Goal: Transaction & Acquisition: Purchase product/service

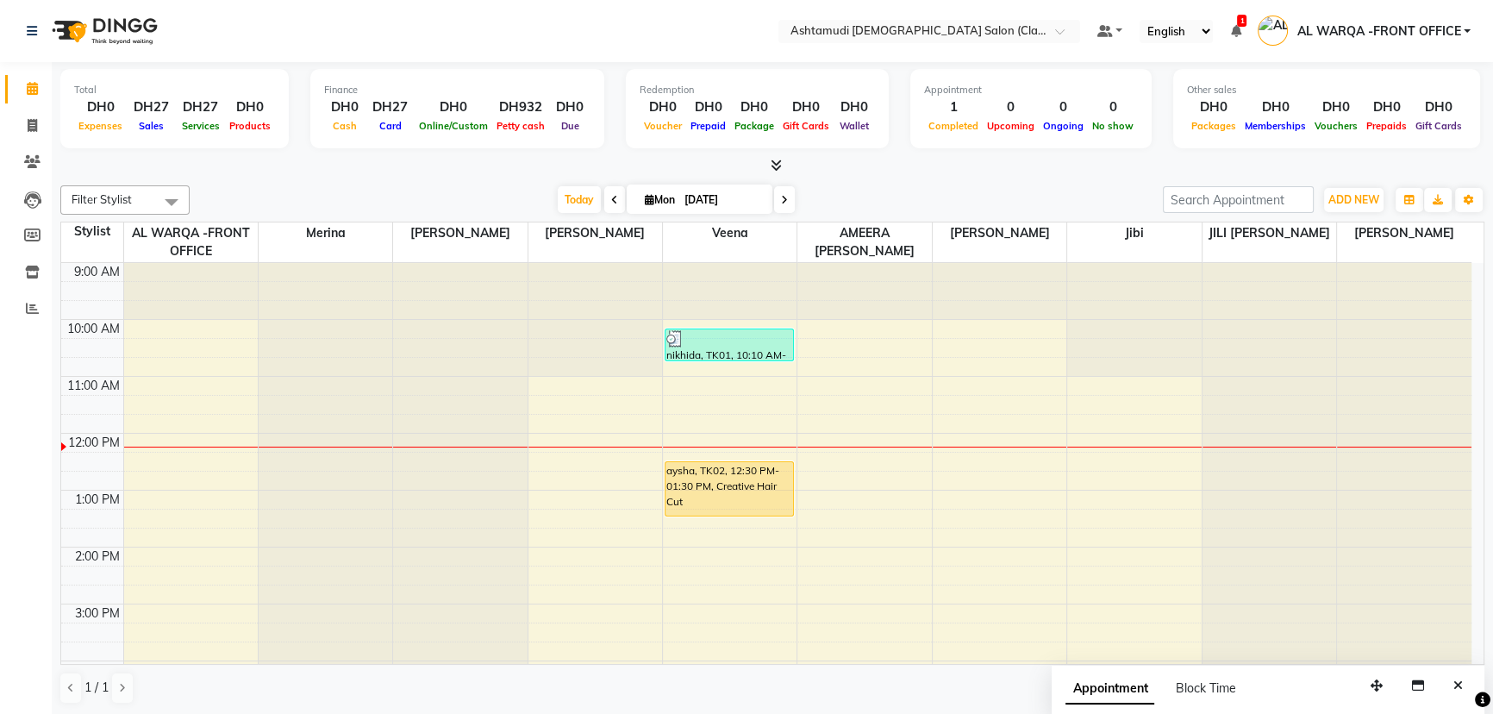
scroll to position [114, 0]
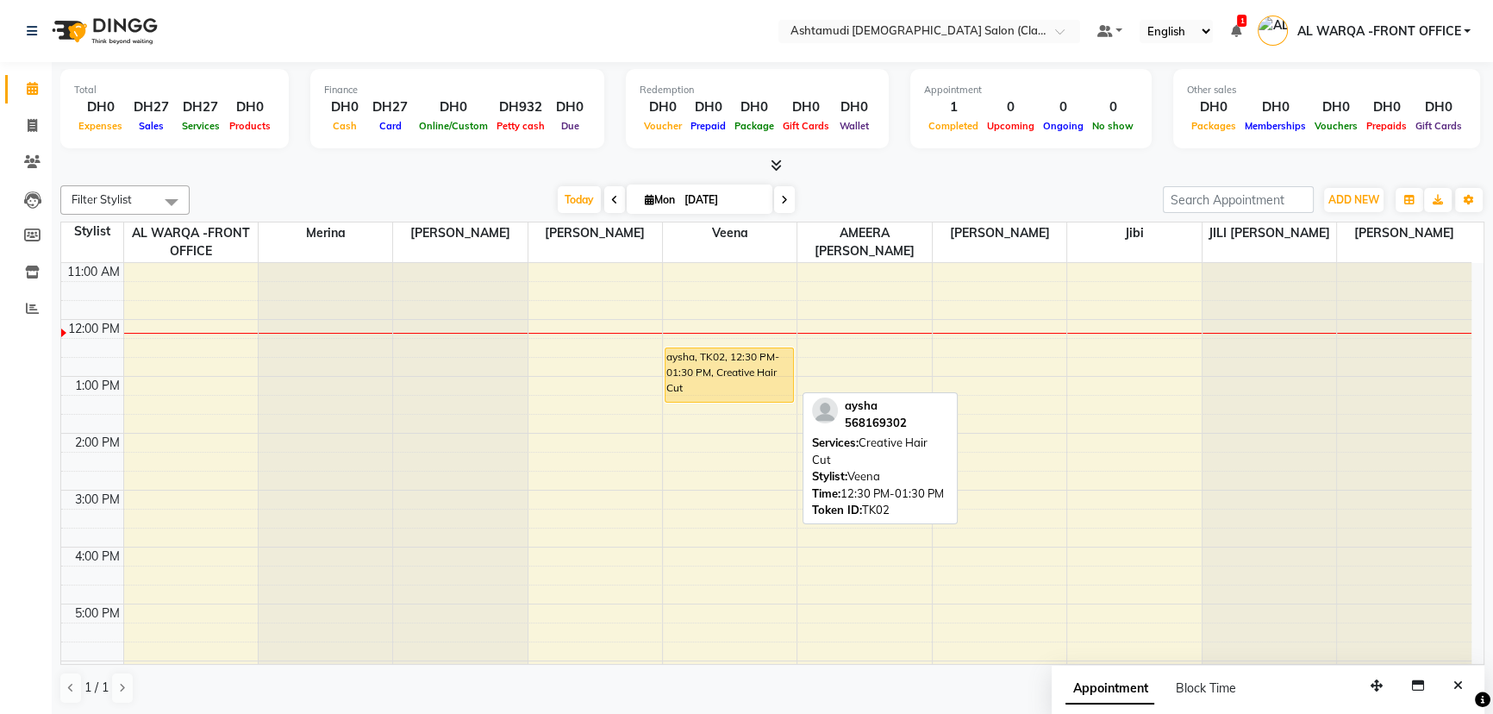
click at [717, 377] on div "aysha, TK02, 12:30 PM-01:30 PM, Creative Hair Cut" at bounding box center [729, 374] width 128 height 53
select select "1"
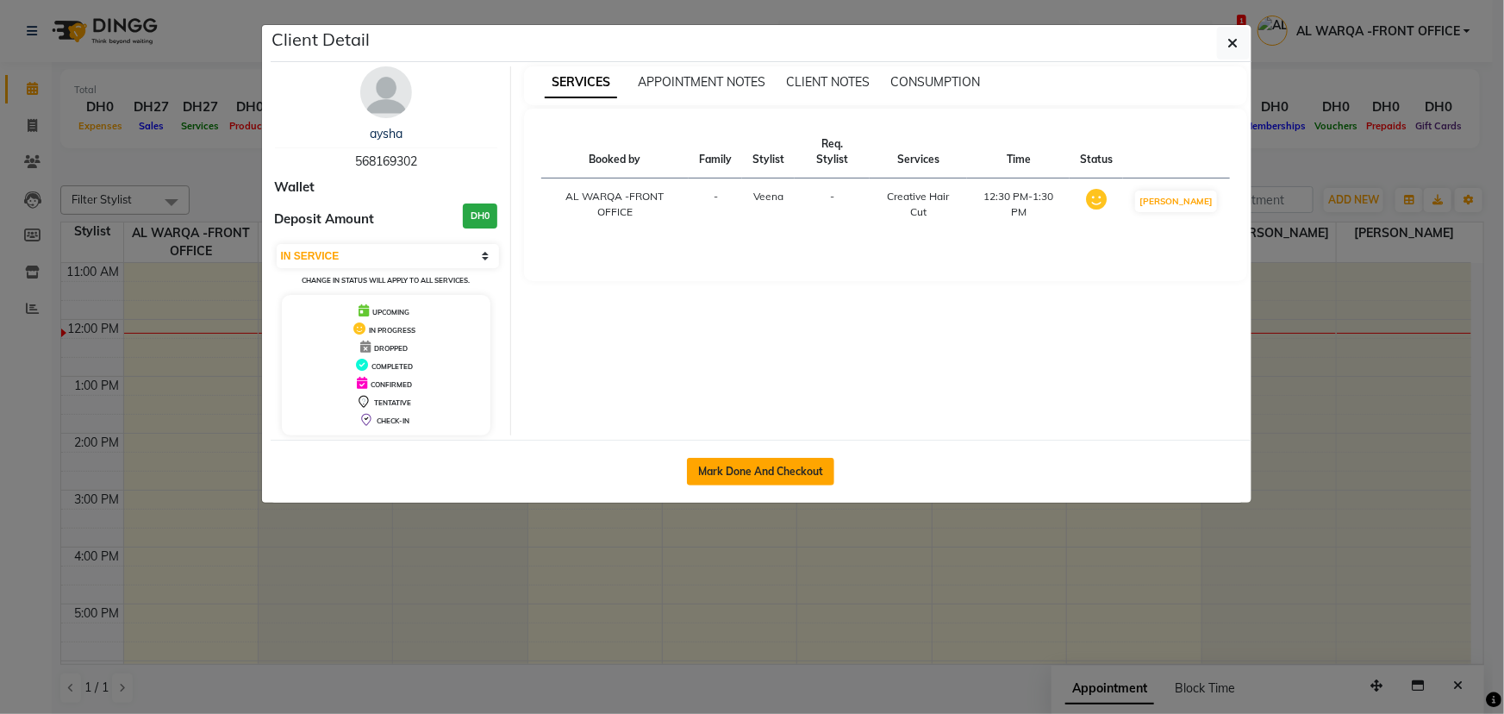
click at [734, 472] on button "Mark Done And Checkout" at bounding box center [760, 472] width 147 height 28
select select "service"
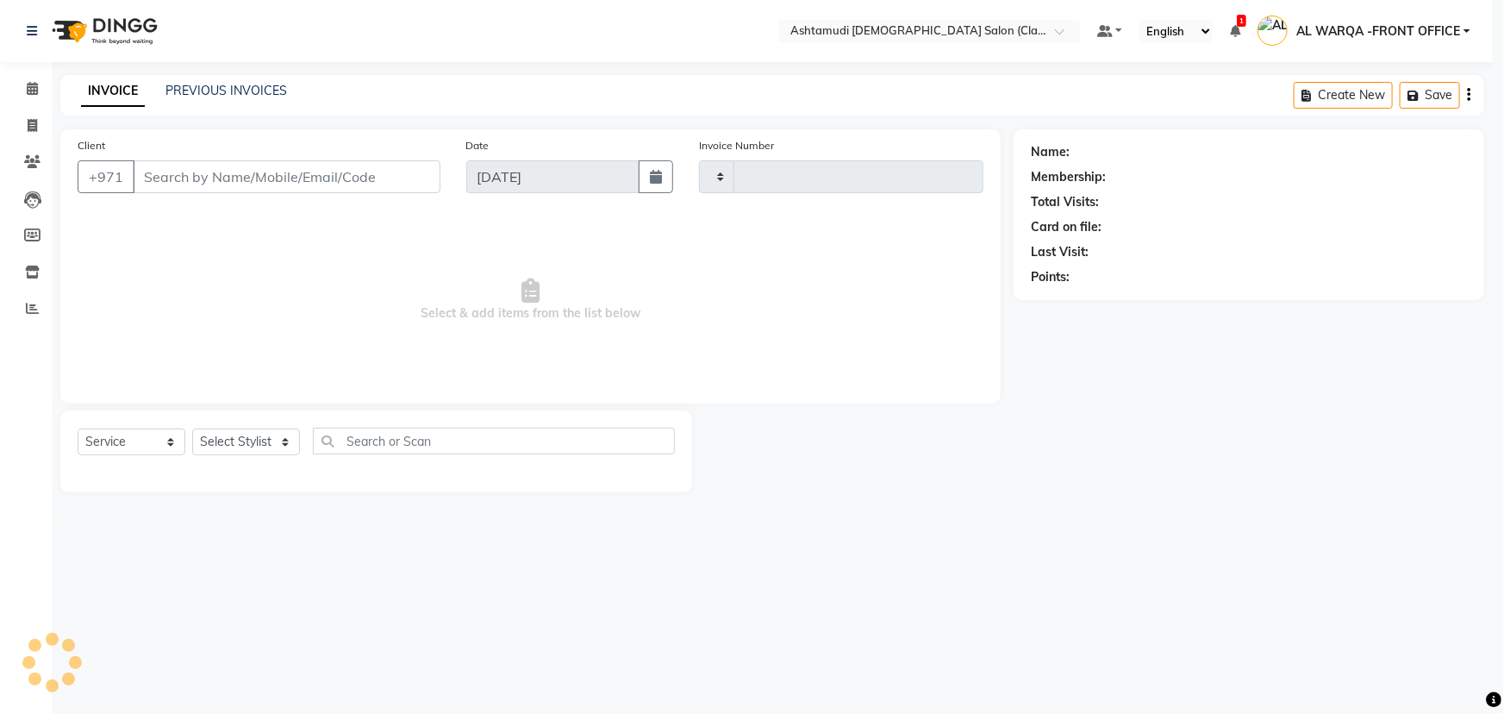
type input "1305"
select select "8201"
type input "568169302"
select select "80375"
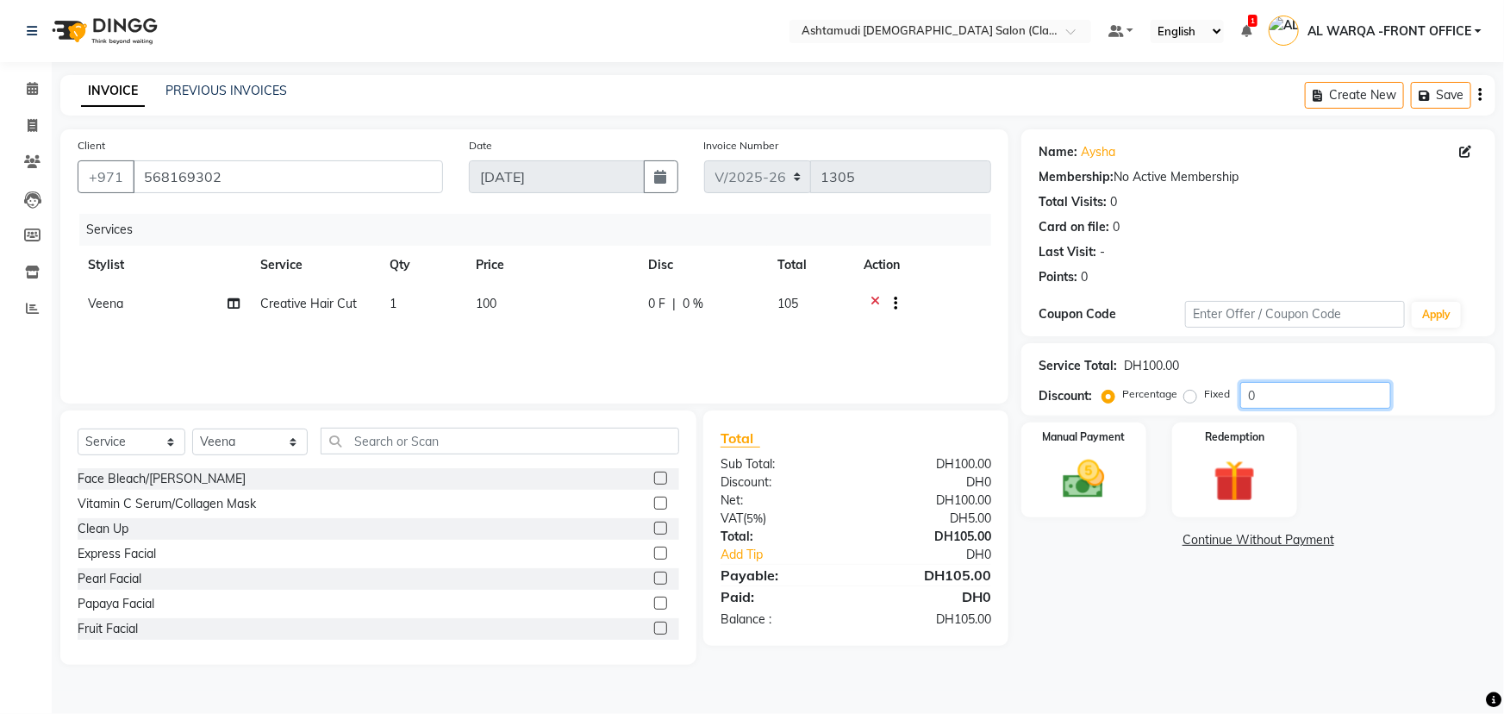
click at [1293, 403] on input "0" at bounding box center [1315, 395] width 151 height 27
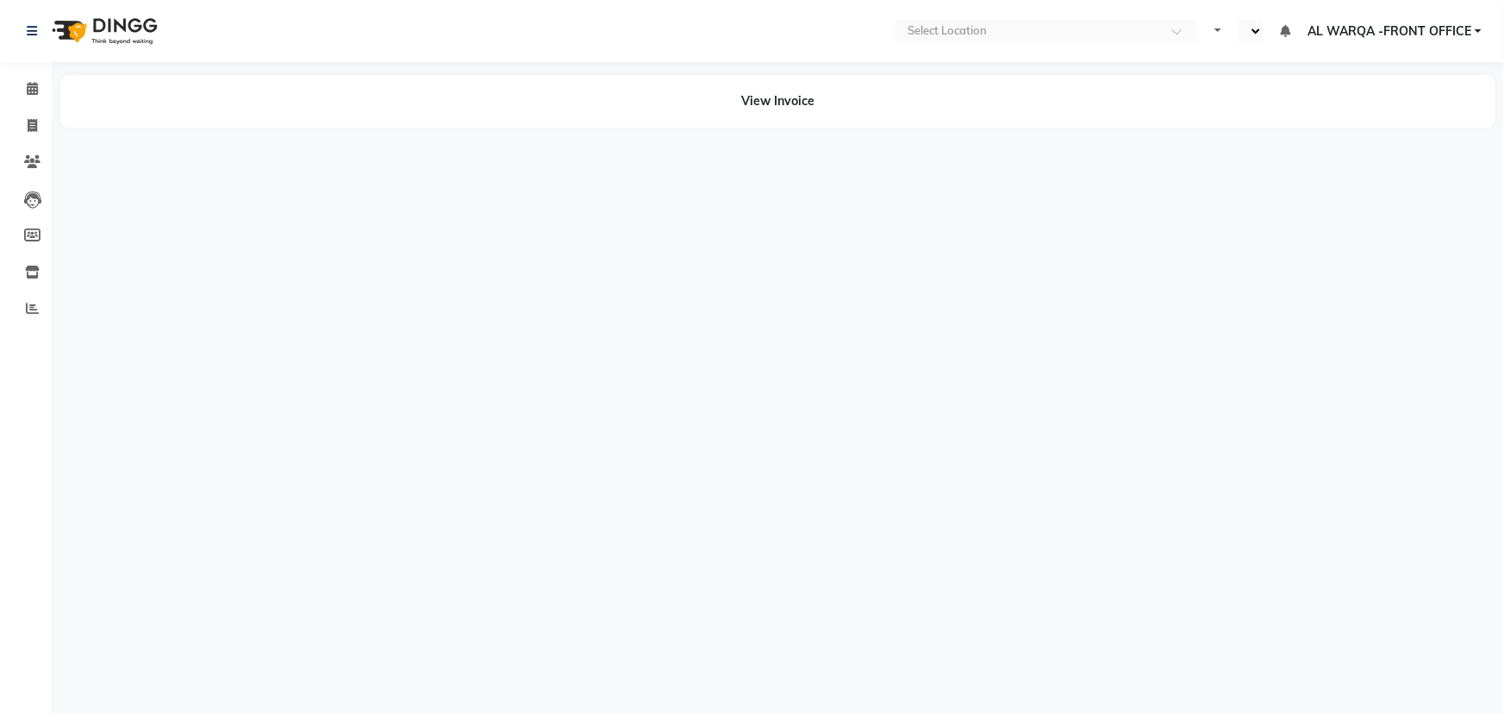
select select "en"
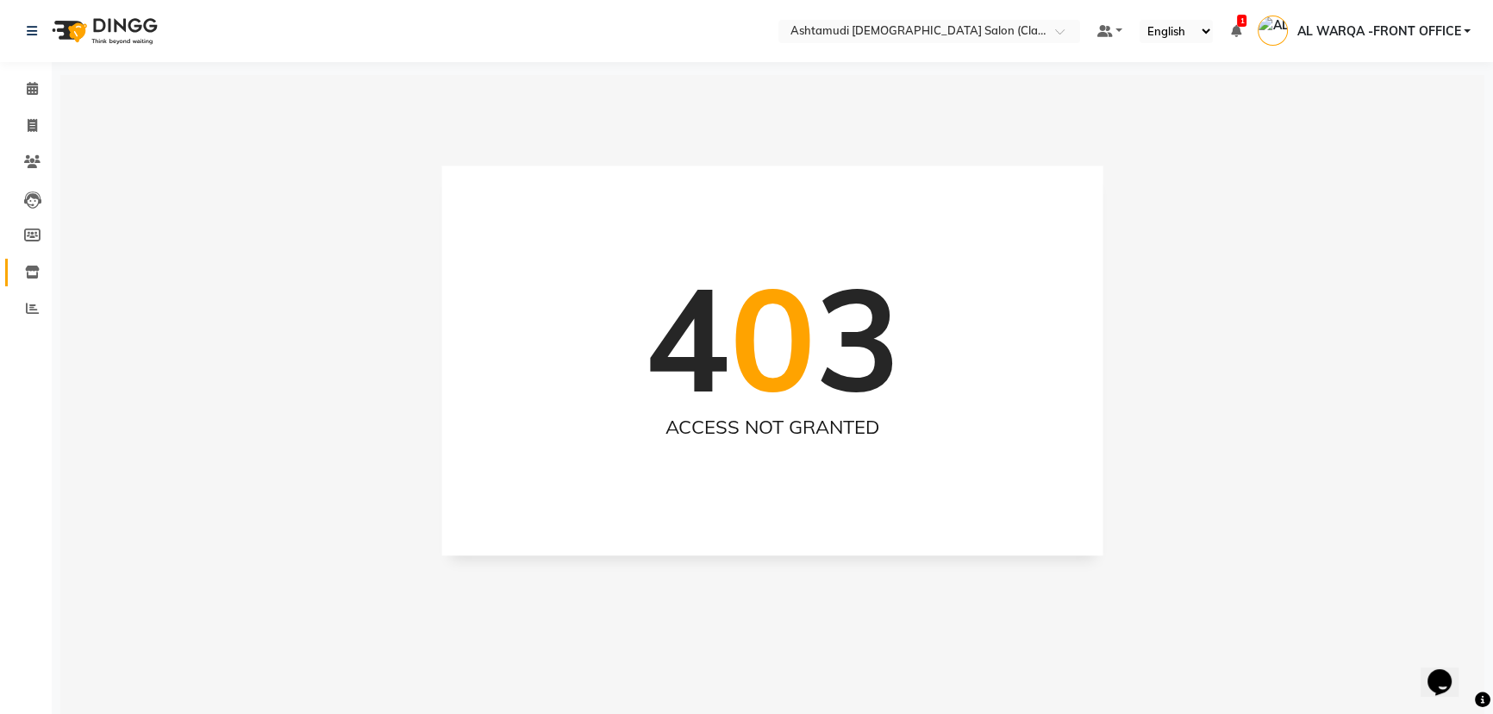
click at [31, 260] on link "Inventory" at bounding box center [25, 273] width 41 height 28
select select
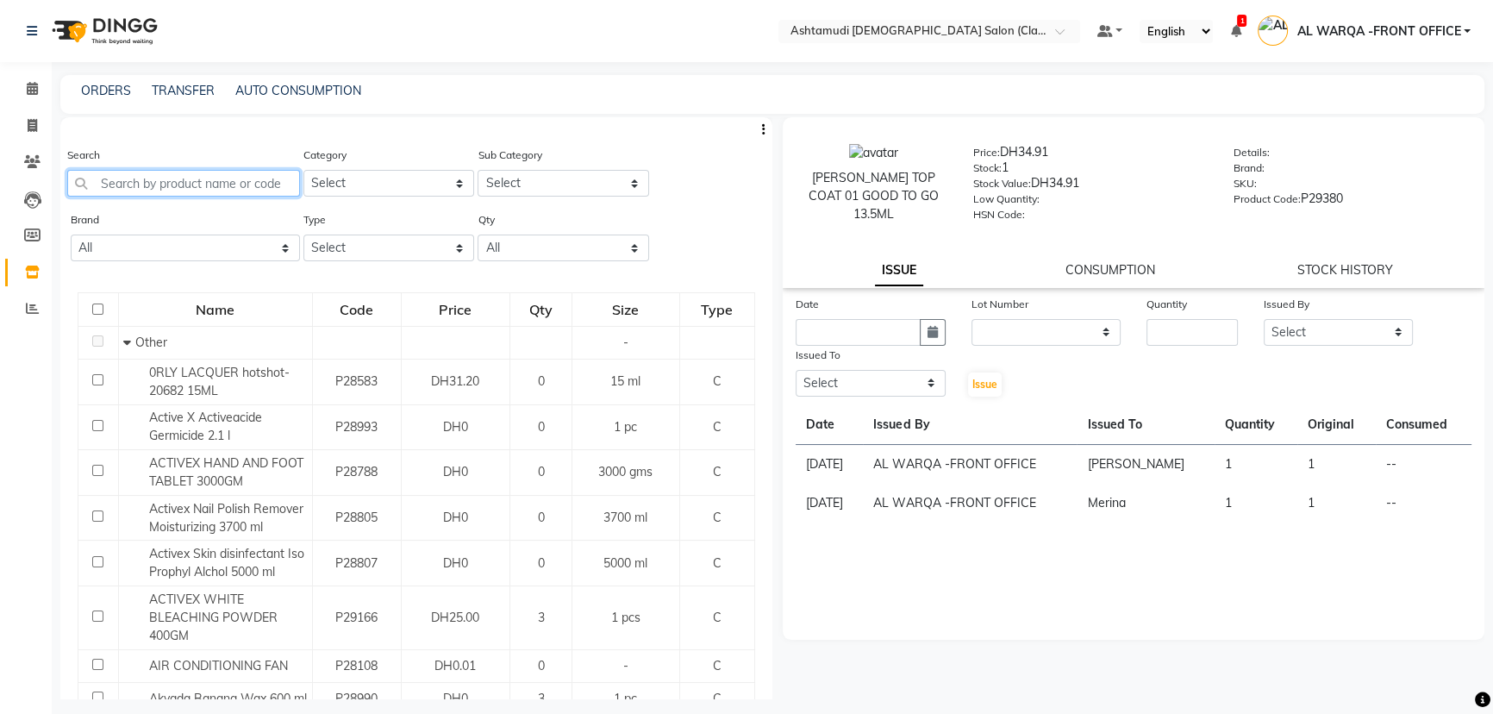
click at [223, 191] on input "text" at bounding box center [183, 183] width 233 height 27
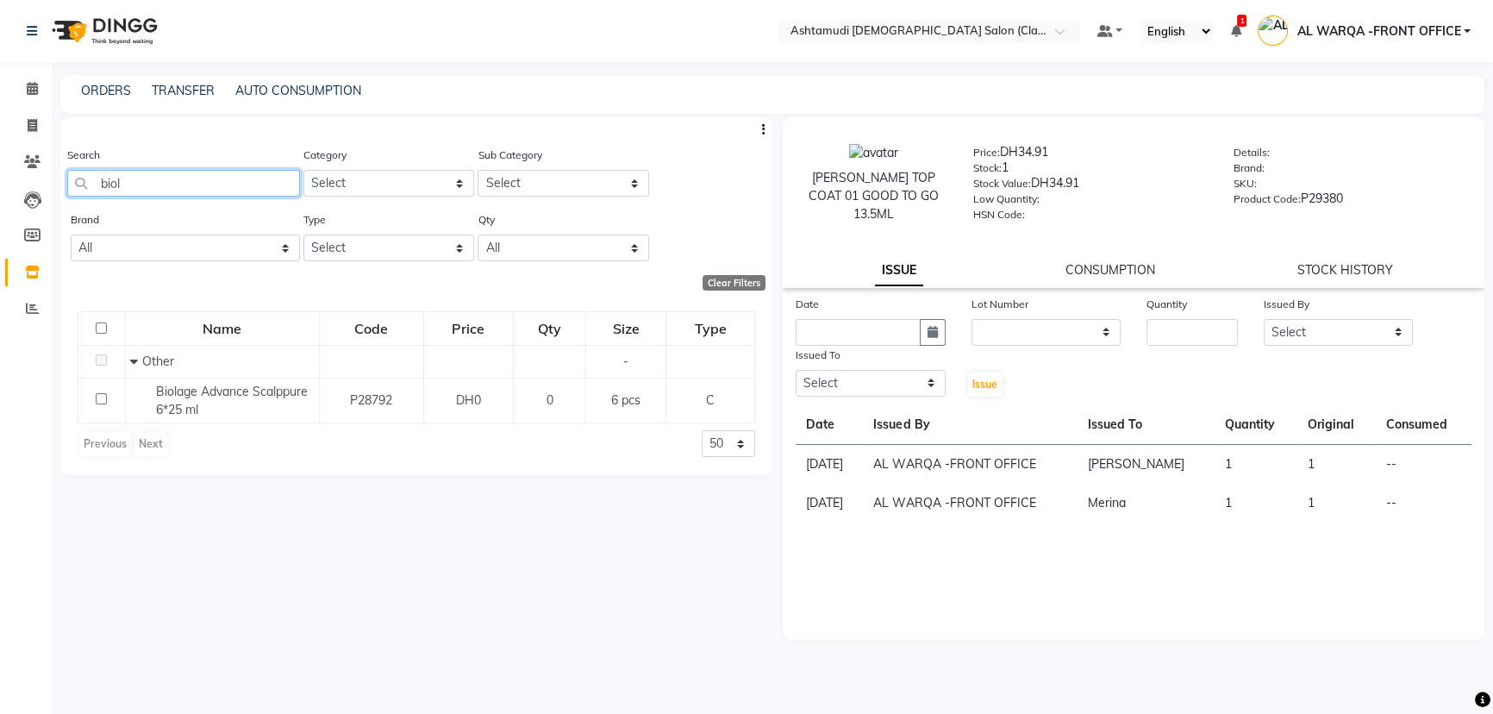
click at [212, 196] on input "biol" at bounding box center [183, 183] width 233 height 27
type input "b"
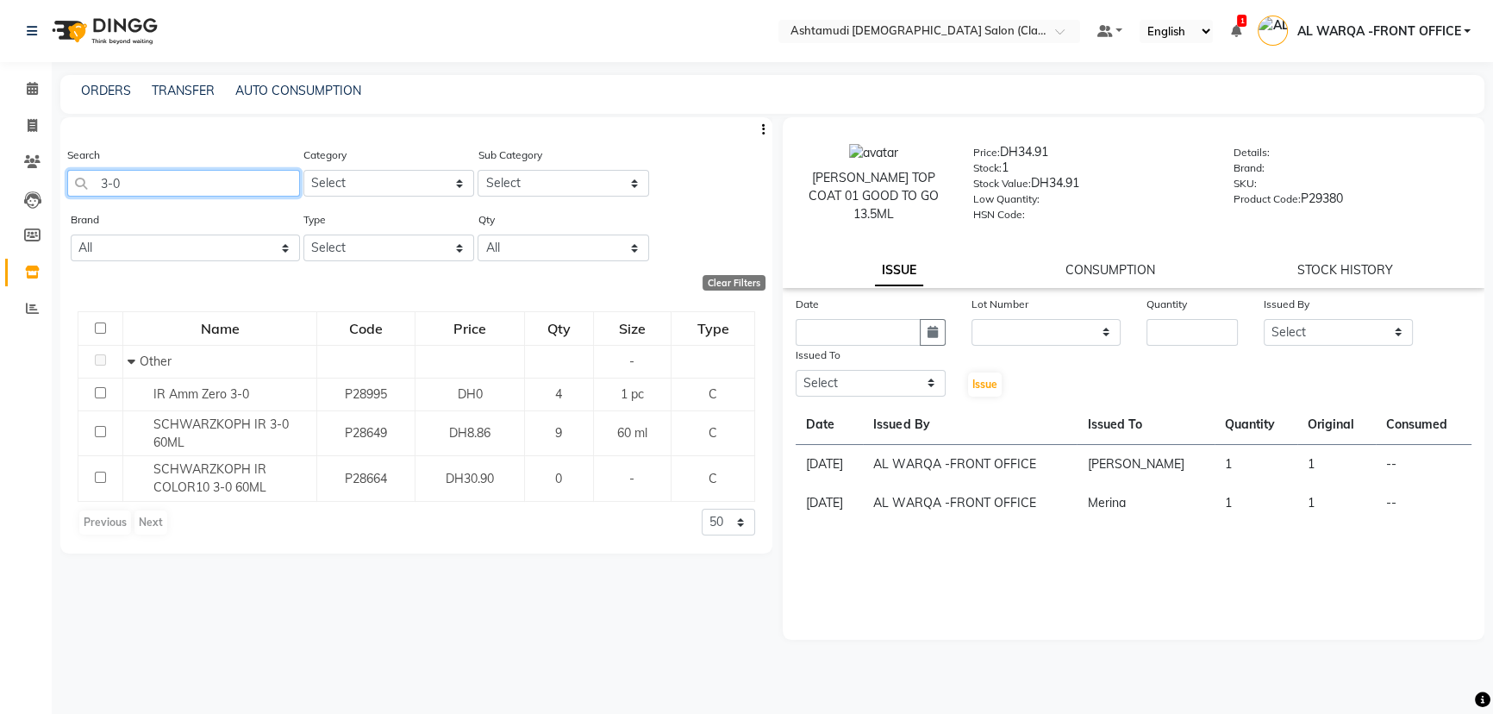
click at [266, 191] on input "3-0" at bounding box center [183, 183] width 233 height 27
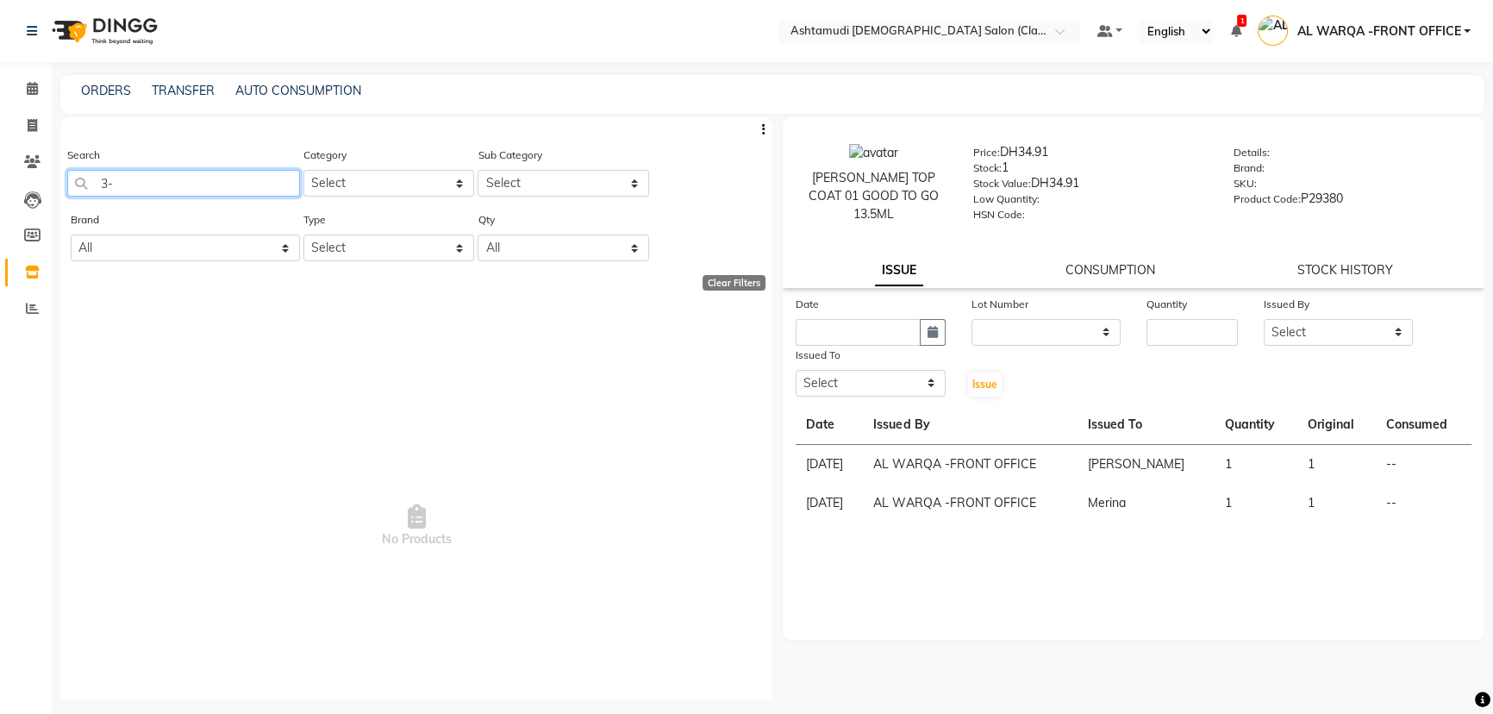
type input "3"
type input "l"
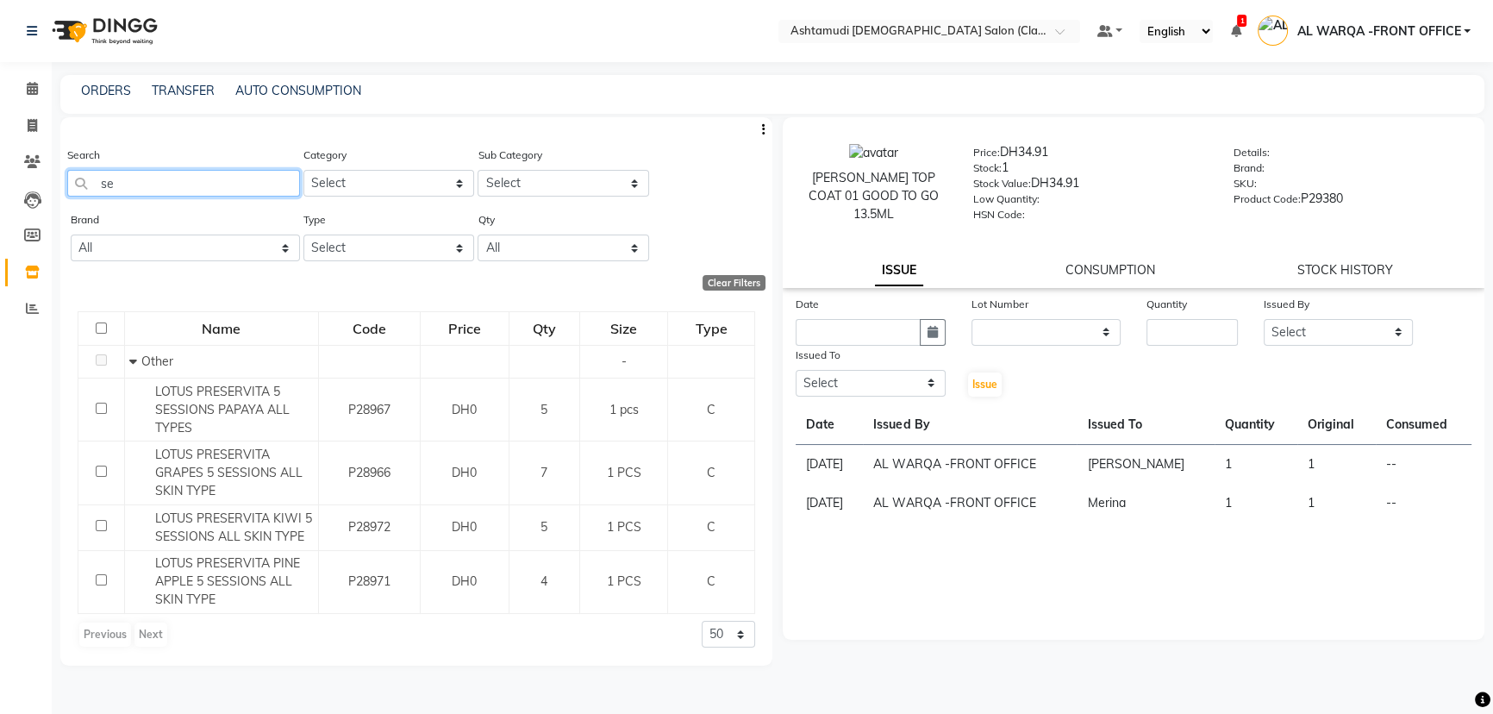
type input "s"
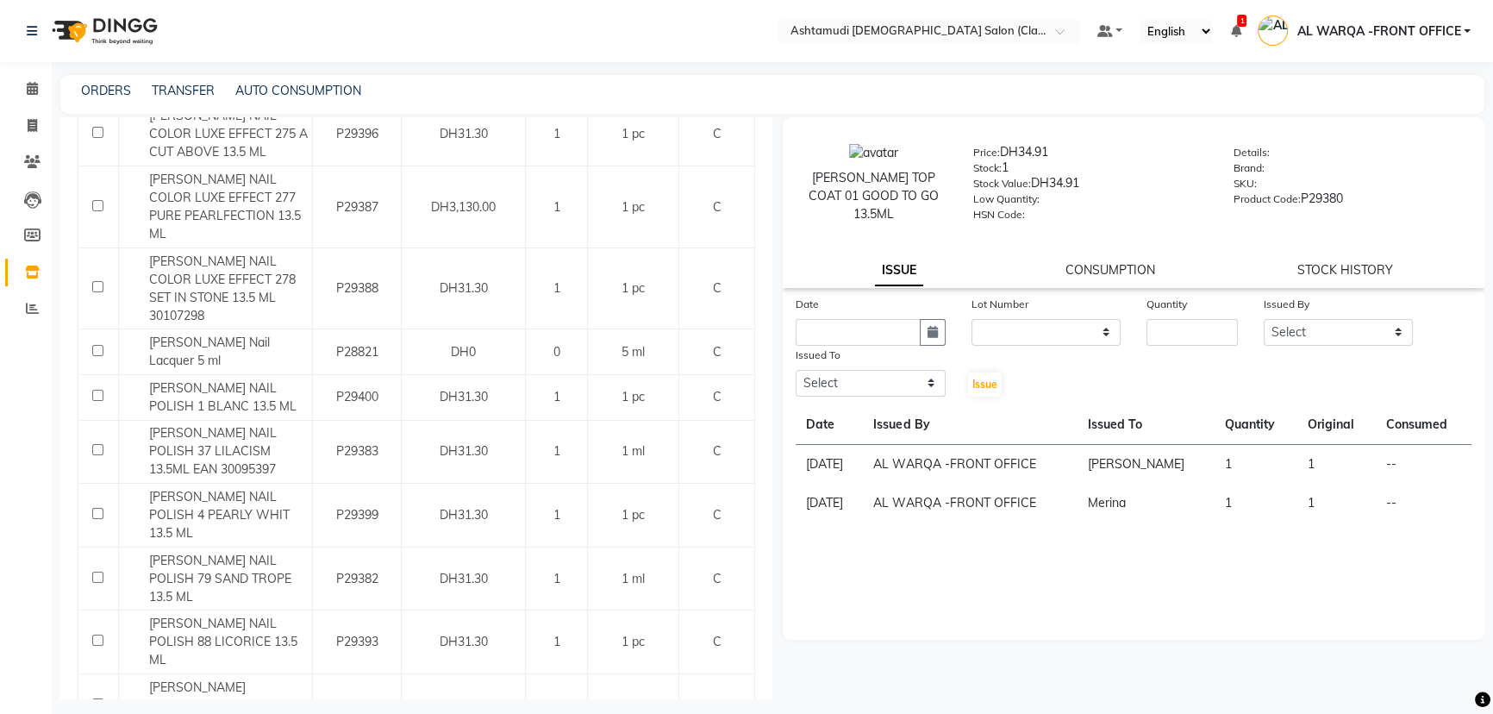
scroll to position [1724, 0]
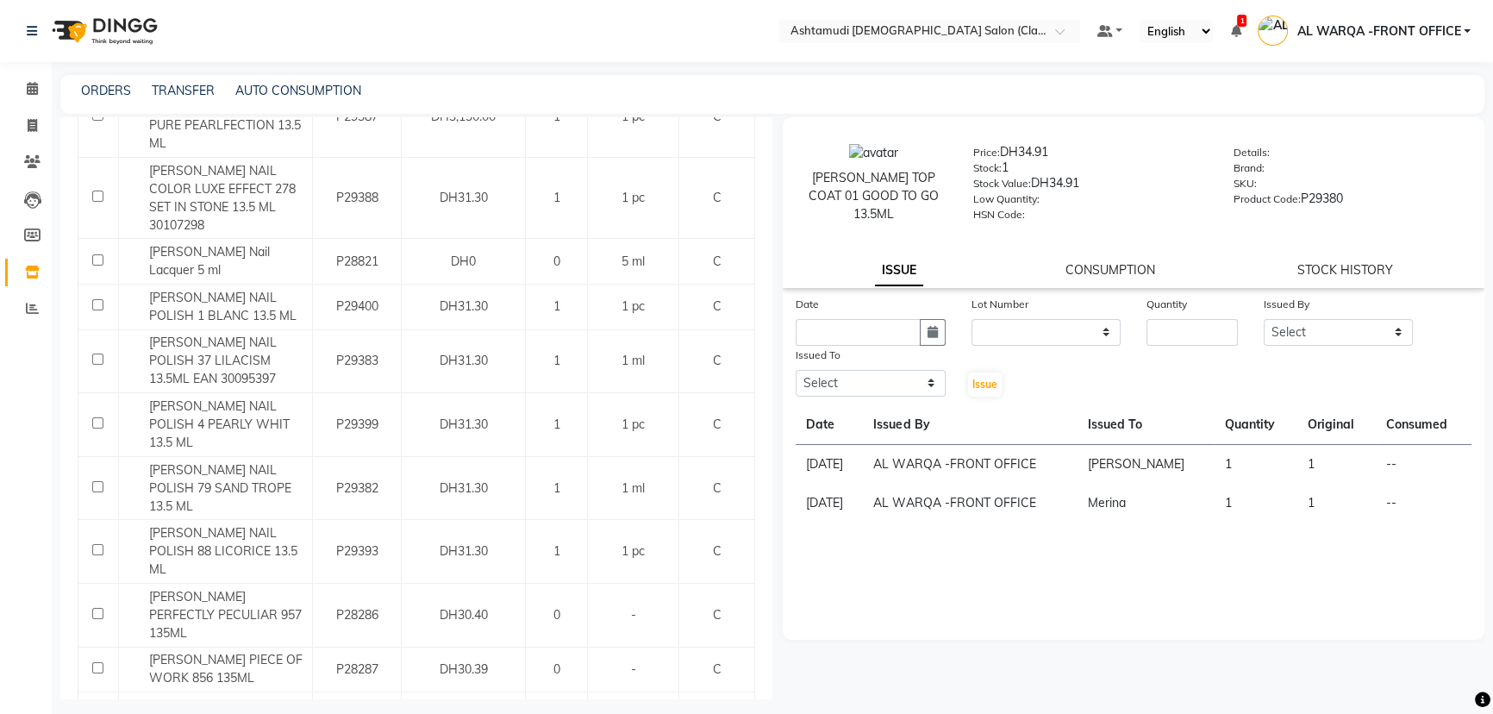
type input "essi"
checkbox input "true"
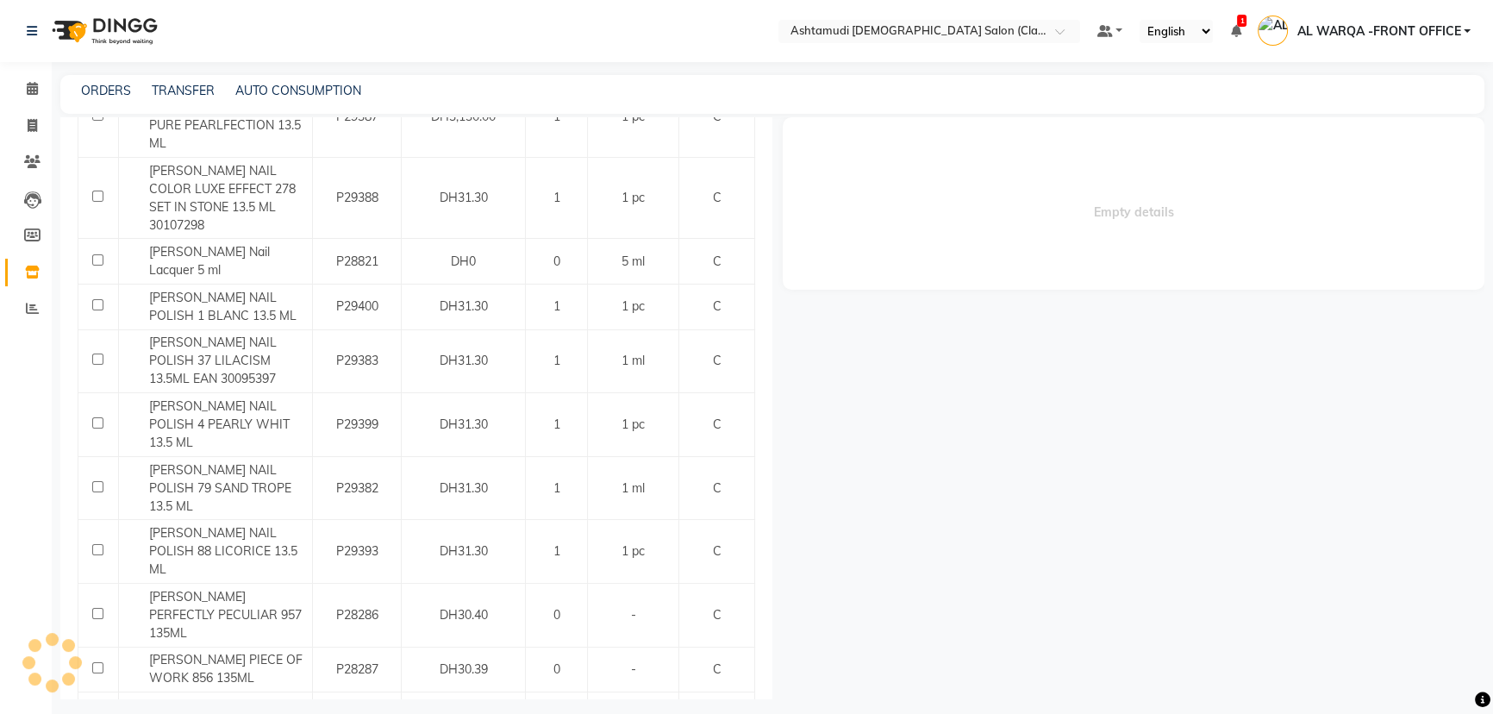
select select
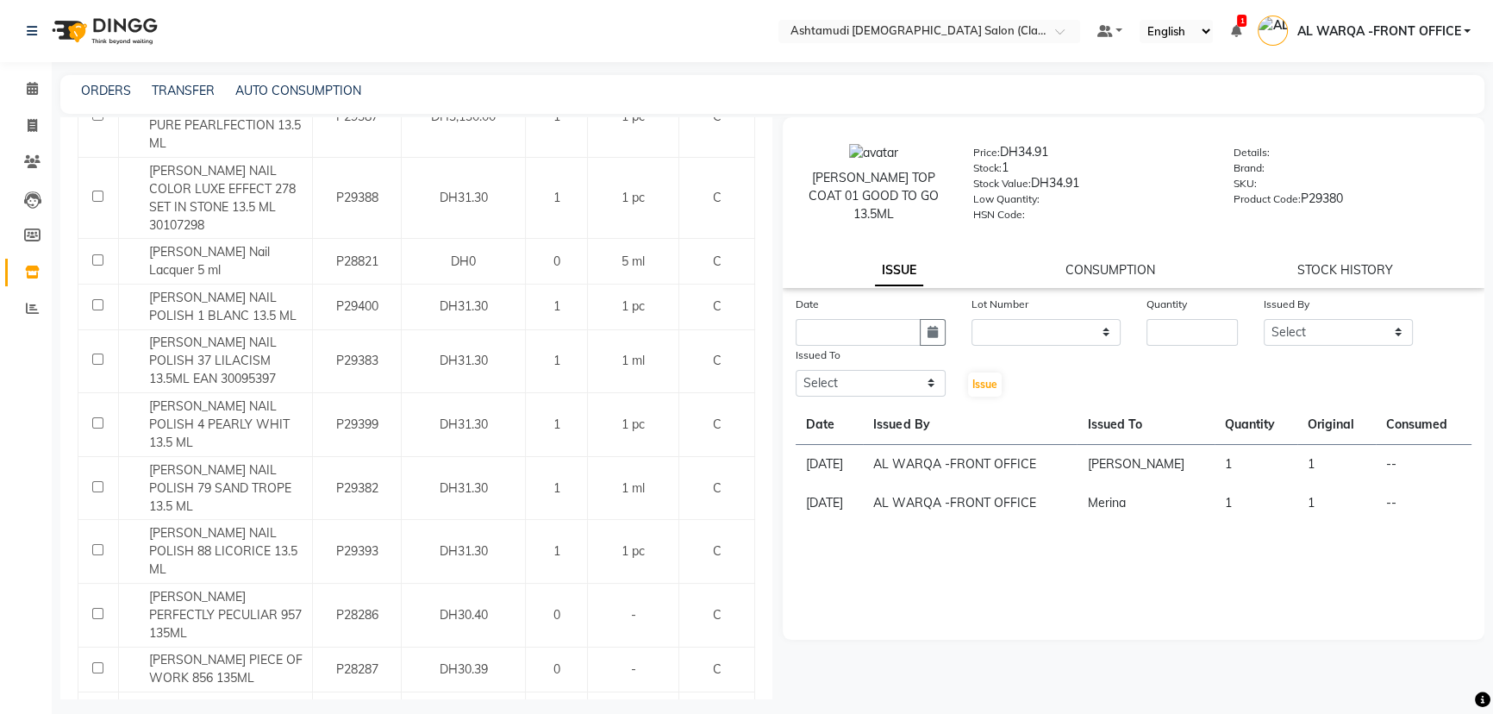
click at [843, 317] on div "Date" at bounding box center [871, 307] width 150 height 24
drag, startPoint x: 853, startPoint y: 322, endPoint x: 864, endPoint y: 319, distance: 11.7
click at [863, 320] on input "text" at bounding box center [858, 332] width 125 height 27
select select "9"
select select "2025"
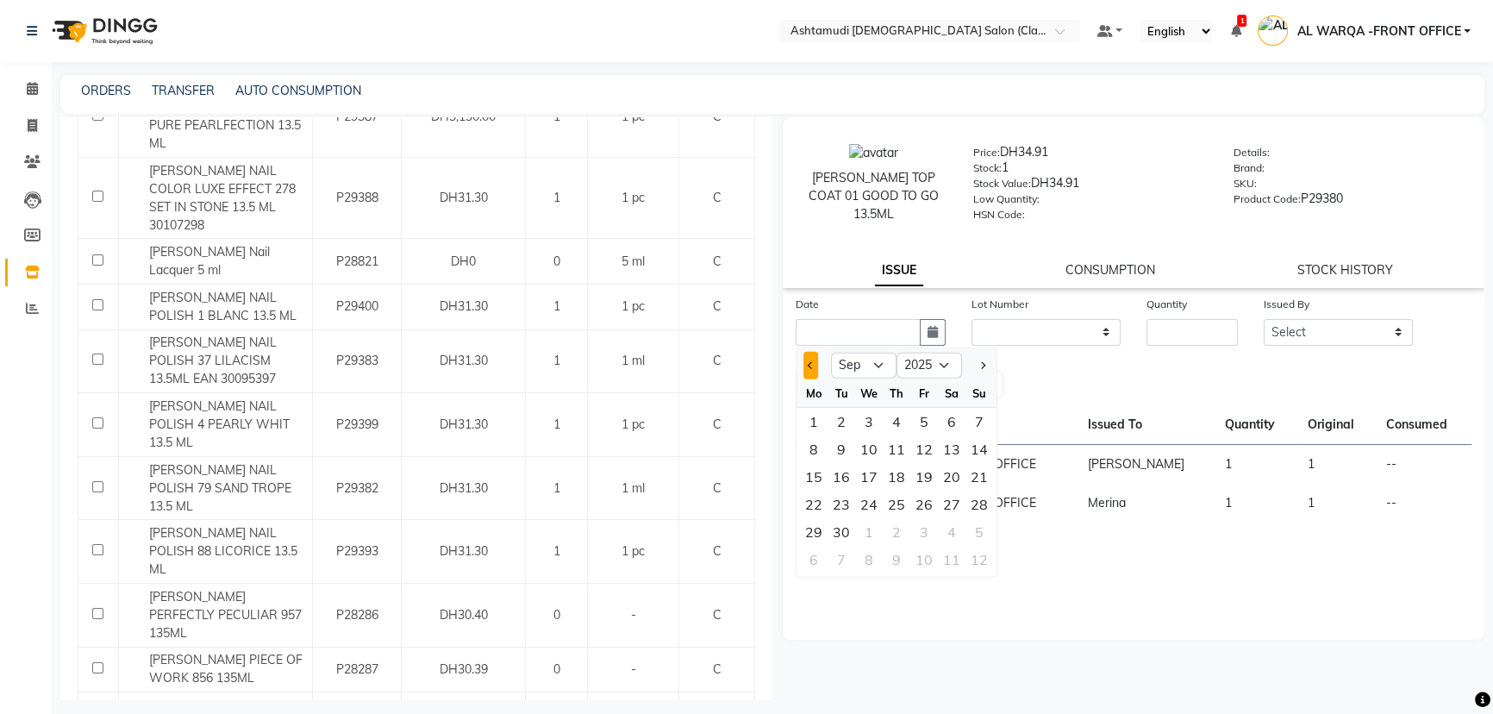
click at [813, 370] on button "Previous month" at bounding box center [810, 366] width 15 height 28
select select "8"
click at [1047, 582] on div "Date Jan Feb Mar Apr May Jun [DATE] Aug Sep Oct Nov [DATE] 2016 2017 2018 2019 …" at bounding box center [1134, 467] width 702 height 345
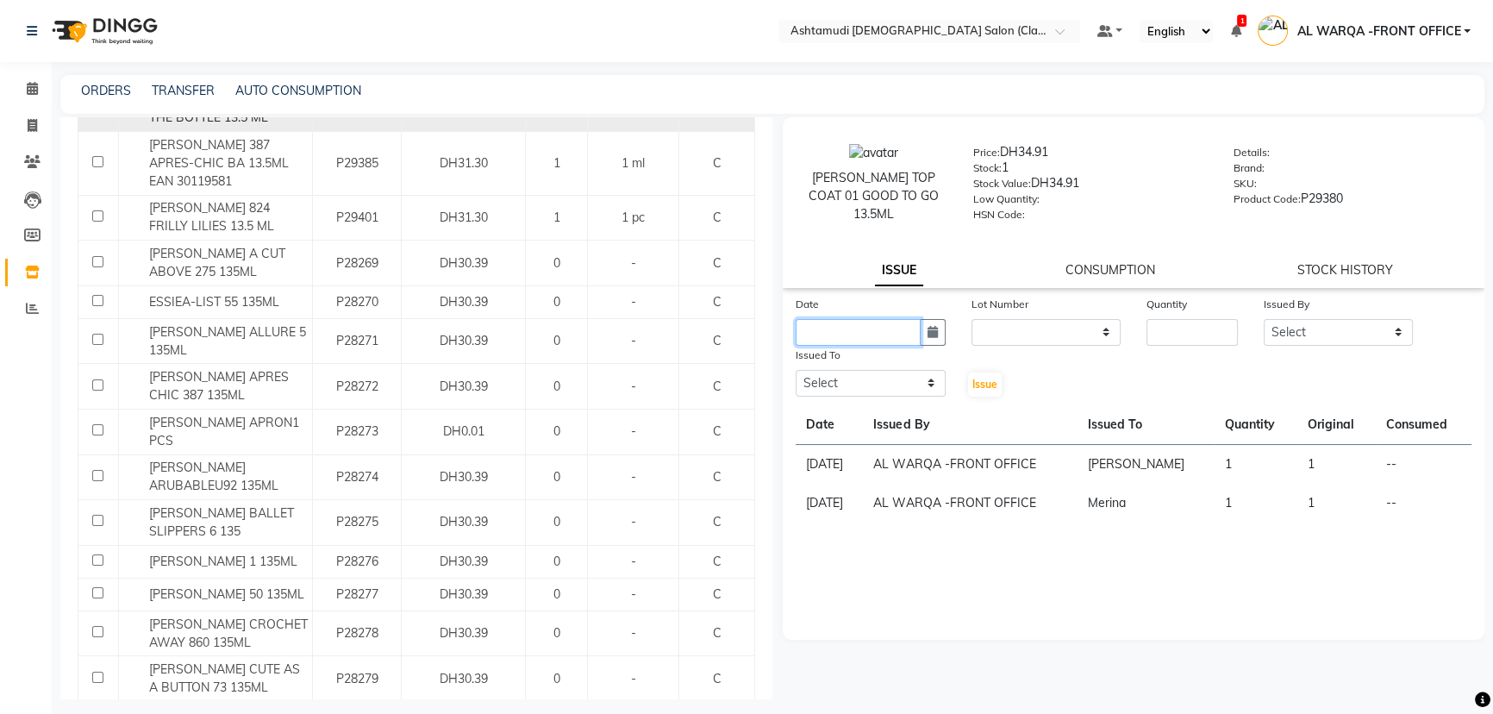
scroll to position [156, 0]
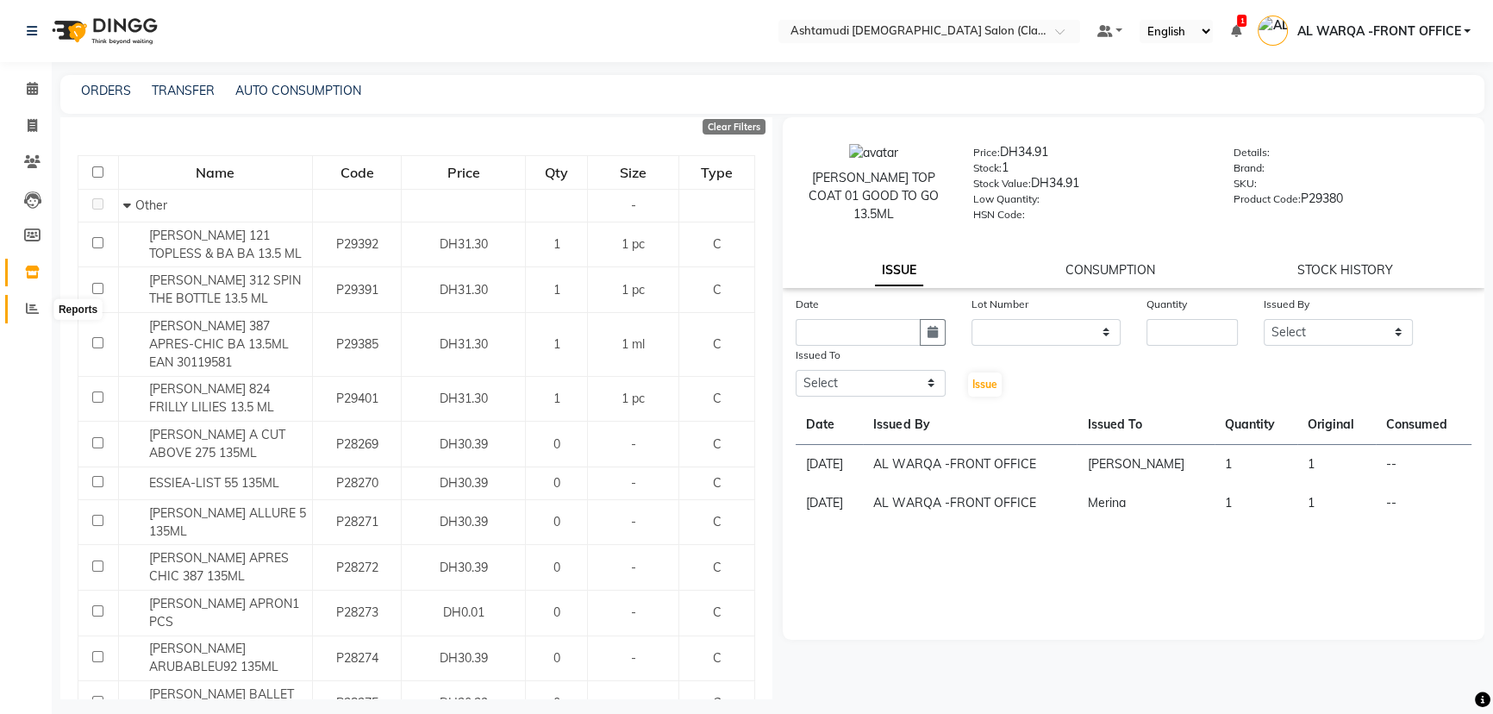
click at [29, 310] on icon at bounding box center [32, 308] width 13 height 13
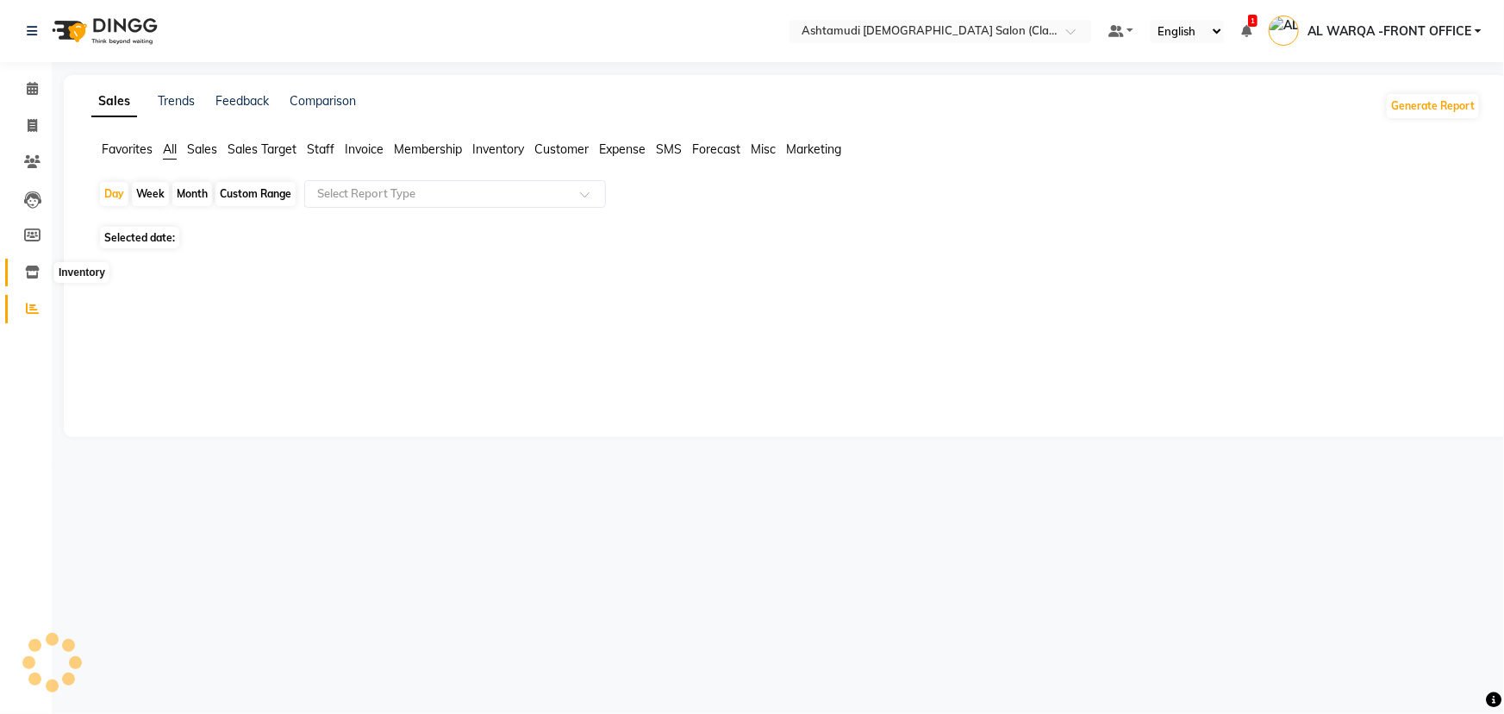
click at [30, 277] on icon at bounding box center [32, 272] width 15 height 13
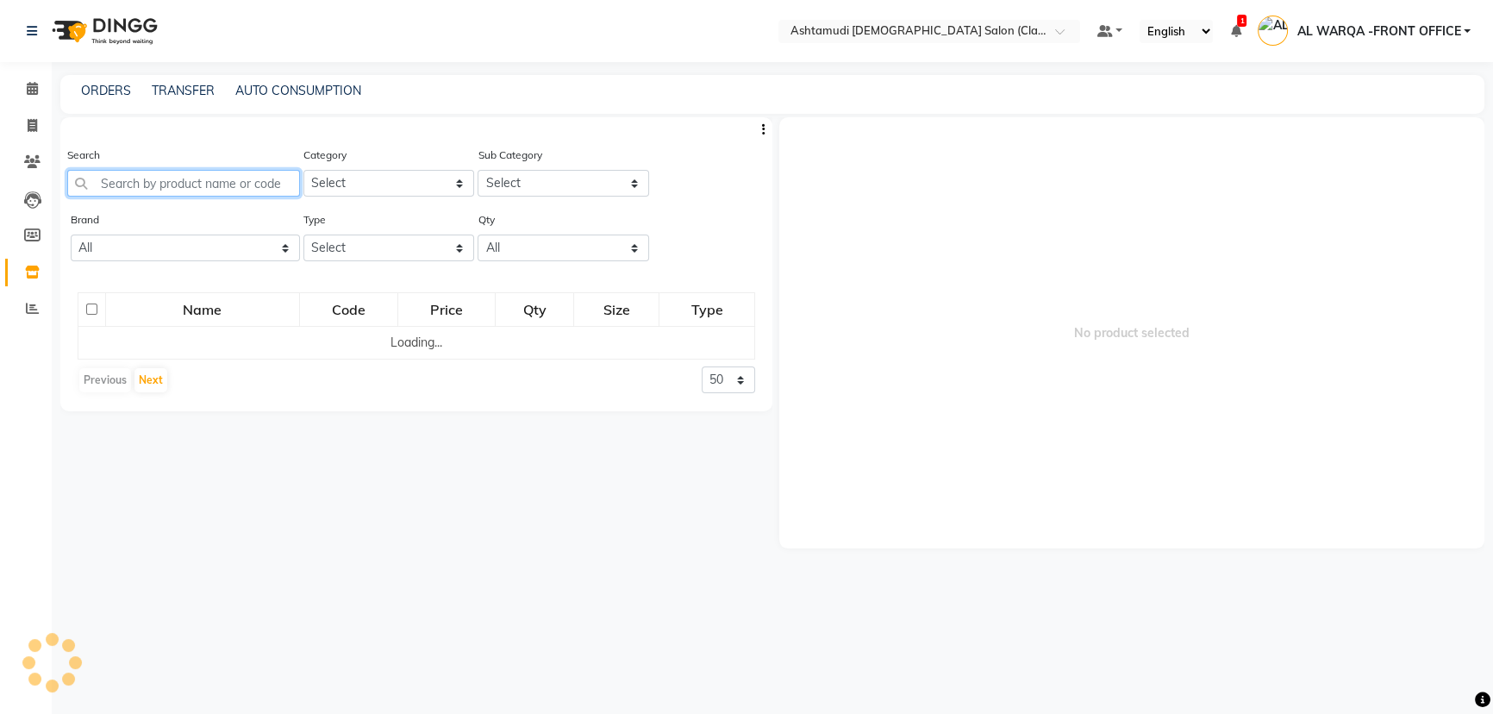
click at [193, 175] on input "text" at bounding box center [183, 183] width 233 height 27
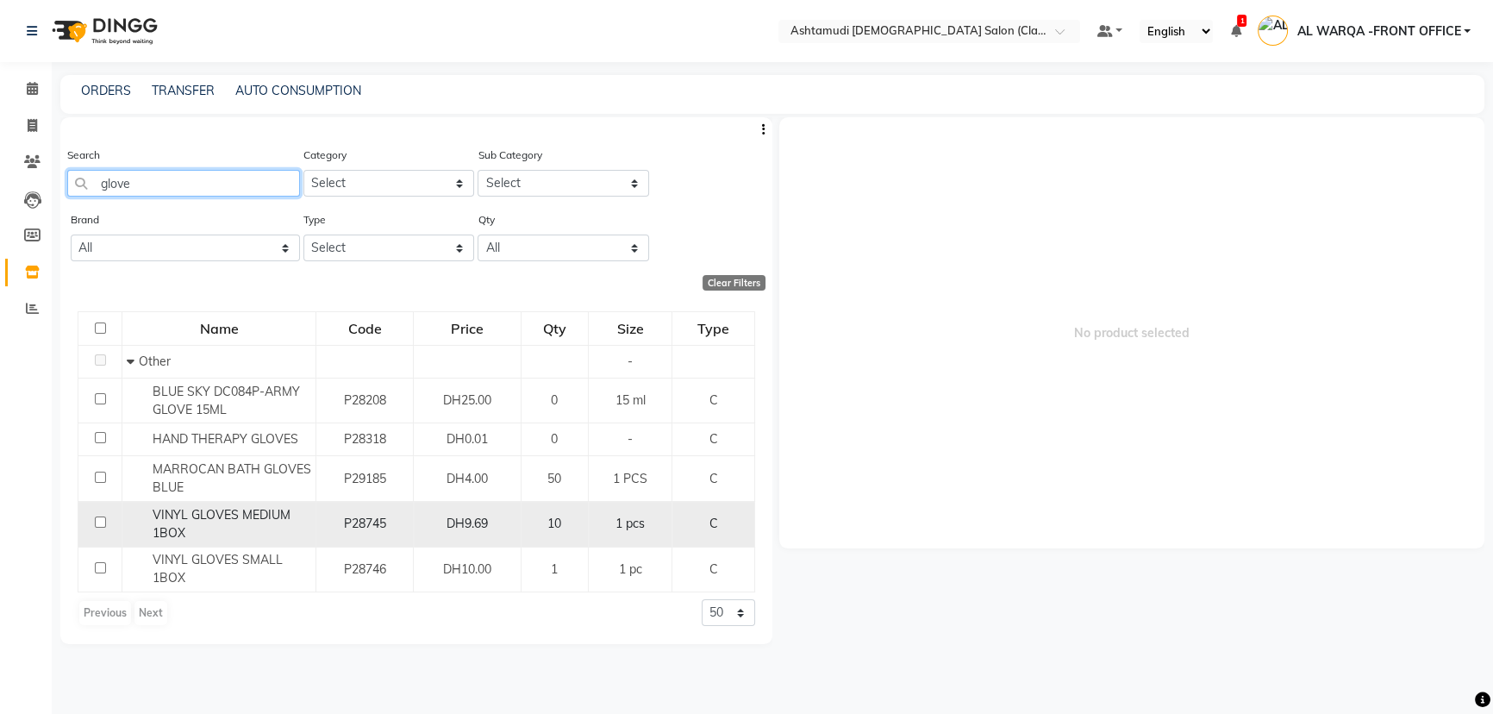
type input "glove"
click at [95, 526] on input "checkbox" at bounding box center [100, 521] width 11 height 11
checkbox input "true"
select select
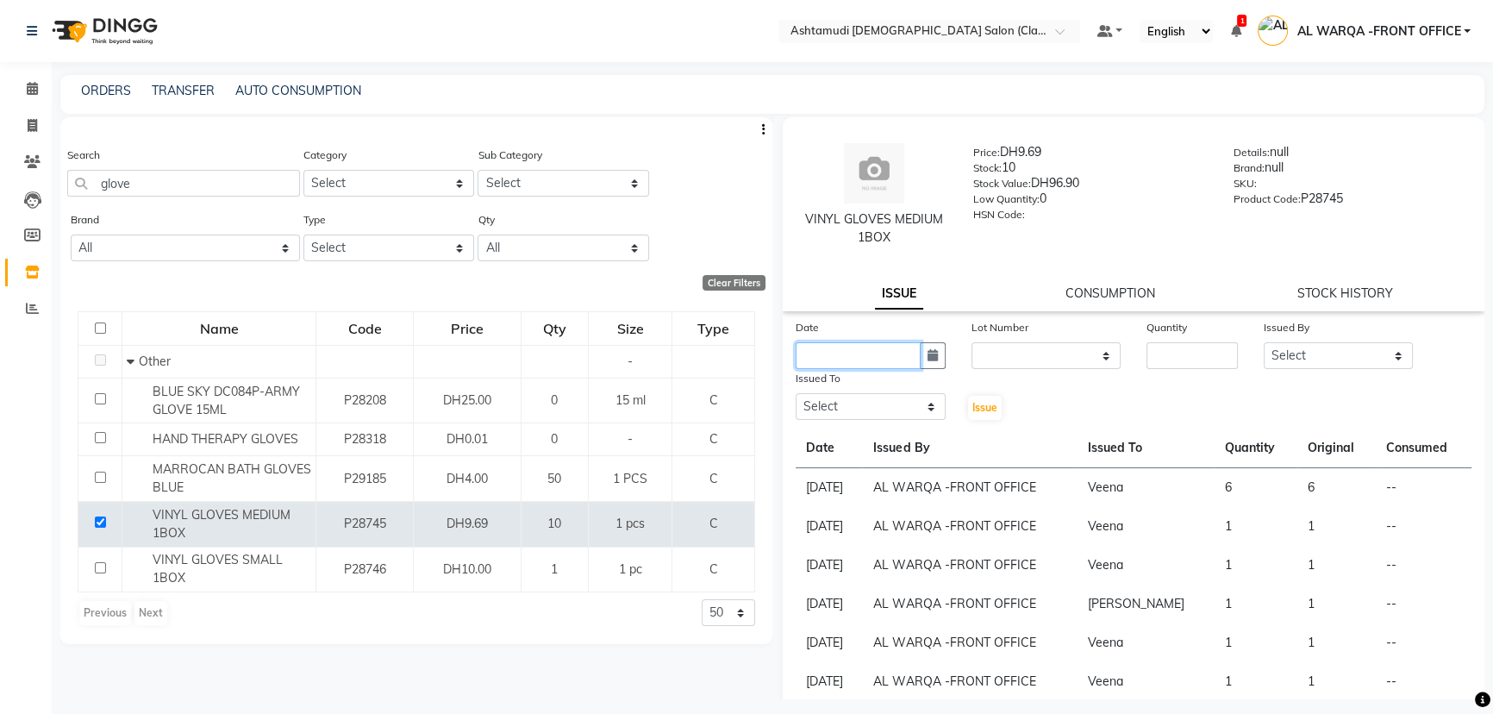
click at [842, 368] on input "text" at bounding box center [858, 355] width 125 height 27
select select "9"
select select "2025"
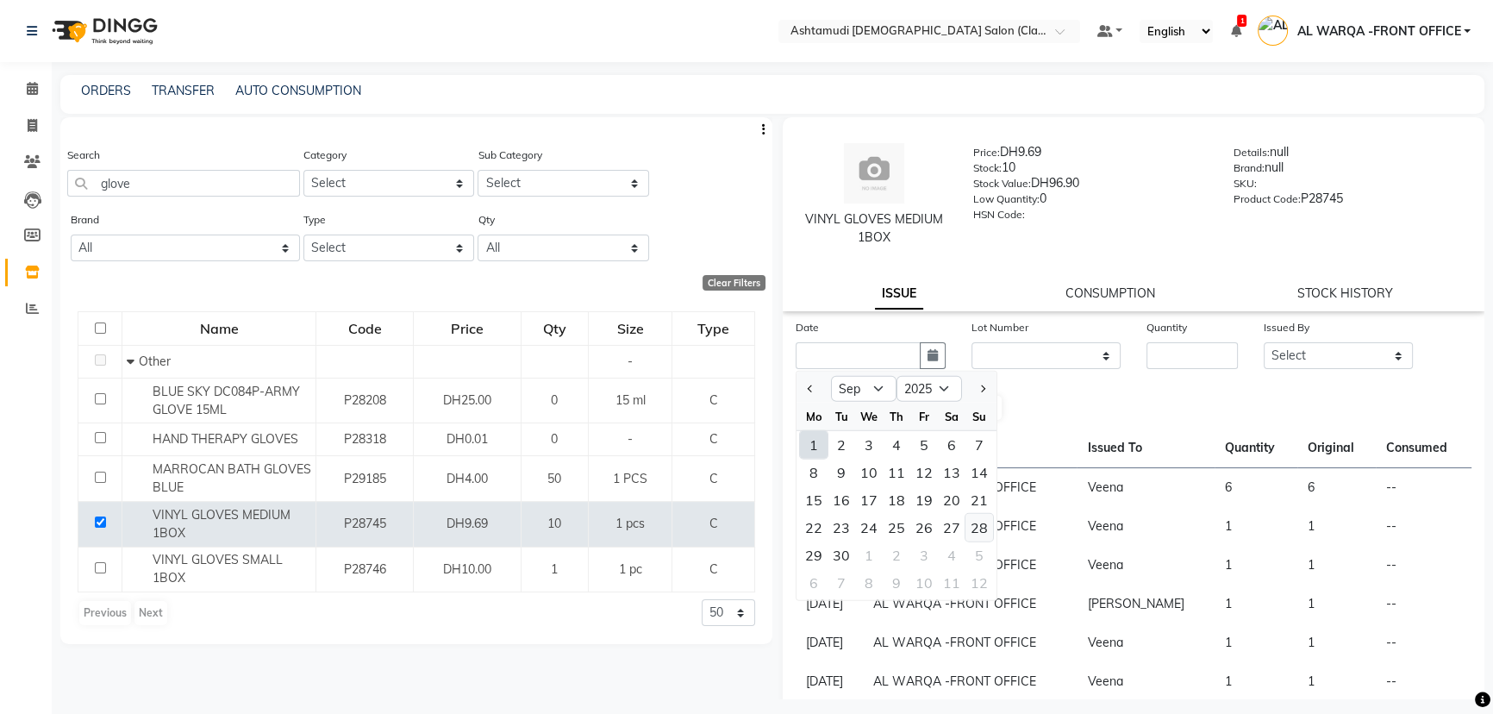
click at [977, 534] on div "28" at bounding box center [979, 528] width 28 height 28
type input "[DATE]"
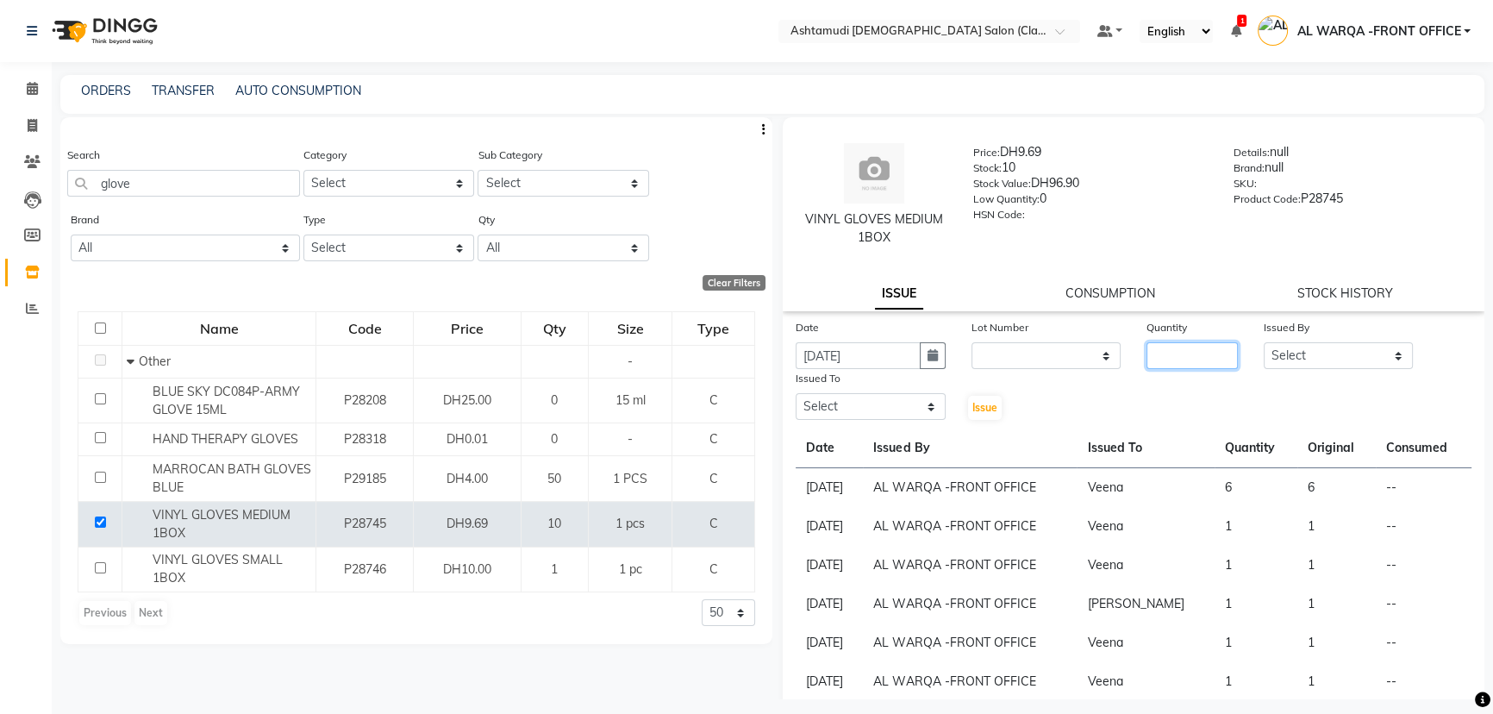
click at [1164, 360] on input "number" at bounding box center [1192, 355] width 91 height 27
type input "1"
click at [1342, 353] on select "Select AL WARQA -FRONT OFFICE AMEERA [PERSON_NAME] [PERSON_NAME] JILI [PERSON_N…" at bounding box center [1339, 355] width 150 height 27
select select "80345"
click at [1264, 342] on select "Select AL WARQA -FRONT OFFICE AMEERA [PERSON_NAME] [PERSON_NAME] JILI [PERSON_N…" at bounding box center [1339, 355] width 150 height 27
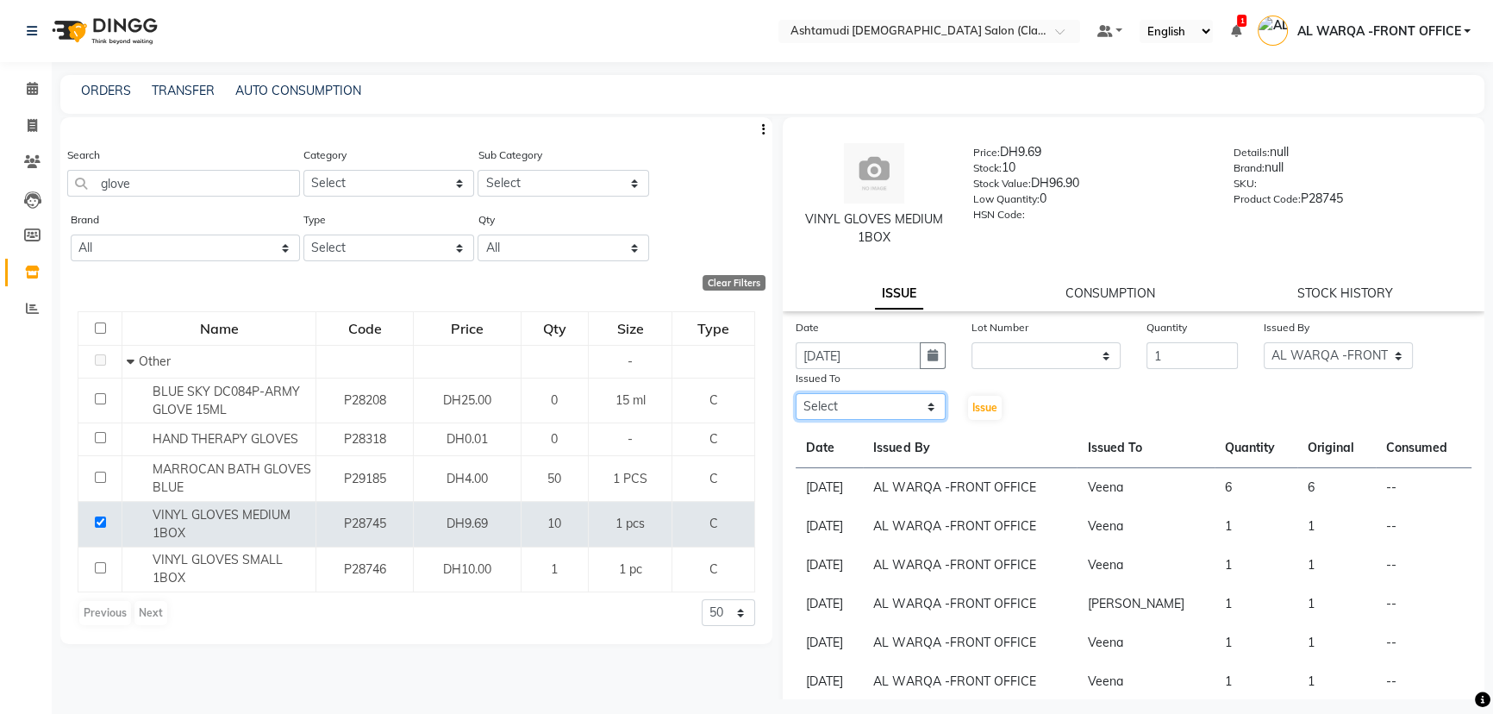
click at [895, 413] on select "Select AL WARQA -FRONT OFFICE AMEERA [PERSON_NAME] [PERSON_NAME] JILI [PERSON_N…" at bounding box center [871, 406] width 150 height 27
select select "80375"
click at [796, 394] on select "Select AL WARQA -FRONT OFFICE AMEERA [PERSON_NAME] [PERSON_NAME] JILI [PERSON_N…" at bounding box center [871, 406] width 150 height 27
click at [975, 404] on span "Issue" at bounding box center [984, 407] width 25 height 13
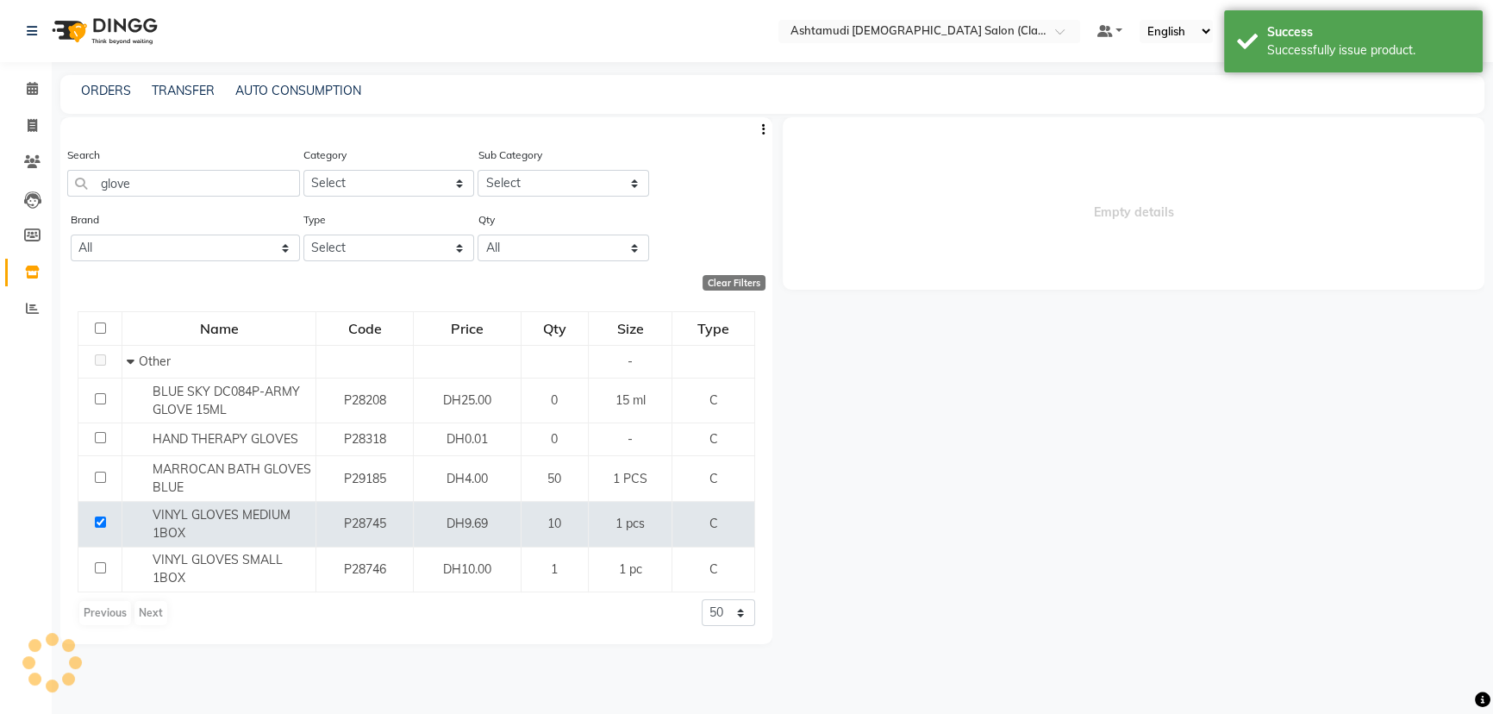
select select
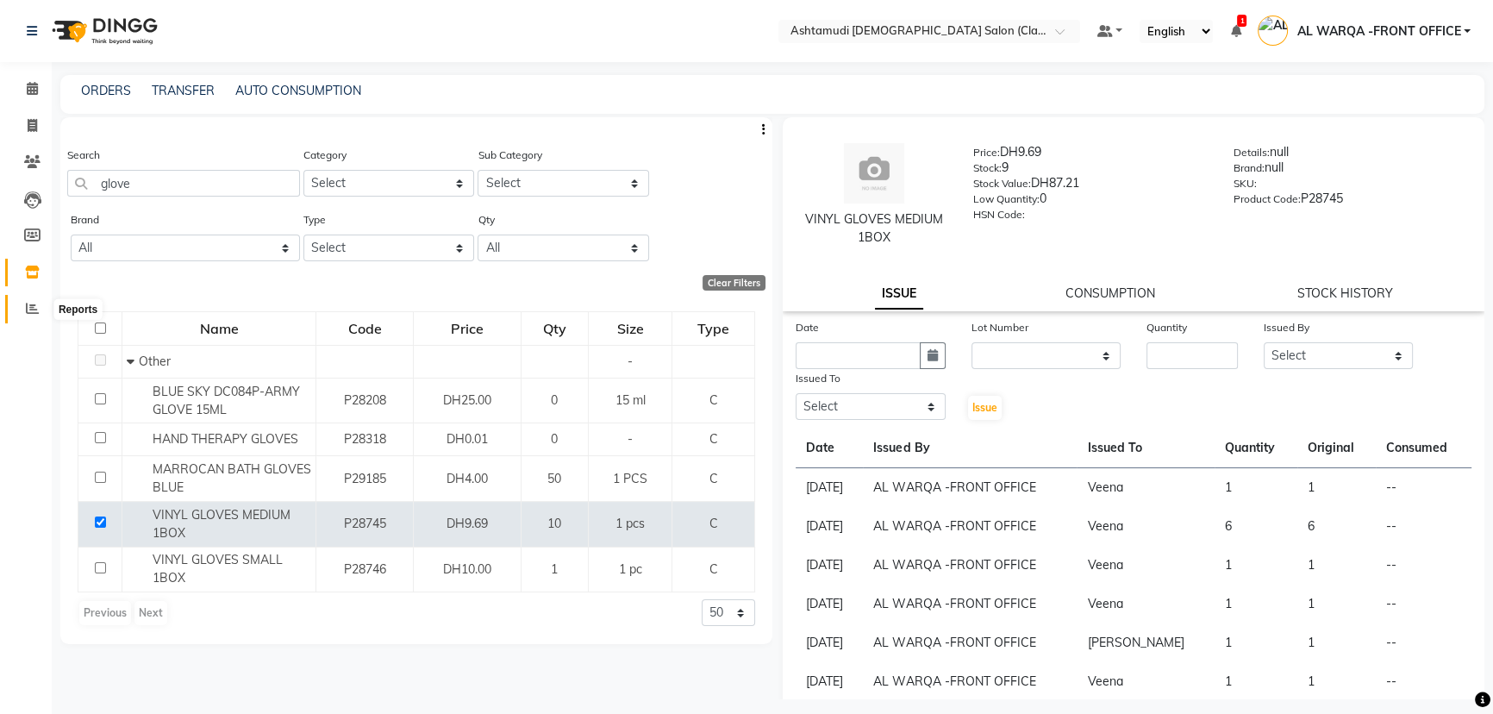
click at [34, 310] on icon at bounding box center [32, 308] width 13 height 13
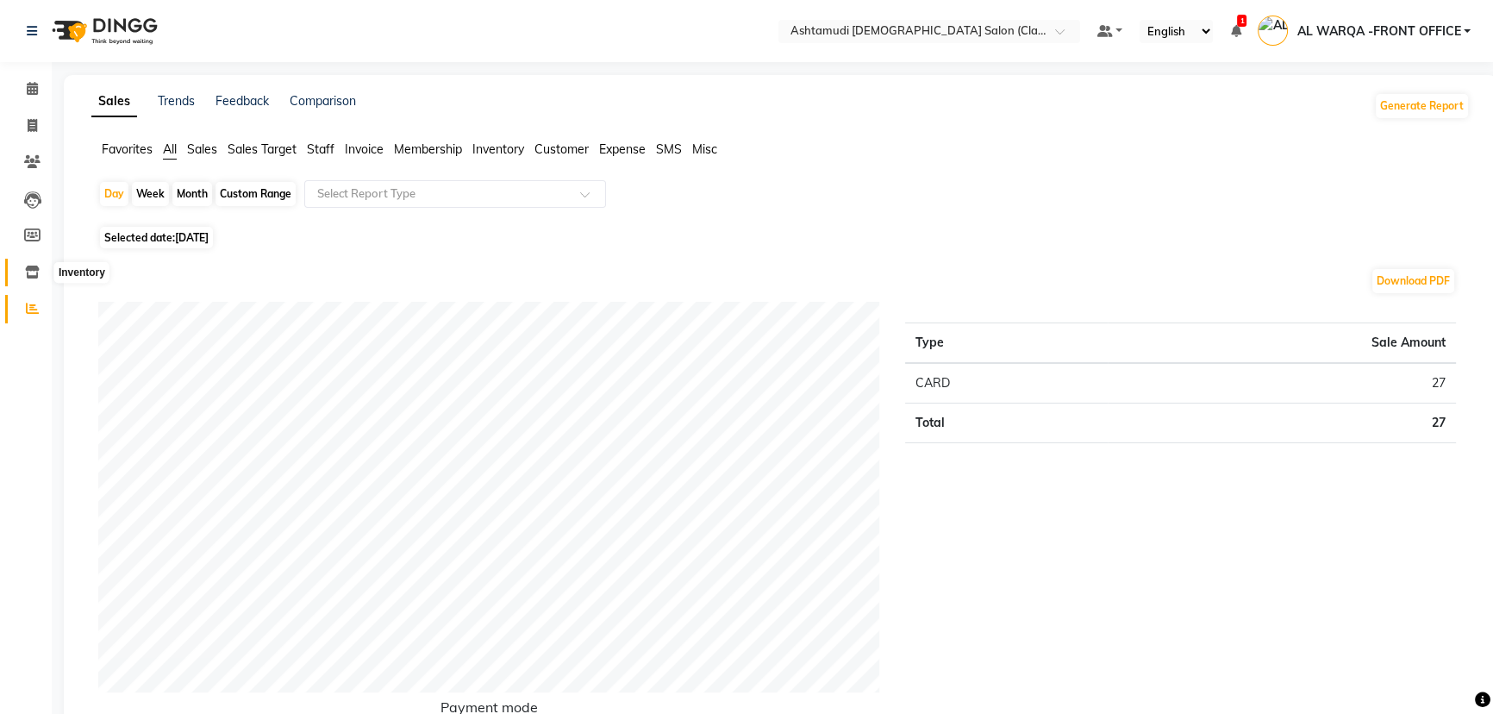
click at [28, 276] on icon at bounding box center [32, 272] width 15 height 13
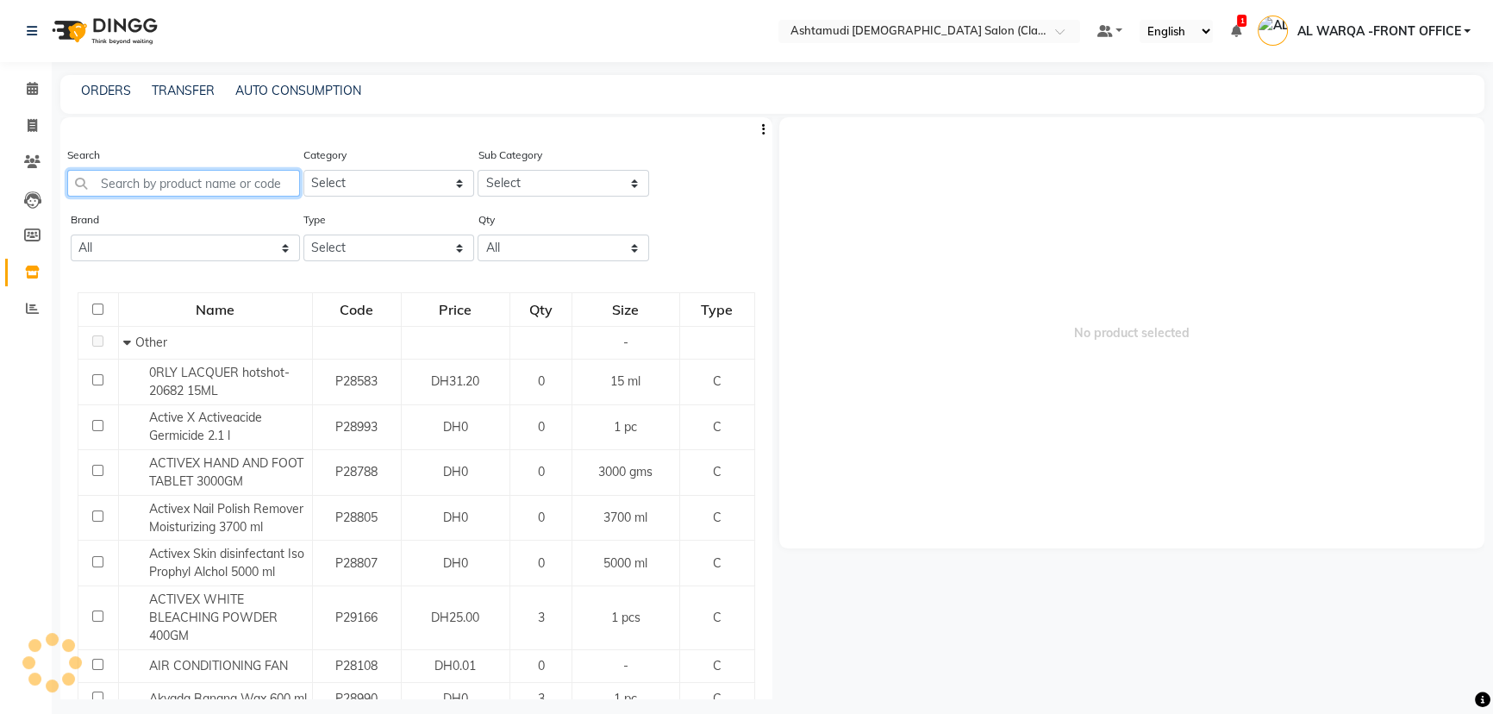
click at [232, 192] on input "text" at bounding box center [183, 183] width 233 height 27
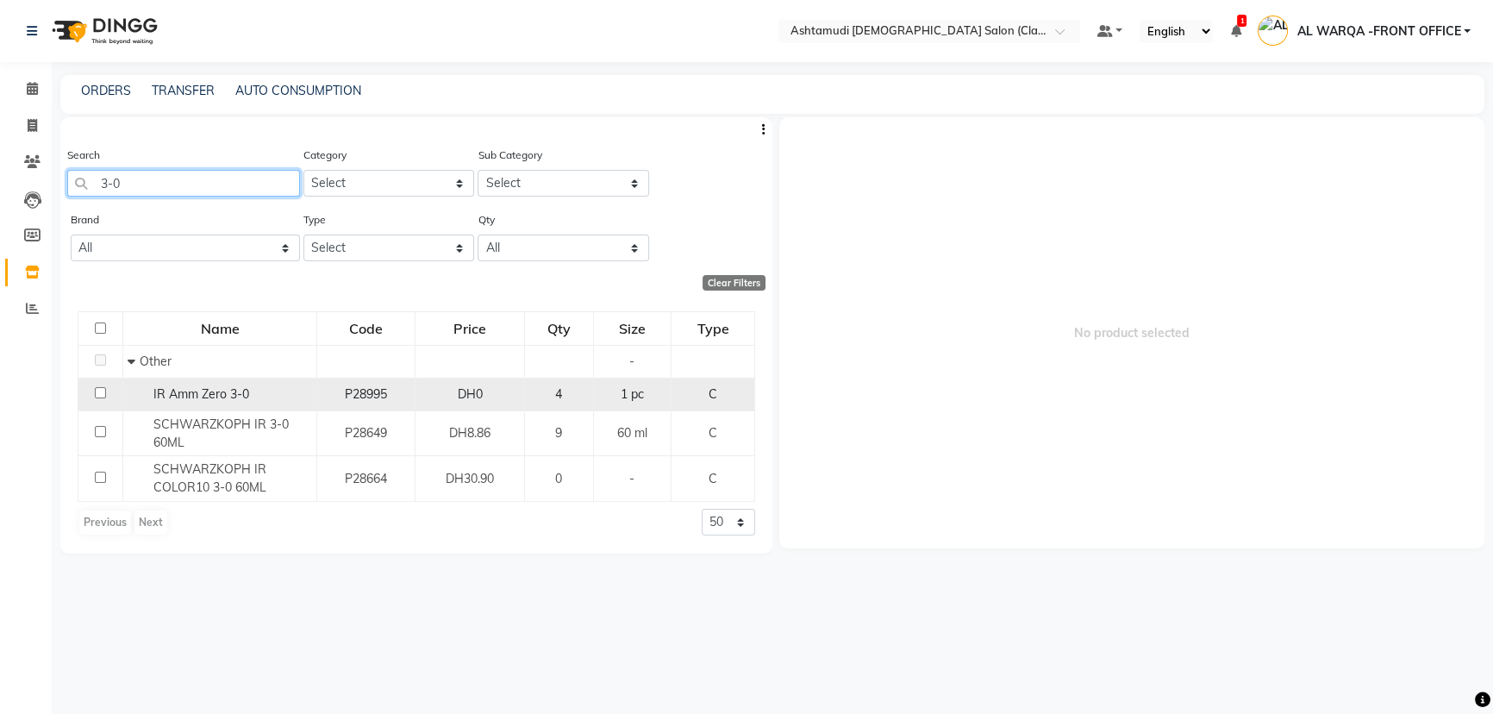
type input "3-0"
click at [102, 391] on input "checkbox" at bounding box center [100, 392] width 11 height 11
checkbox input "true"
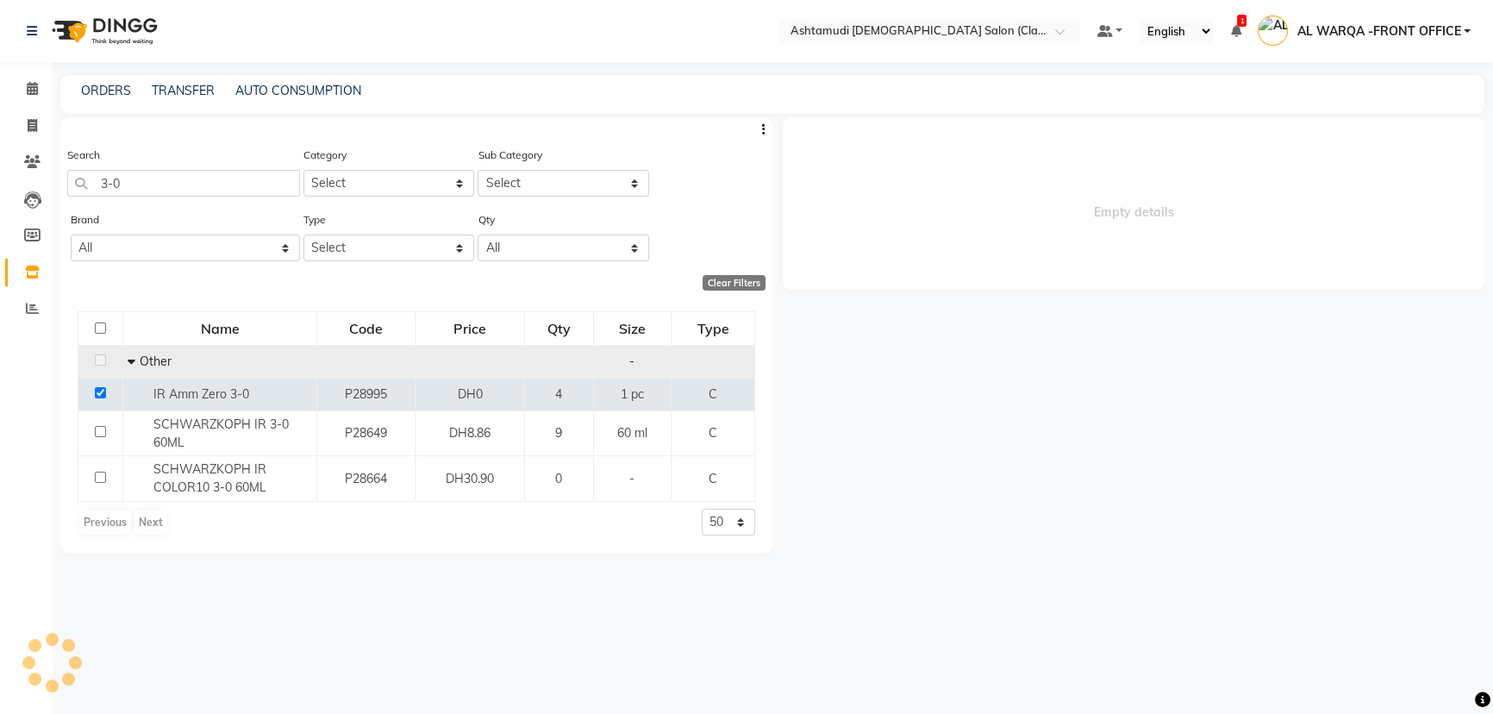
select select
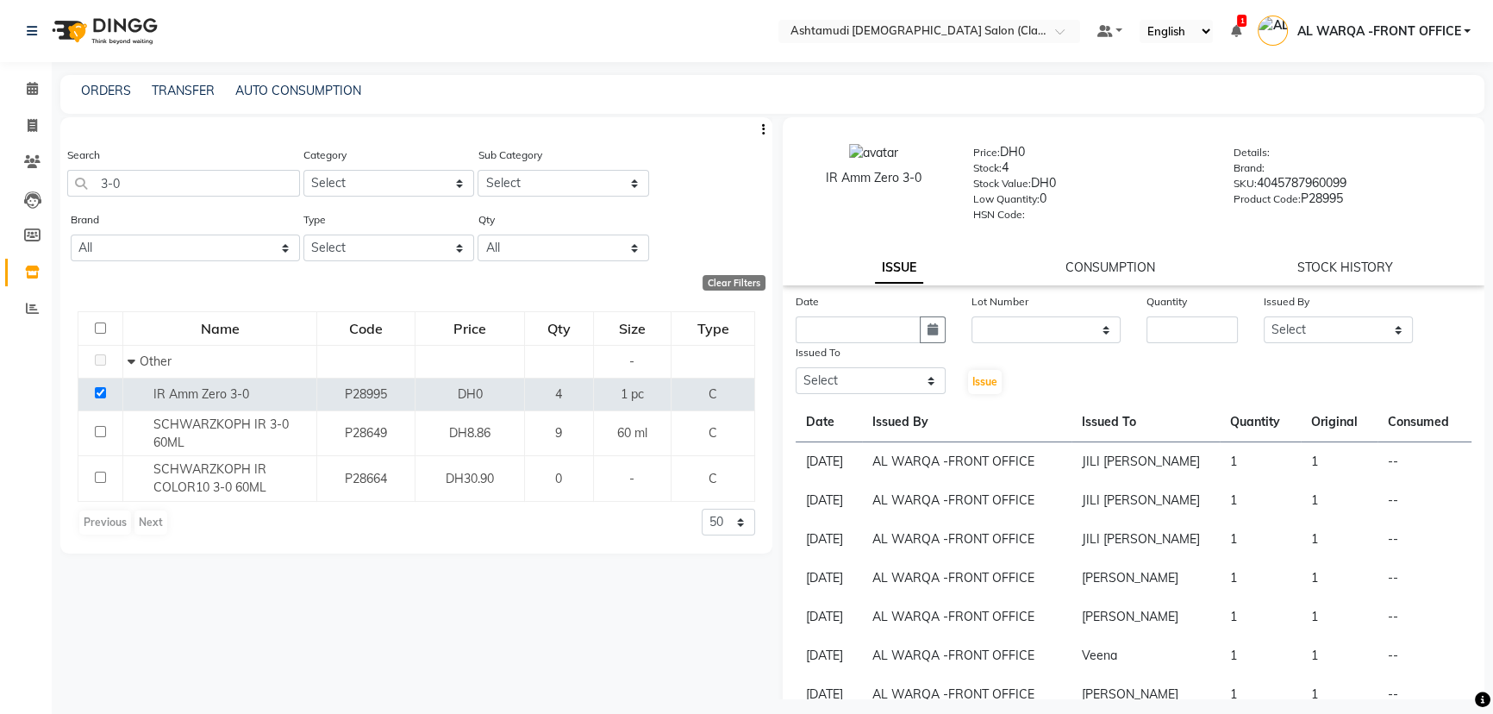
click at [841, 348] on div "Issued To" at bounding box center [871, 355] width 150 height 24
click at [845, 343] on input "text" at bounding box center [858, 329] width 125 height 27
select select "9"
select select "2025"
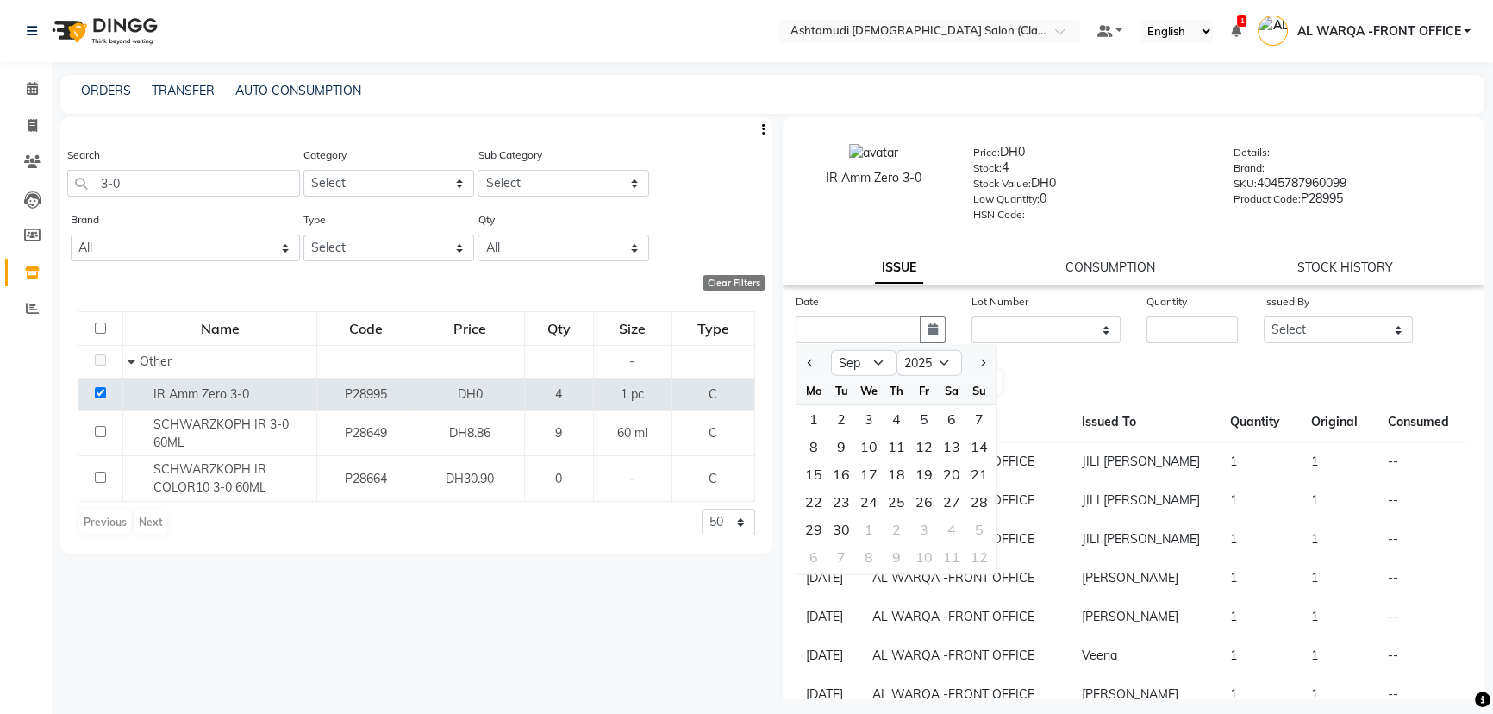
click at [802, 368] on div at bounding box center [814, 363] width 34 height 28
click at [976, 501] on div "28" at bounding box center [979, 502] width 28 height 28
type input "[DATE]"
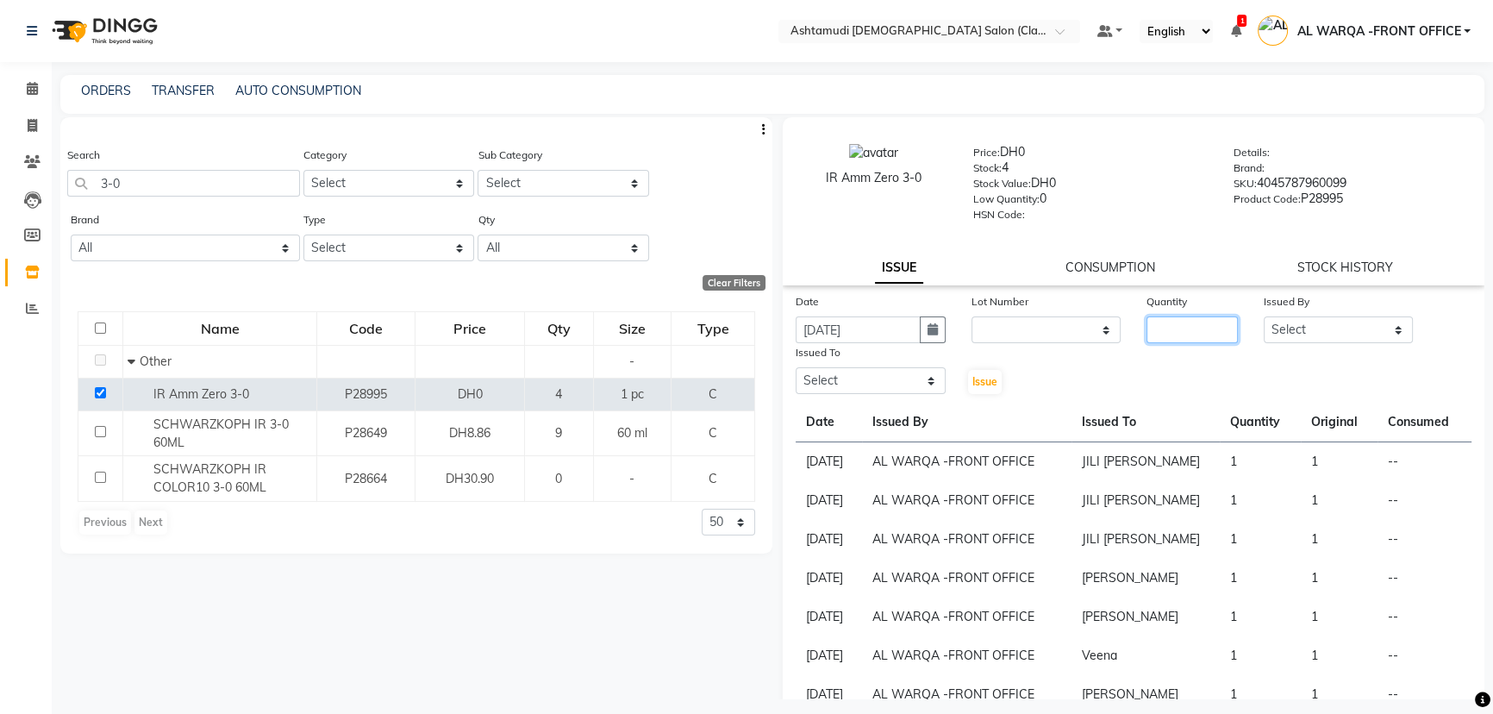
click at [1171, 338] on input "number" at bounding box center [1192, 329] width 91 height 27
type input "1"
click at [1359, 329] on select "Select AL WARQA -FRONT OFFICE AMEERA [PERSON_NAME] [PERSON_NAME] JILI [PERSON_N…" at bounding box center [1339, 329] width 150 height 27
select select "80345"
click at [1264, 320] on select "Select AL WARQA -FRONT OFFICE AMEERA [PERSON_NAME] [PERSON_NAME] JILI [PERSON_N…" at bounding box center [1339, 329] width 150 height 27
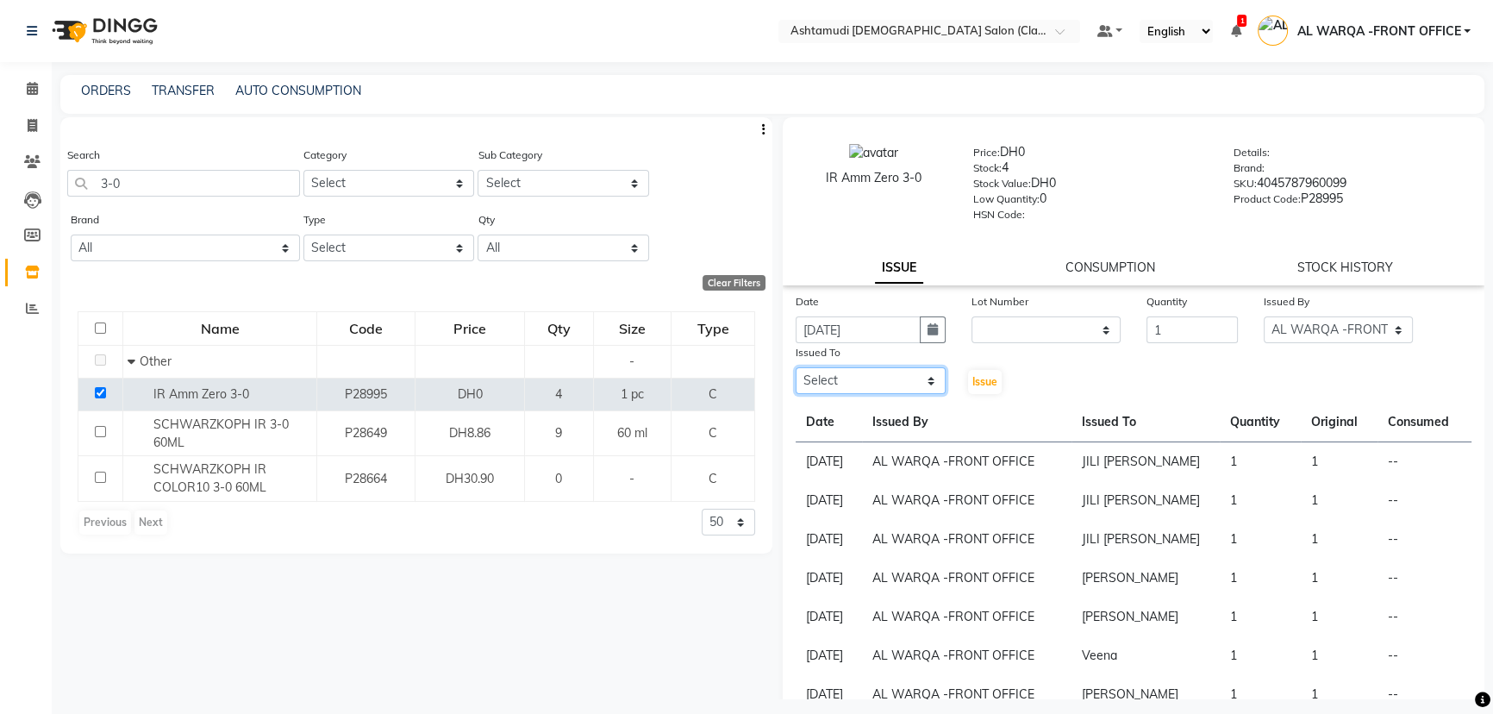
click at [836, 379] on select "Select AL WARQA -FRONT OFFICE AMEERA [PERSON_NAME] [PERSON_NAME] JILI [PERSON_N…" at bounding box center [871, 380] width 150 height 27
click at [963, 622] on td "AL WARQA -FRONT OFFICE" at bounding box center [966, 616] width 209 height 39
click at [876, 390] on select "Select AL WARQA -FRONT OFFICE AMEERA [PERSON_NAME] [PERSON_NAME] JILI [PERSON_N…" at bounding box center [871, 380] width 150 height 27
select select "80375"
click at [796, 372] on select "Select AL WARQA -FRONT OFFICE AMEERA [PERSON_NAME] [PERSON_NAME] JILI [PERSON_N…" at bounding box center [871, 380] width 150 height 27
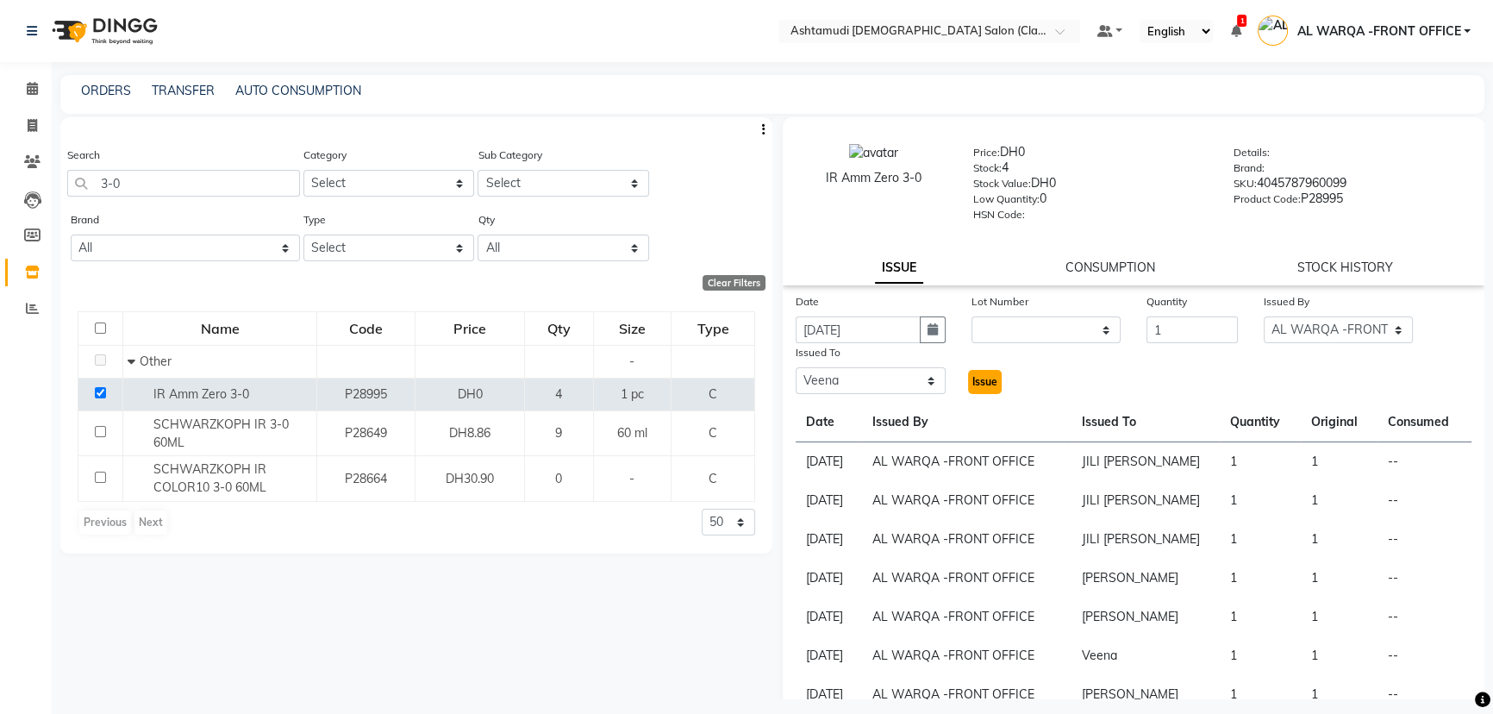
click at [985, 382] on span "Issue" at bounding box center [984, 381] width 25 height 13
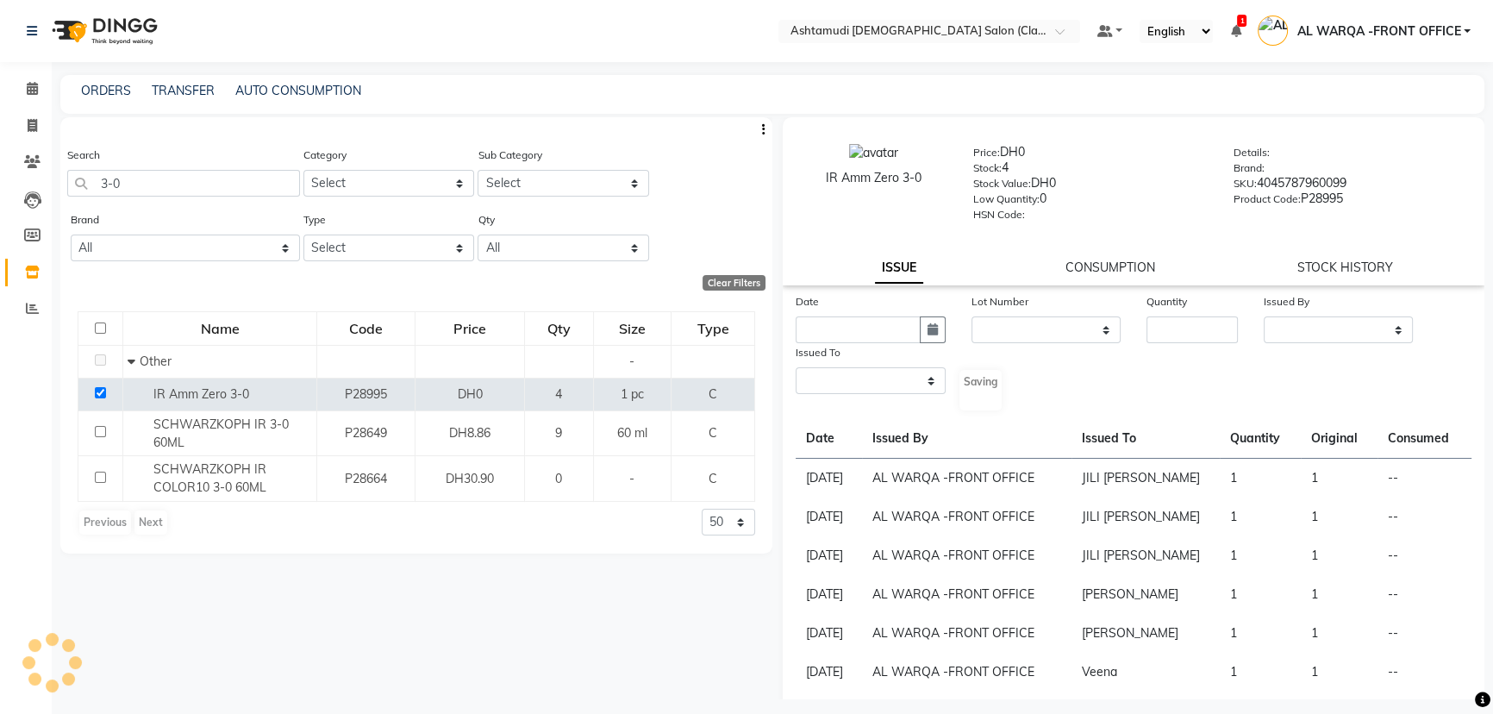
select select
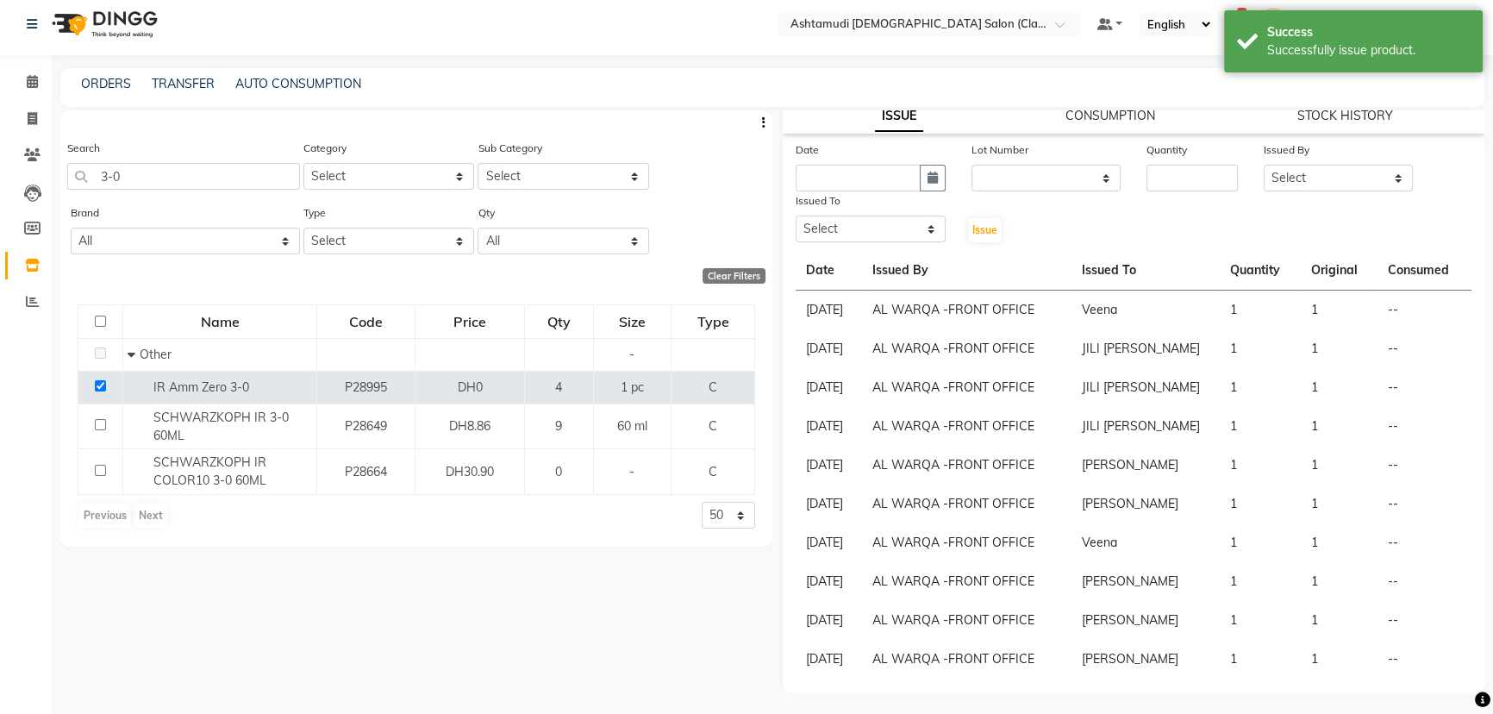
scroll to position [10, 0]
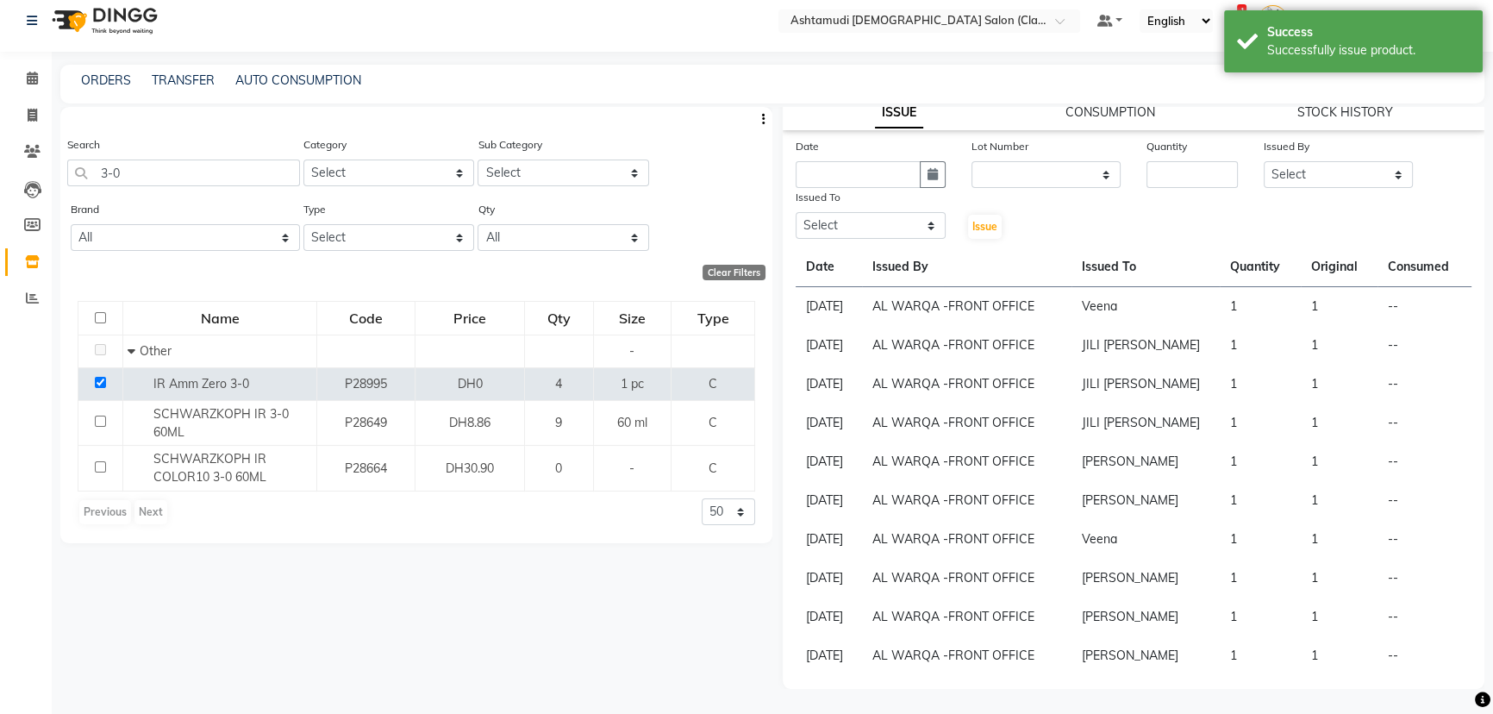
click at [0, 560] on div "Calendar Invoice Clients Leads Members Inventory Reports Completed InProgress U…" at bounding box center [116, 364] width 233 height 650
click at [84, 622] on div "Search 3-0 Category Select Hair Skin Makeup Personal Care Appliances [PERSON_NA…" at bounding box center [416, 398] width 712 height 582
click at [18, 296] on span at bounding box center [32, 299] width 30 height 20
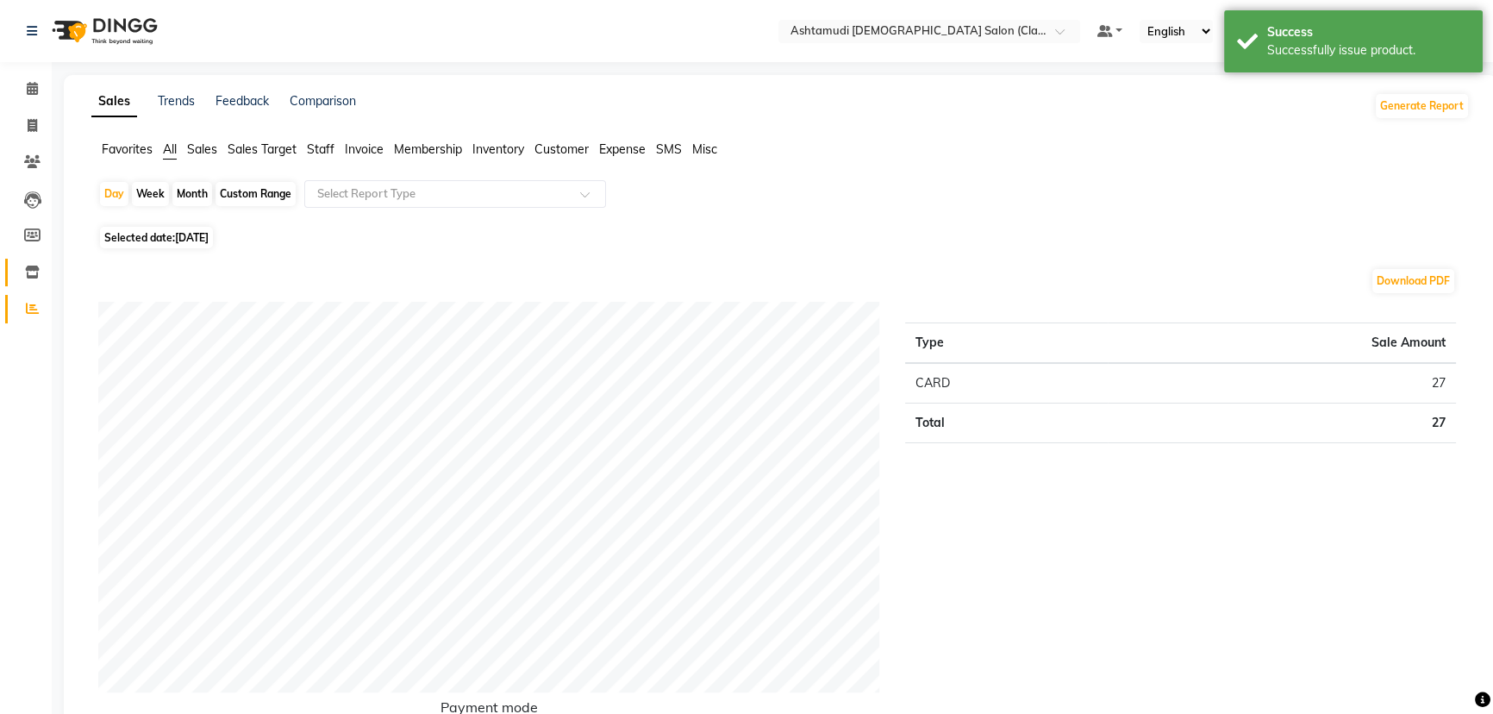
click at [26, 259] on link "Inventory" at bounding box center [25, 273] width 41 height 28
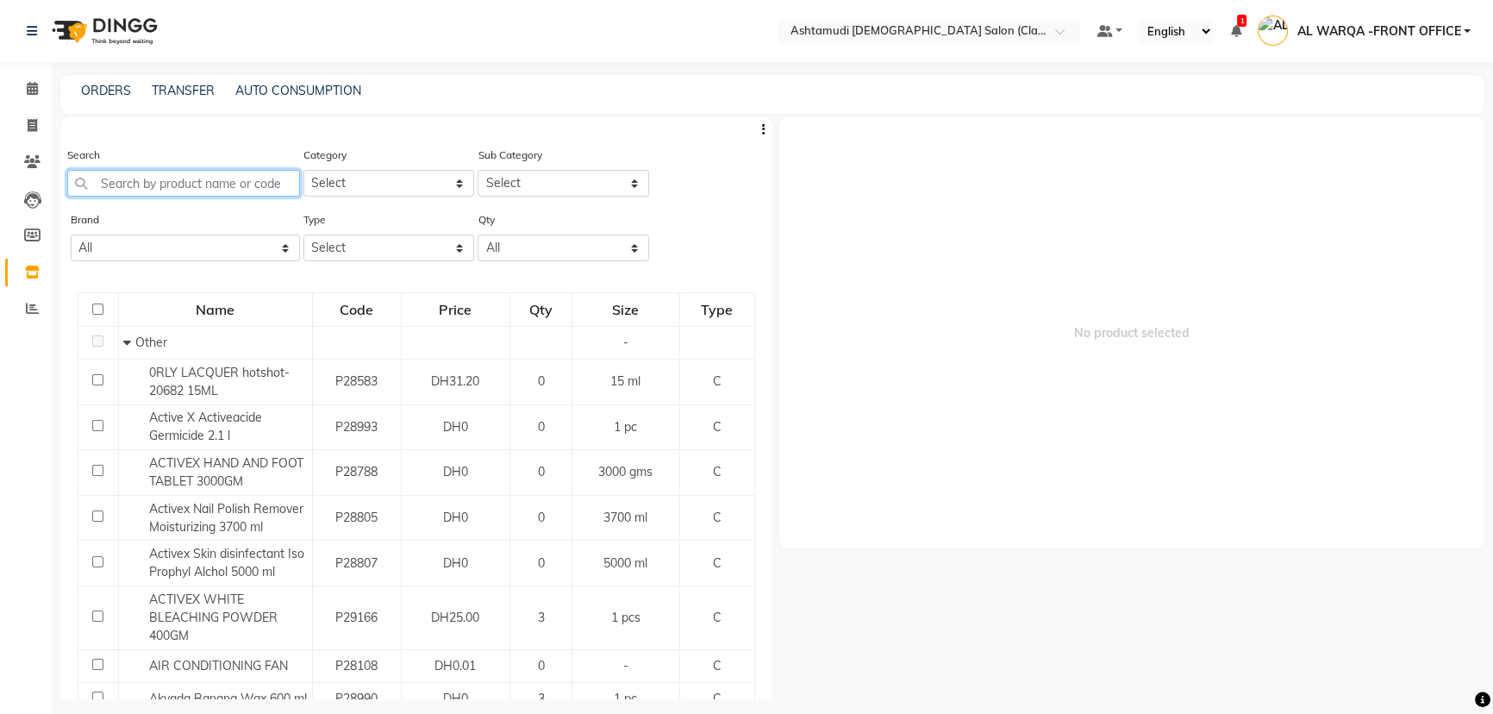
click at [204, 194] on input "text" at bounding box center [183, 183] width 233 height 27
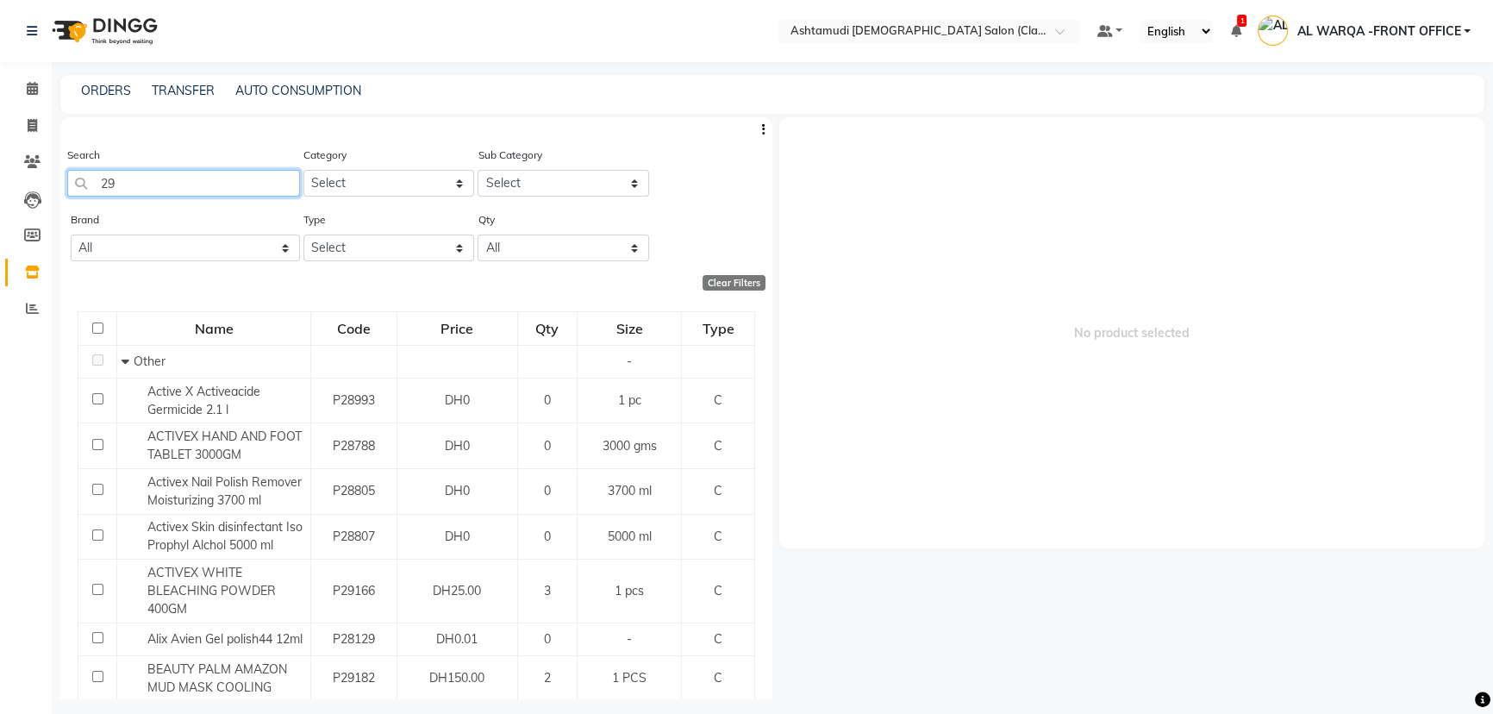
type input "2"
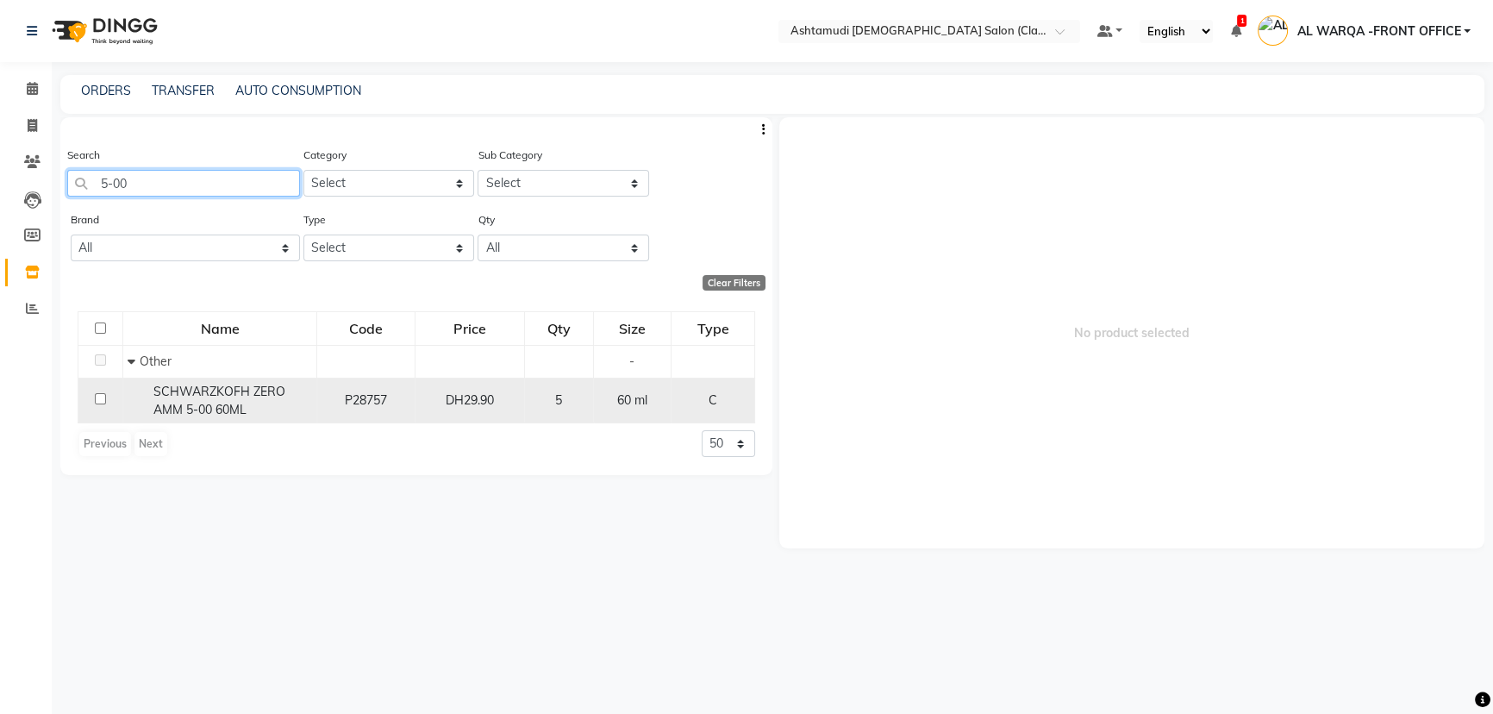
type input "5-00"
click at [93, 396] on td at bounding box center [100, 401] width 45 height 46
click at [96, 398] on input "checkbox" at bounding box center [100, 398] width 11 height 11
checkbox input "true"
select select
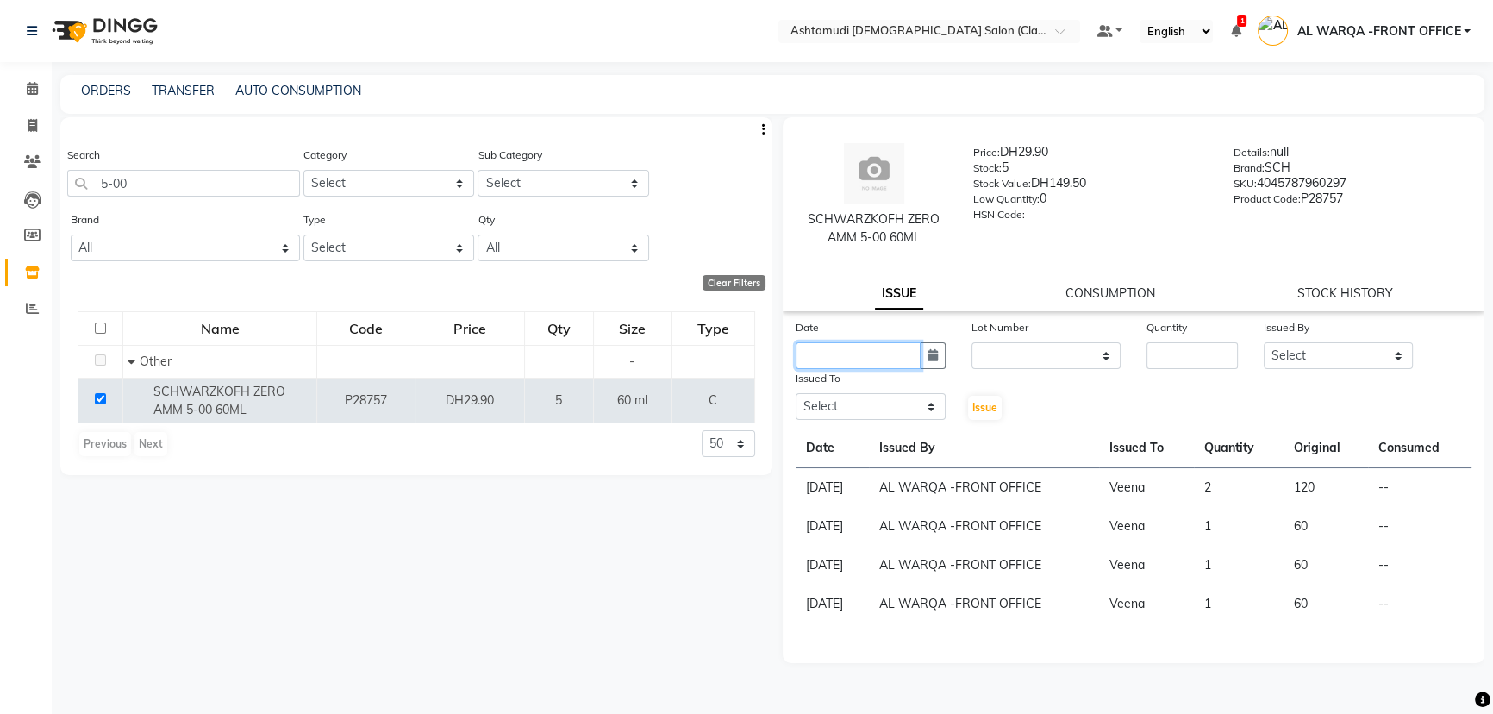
click at [847, 352] on input "text" at bounding box center [858, 355] width 125 height 27
select select "9"
select select "2025"
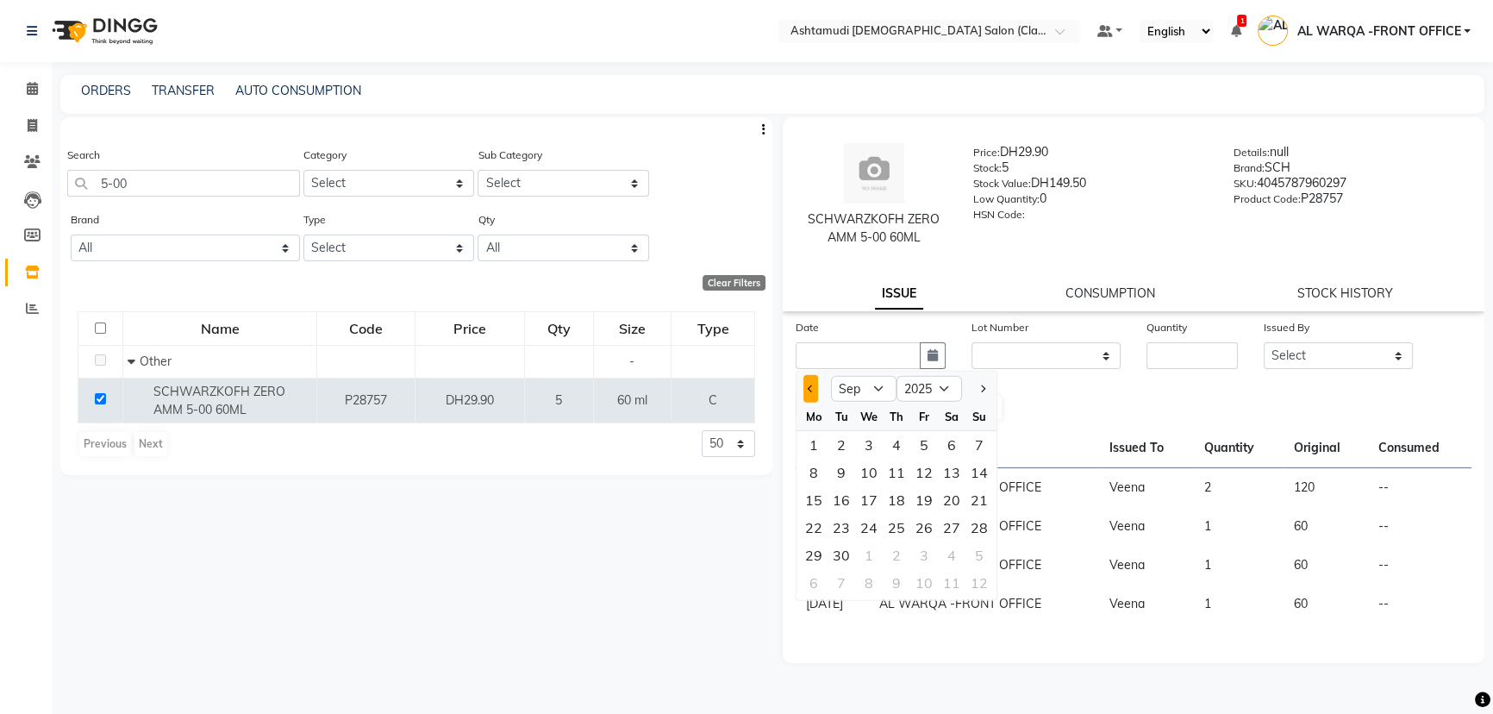
click at [812, 387] on span "Previous month" at bounding box center [811, 387] width 7 height 7
select select "8"
click at [902, 549] on div "28" at bounding box center [897, 555] width 28 height 28
type input "[DATE]"
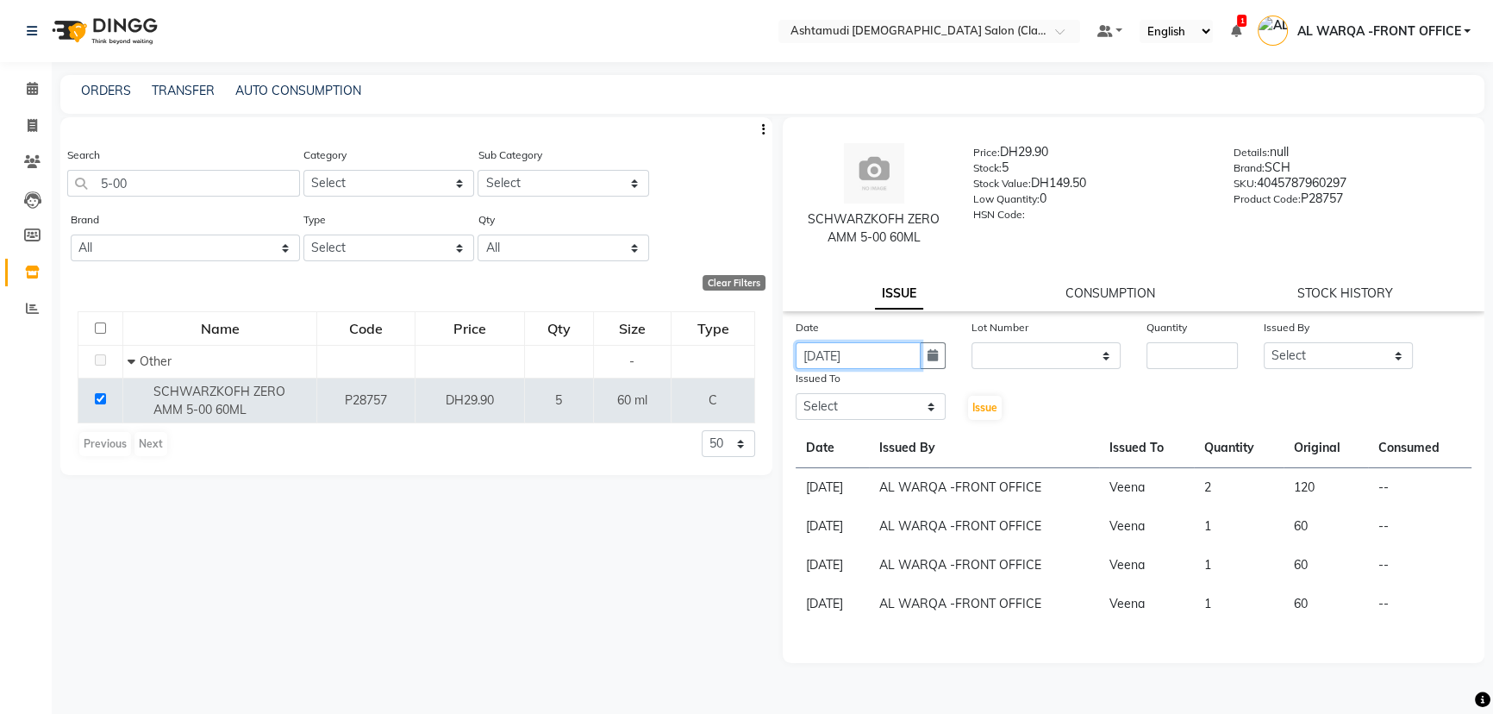
click at [836, 355] on input "[DATE]" at bounding box center [858, 355] width 125 height 27
select select "8"
select select "2025"
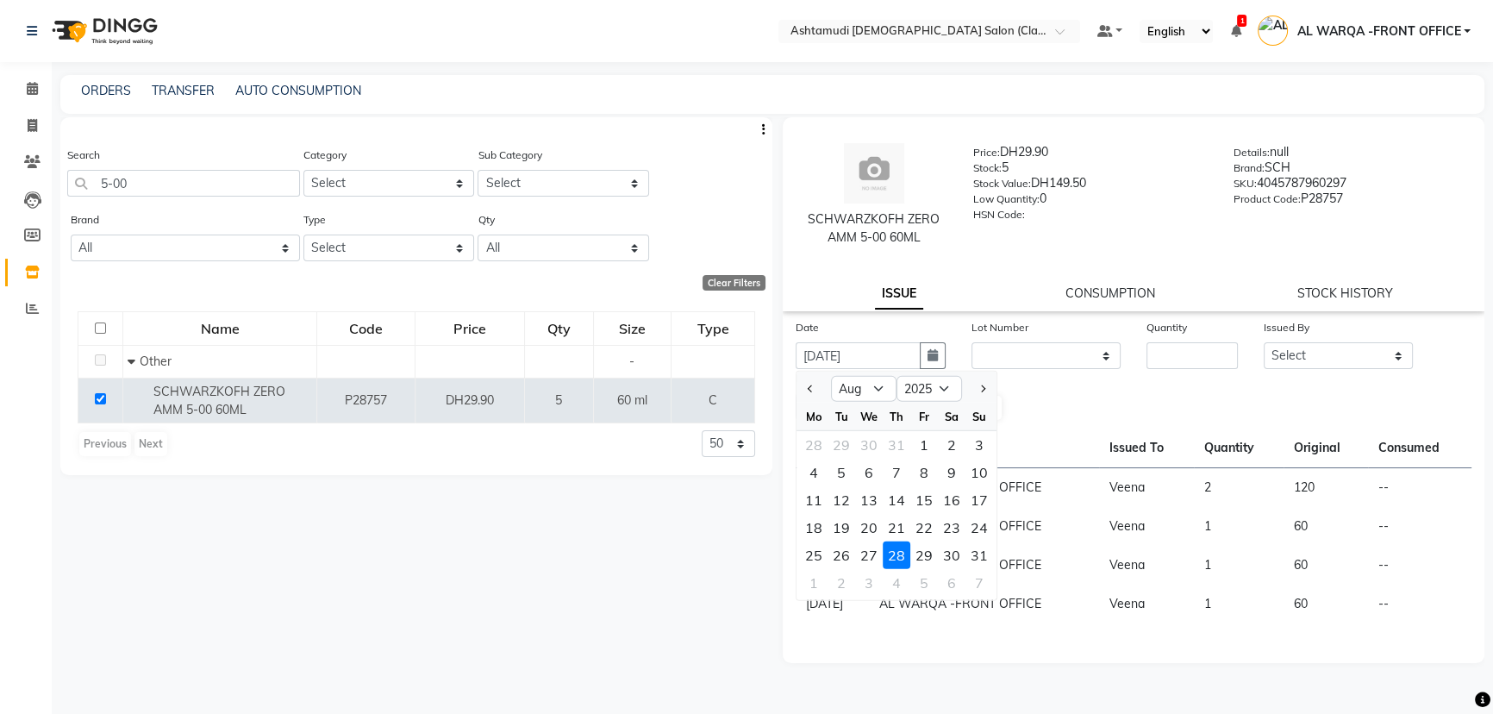
click at [897, 551] on div "28" at bounding box center [897, 555] width 28 height 28
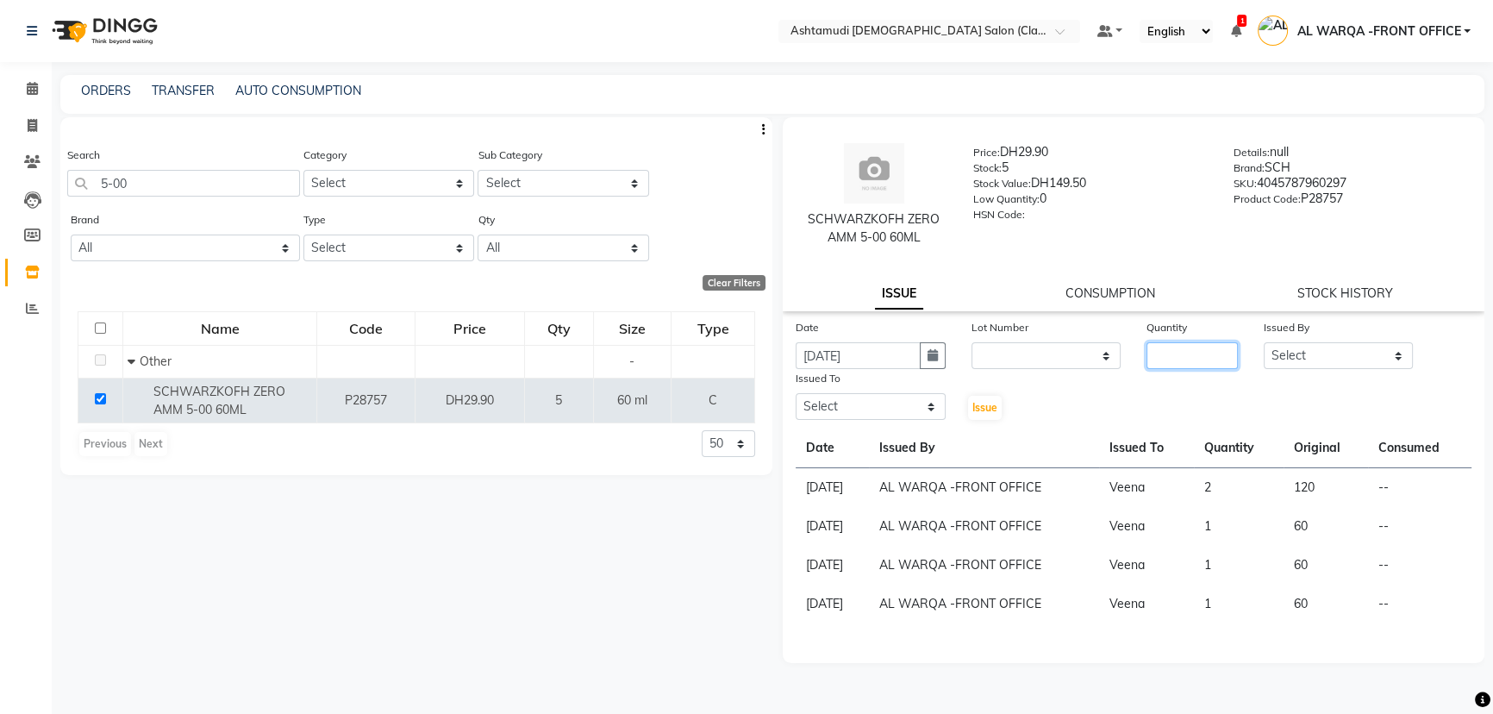
click at [1162, 358] on input "number" at bounding box center [1192, 355] width 91 height 27
type input "1"
click at [1350, 354] on select "Select AL WARQA -FRONT OFFICE AMEERA [PERSON_NAME] [PERSON_NAME] JILI [PERSON_N…" at bounding box center [1339, 355] width 150 height 27
select select "80345"
click at [1264, 342] on select "Select AL WARQA -FRONT OFFICE AMEERA [PERSON_NAME] [PERSON_NAME] JILI [PERSON_N…" at bounding box center [1339, 355] width 150 height 27
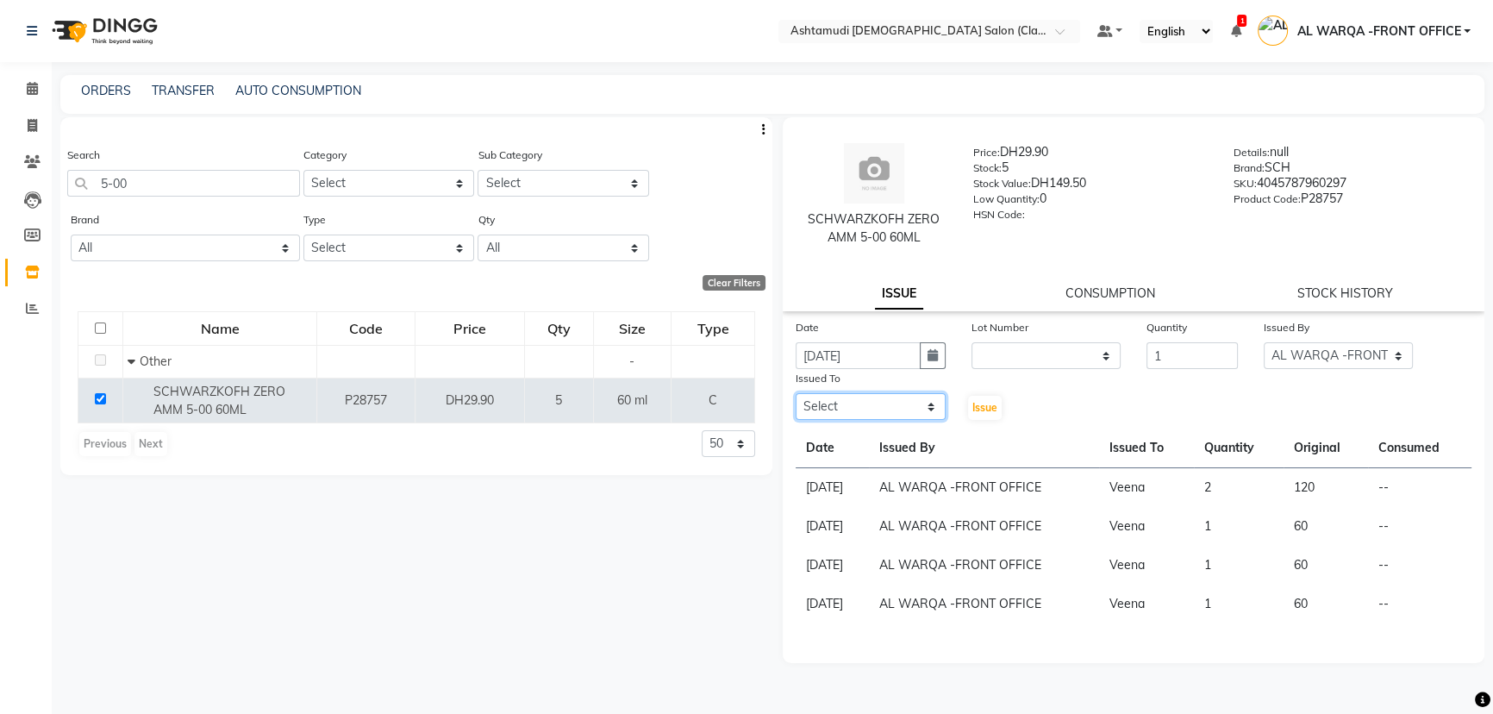
click at [838, 404] on select "Select AL WARQA -FRONT OFFICE AMEERA [PERSON_NAME] [PERSON_NAME] JILI [PERSON_N…" at bounding box center [871, 406] width 150 height 27
select select "80375"
click at [796, 394] on select "Select AL WARQA -FRONT OFFICE AMEERA [PERSON_NAME] [PERSON_NAME] JILI [PERSON_N…" at bounding box center [871, 406] width 150 height 27
click at [984, 407] on span "Issue" at bounding box center [984, 407] width 25 height 13
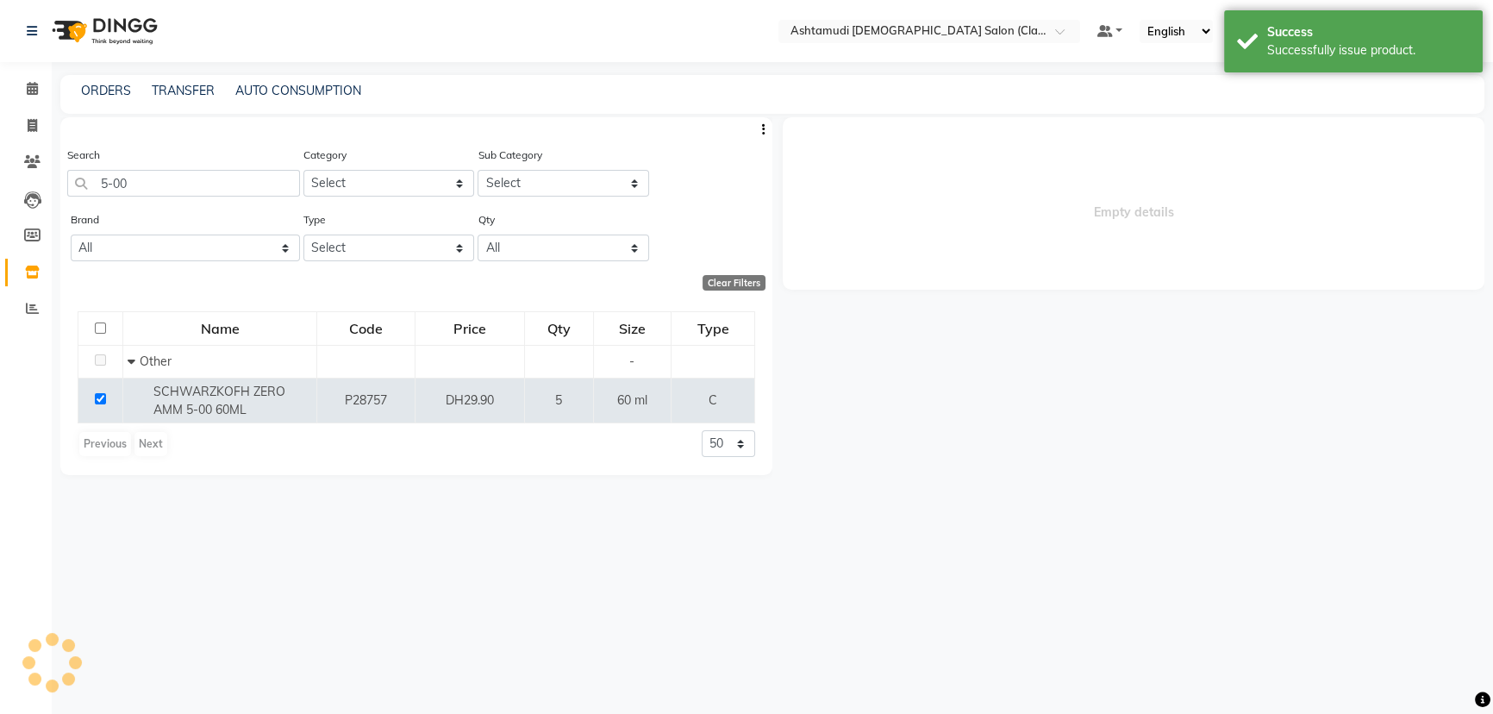
select select
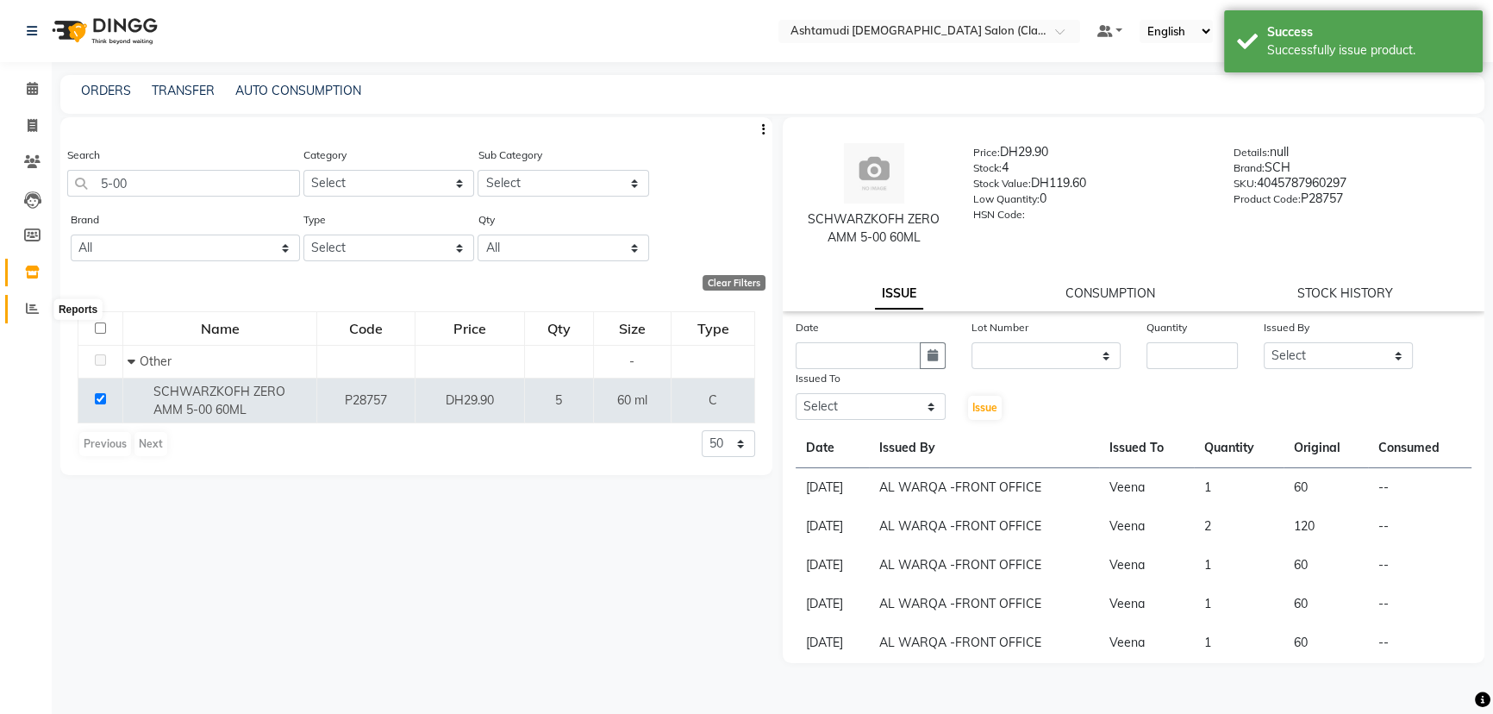
click at [26, 306] on icon at bounding box center [32, 308] width 13 height 13
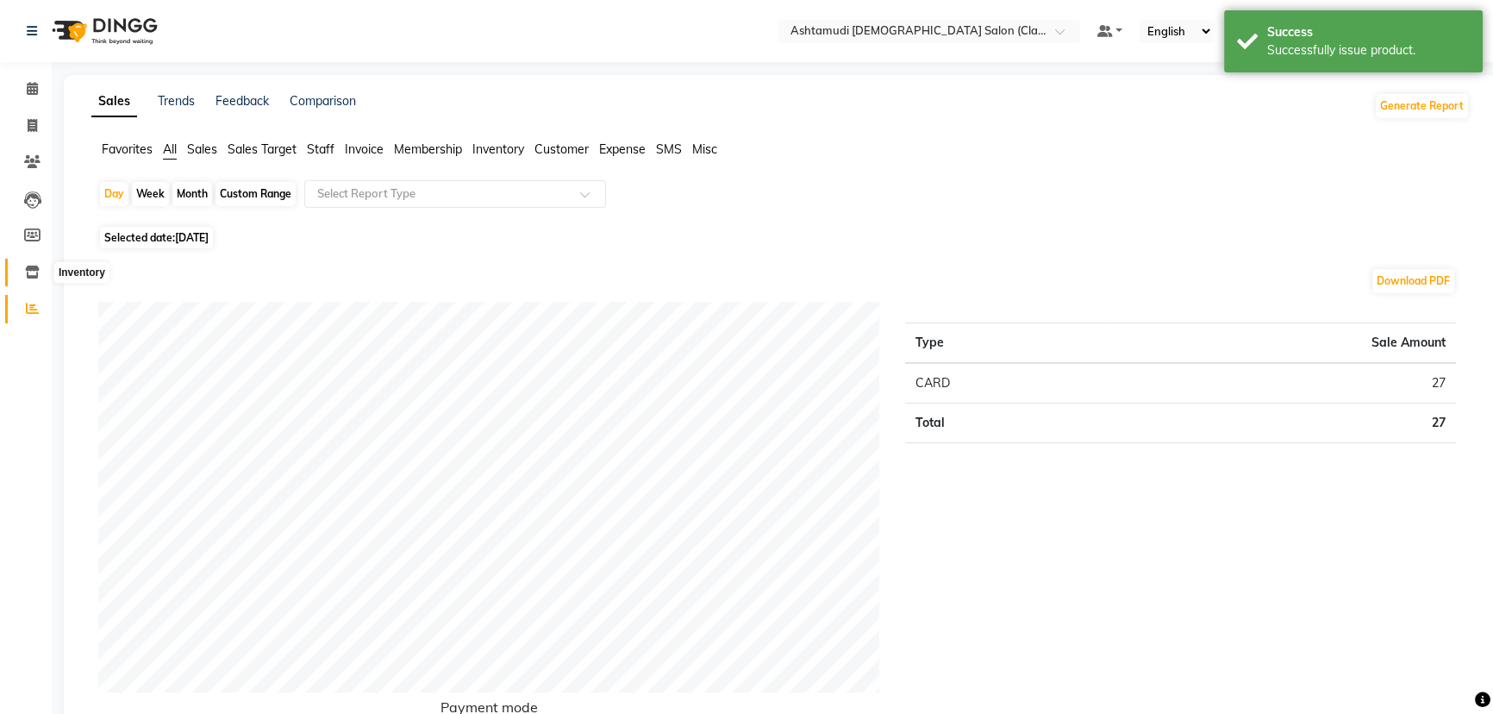
click at [32, 269] on icon at bounding box center [32, 272] width 15 height 13
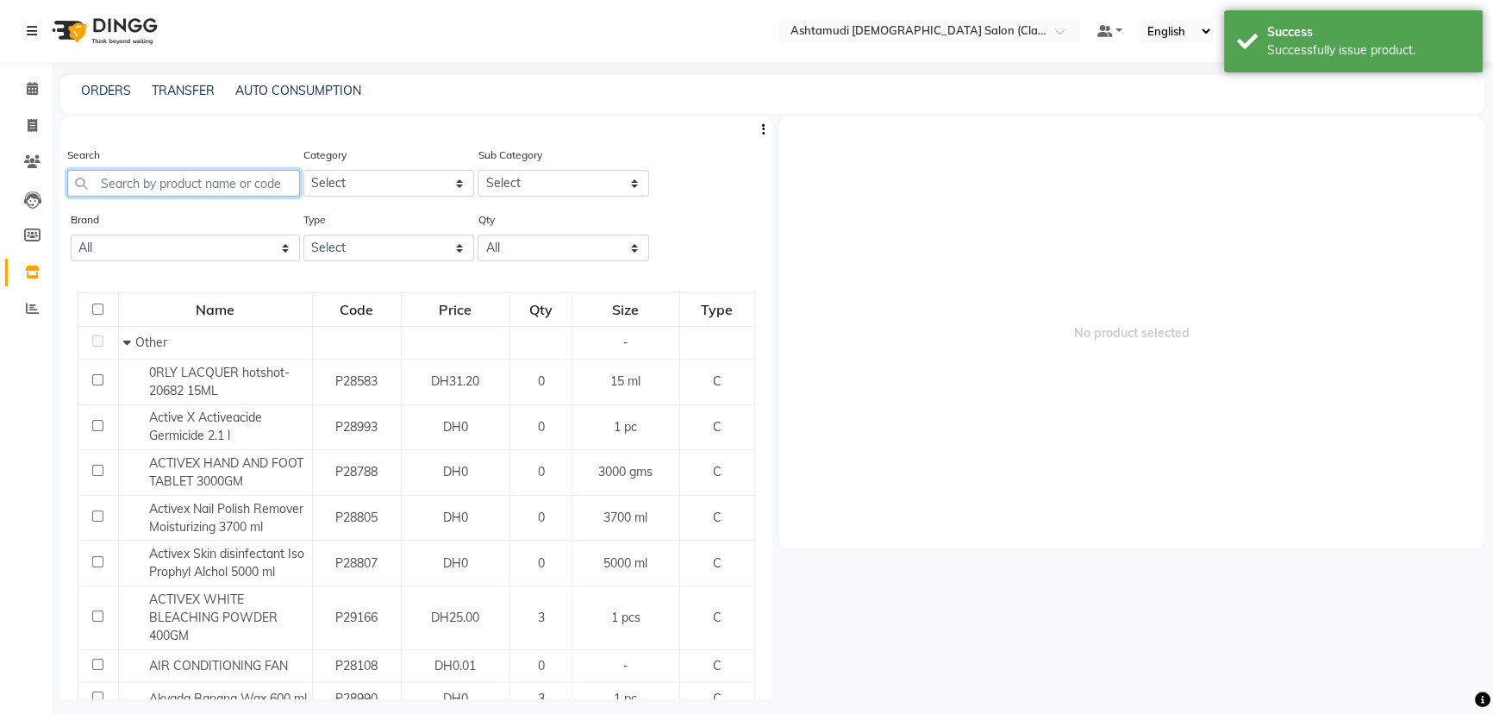
click at [219, 173] on input "text" at bounding box center [183, 183] width 233 height 27
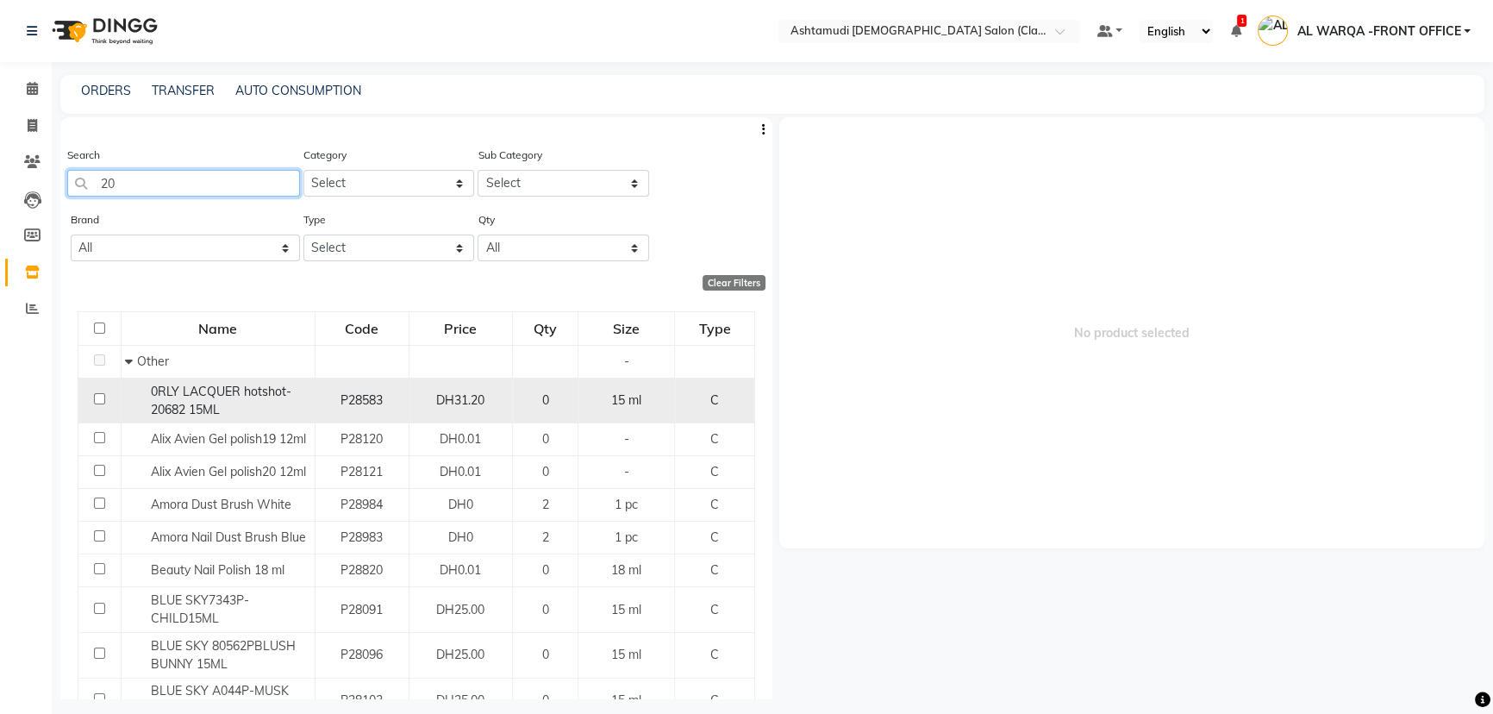
type input "2"
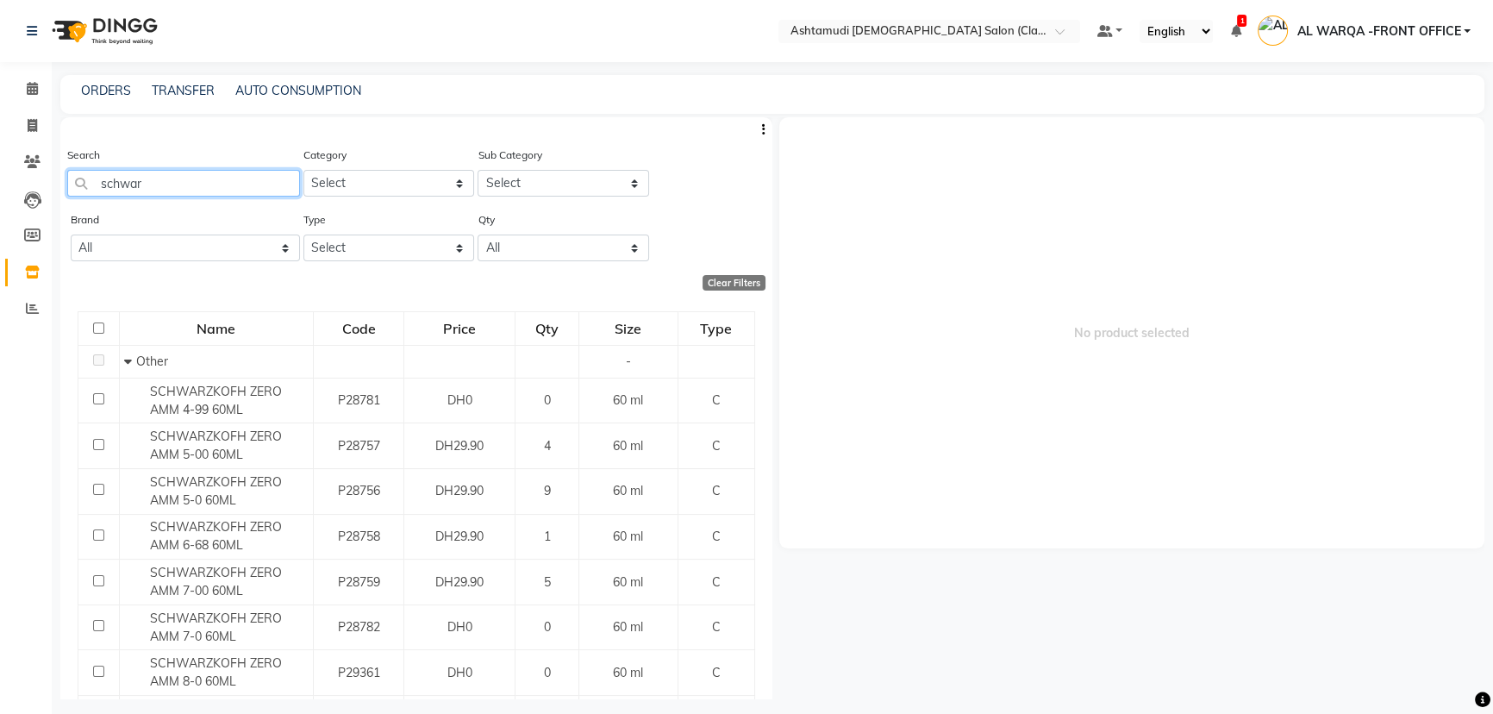
click at [184, 184] on input "schwar" at bounding box center [183, 183] width 233 height 27
type input "s"
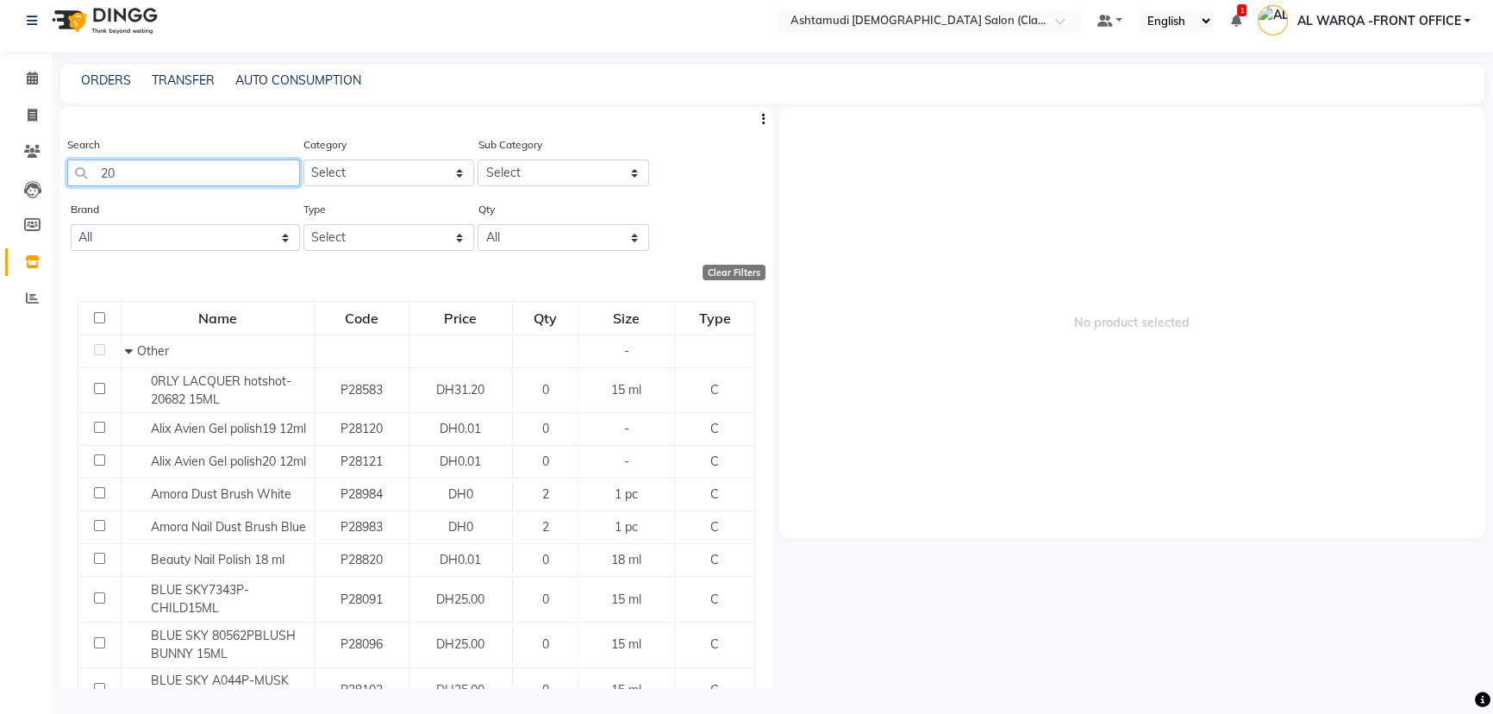
click at [170, 162] on input "20" at bounding box center [183, 172] width 233 height 27
type input "2"
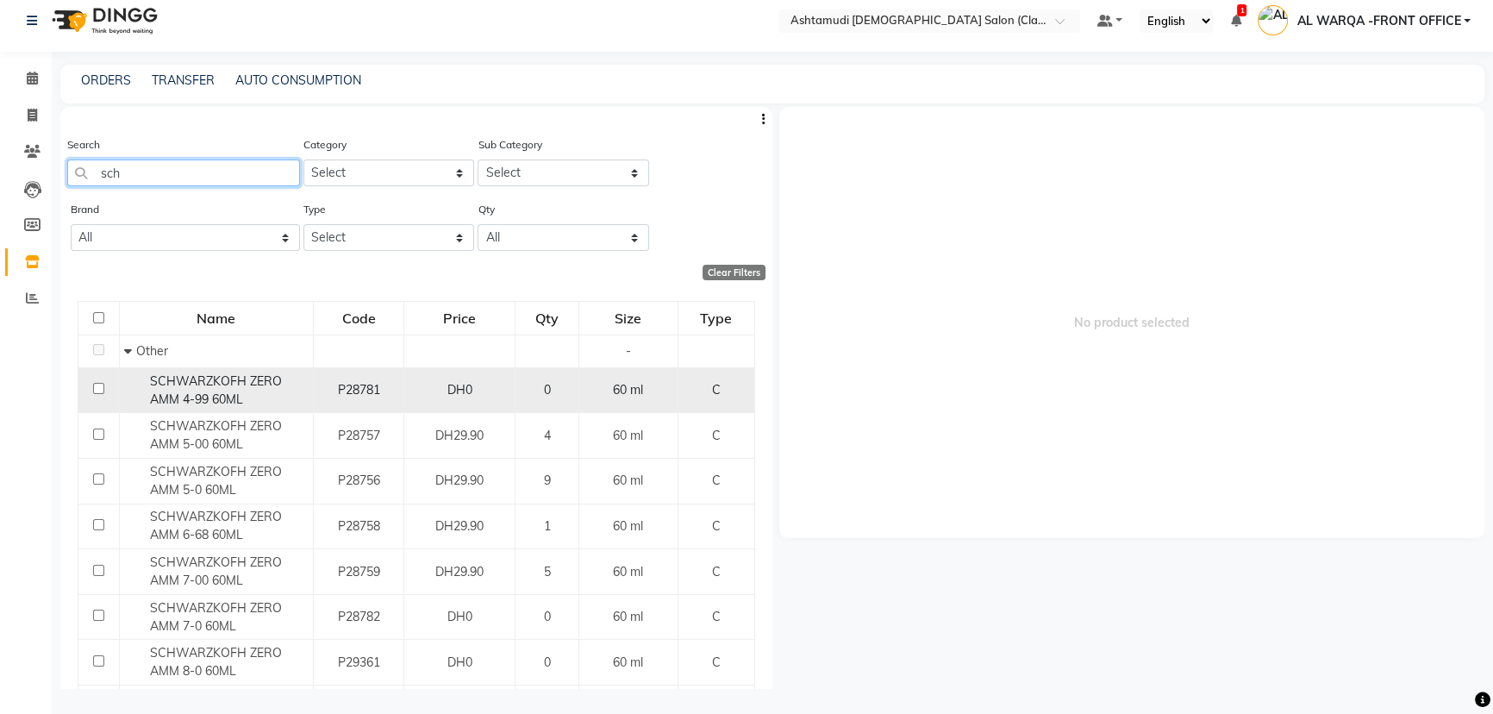
type input "sch"
drag, startPoint x: 146, startPoint y: 380, endPoint x: 241, endPoint y: 384, distance: 94.9
click at [241, 384] on div "SCHWARZKOFH ZERO AMM 4-99 60ML" at bounding box center [216, 390] width 184 height 36
select select
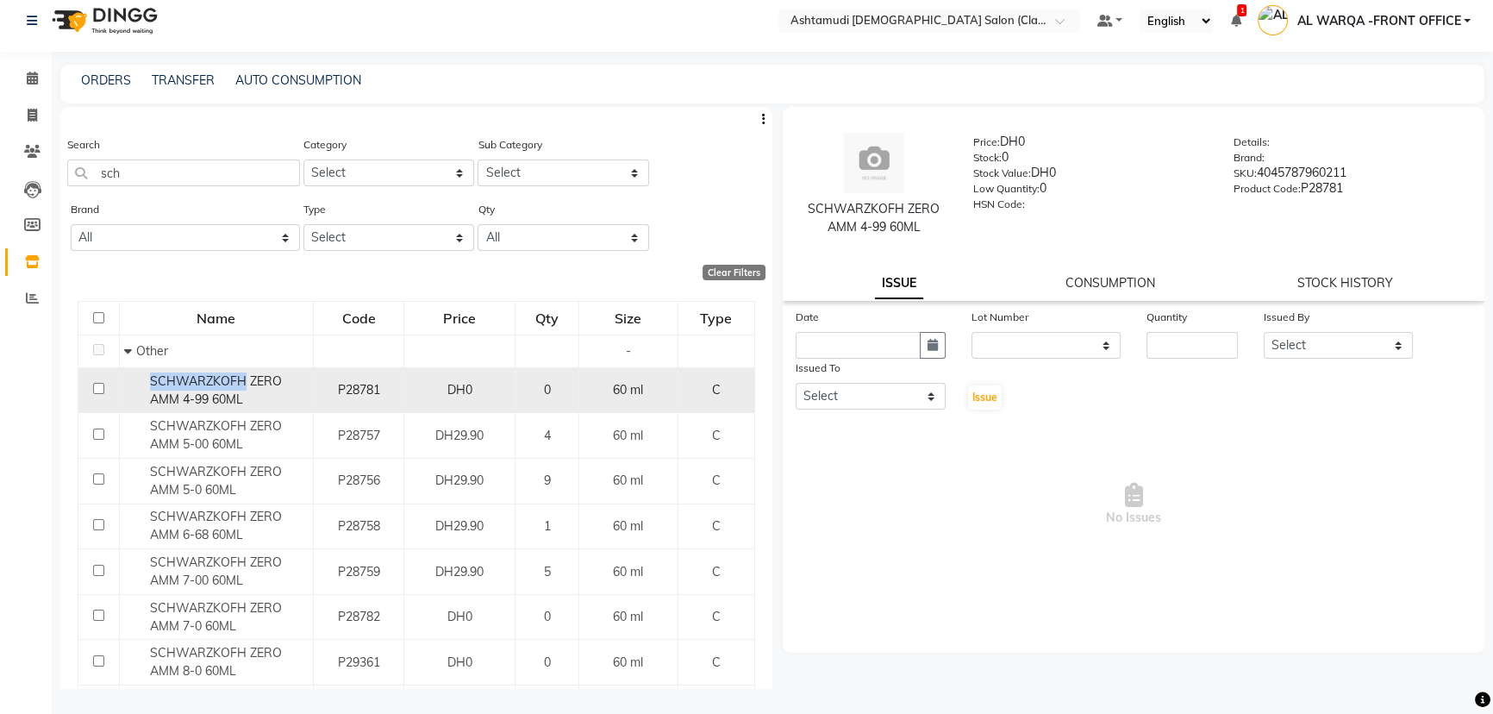
copy span "SCHWARZKOFH"
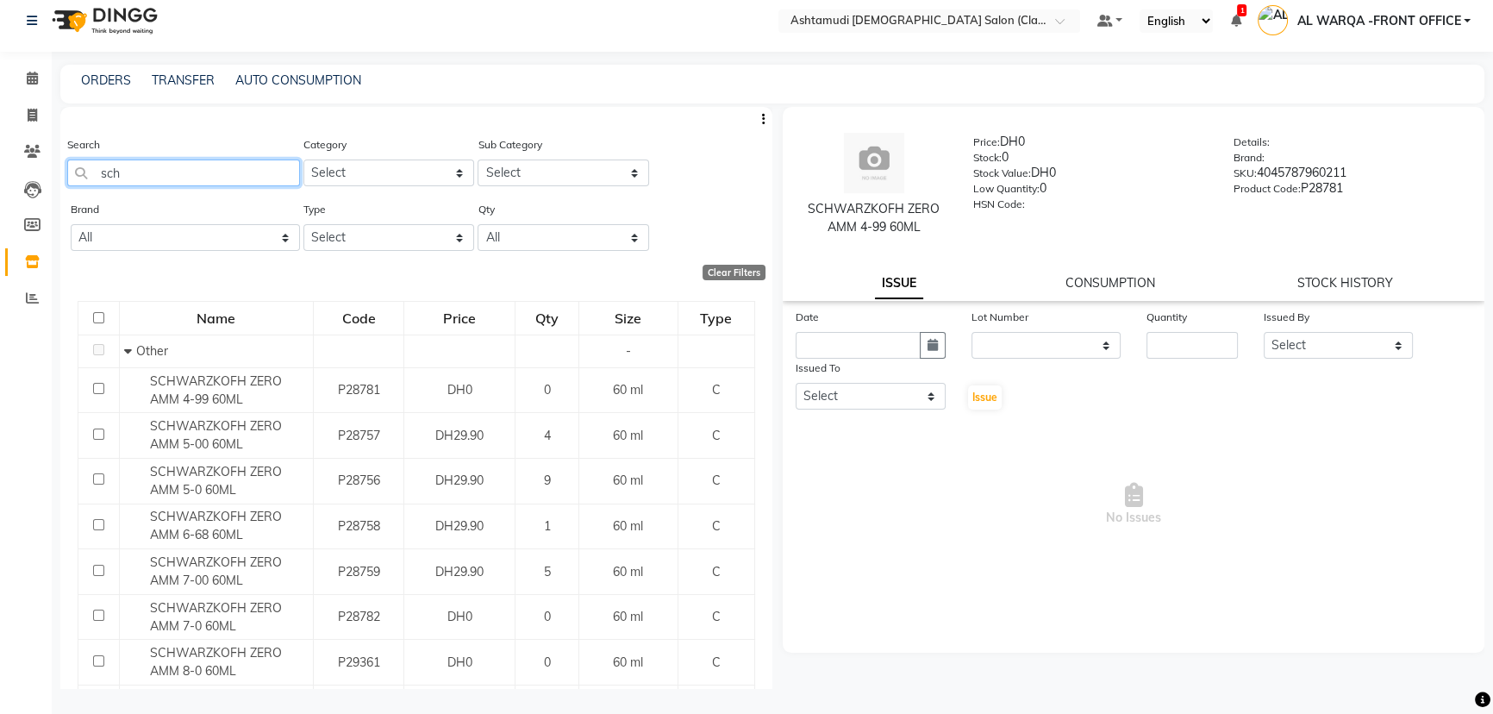
drag, startPoint x: 145, startPoint y: 178, endPoint x: 166, endPoint y: 178, distance: 21.6
click at [158, 174] on input "sch" at bounding box center [183, 172] width 233 height 27
type input "s"
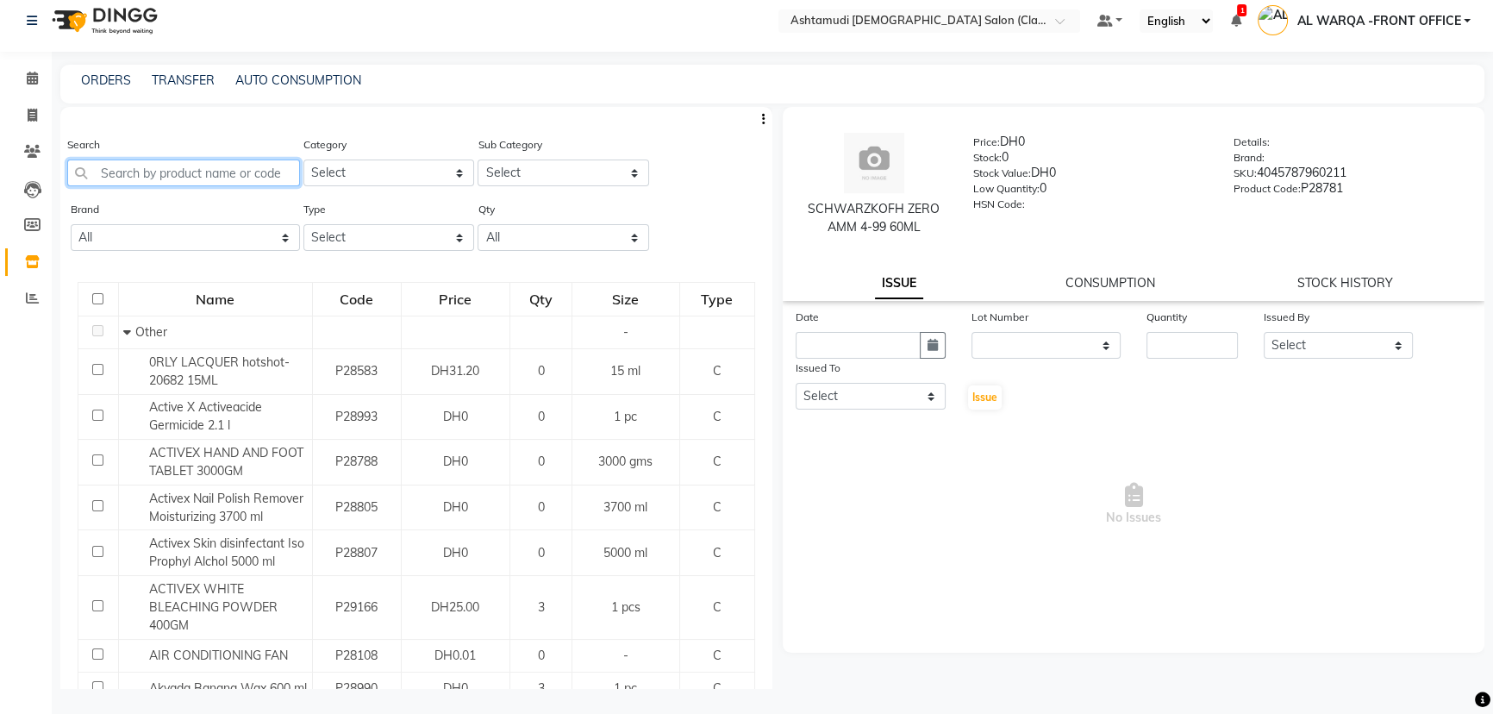
paste input "SCHWARZKOFH"
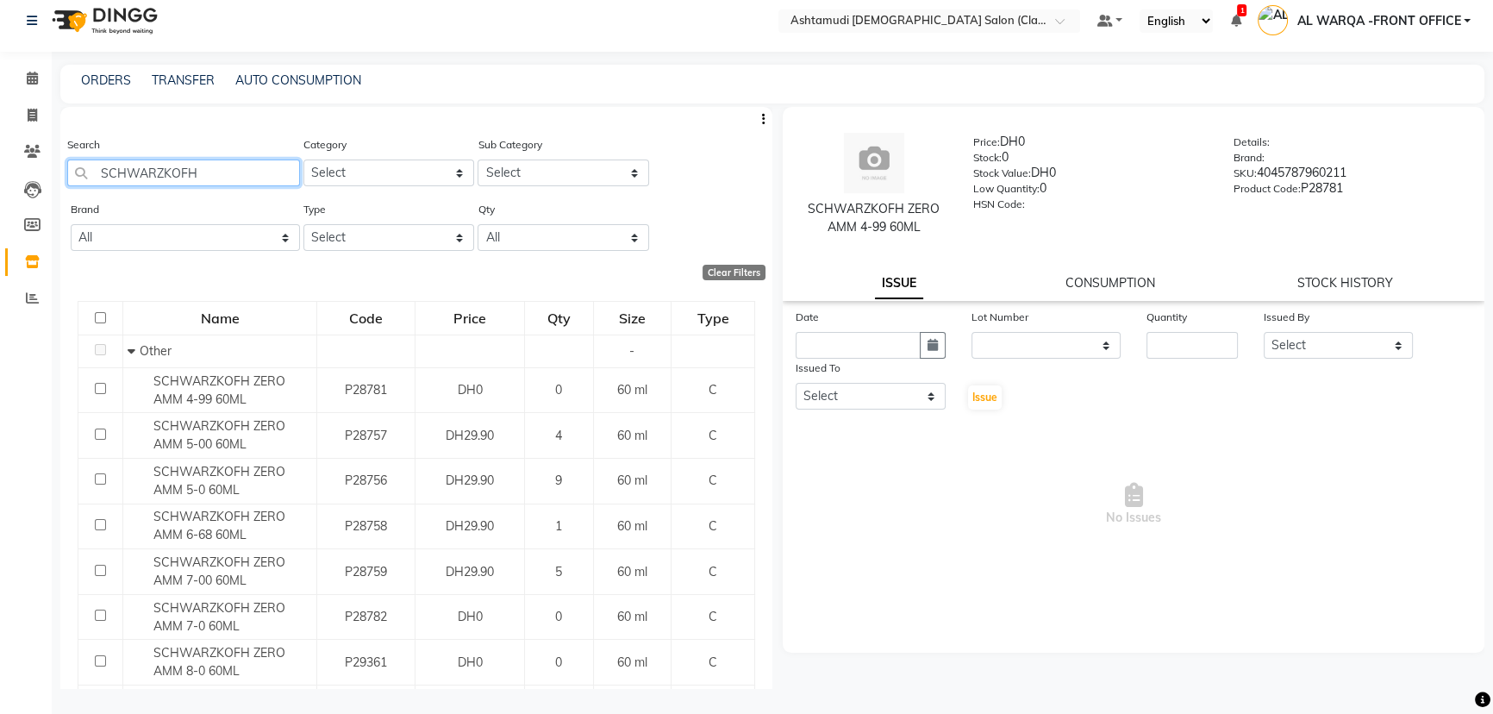
click at [259, 175] on input "SCHWARZKOFH" at bounding box center [183, 172] width 233 height 27
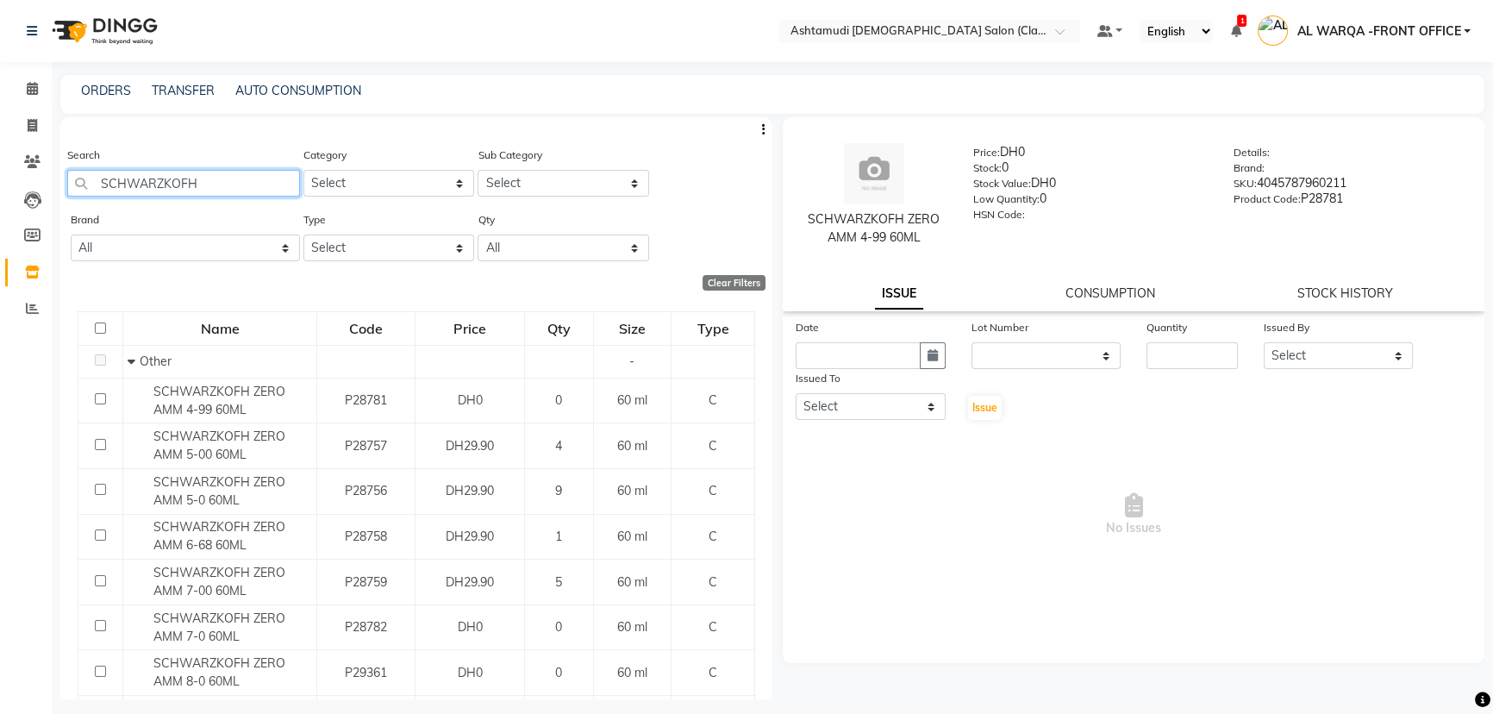
click at [209, 177] on input "SCHWARZKOFH" at bounding box center [183, 183] width 233 height 27
type input "S"
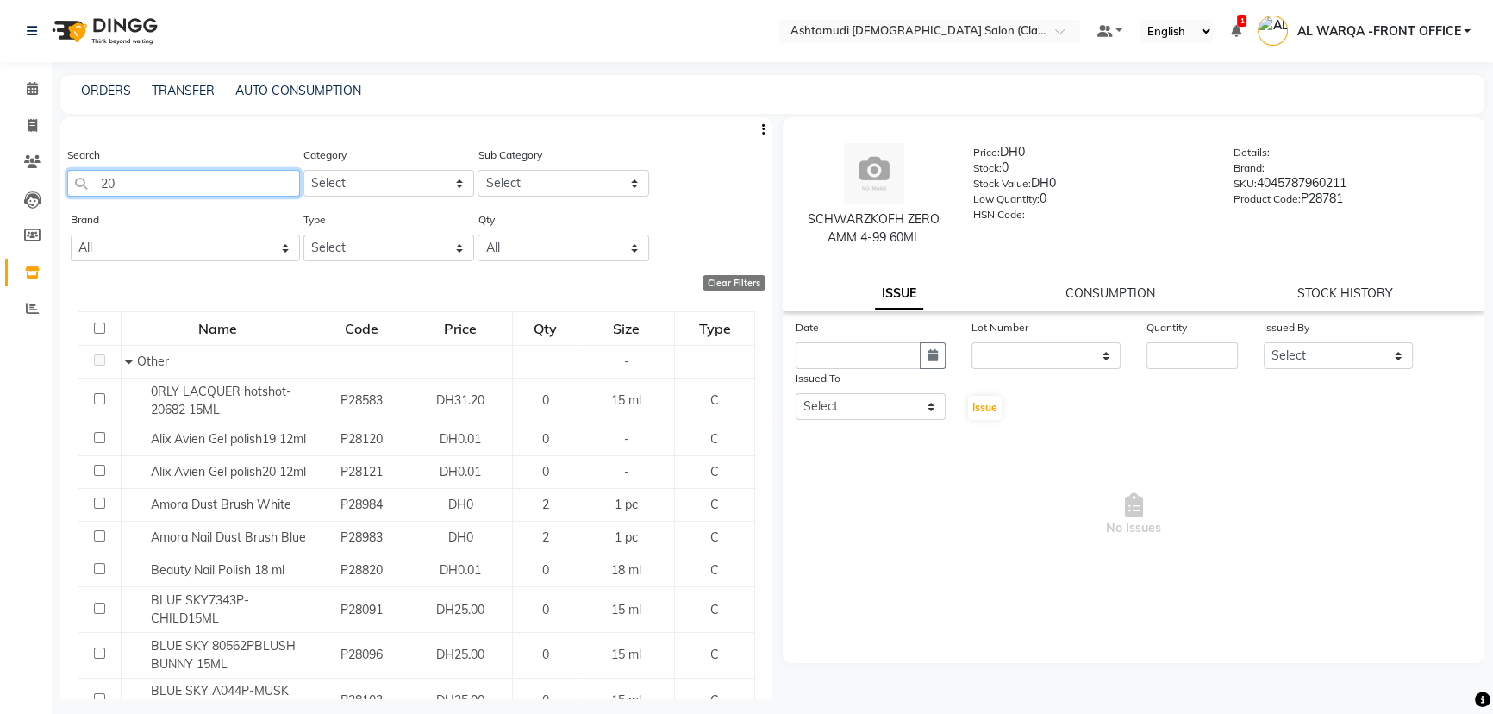
type input "2"
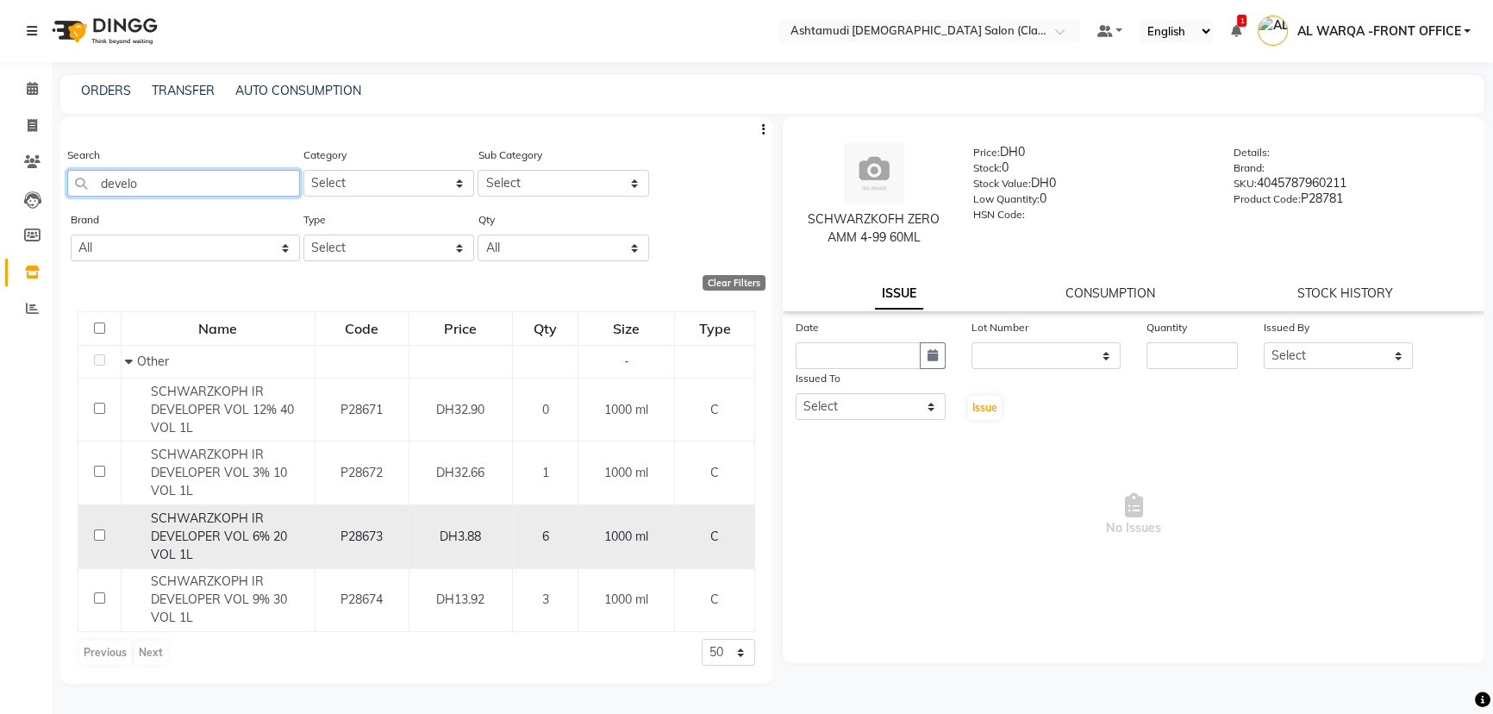
type input "develo"
click at [98, 534] on input "checkbox" at bounding box center [99, 534] width 11 height 11
checkbox input "true"
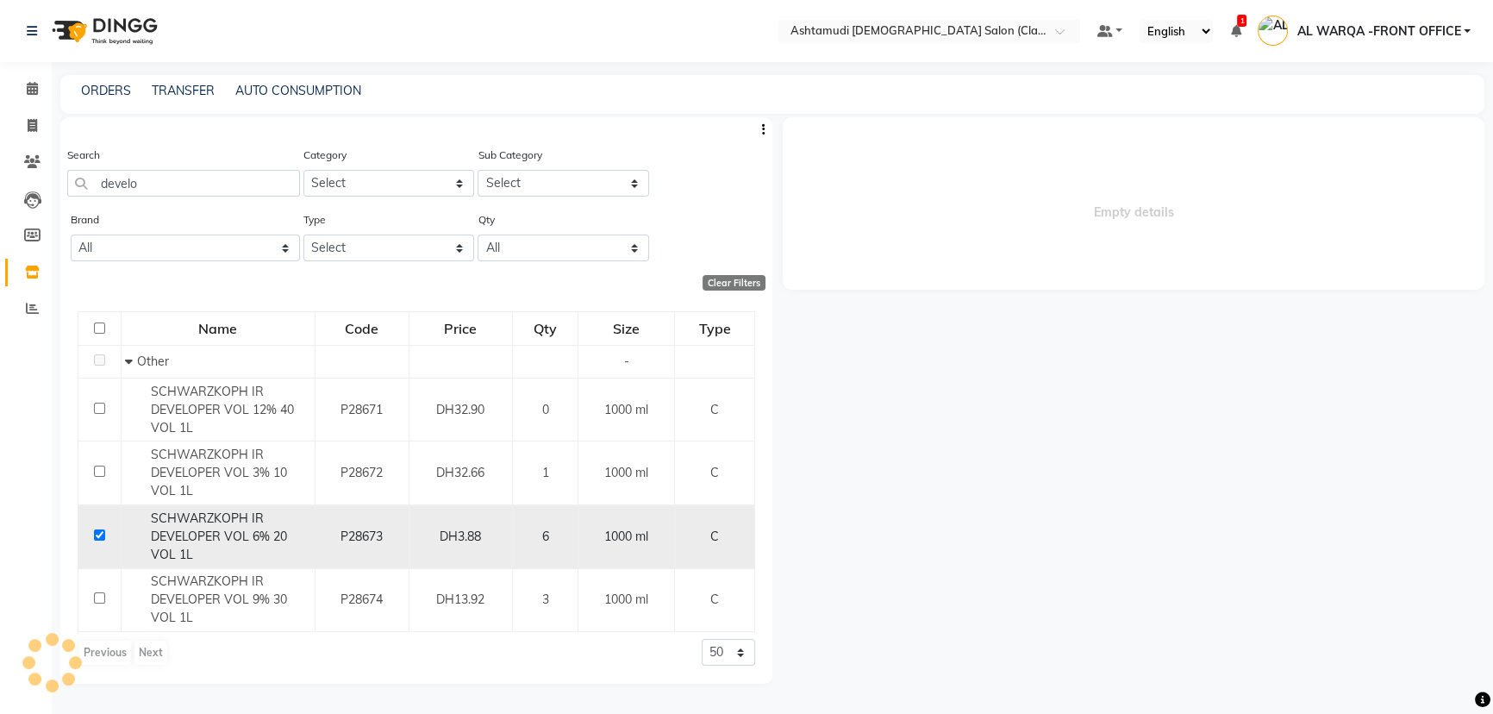
select select
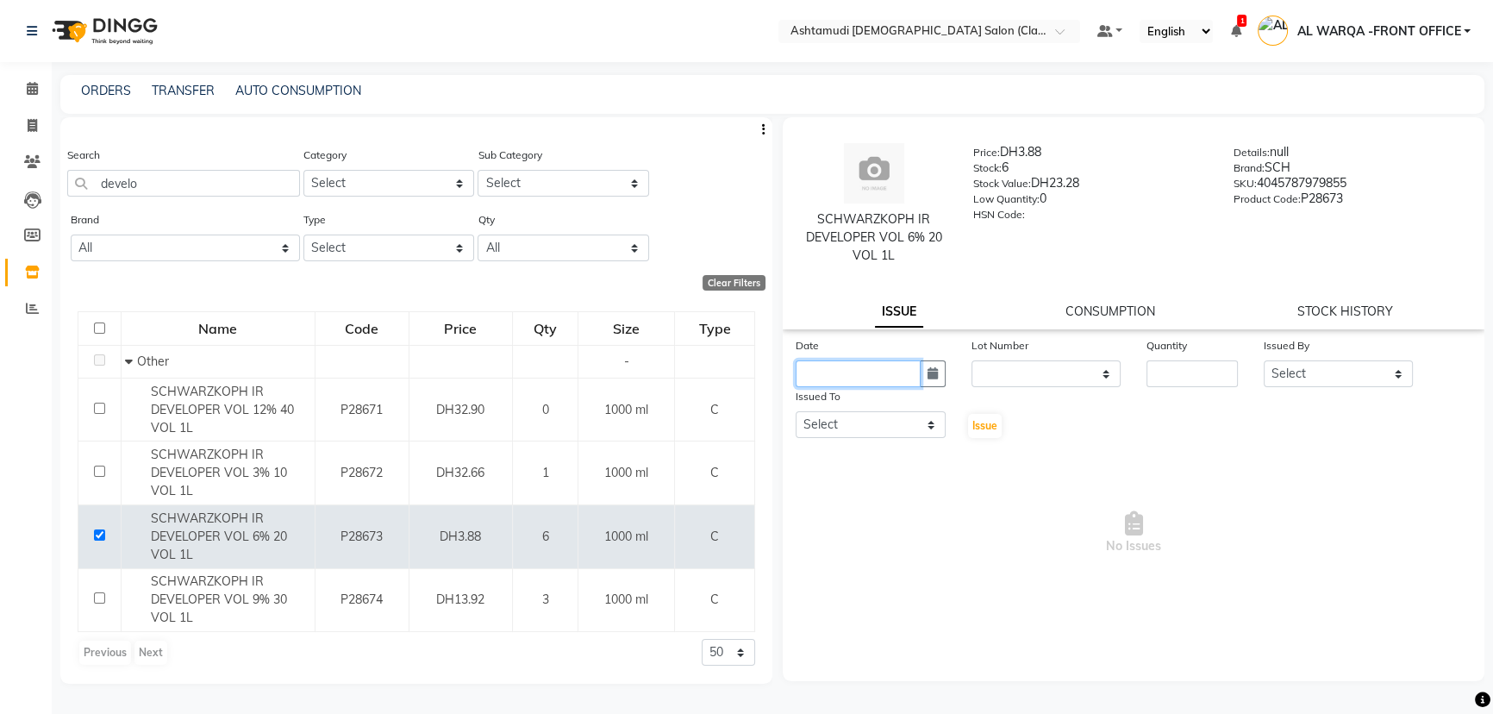
click at [849, 372] on input "text" at bounding box center [858, 373] width 125 height 27
select select "9"
select select "2025"
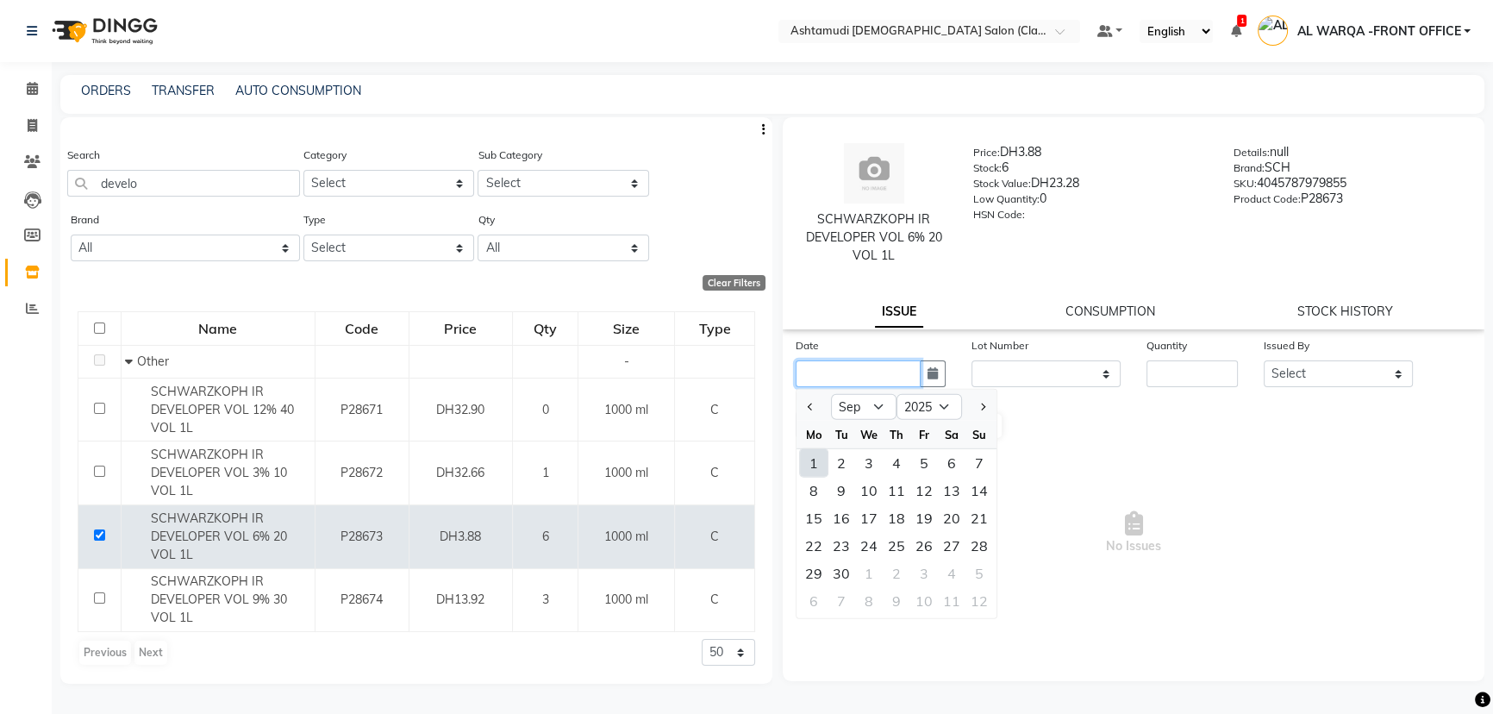
click at [850, 372] on input "text" at bounding box center [858, 373] width 125 height 27
click at [817, 400] on button "Previous month" at bounding box center [810, 407] width 15 height 28
select select "8"
drag, startPoint x: 927, startPoint y: 576, endPoint x: 990, endPoint y: 509, distance: 91.5
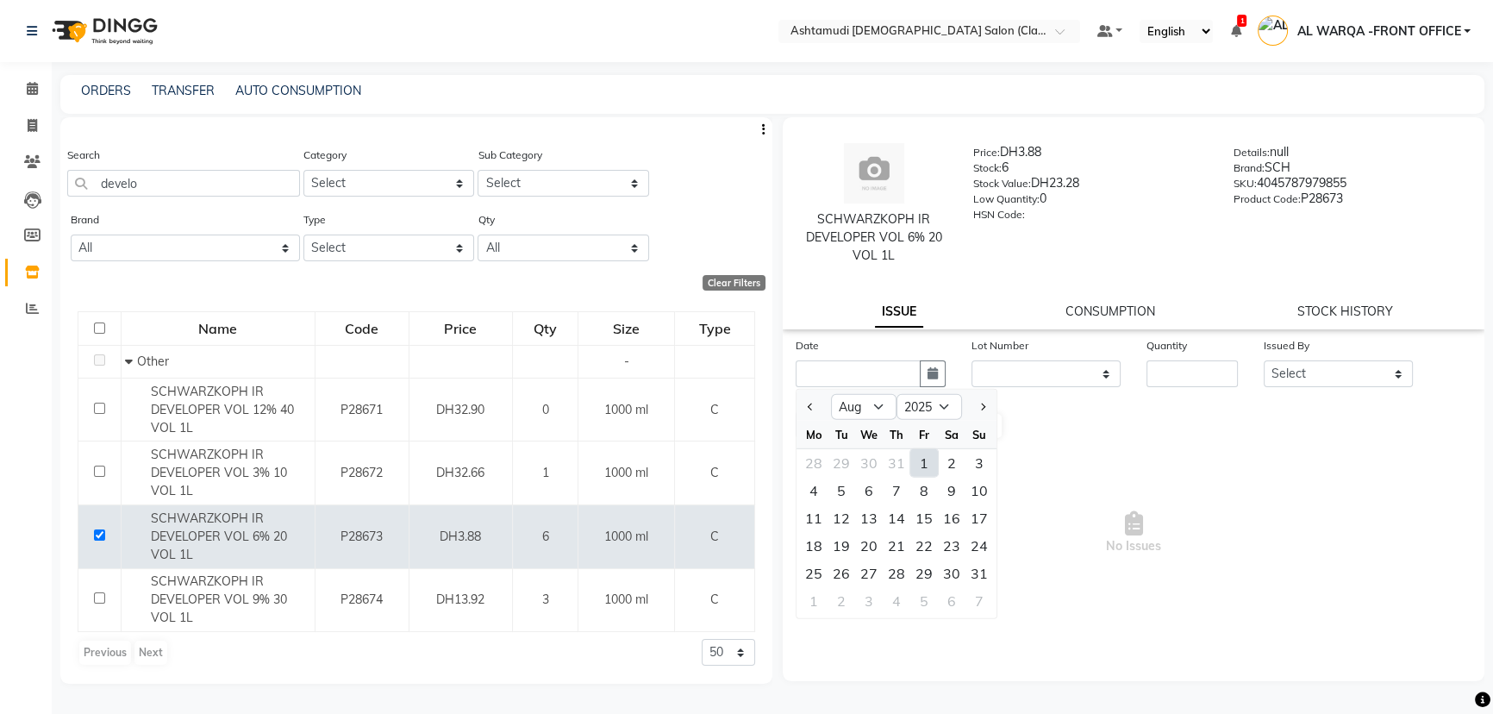
click at [933, 571] on div "29" at bounding box center [924, 573] width 28 height 28
type input "[DATE]"
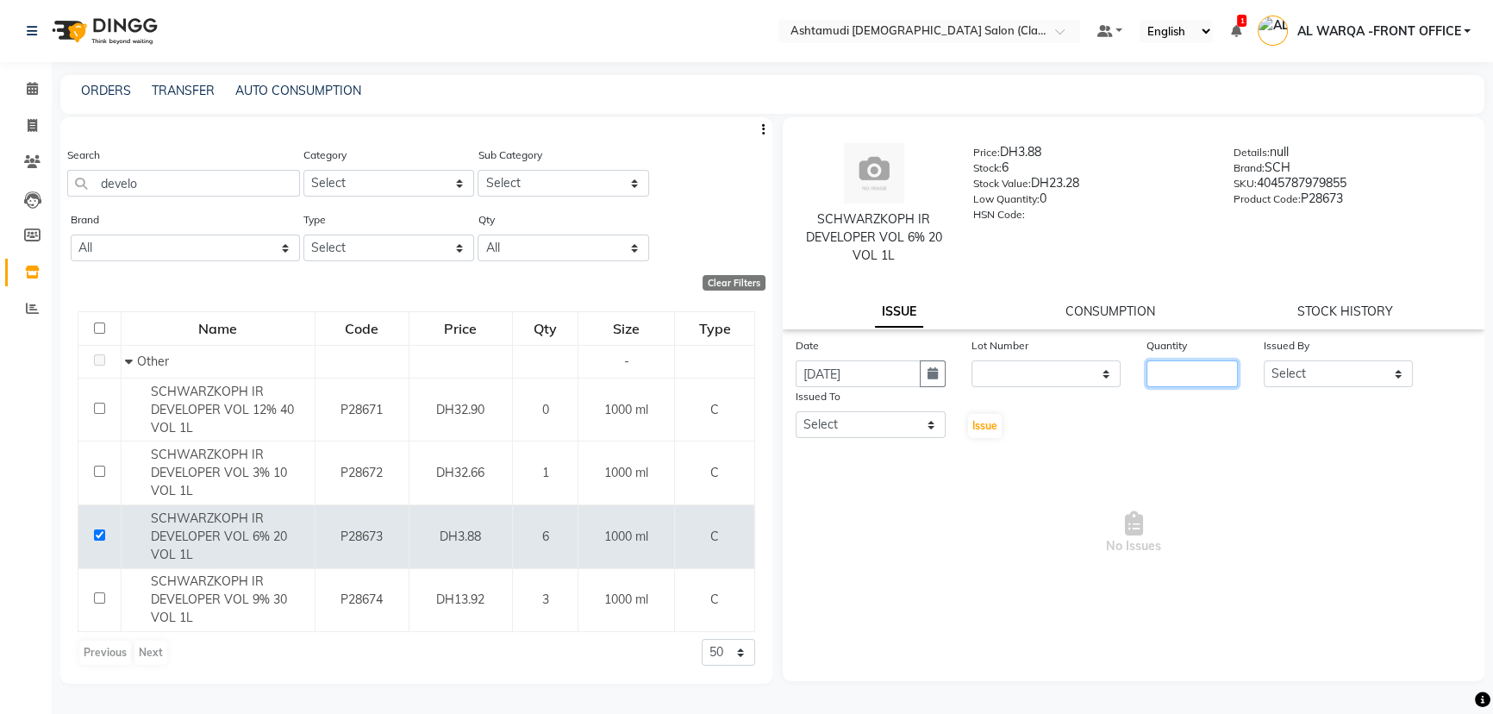
click at [1187, 376] on input "number" at bounding box center [1192, 373] width 91 height 27
type input "1"
click at [1378, 373] on select "Select AL WARQA -FRONT OFFICE AMEERA [PERSON_NAME] [PERSON_NAME] JILI [PERSON_N…" at bounding box center [1339, 373] width 150 height 27
select select "80345"
click at [1264, 360] on select "Select AL WARQA -FRONT OFFICE AMEERA [PERSON_NAME] [PERSON_NAME] JILI [PERSON_N…" at bounding box center [1339, 373] width 150 height 27
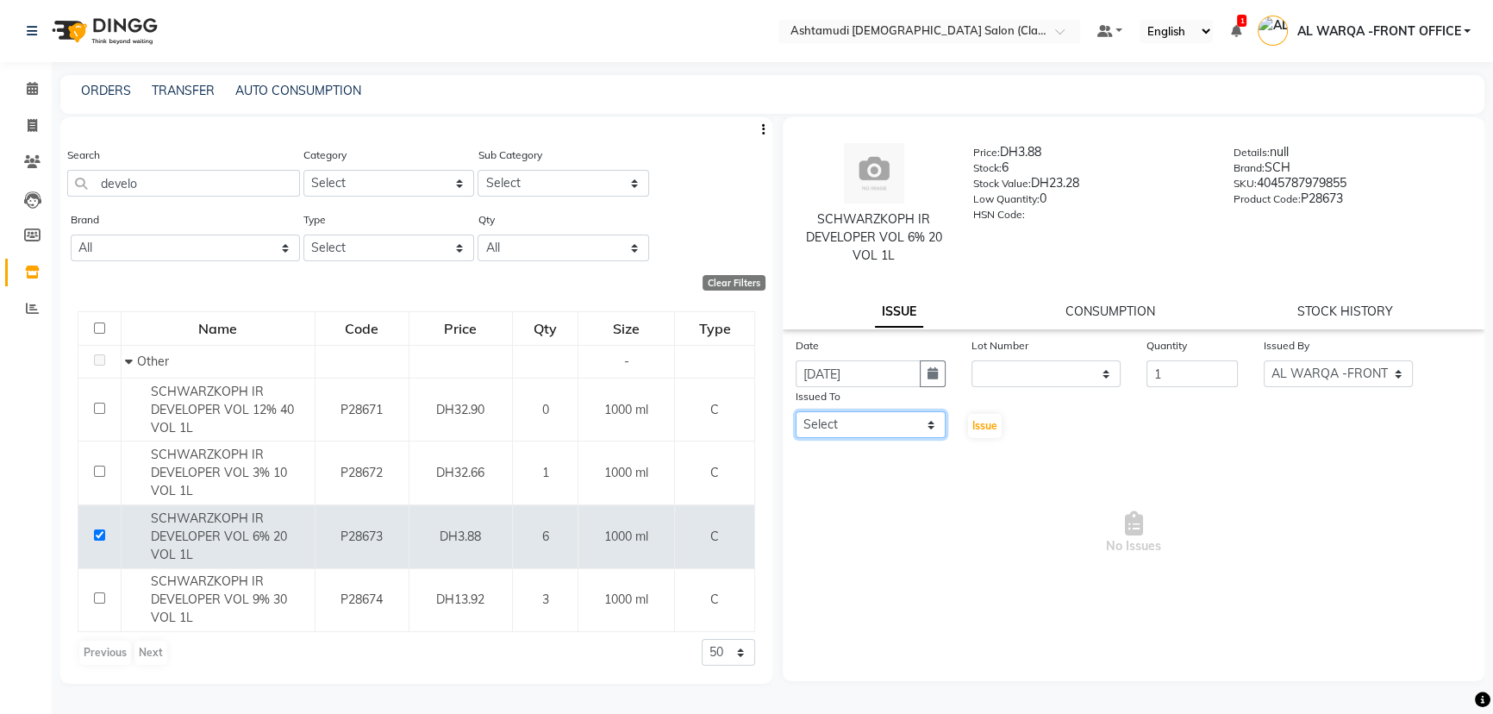
click at [861, 427] on select "Select AL WARQA -FRONT OFFICE AMEERA [PERSON_NAME] [PERSON_NAME] JILI [PERSON_N…" at bounding box center [871, 424] width 150 height 27
select select "80375"
click at [796, 412] on select "Select AL WARQA -FRONT OFFICE AMEERA [PERSON_NAME] [PERSON_NAME] JILI [PERSON_N…" at bounding box center [871, 424] width 150 height 27
click at [990, 433] on button "Issue" at bounding box center [985, 426] width 34 height 24
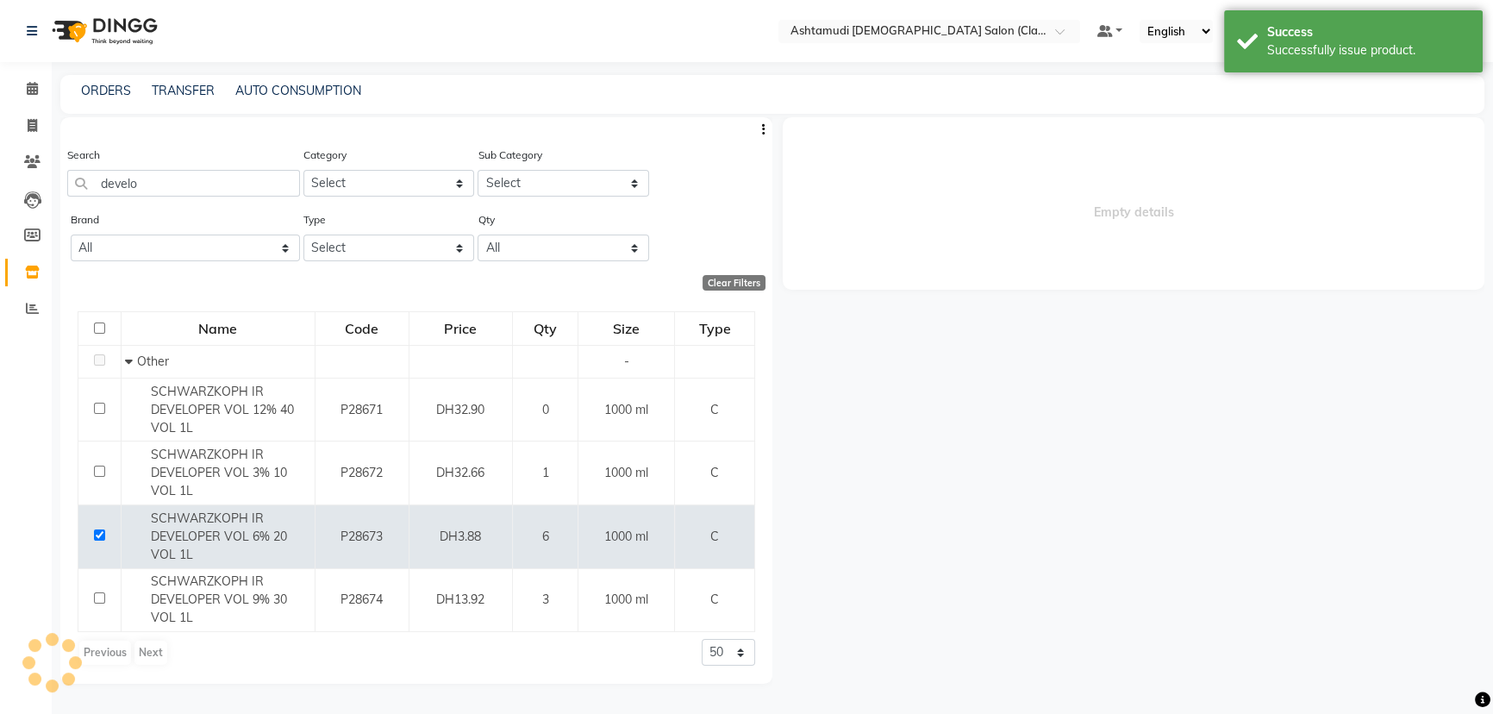
select select
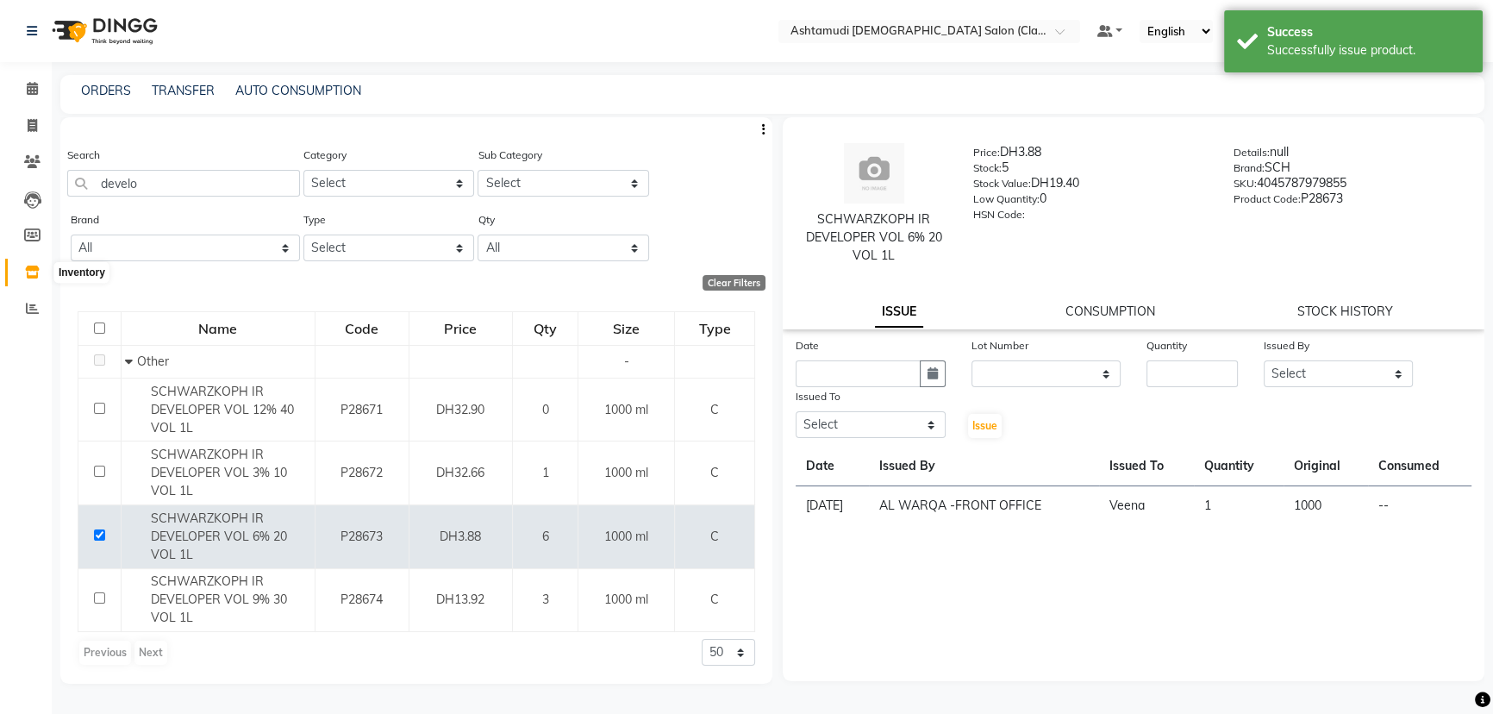
click at [34, 272] on icon at bounding box center [32, 272] width 15 height 13
click at [34, 307] on icon at bounding box center [32, 308] width 13 height 13
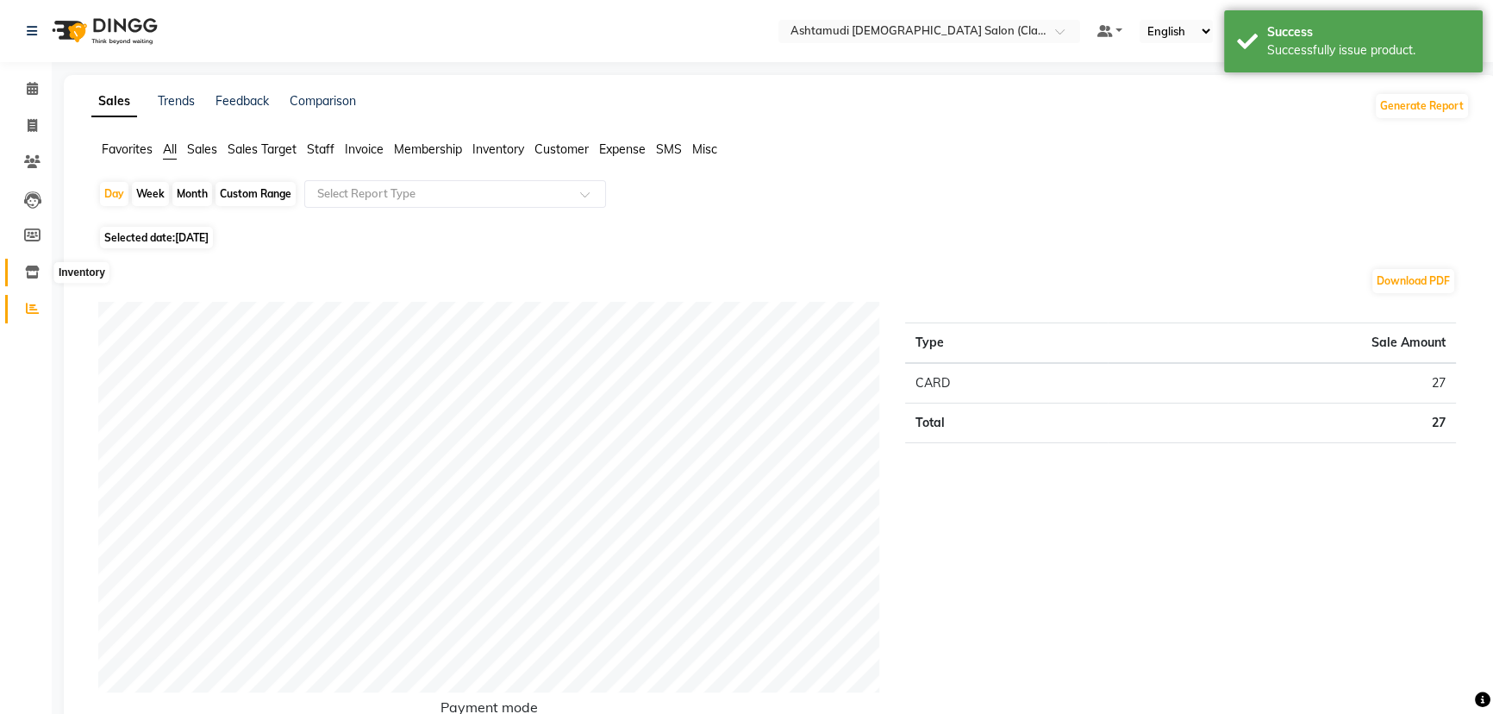
click at [34, 278] on span at bounding box center [32, 273] width 30 height 20
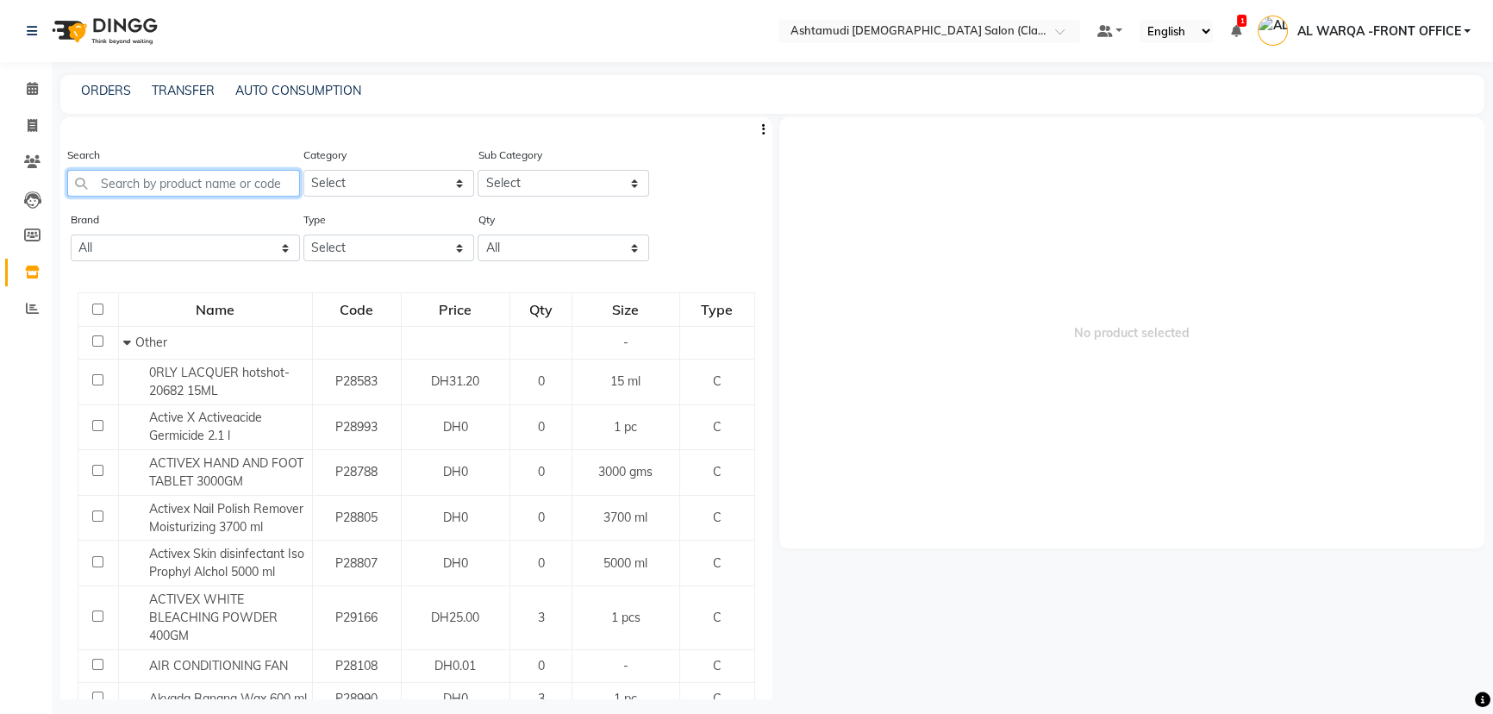
click at [221, 180] on input "text" at bounding box center [183, 183] width 233 height 27
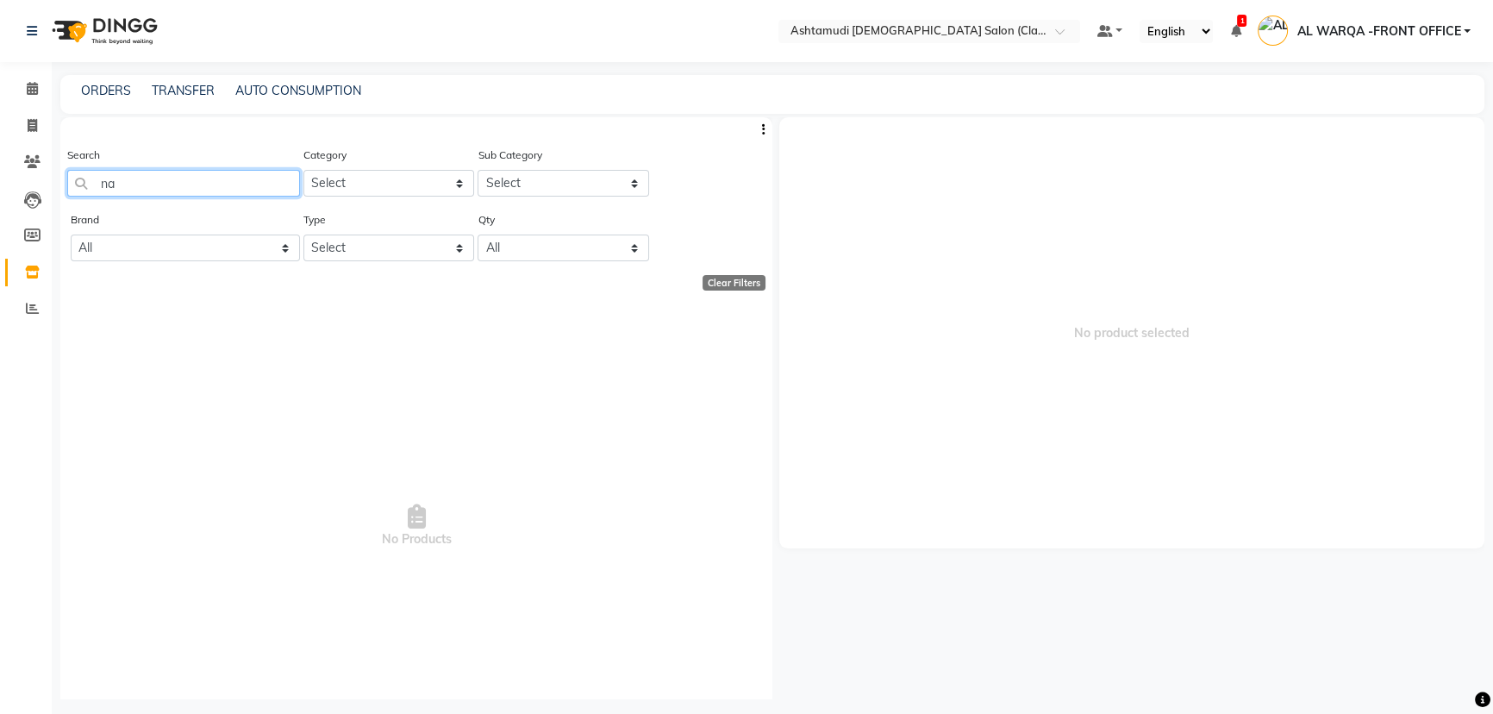
type input "n"
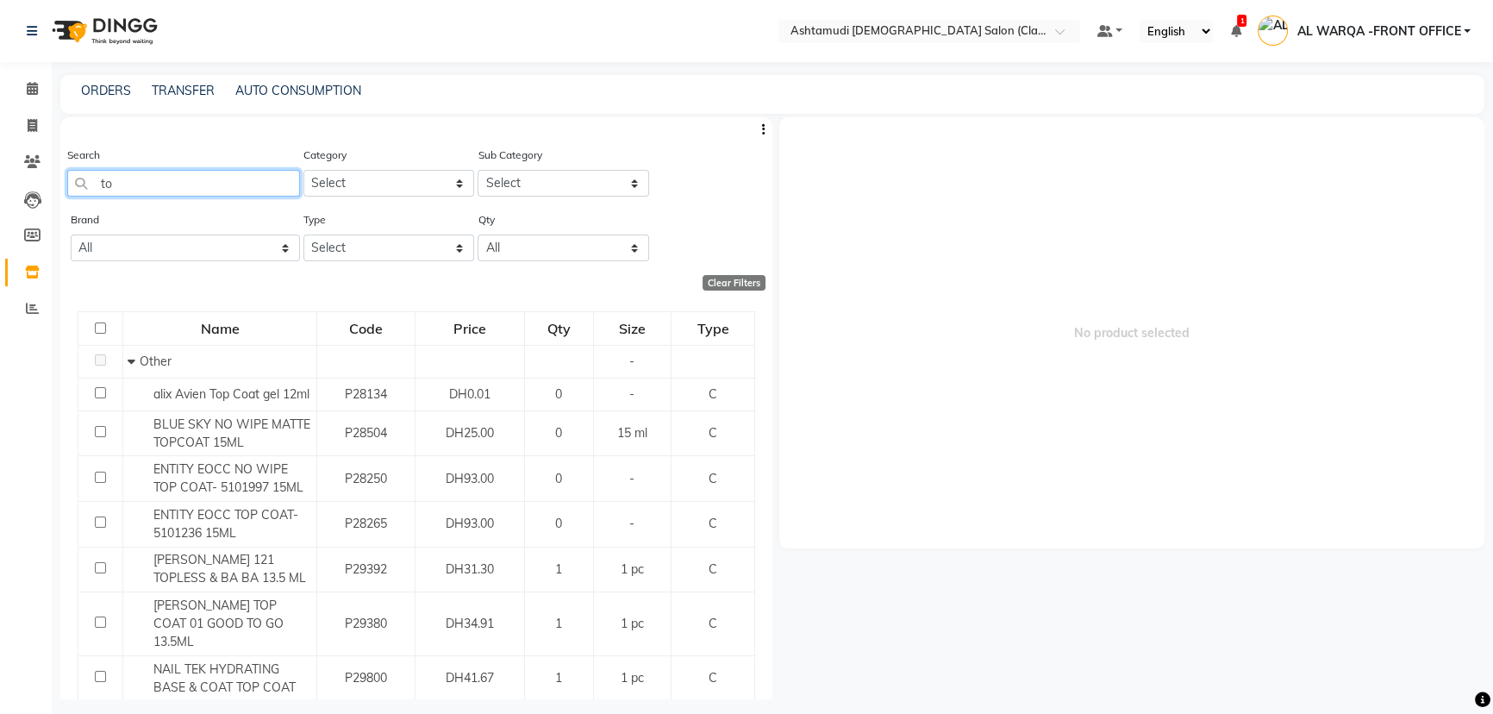
type input "t"
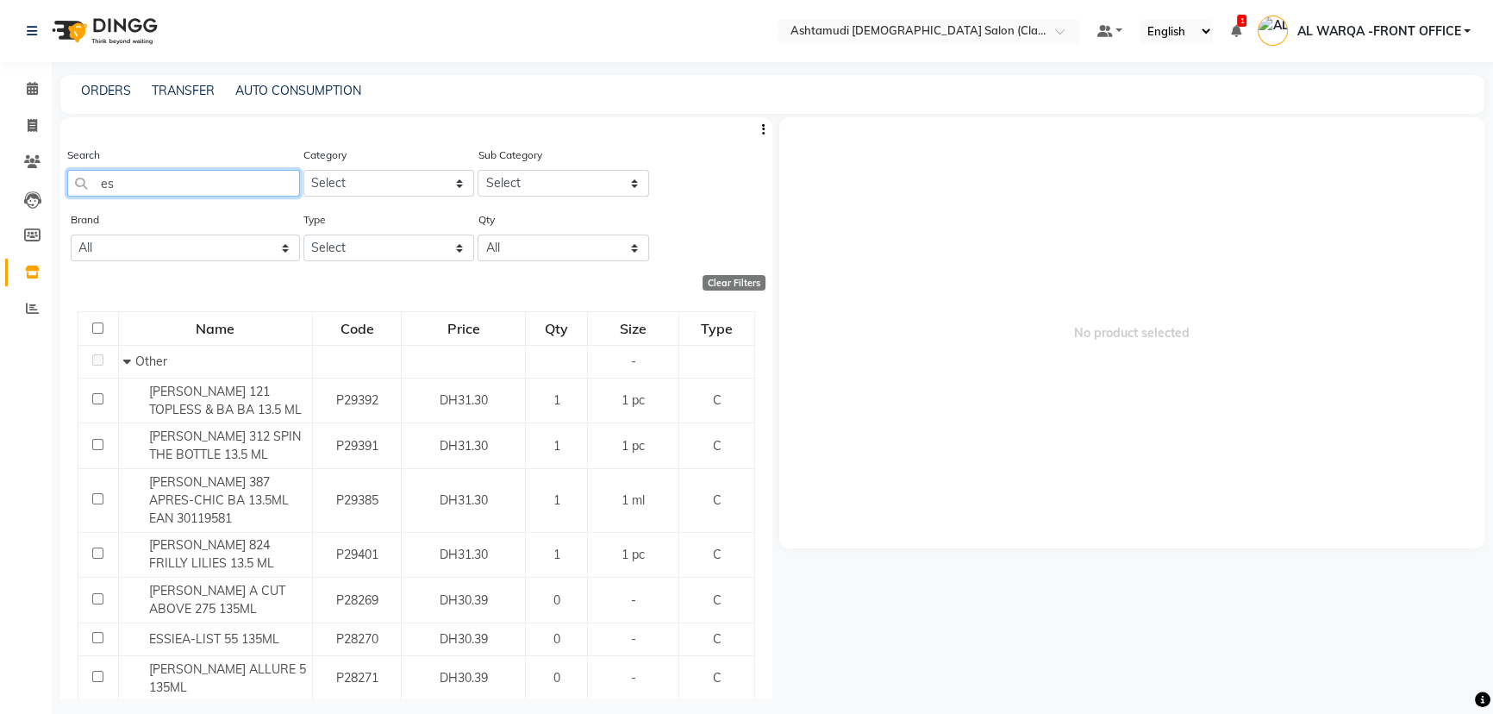
type input "e"
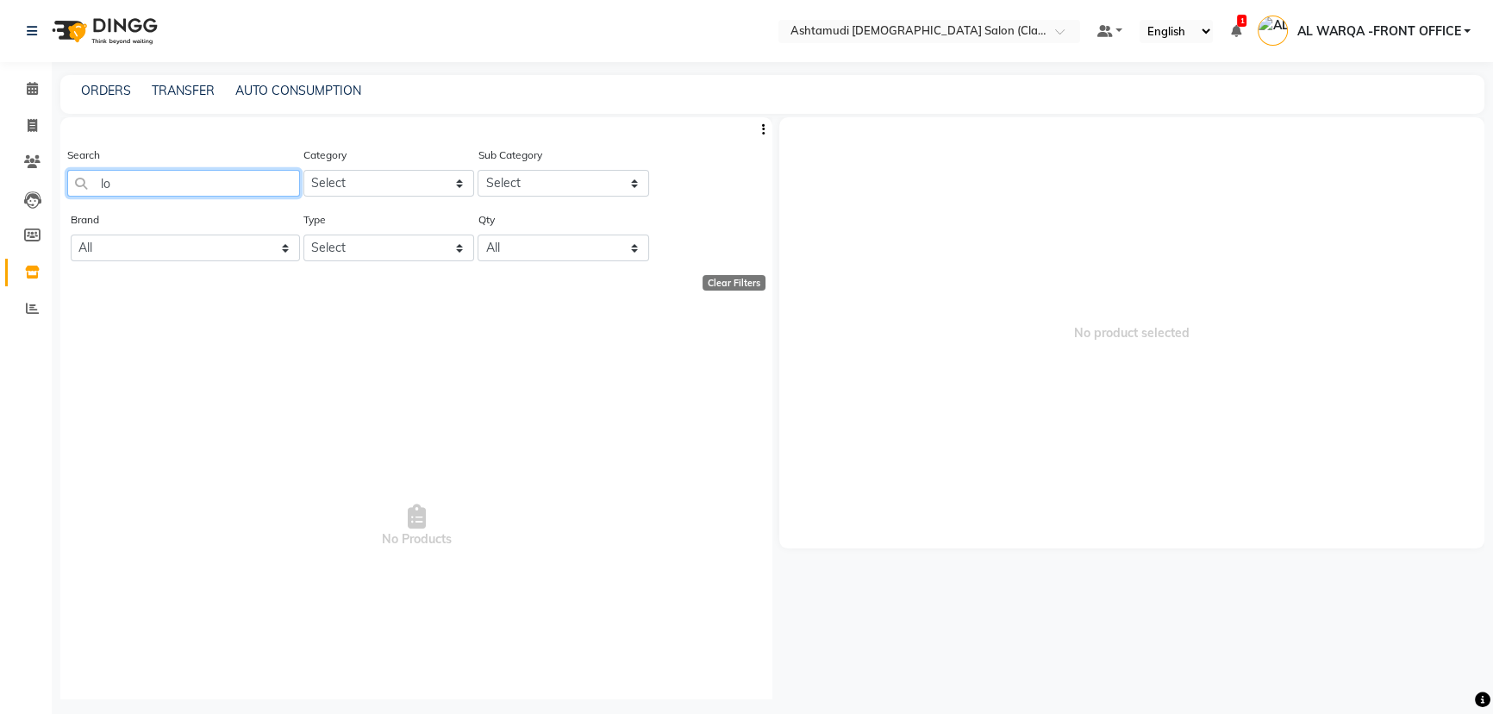
type input "l"
type input "2"
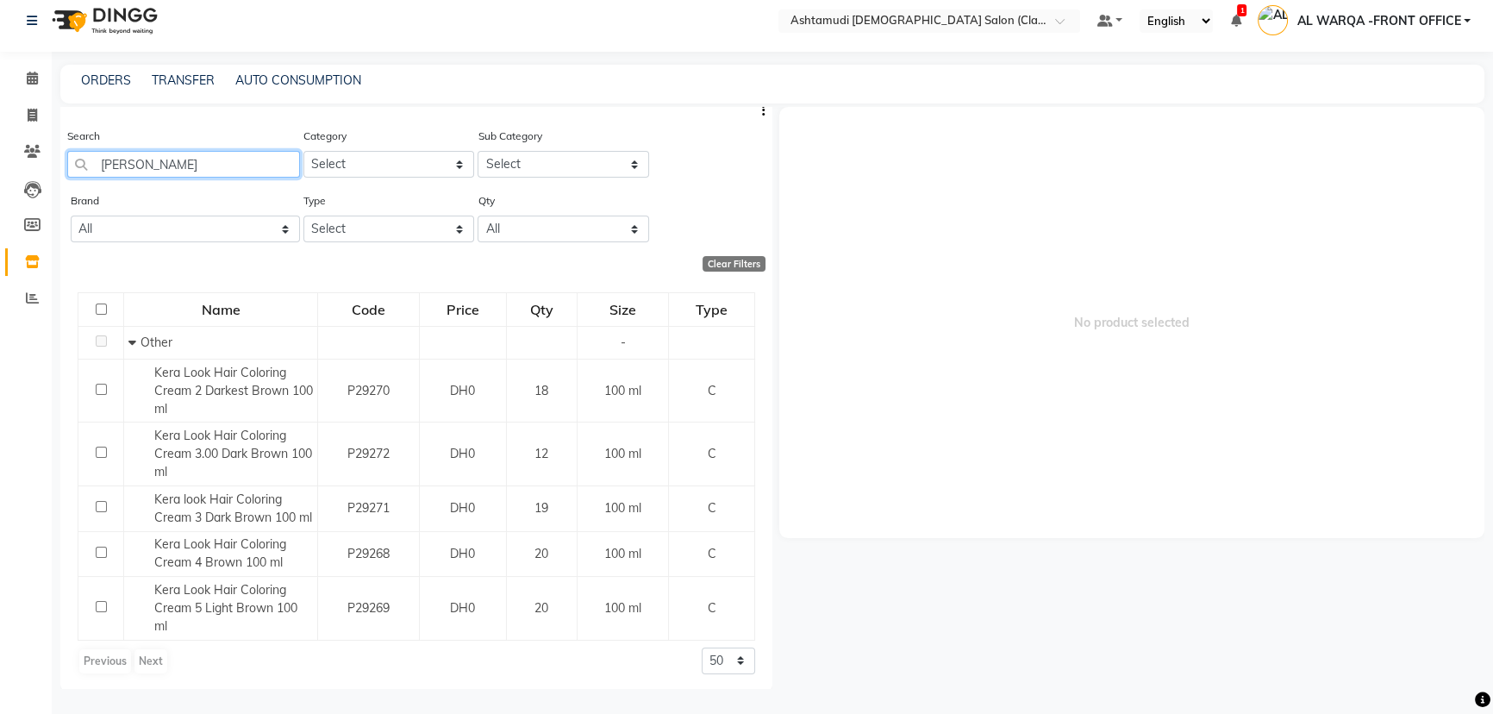
scroll to position [11, 0]
click at [206, 159] on input "[PERSON_NAME]" at bounding box center [183, 161] width 233 height 27
type input "l"
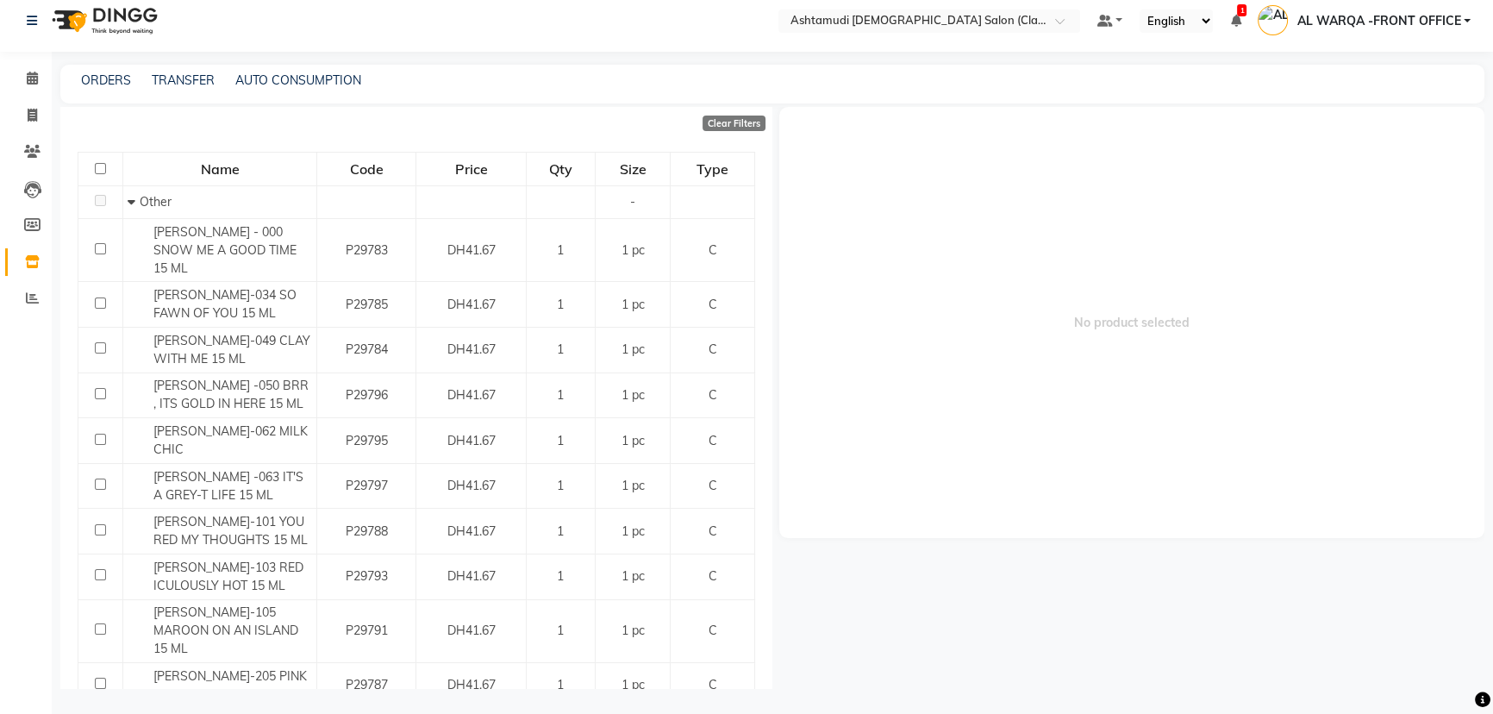
scroll to position [0, 0]
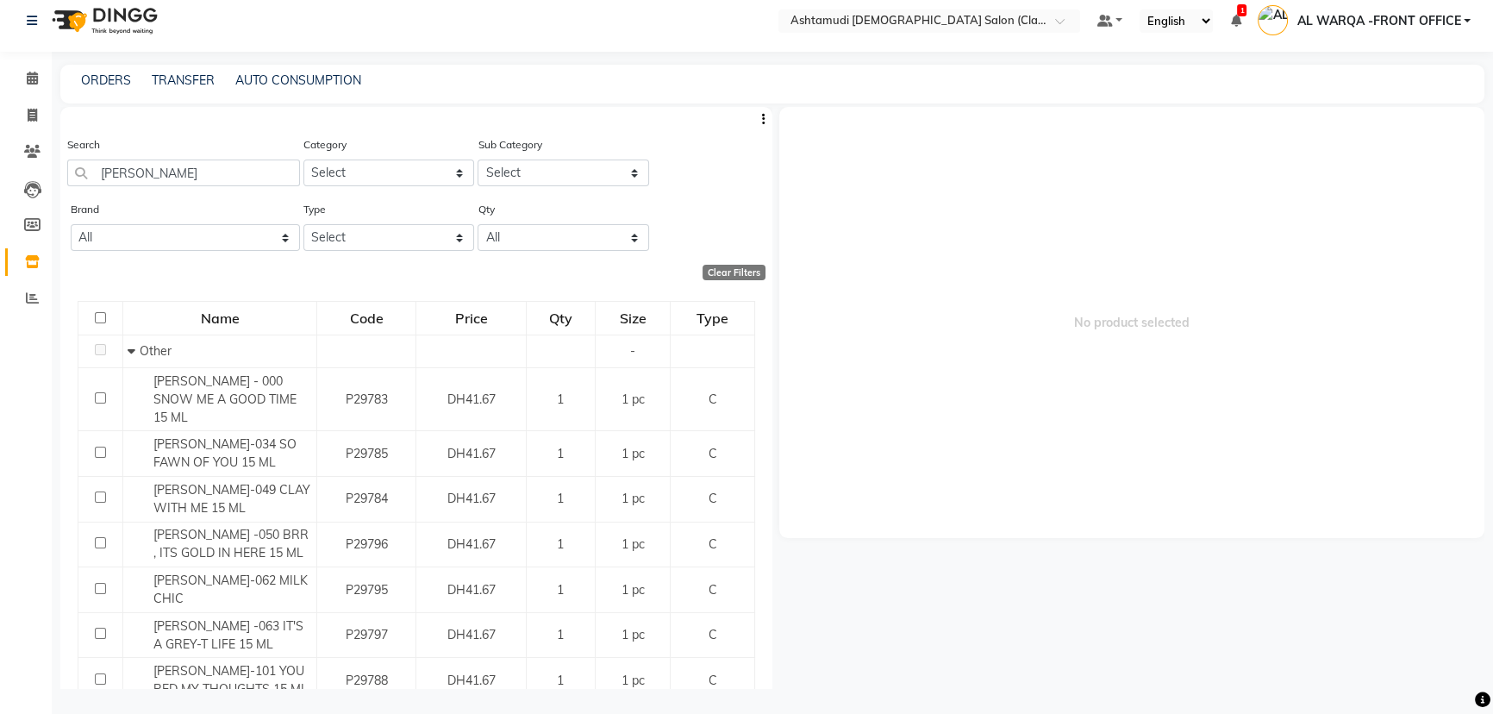
click at [203, 152] on div "Search [PERSON_NAME]" at bounding box center [183, 160] width 233 height 51
click at [163, 163] on input "[PERSON_NAME]" at bounding box center [183, 172] width 233 height 27
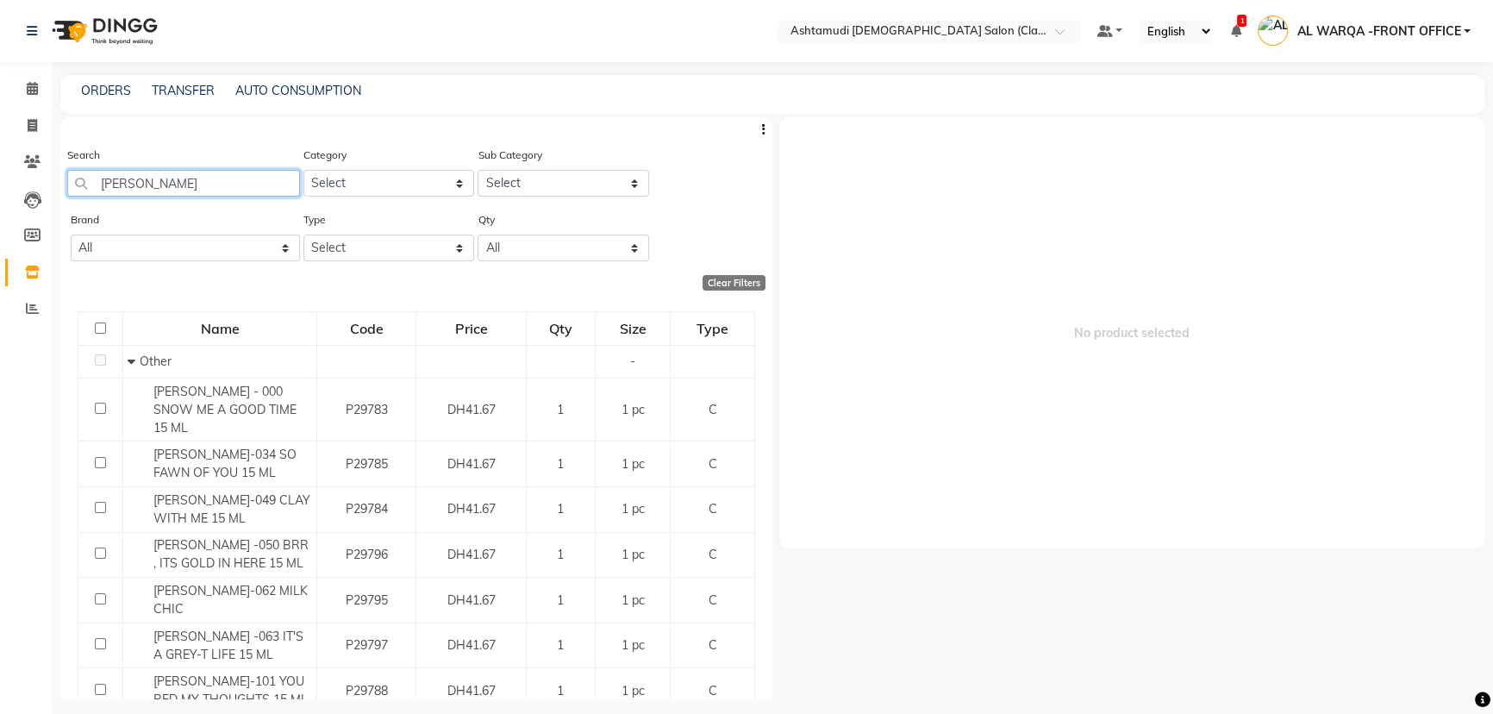
click at [239, 184] on input "[PERSON_NAME]" at bounding box center [183, 183] width 233 height 27
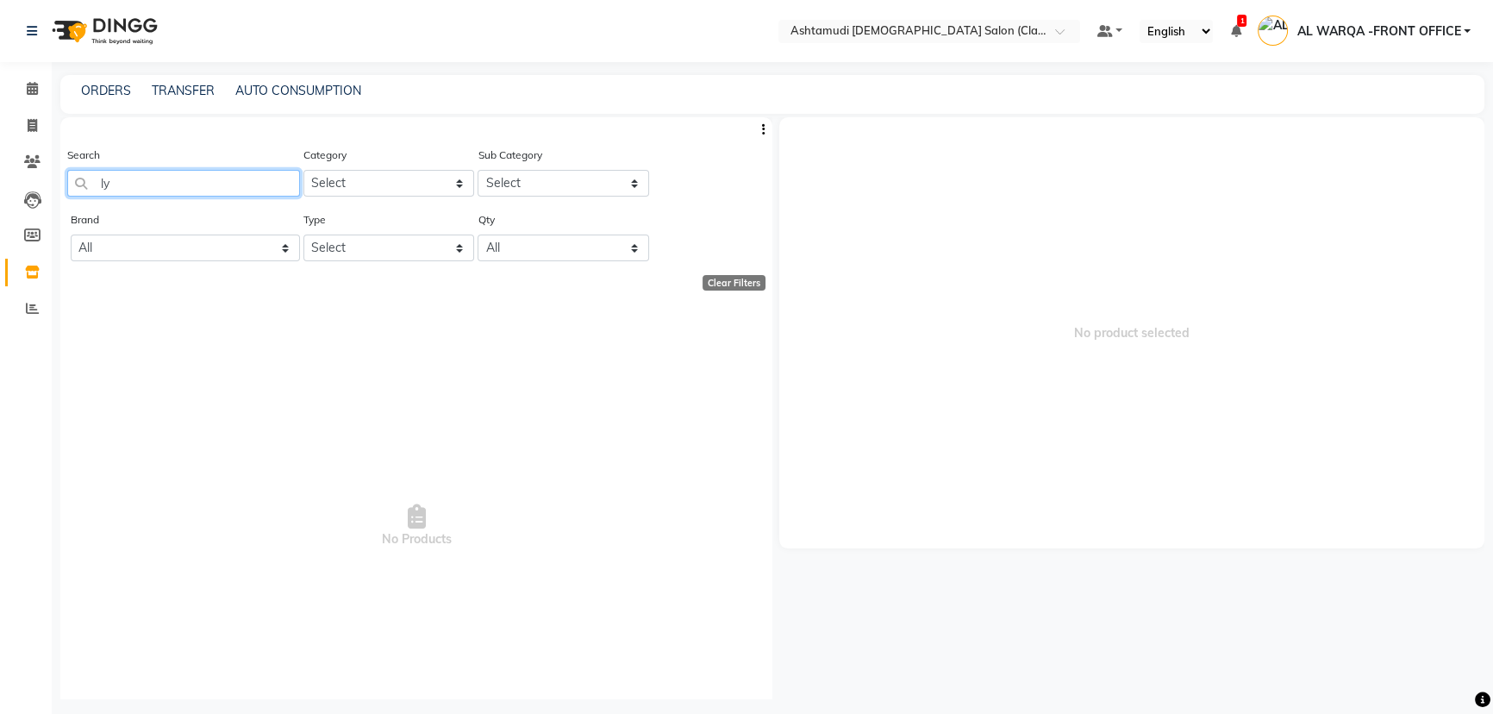
type input "l"
type input "t"
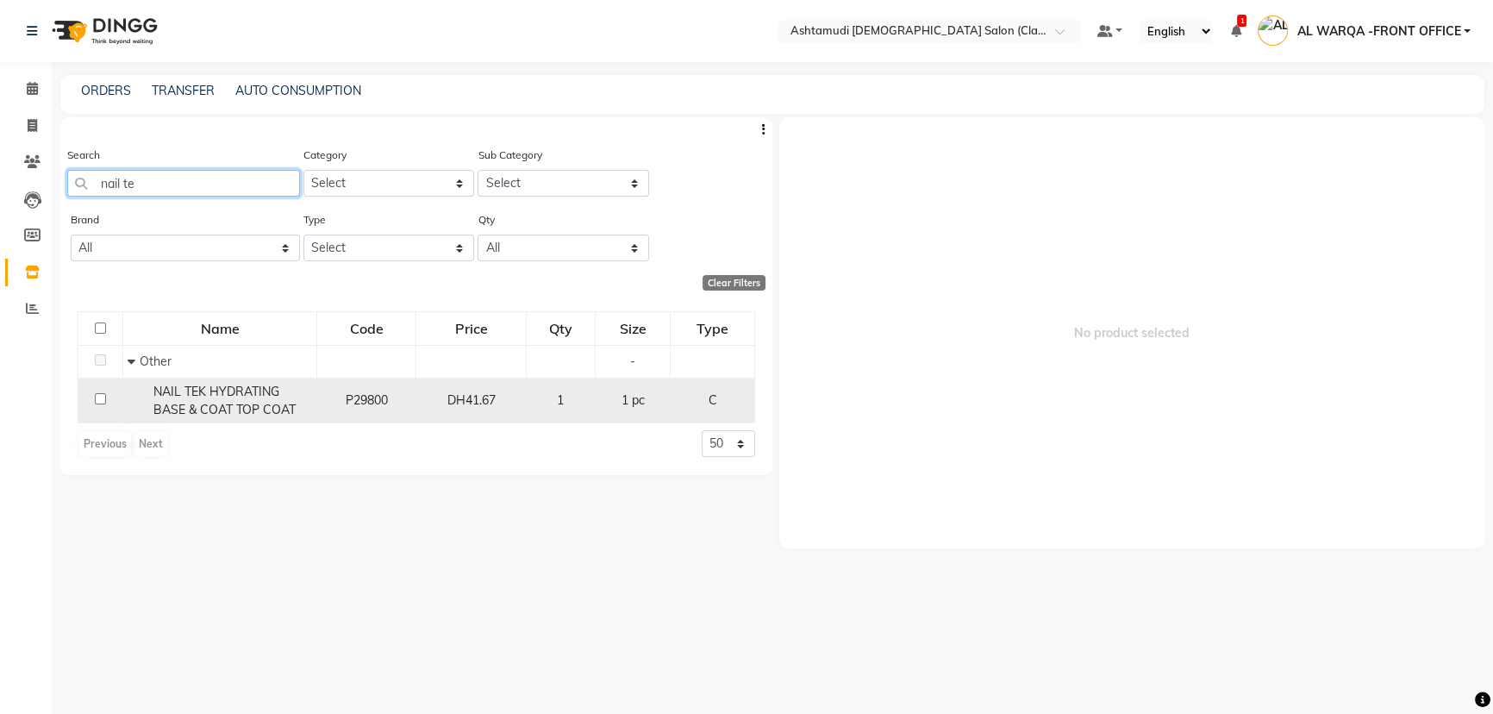
type input "nail te"
click at [99, 404] on input "checkbox" at bounding box center [100, 398] width 11 height 11
checkbox input "true"
select select
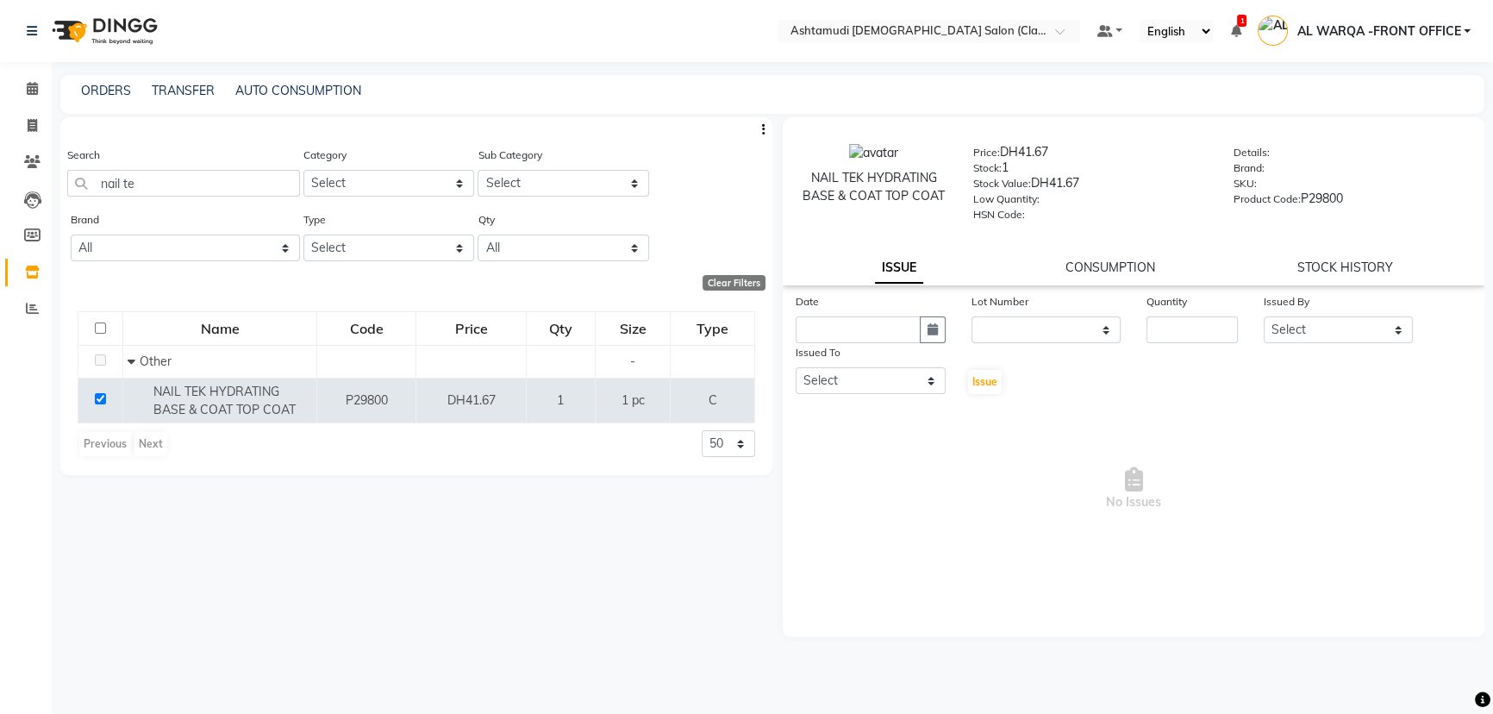
drag, startPoint x: 919, startPoint y: 323, endPoint x: 906, endPoint y: 336, distance: 18.3
click at [906, 336] on div at bounding box center [871, 329] width 150 height 27
click at [903, 336] on input "text" at bounding box center [858, 329] width 125 height 27
select select "9"
select select "2025"
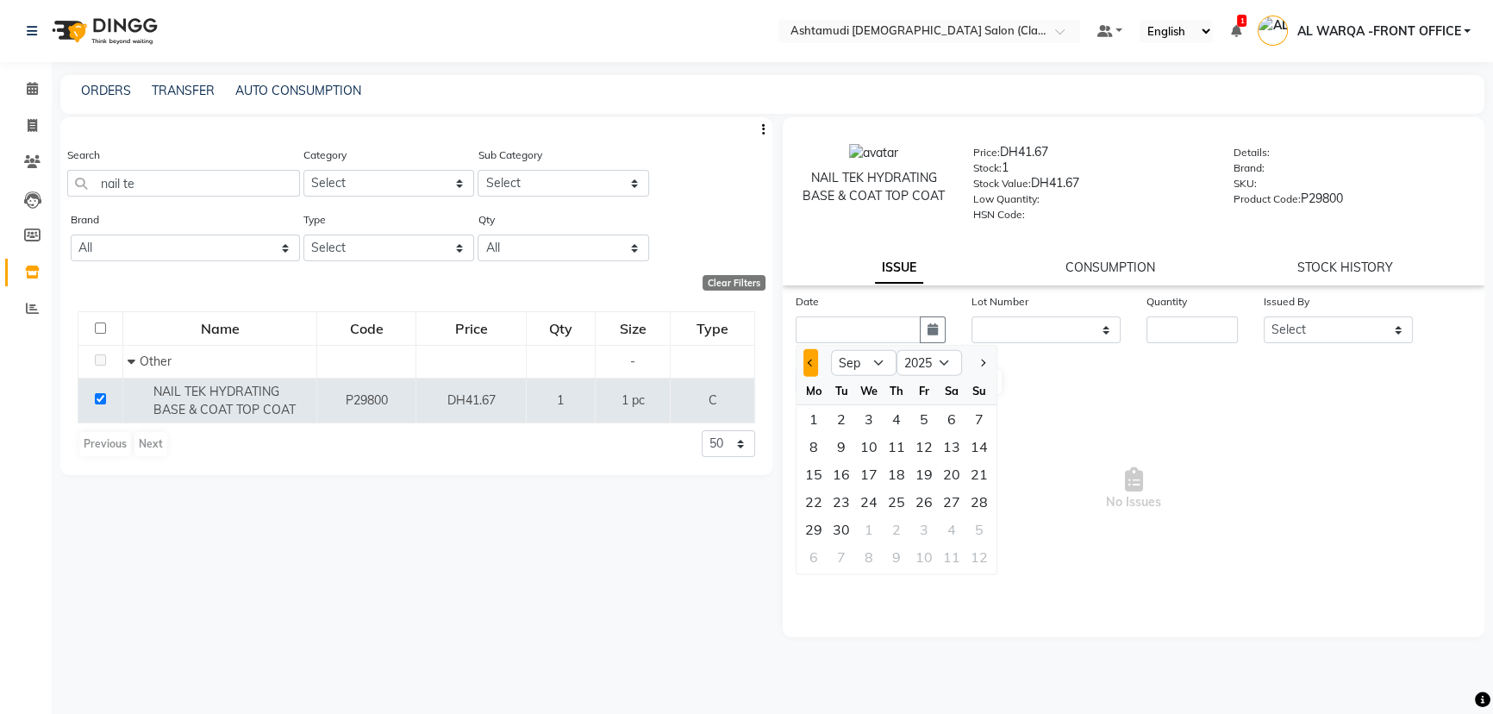
click at [809, 366] on span "Previous month" at bounding box center [811, 362] width 7 height 7
select select "8"
drag, startPoint x: 922, startPoint y: 531, endPoint x: 1018, endPoint y: 487, distance: 105.3
click at [923, 528] on div "29" at bounding box center [924, 529] width 28 height 28
type input "[DATE]"
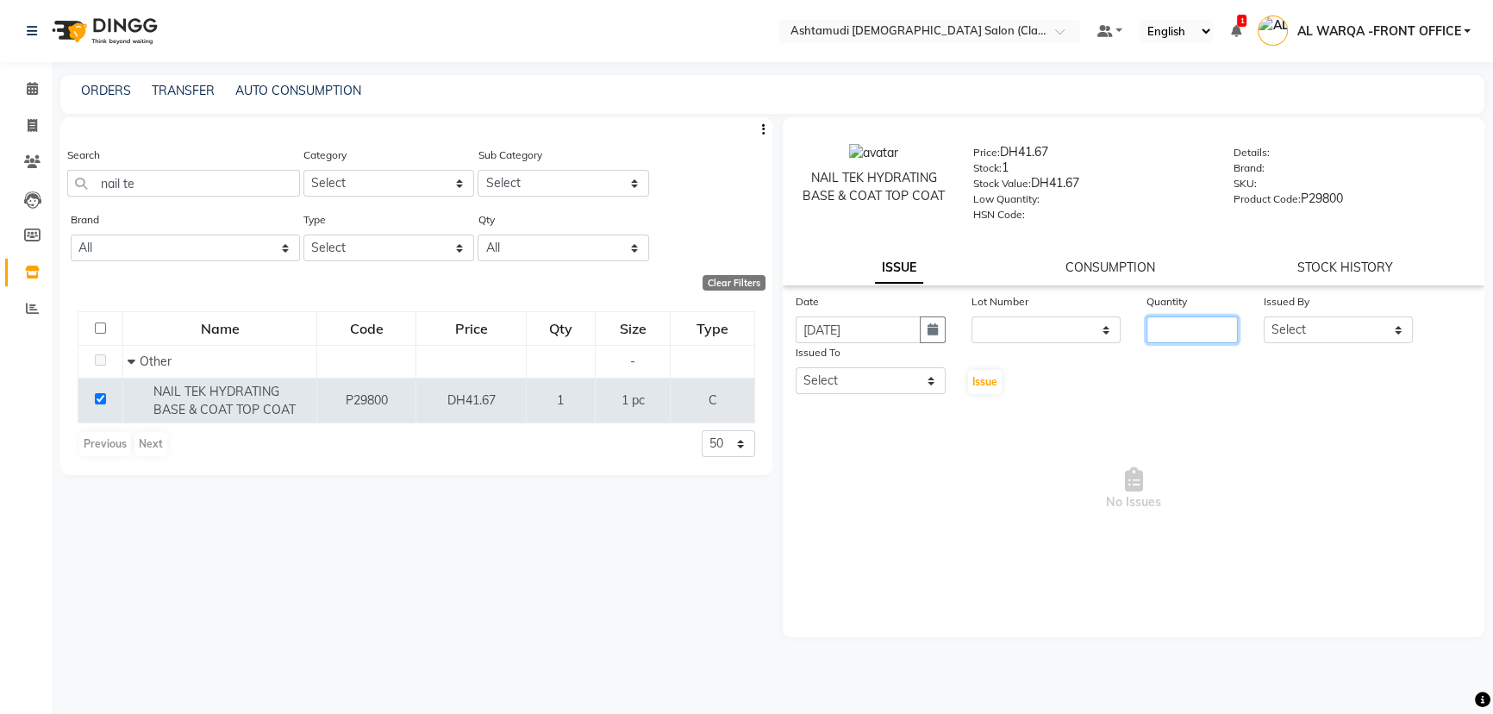
click at [1178, 336] on input "number" at bounding box center [1192, 329] width 91 height 27
type input "1"
click at [1291, 343] on select "Select AL WARQA -FRONT OFFICE AMEERA [PERSON_NAME] [PERSON_NAME] JILI [PERSON_N…" at bounding box center [1339, 329] width 150 height 27
select select "80345"
click at [1264, 320] on select "Select AL WARQA -FRONT OFFICE AMEERA [PERSON_NAME] [PERSON_NAME] JILI [PERSON_N…" at bounding box center [1339, 329] width 150 height 27
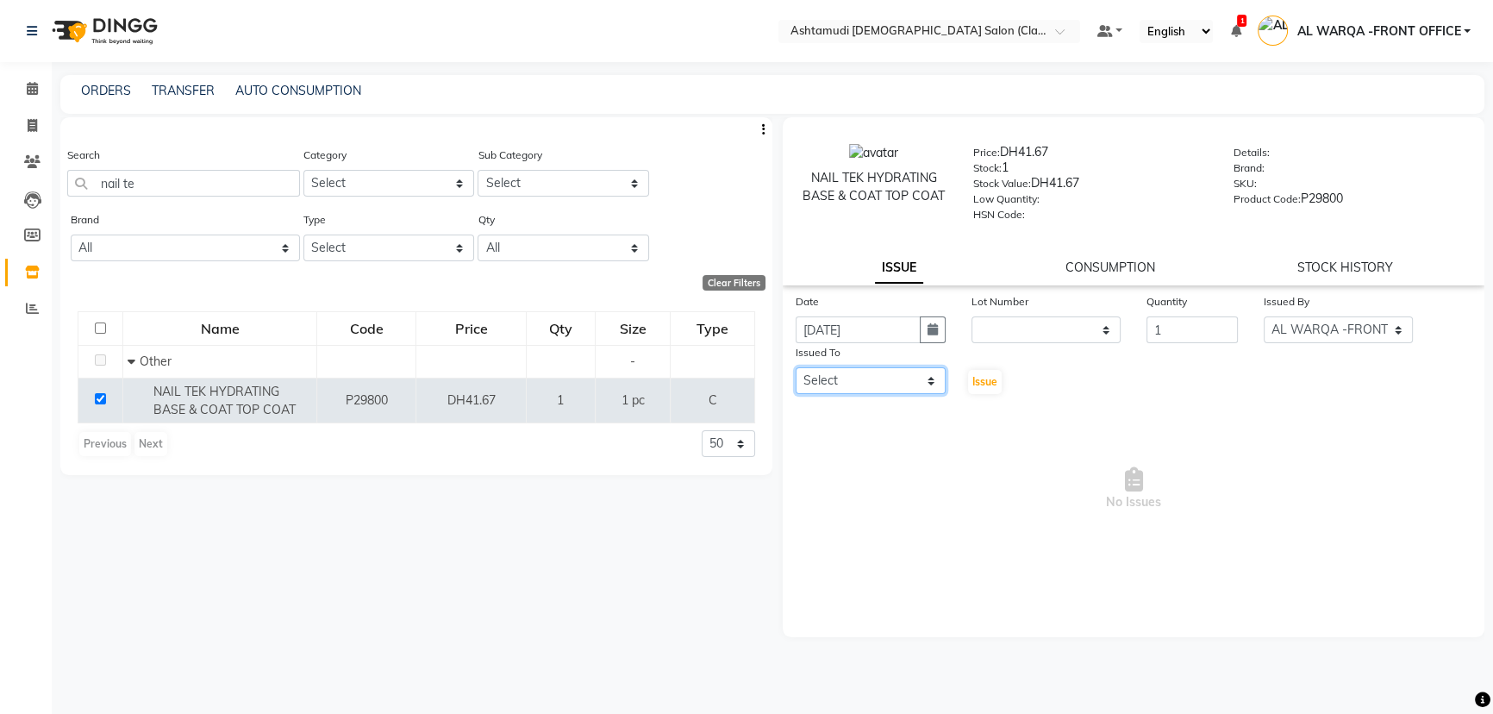
click at [842, 388] on select "Select AL WARQA -FRONT OFFICE AMEERA [PERSON_NAME] [PERSON_NAME] JILI [PERSON_N…" at bounding box center [871, 380] width 150 height 27
select select "88890"
click at [796, 372] on select "Select AL WARQA -FRONT OFFICE AMEERA [PERSON_NAME] [PERSON_NAME] JILI [PERSON_N…" at bounding box center [871, 380] width 150 height 27
click at [983, 384] on span "Issue" at bounding box center [984, 381] width 25 height 13
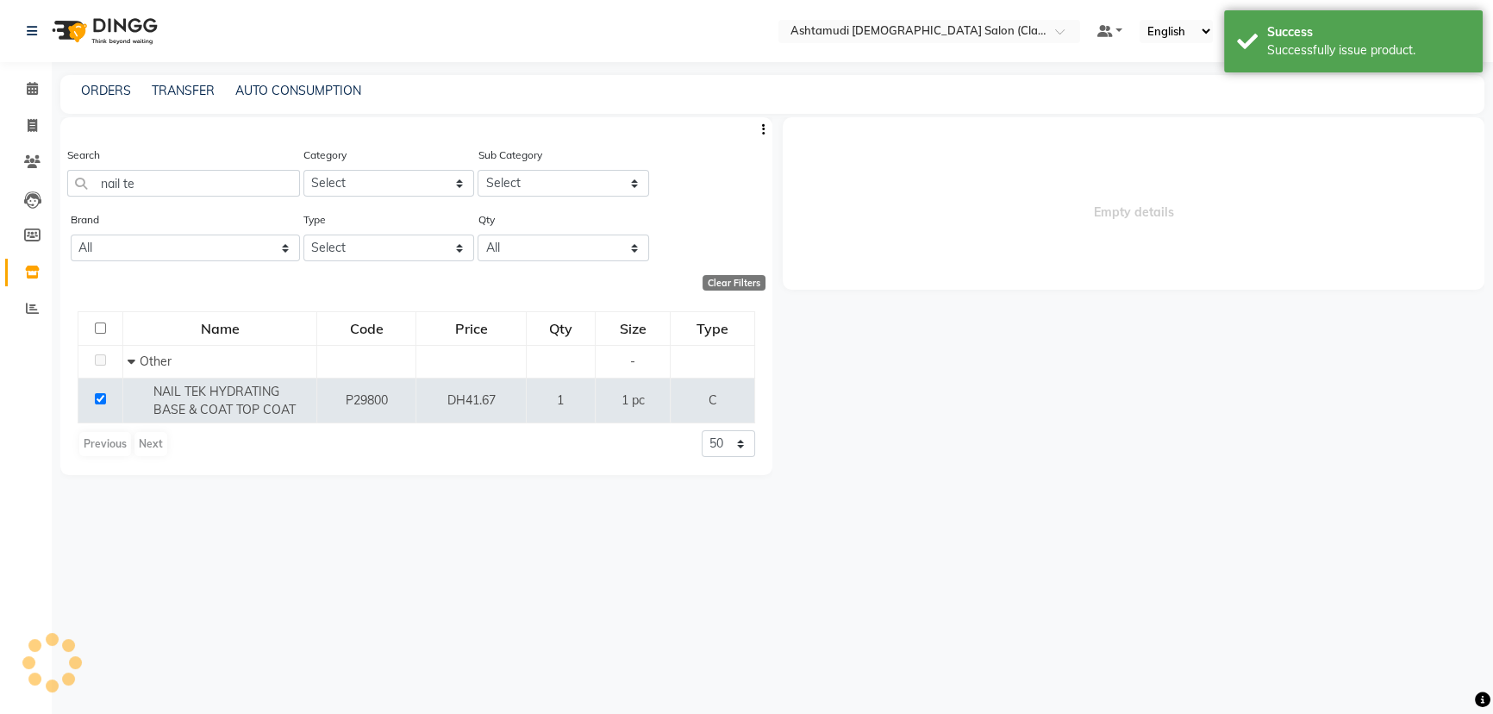
select select
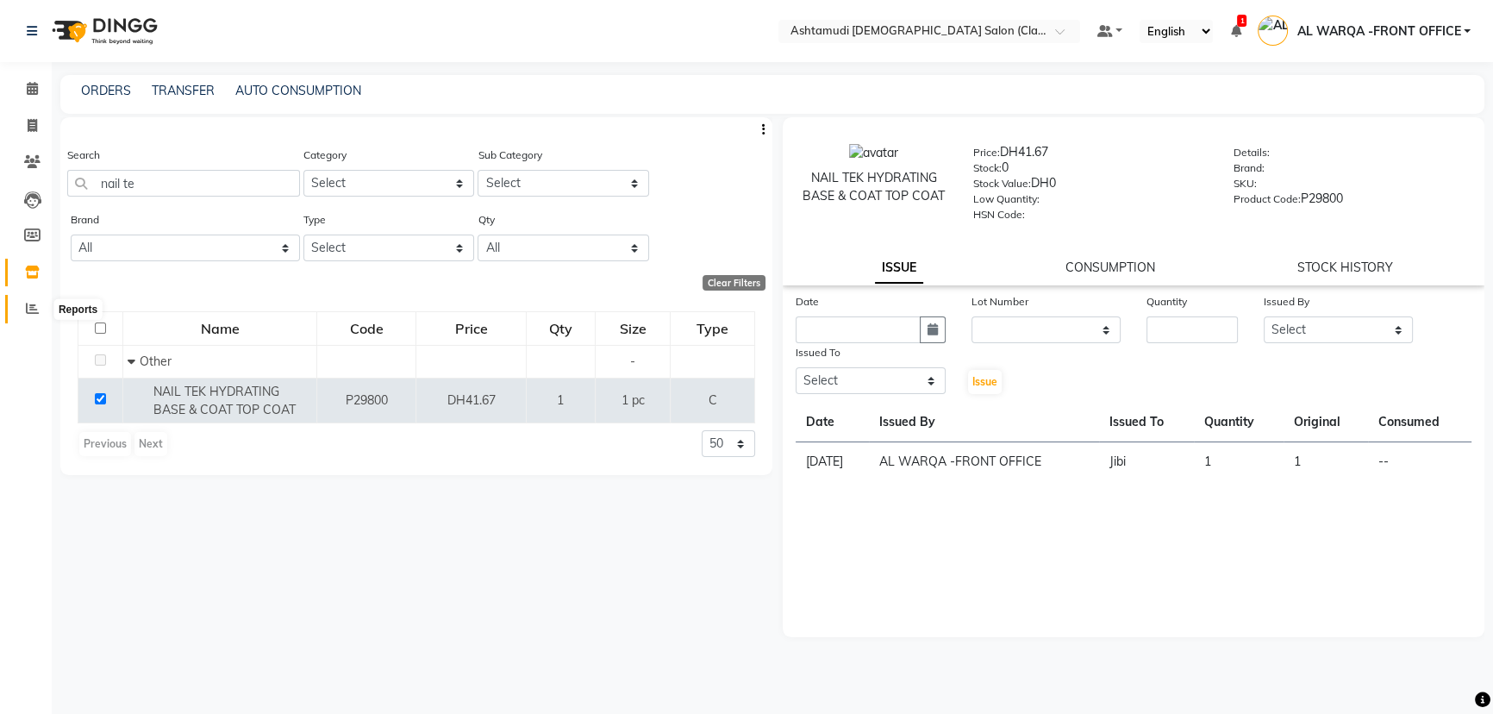
click at [28, 313] on icon at bounding box center [32, 308] width 13 height 13
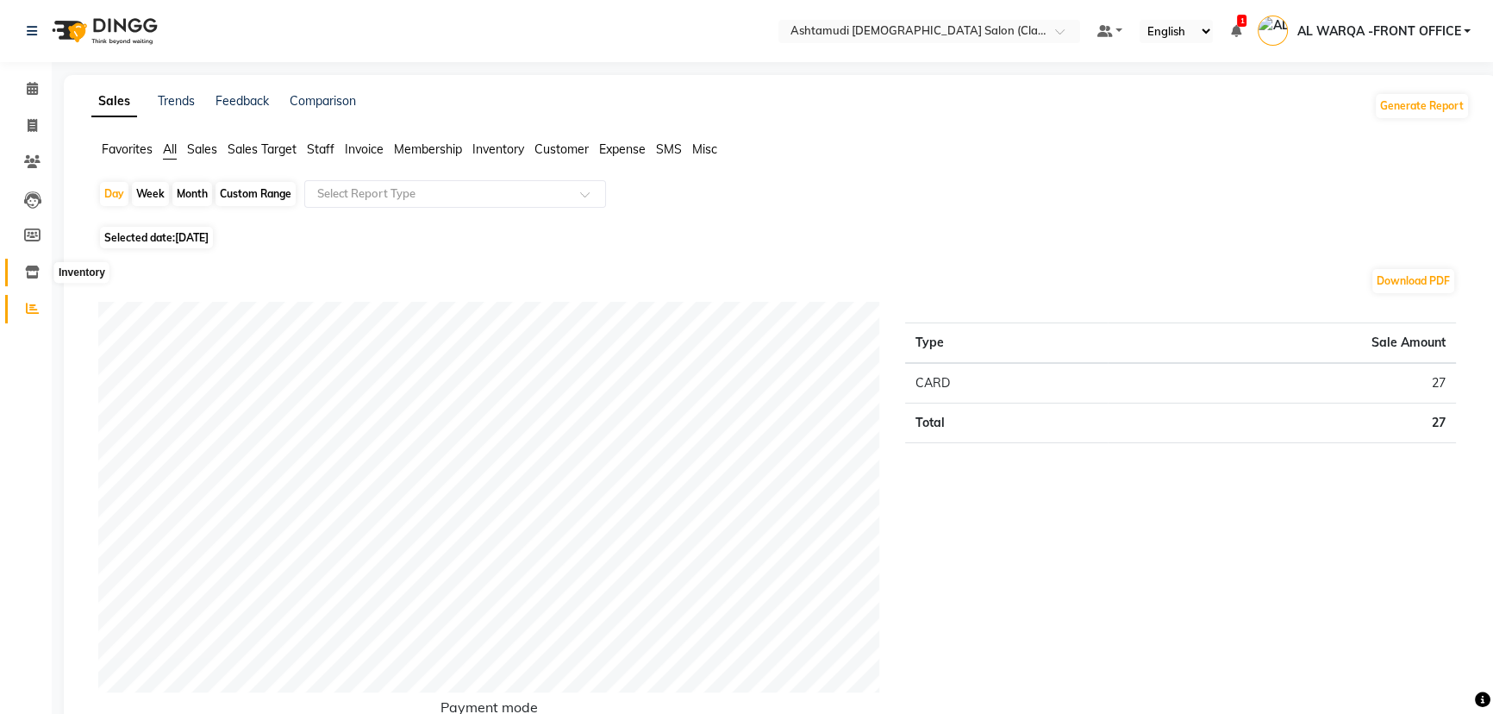
click at [34, 276] on icon at bounding box center [32, 272] width 15 height 13
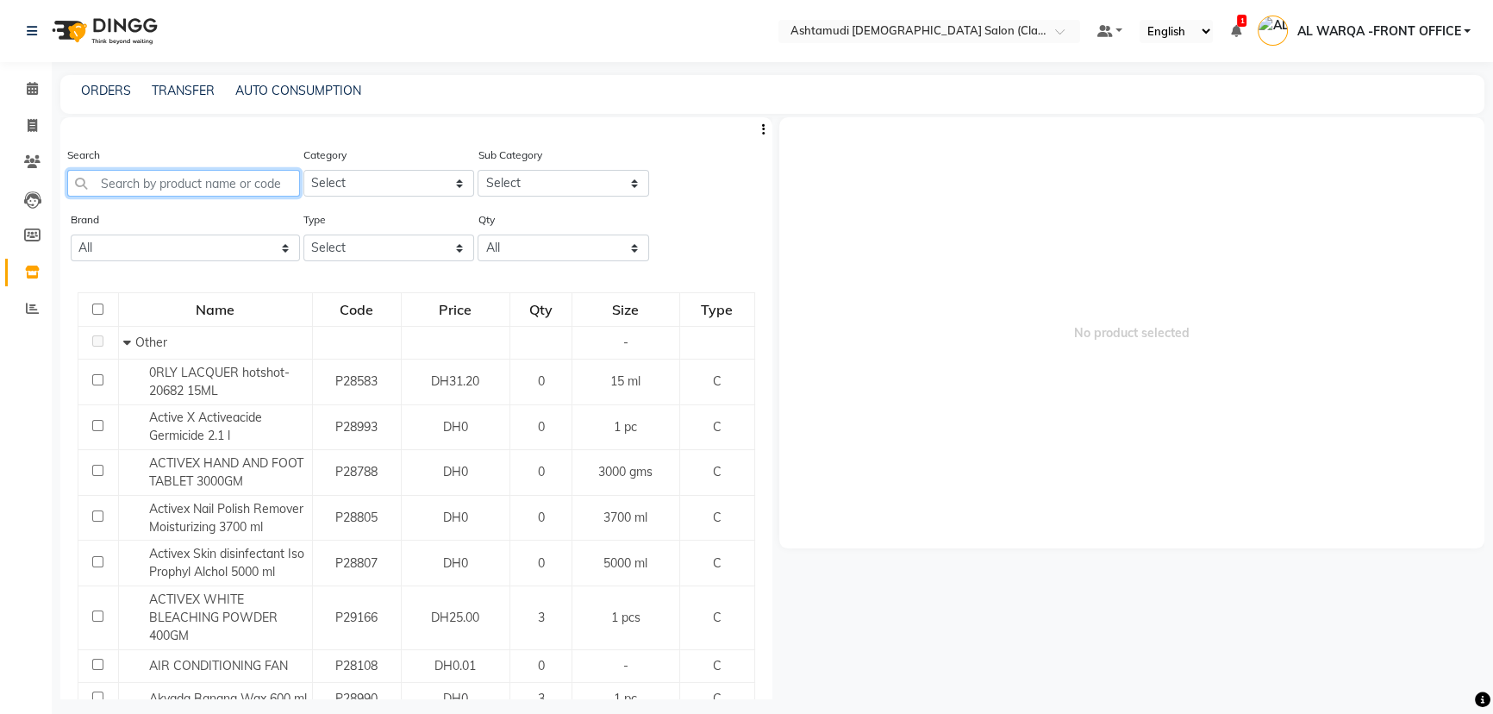
click at [164, 187] on input "text" at bounding box center [183, 183] width 233 height 27
click at [35, 96] on span at bounding box center [32, 89] width 30 height 20
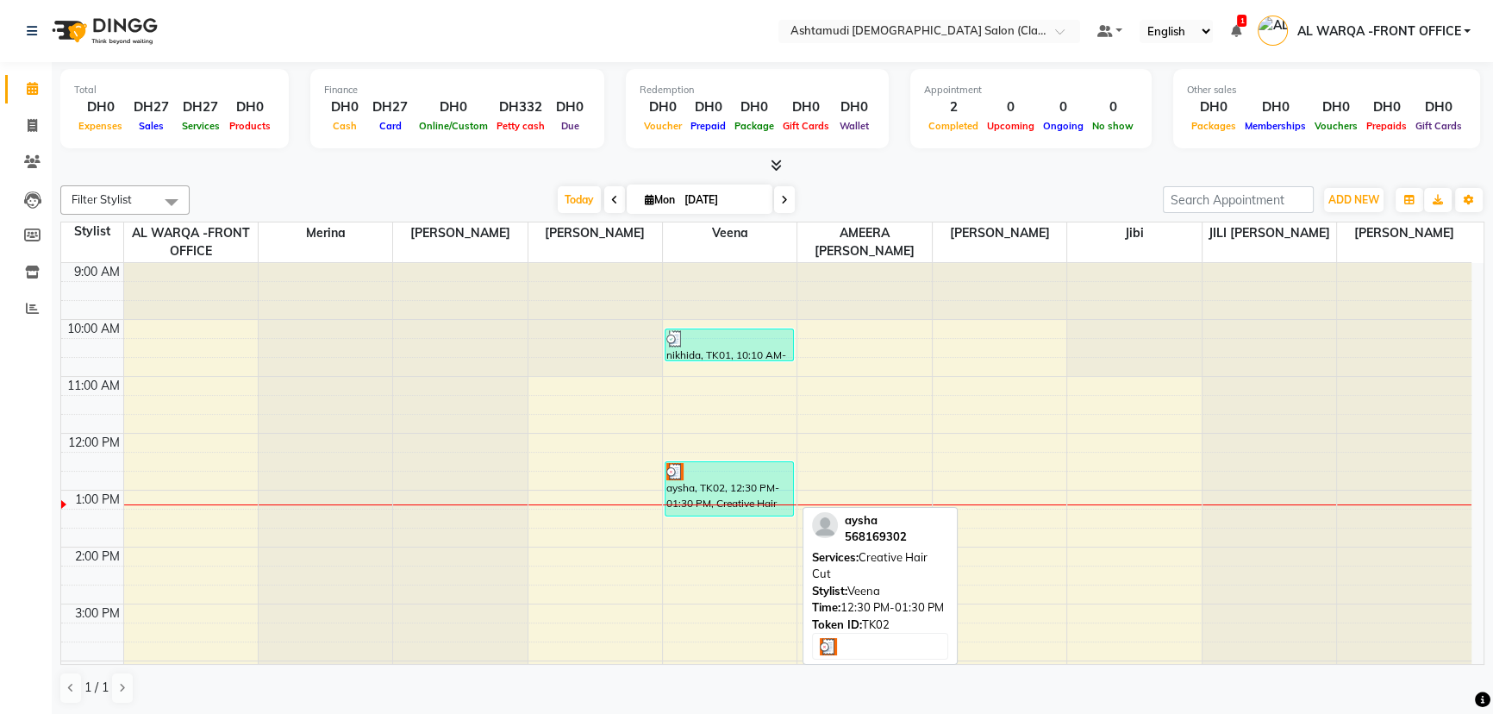
scroll to position [78, 0]
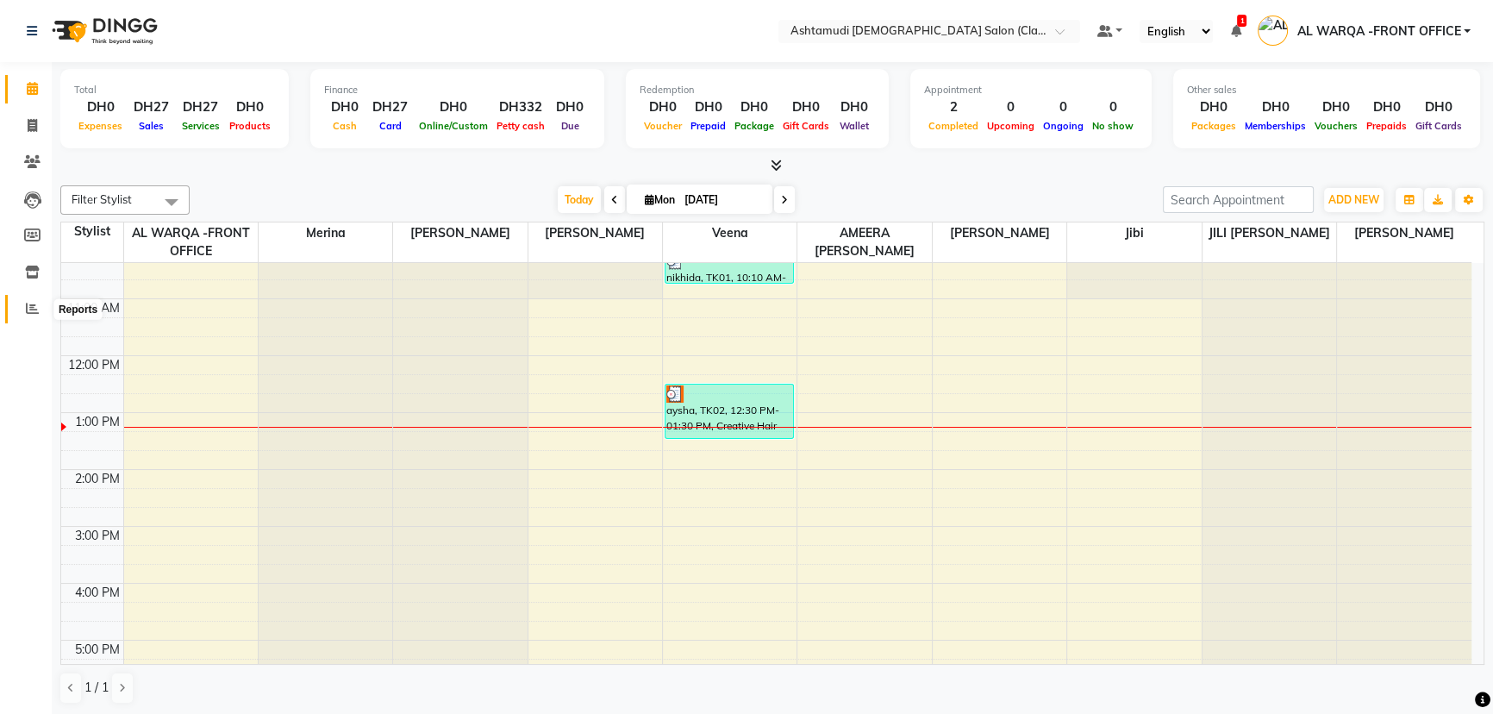
click at [31, 311] on icon at bounding box center [32, 308] width 13 height 13
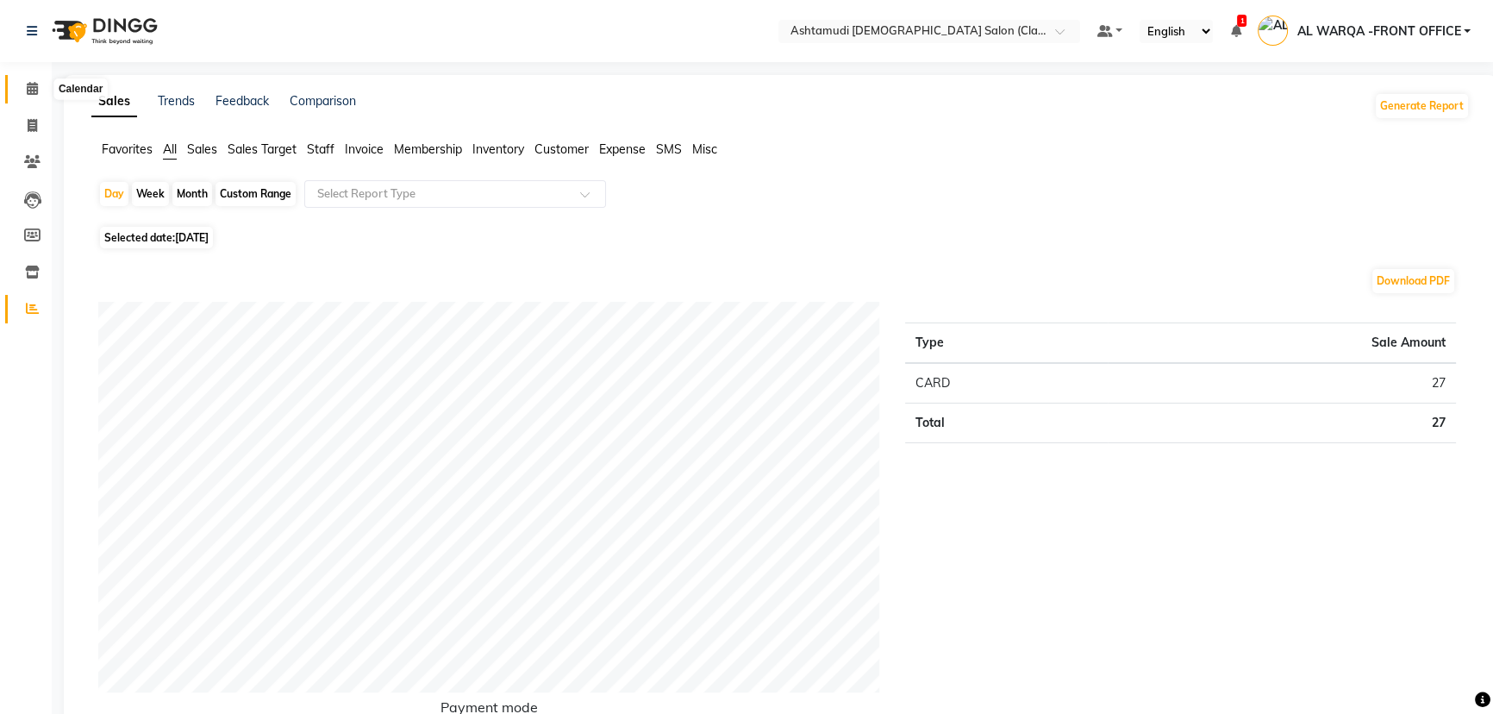
click at [29, 88] on icon at bounding box center [32, 88] width 11 height 13
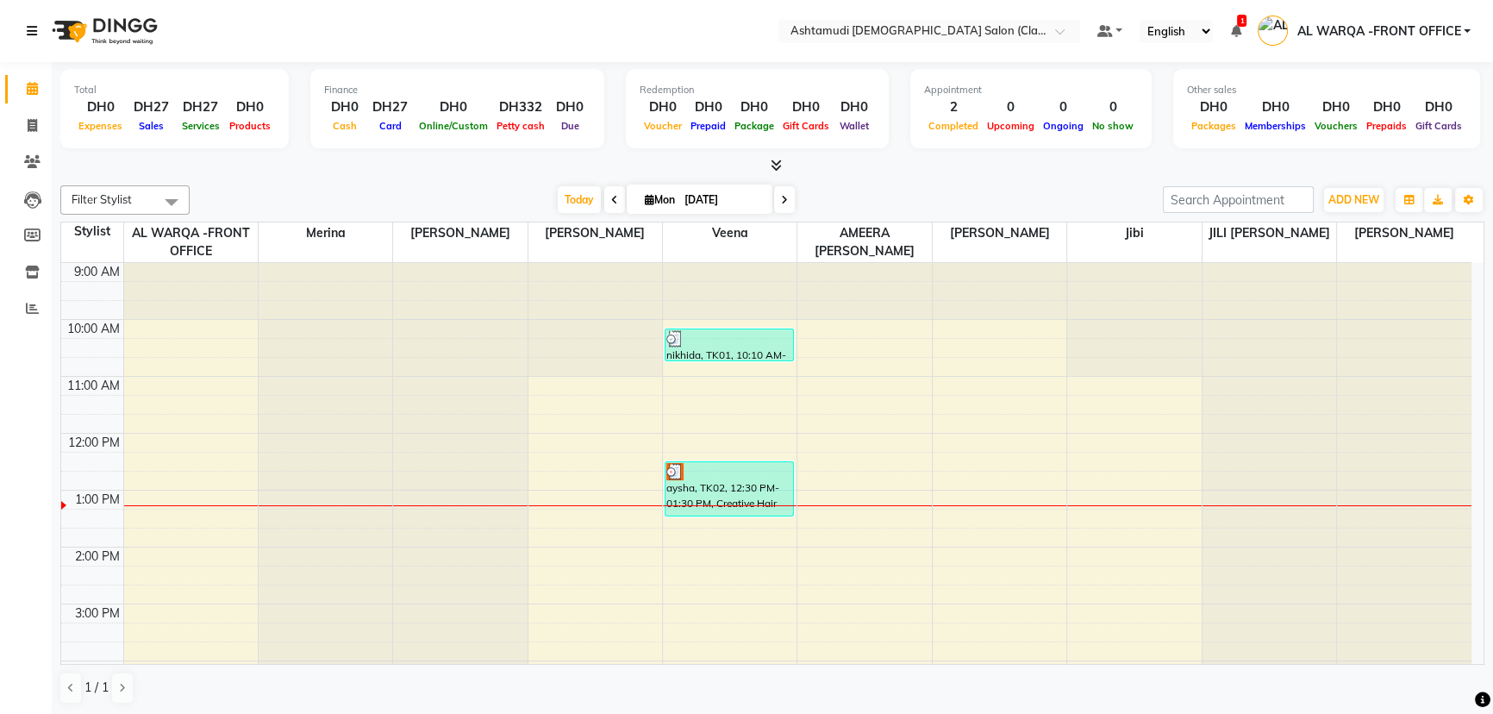
click at [32, 29] on icon at bounding box center [32, 31] width 10 height 12
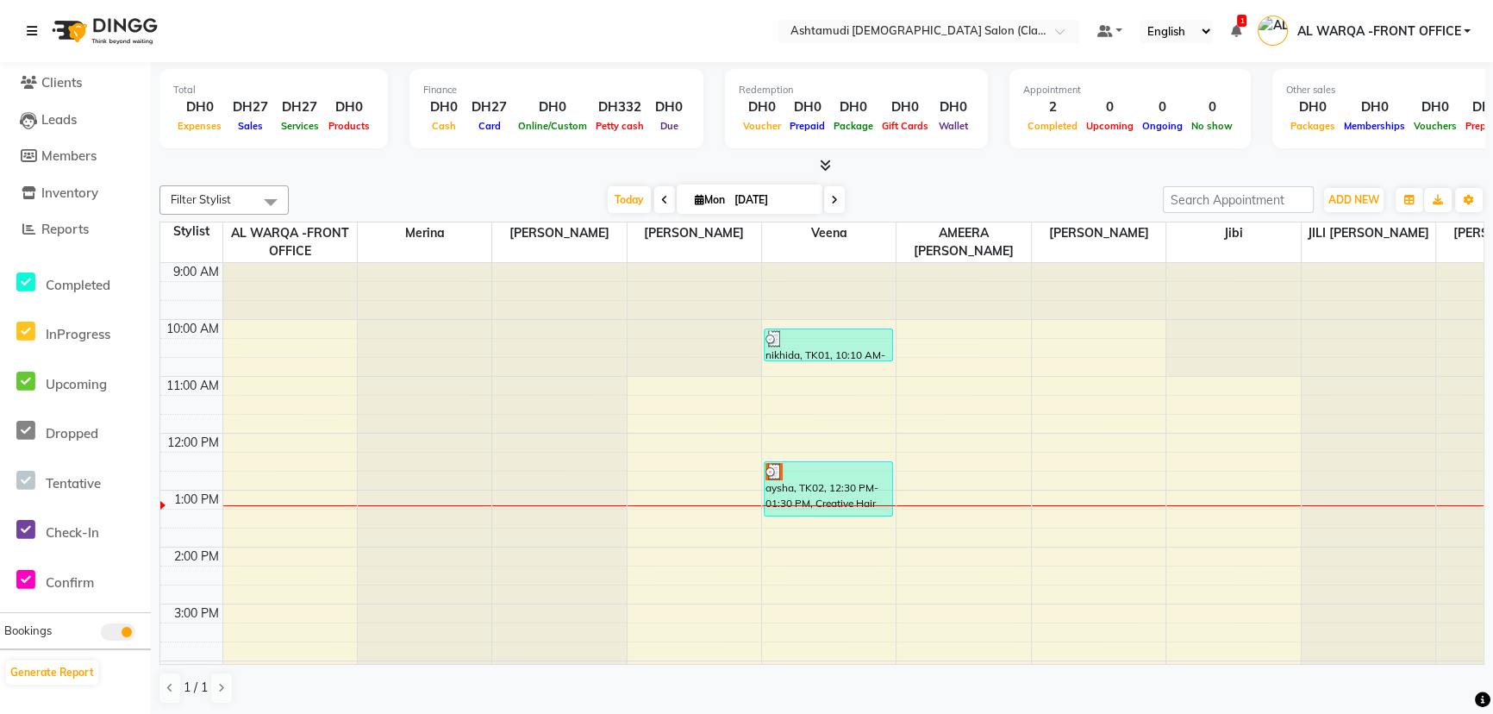
scroll to position [191, 0]
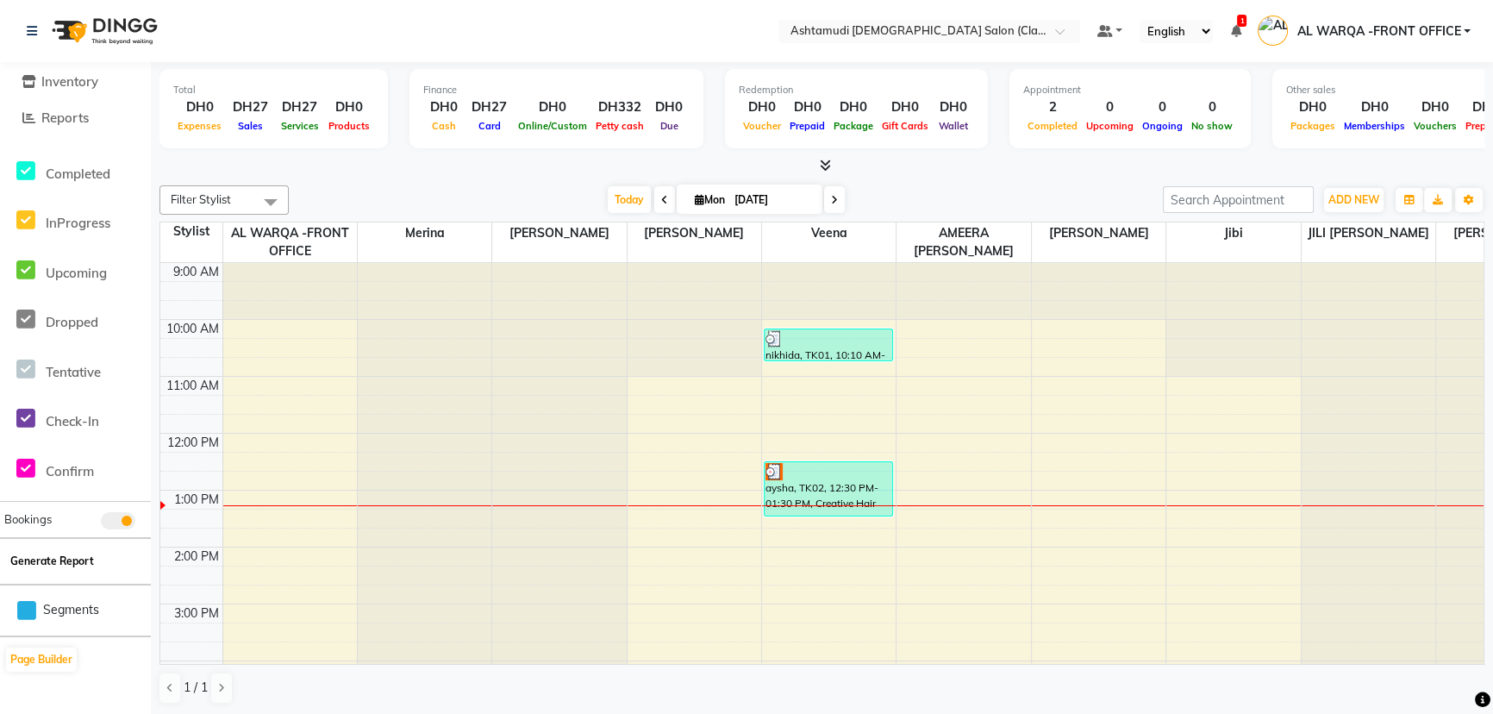
click at [72, 565] on button "Generate Report" at bounding box center [52, 561] width 92 height 24
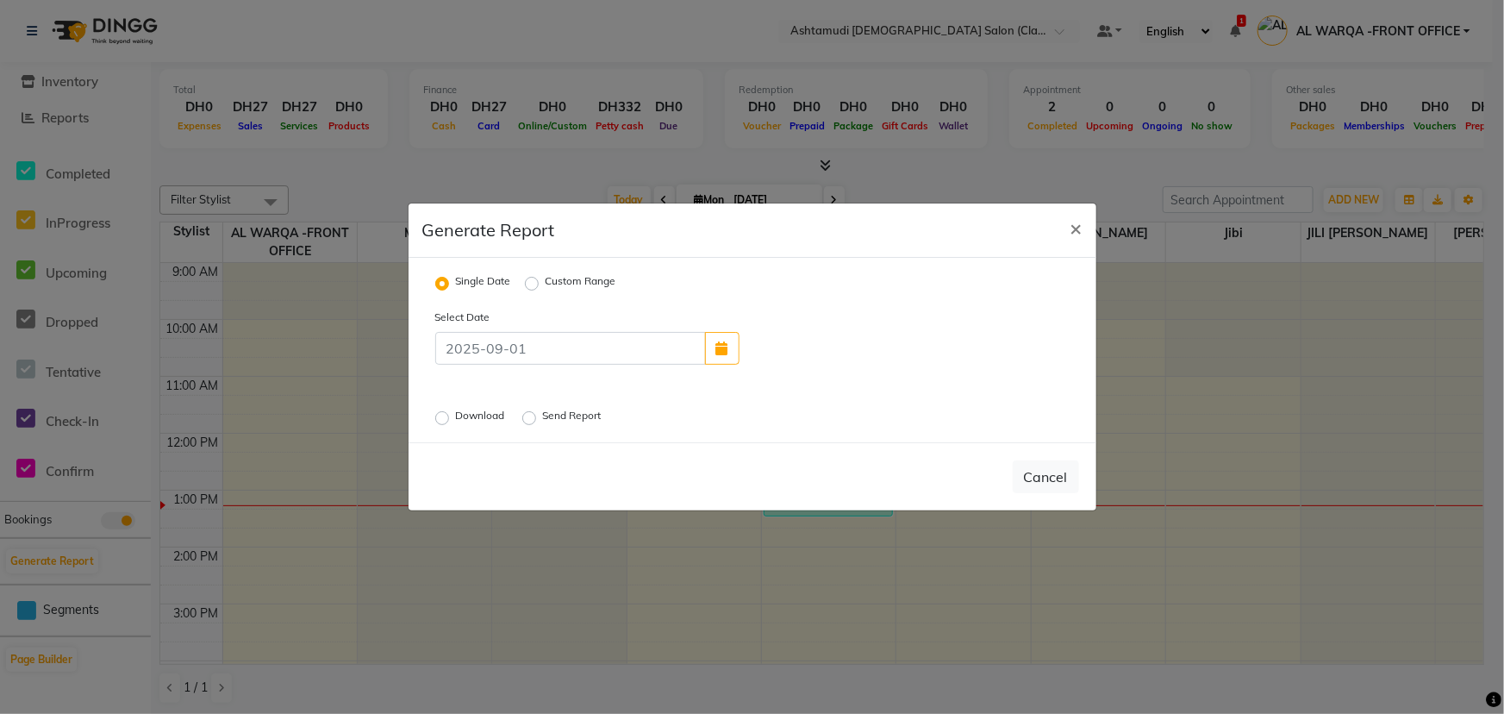
click at [456, 420] on label "Download" at bounding box center [482, 418] width 53 height 21
click at [441, 420] on input "Download" at bounding box center [445, 418] width 12 height 12
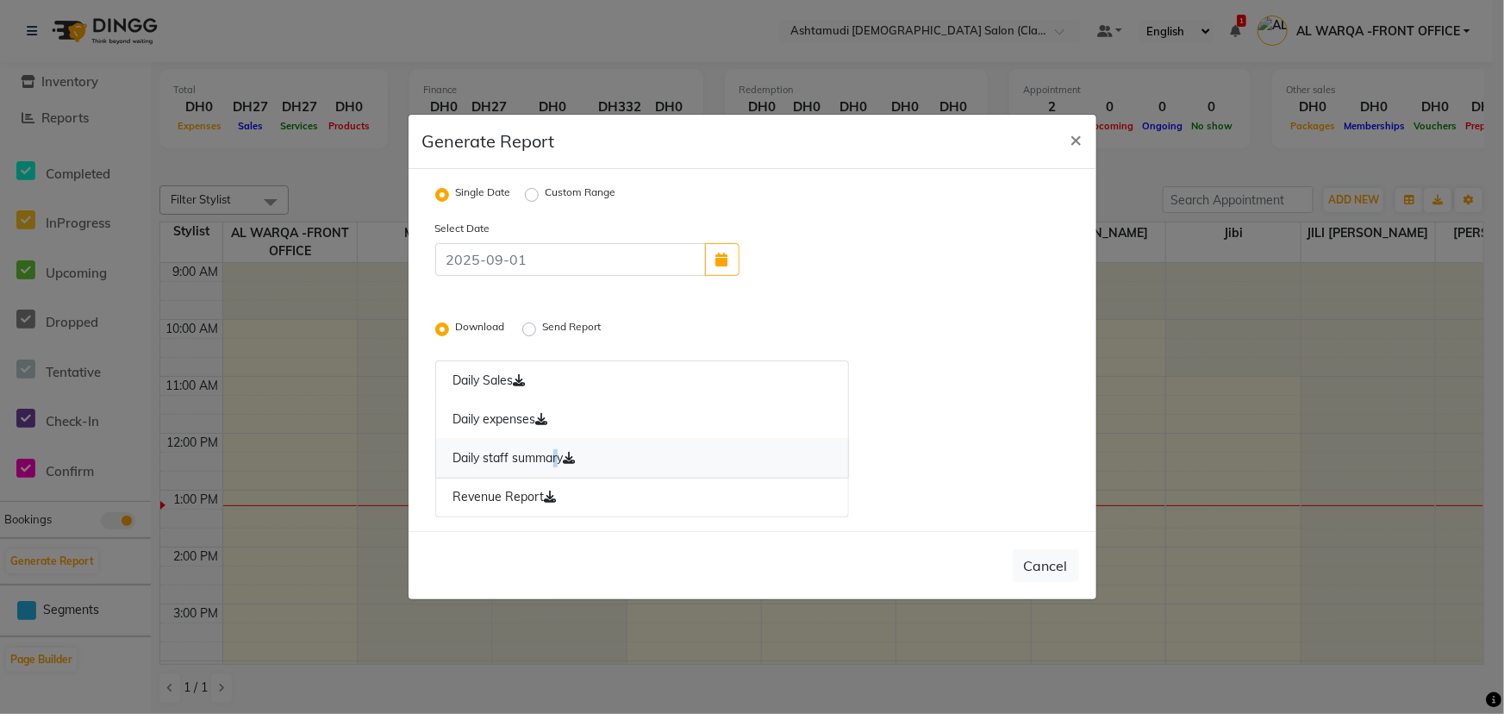
click at [553, 457] on link "Daily staff summary" at bounding box center [642, 459] width 415 height 40
click at [259, 534] on ngb-modal-window "Generate Report × Single Date Custom Range Select Date Download Send Report Dai…" at bounding box center [752, 357] width 1504 height 714
click at [1049, 573] on button "Cancel" at bounding box center [1046, 565] width 66 height 33
radio input "false"
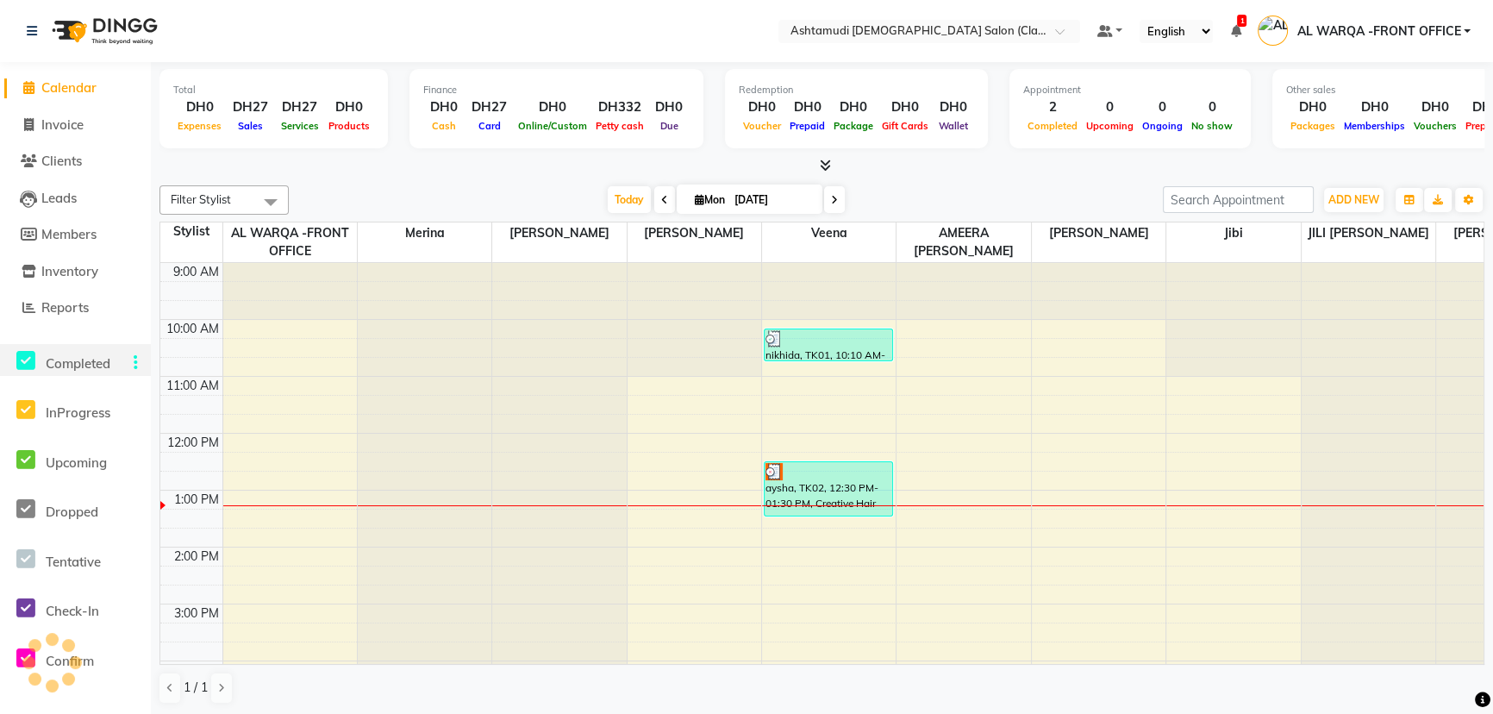
scroll to position [0, 0]
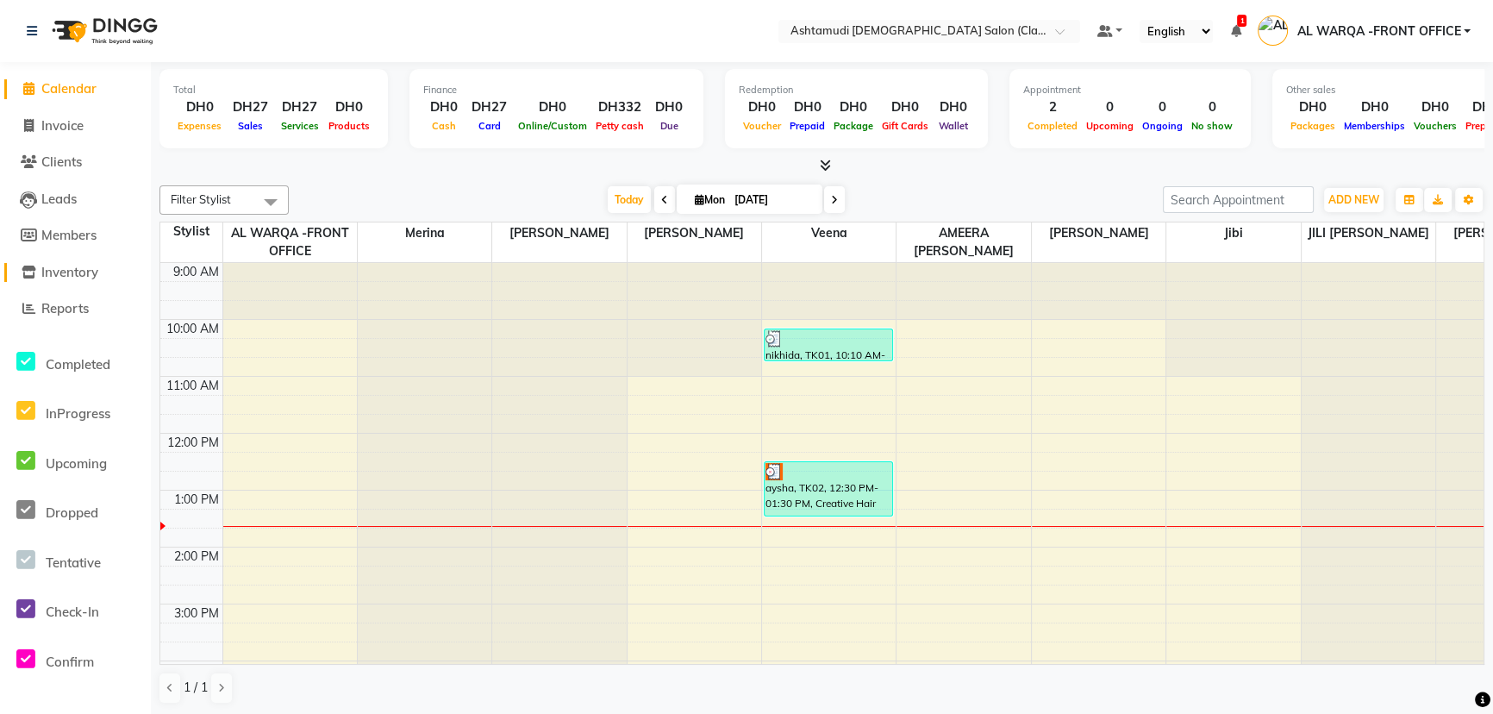
click at [44, 272] on span "Inventory" at bounding box center [69, 272] width 57 height 16
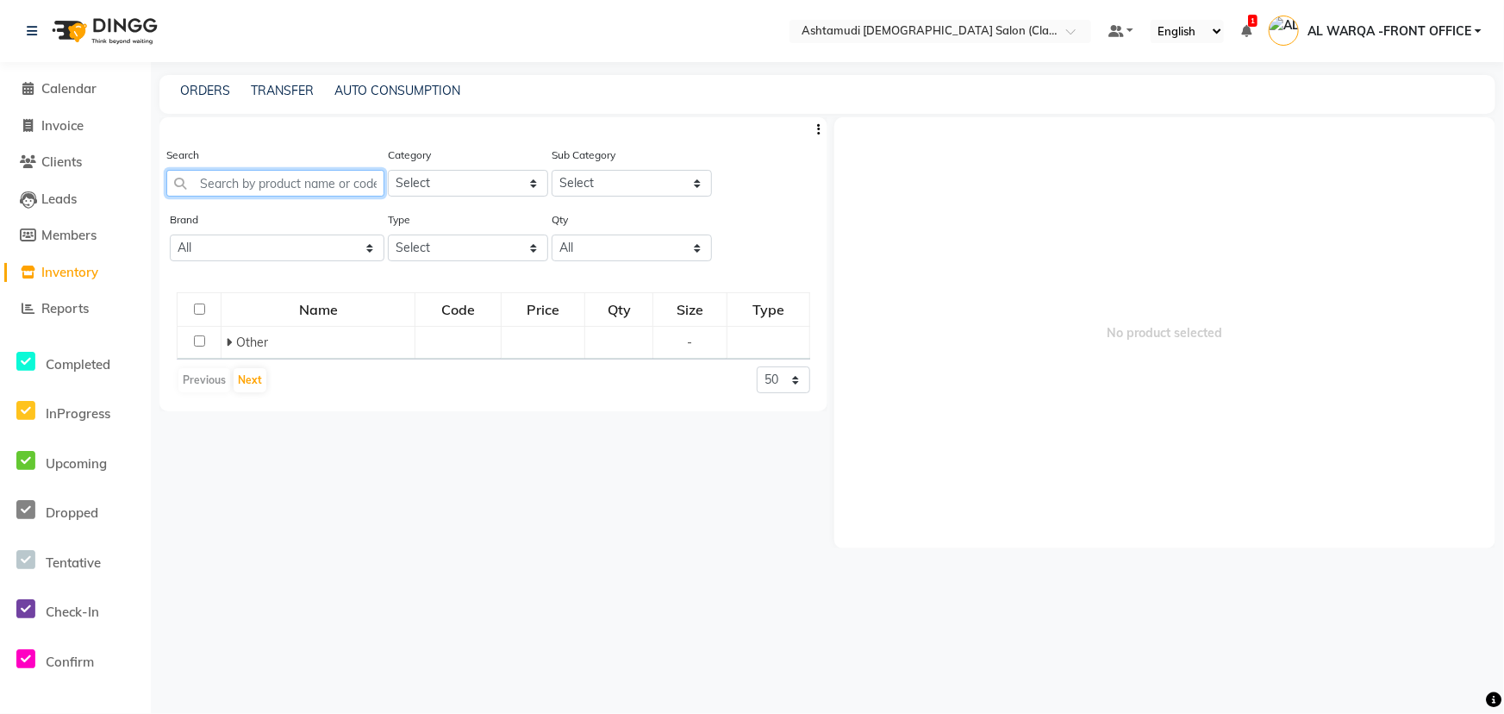
drag, startPoint x: 210, startPoint y: 188, endPoint x: 57, endPoint y: 144, distance: 159.6
click at [210, 188] on input "text" at bounding box center [275, 183] width 218 height 27
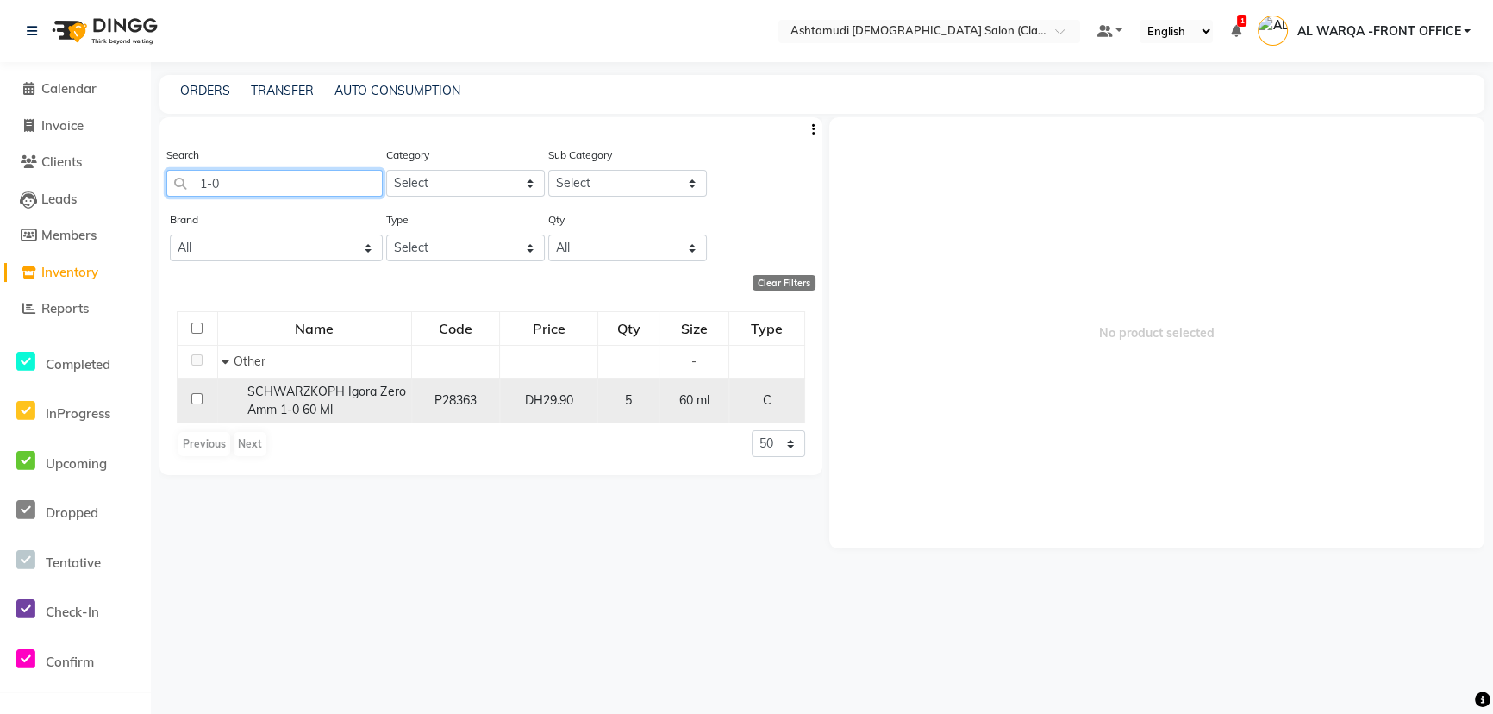
type input "1-0"
click at [197, 402] on input "checkbox" at bounding box center [196, 398] width 11 height 11
checkbox input "true"
select select
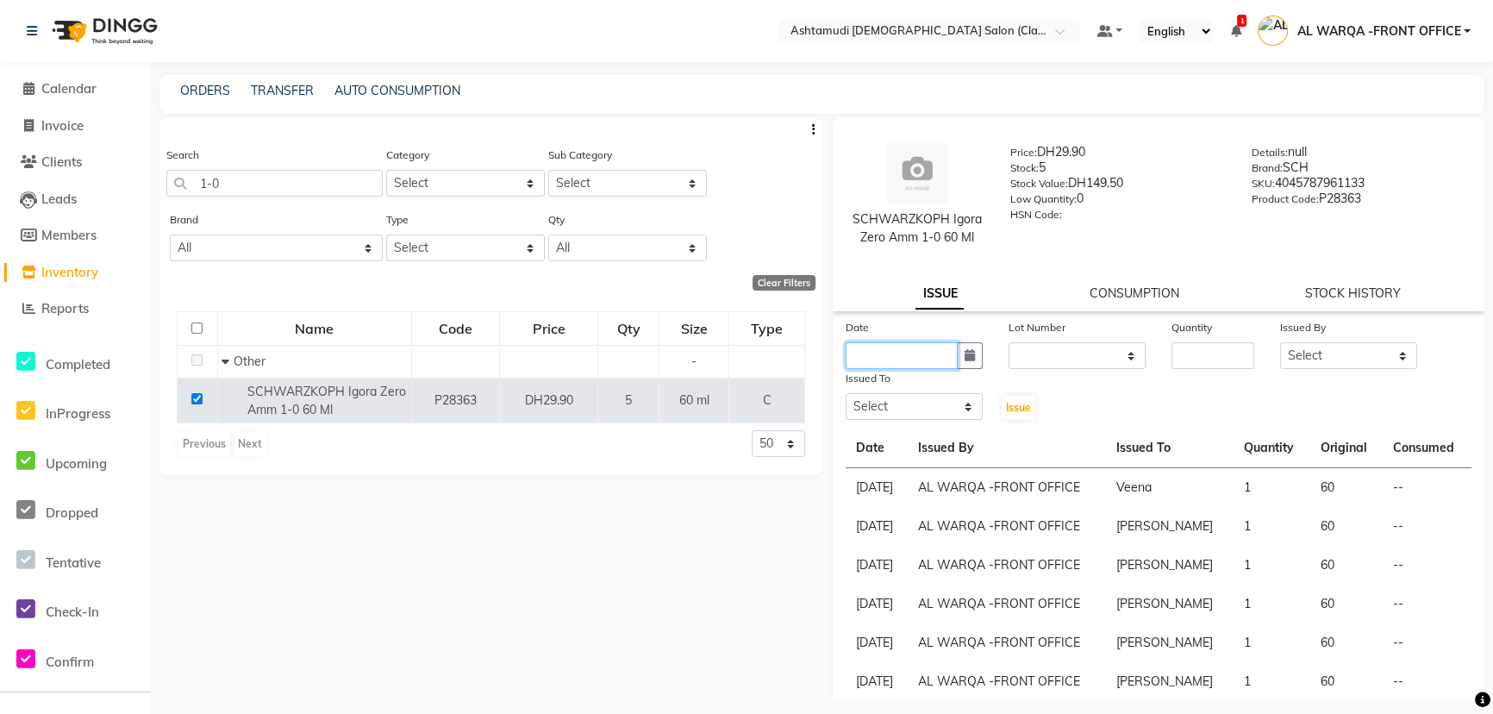
click at [897, 353] on input "text" at bounding box center [902, 355] width 112 height 27
select select "9"
select select "2025"
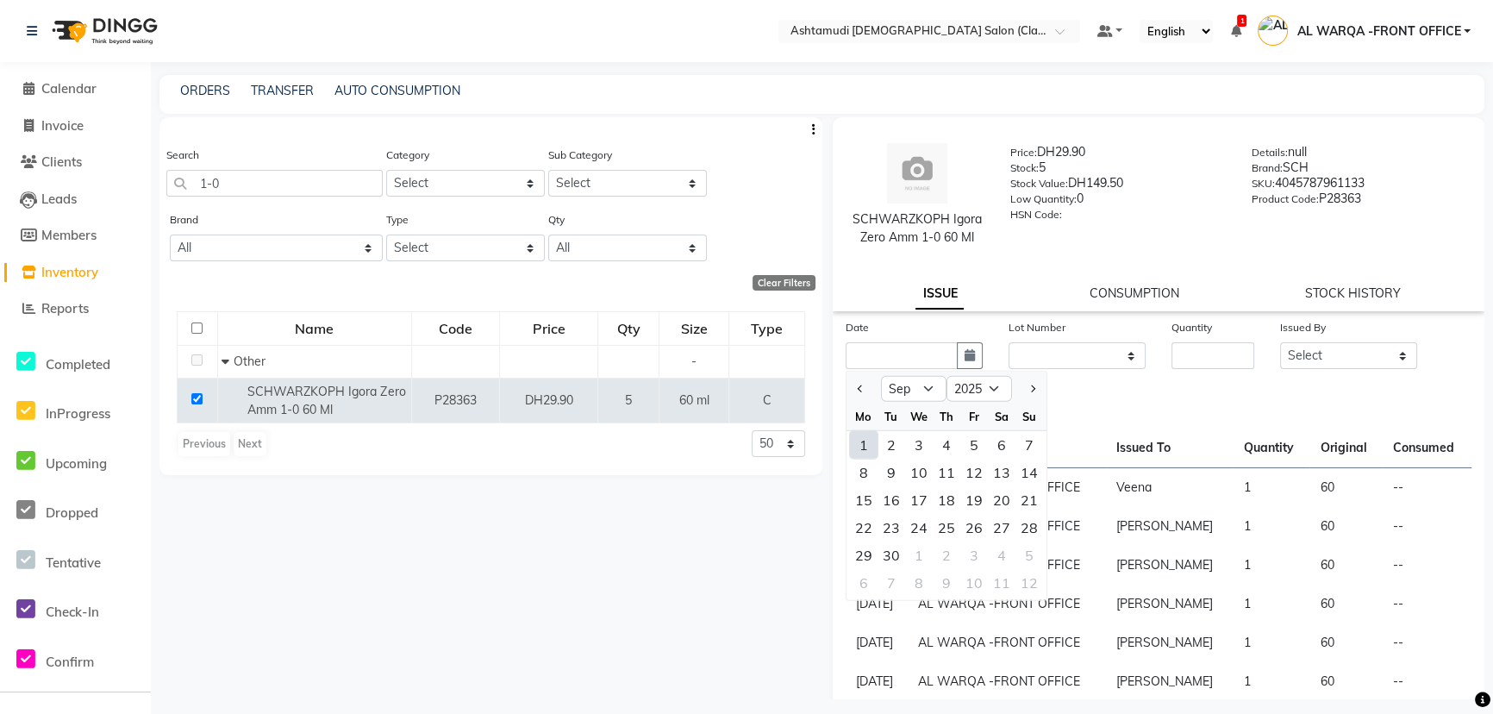
click at [890, 552] on div "30" at bounding box center [892, 555] width 28 height 28
type input "[DATE]"
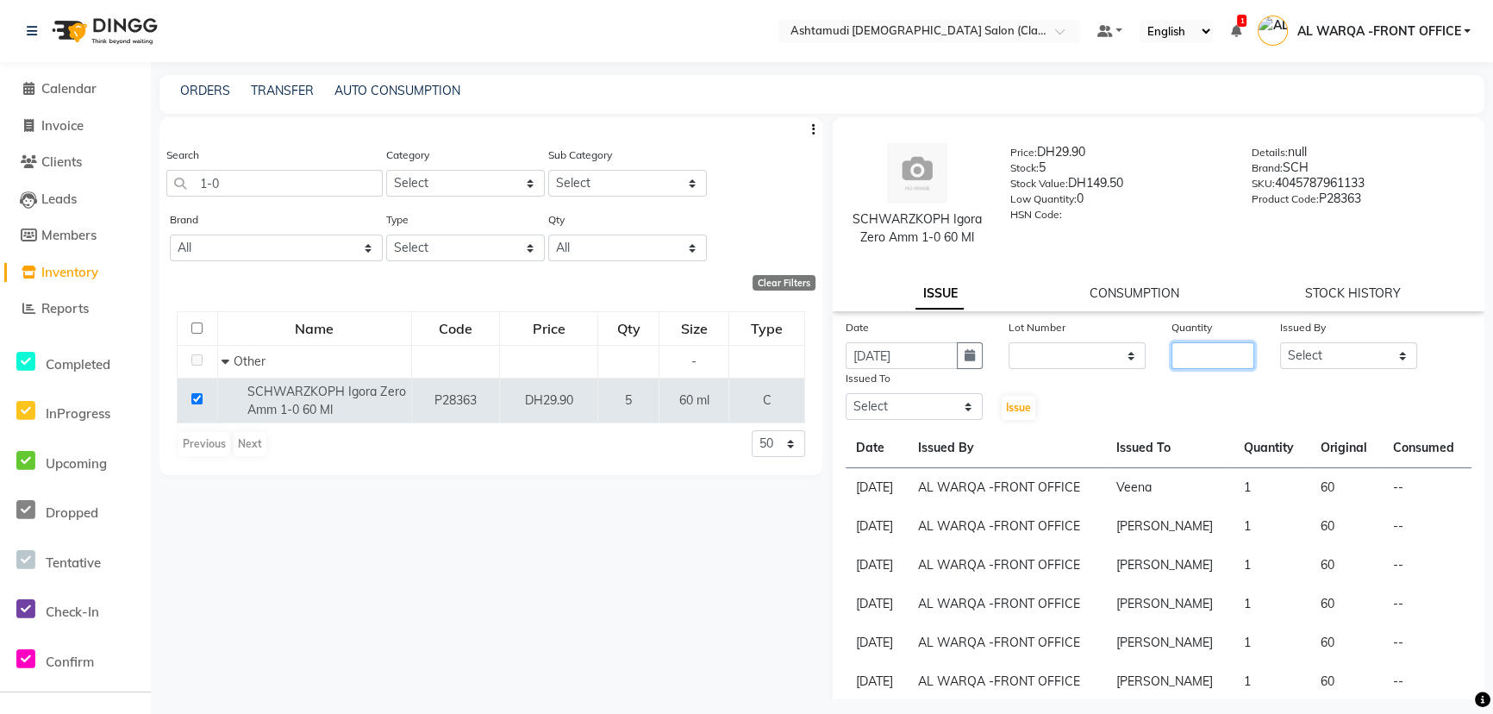
click at [1209, 358] on input "number" at bounding box center [1212, 355] width 83 height 27
type input "1"
click at [1310, 356] on select "Select AL WARQA -FRONT OFFICE AMEERA [PERSON_NAME] [PERSON_NAME] JILI [PERSON_N…" at bounding box center [1348, 355] width 137 height 27
select select "80345"
click at [1280, 342] on select "Select AL WARQA -FRONT OFFICE AMEERA [PERSON_NAME] [PERSON_NAME] JILI [PERSON_N…" at bounding box center [1348, 355] width 137 height 27
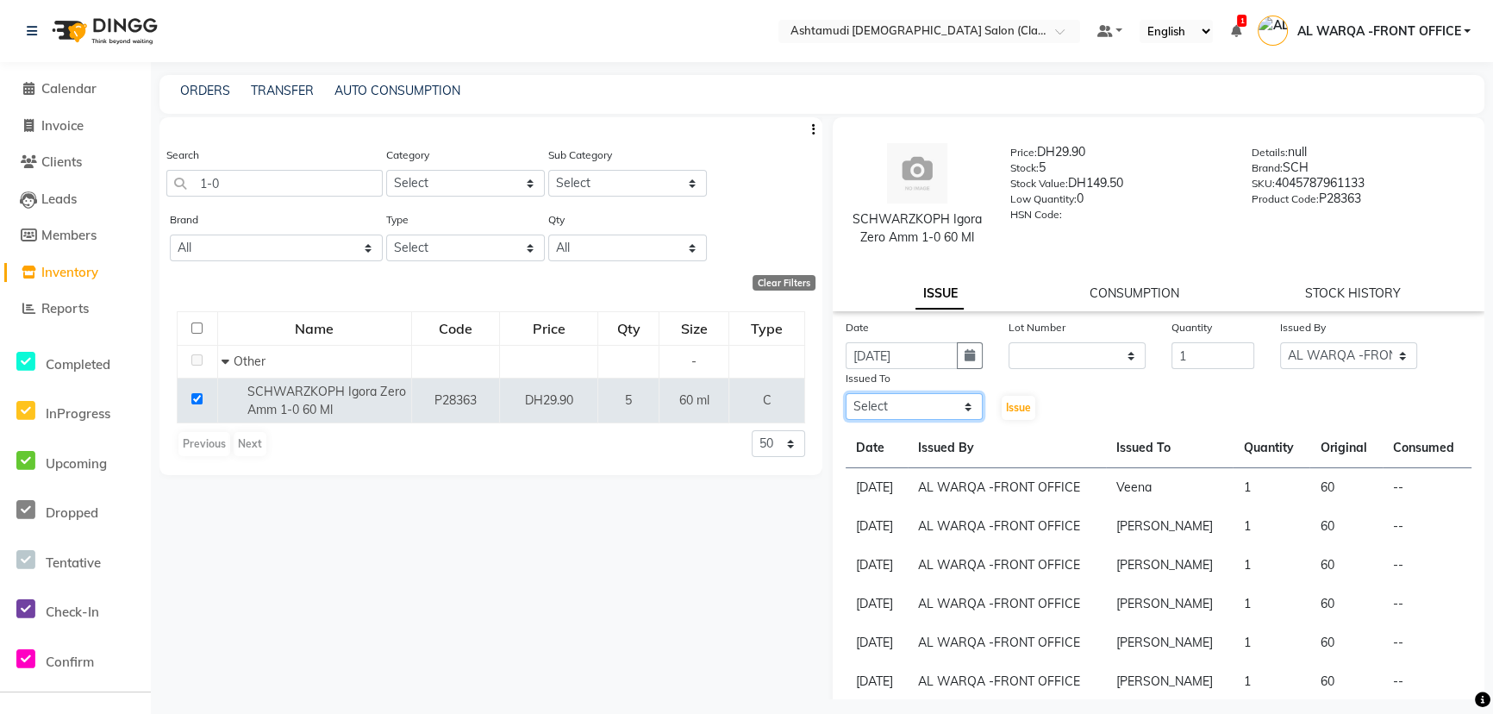
click at [931, 407] on select "Select AL WARQA -FRONT OFFICE AMEERA [PERSON_NAME] [PERSON_NAME] JILI [PERSON_N…" at bounding box center [914, 406] width 137 height 27
select select "89076"
click at [846, 394] on select "Select AL WARQA -FRONT OFFICE AMEERA [PERSON_NAME] [PERSON_NAME] JILI [PERSON_N…" at bounding box center [914, 406] width 137 height 27
click at [1015, 403] on span "Issue" at bounding box center [1018, 407] width 25 height 13
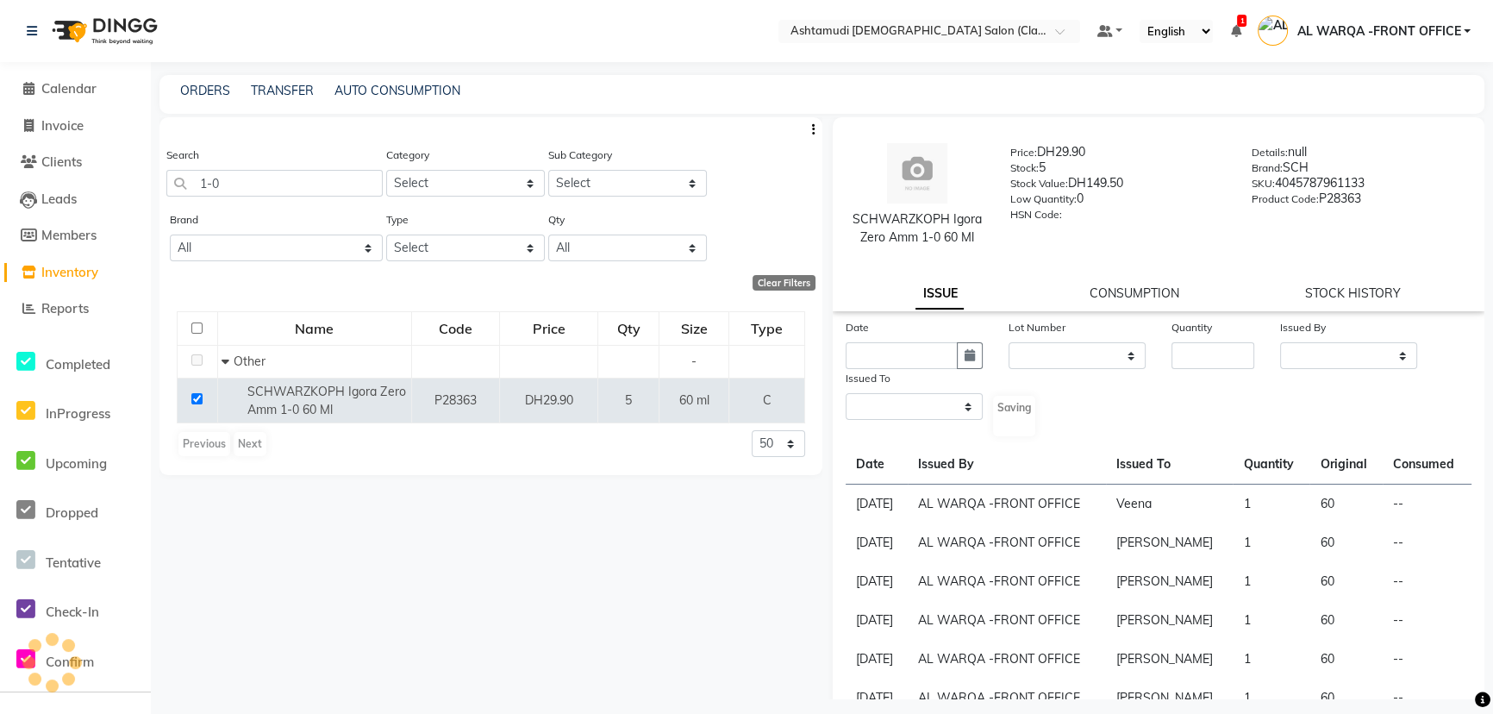
select select
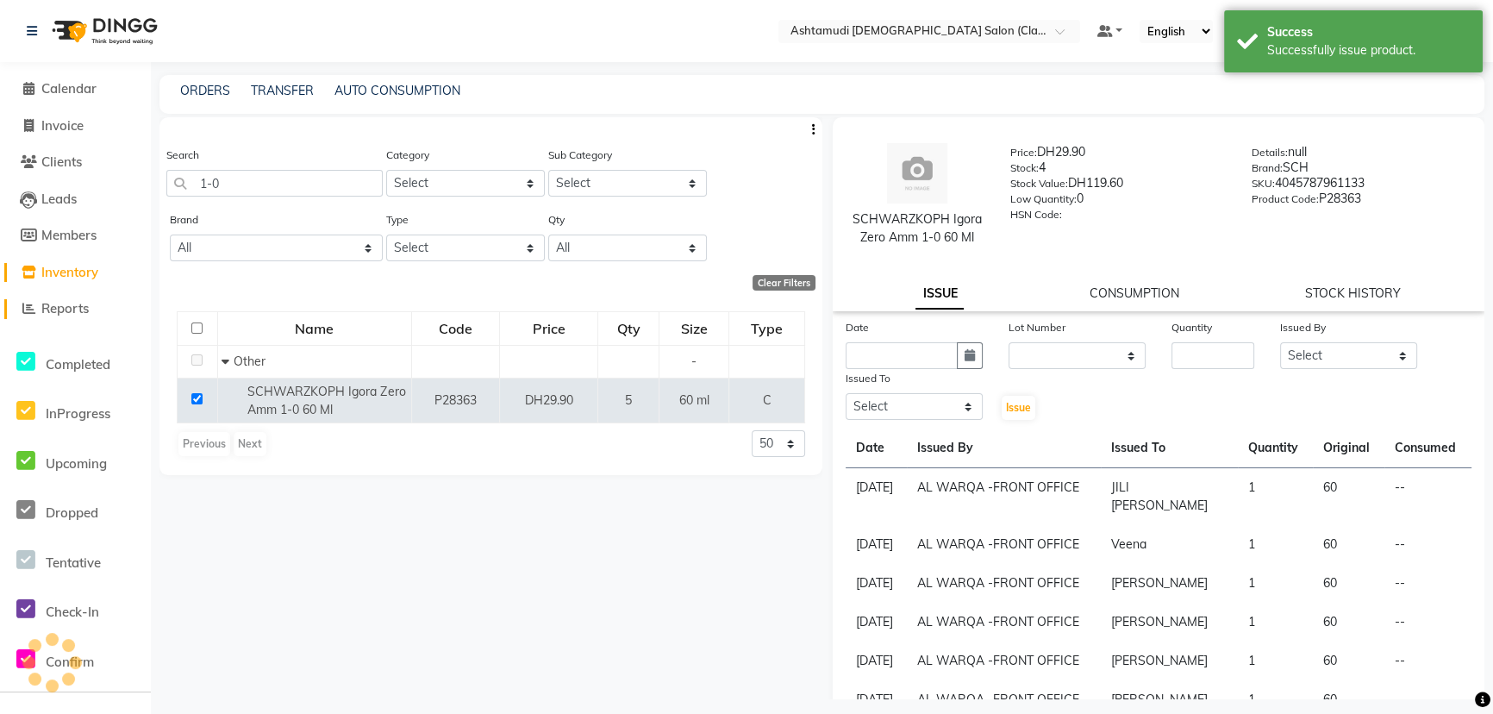
click at [72, 303] on span "Reports" at bounding box center [64, 308] width 47 height 16
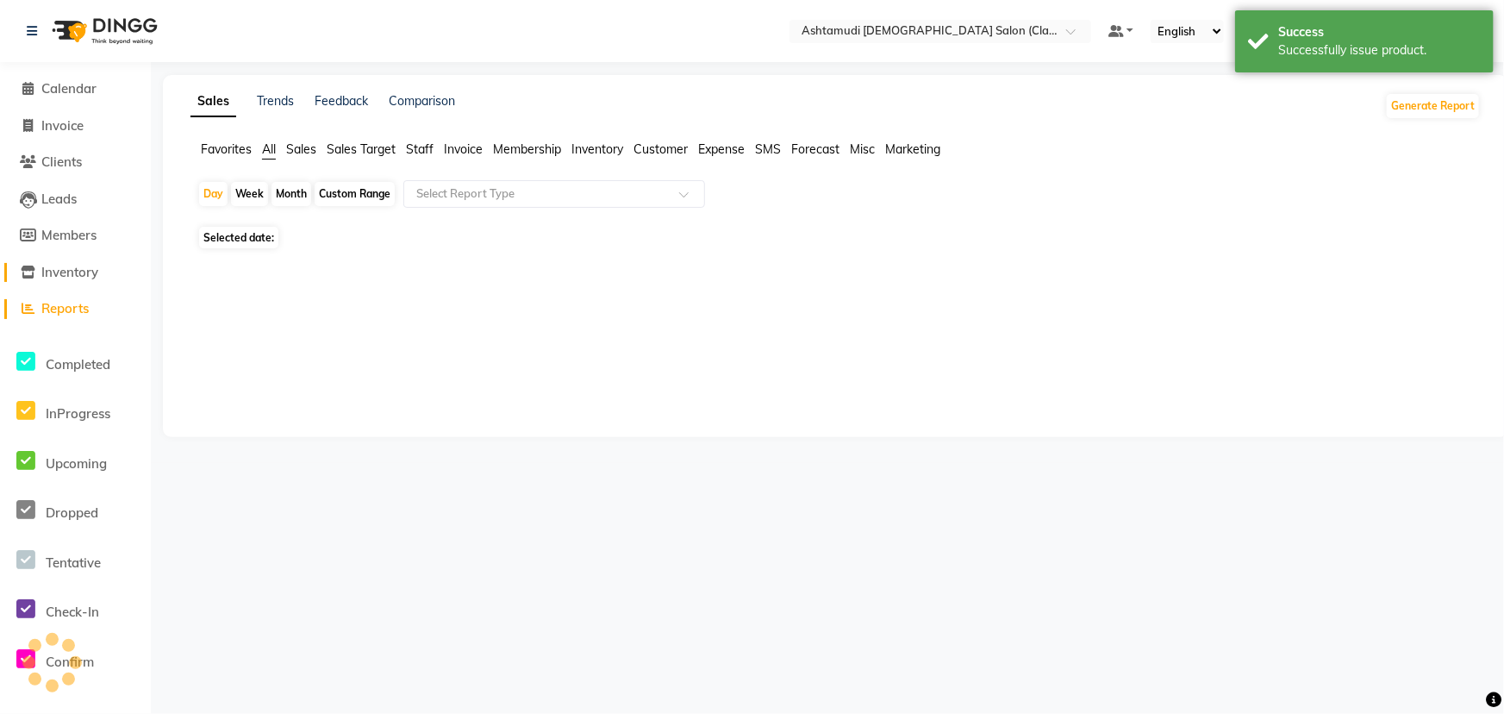
click at [82, 277] on span "Inventory" at bounding box center [69, 272] width 57 height 16
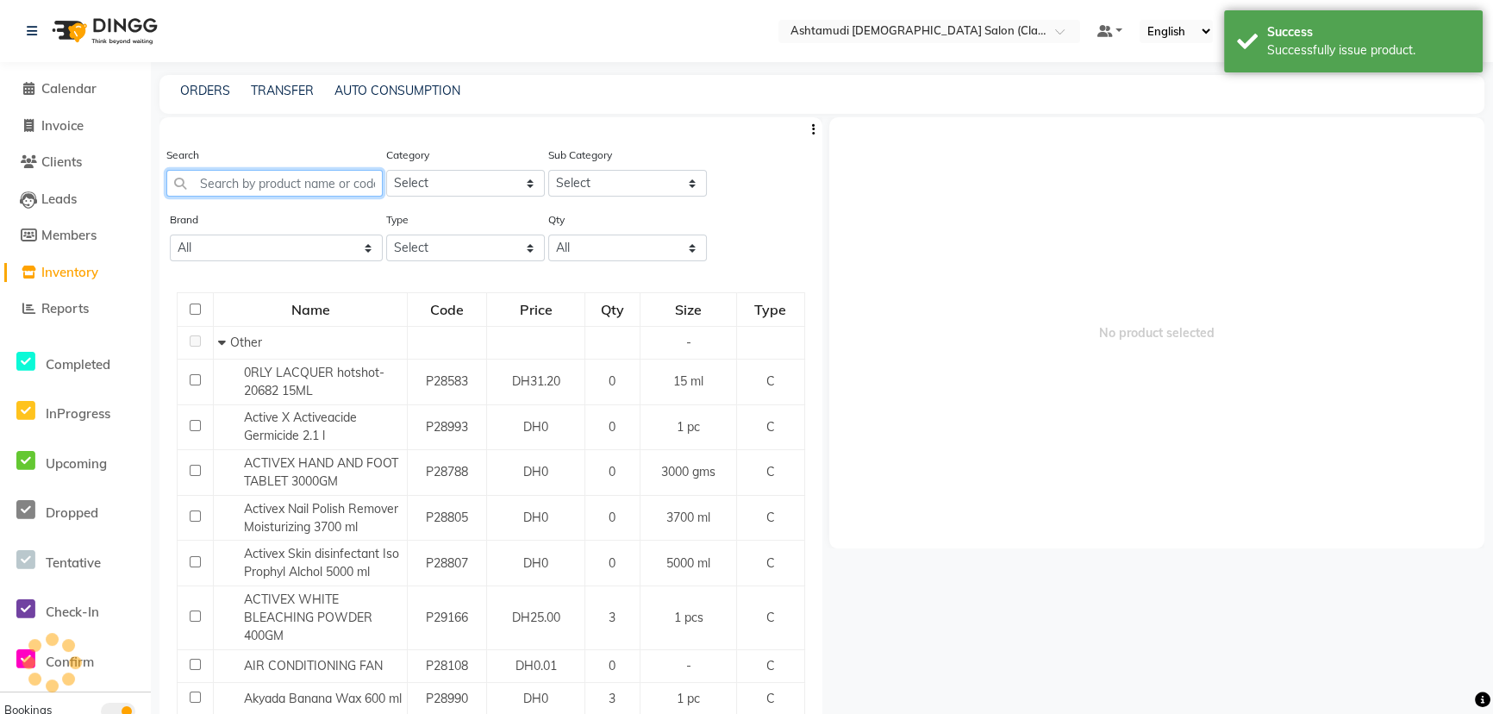
click at [241, 181] on input "text" at bounding box center [274, 183] width 216 height 27
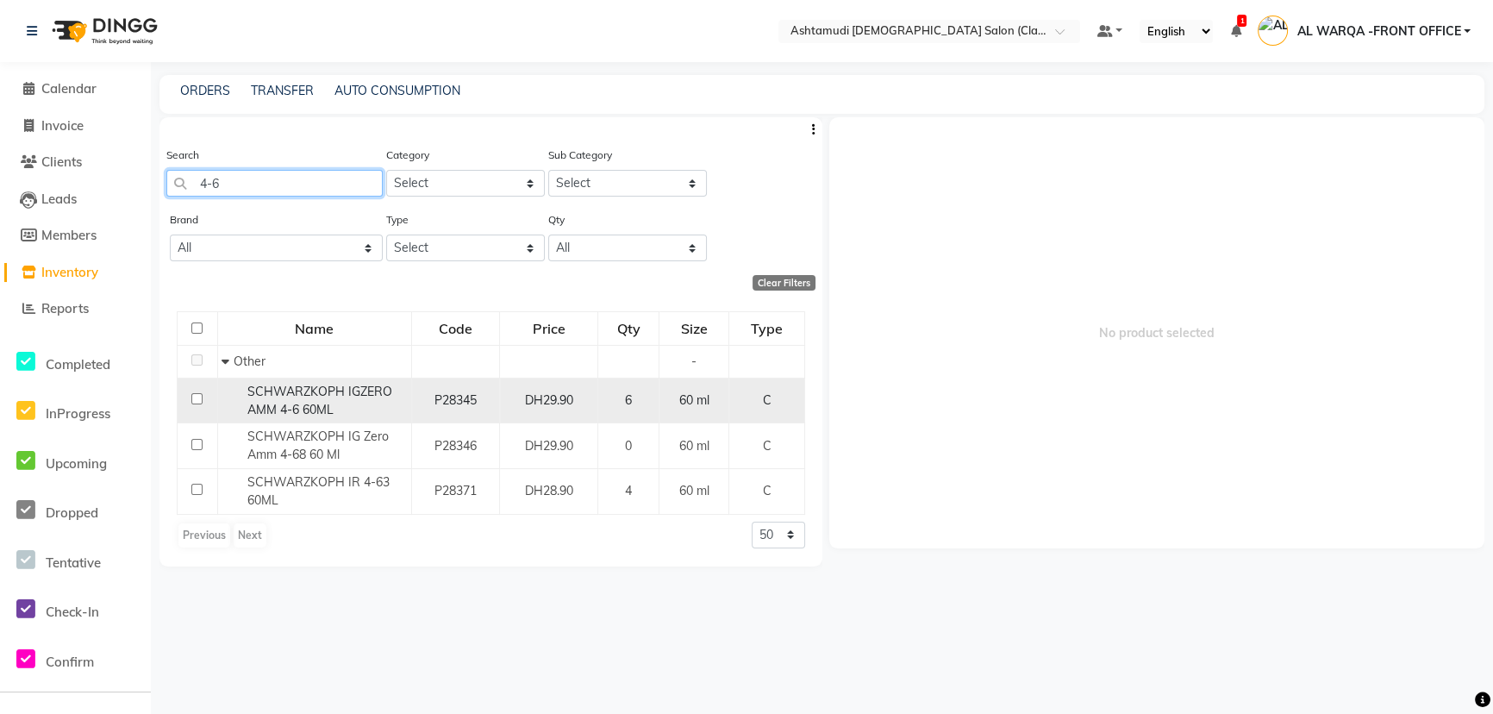
type input "4-6"
click at [183, 397] on td at bounding box center [198, 401] width 41 height 46
click at [191, 397] on td at bounding box center [198, 401] width 41 height 46
click at [195, 399] on input "checkbox" at bounding box center [196, 398] width 11 height 11
checkbox input "true"
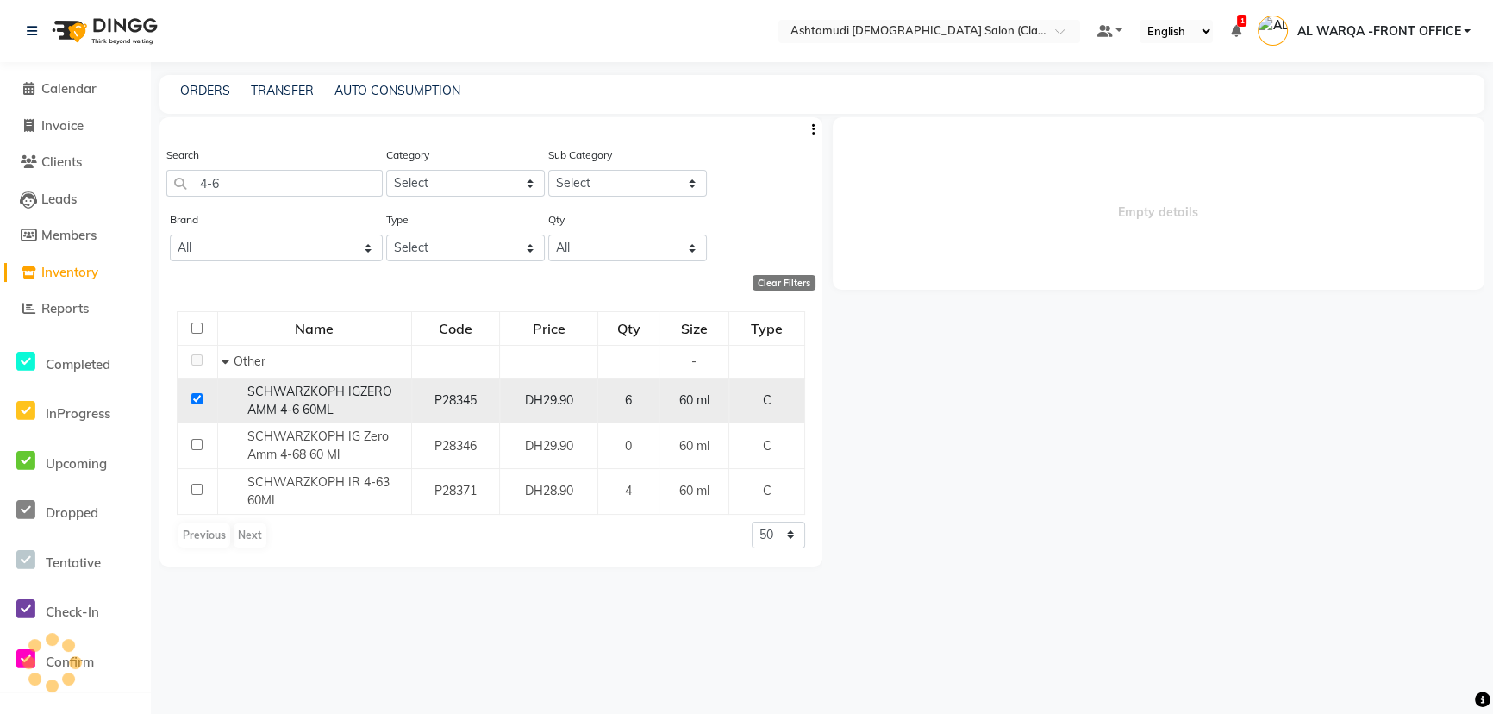
select select
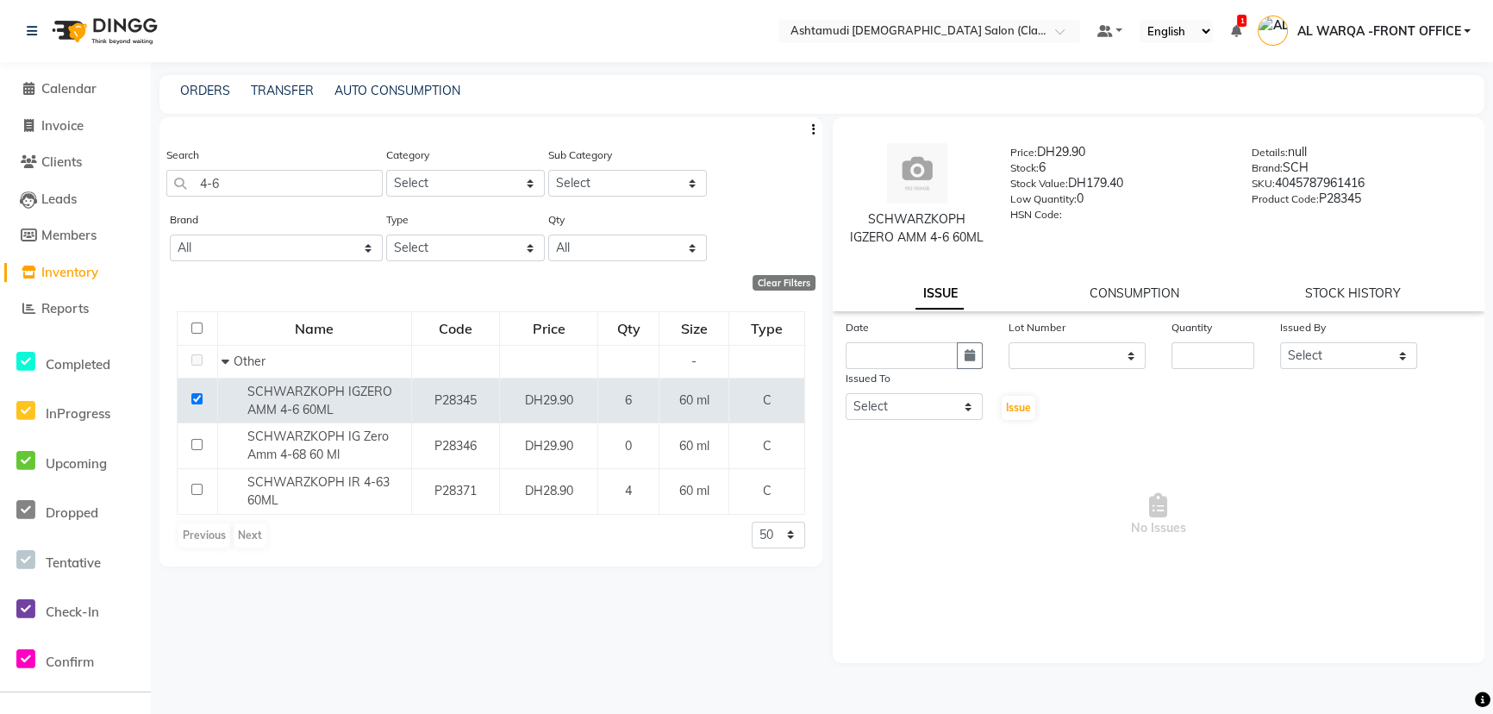
click at [869, 342] on div "Date" at bounding box center [914, 343] width 163 height 51
click at [883, 372] on label "Issued To" at bounding box center [868, 379] width 45 height 16
click at [892, 361] on input "text" at bounding box center [902, 355] width 112 height 27
select select "9"
select select "2025"
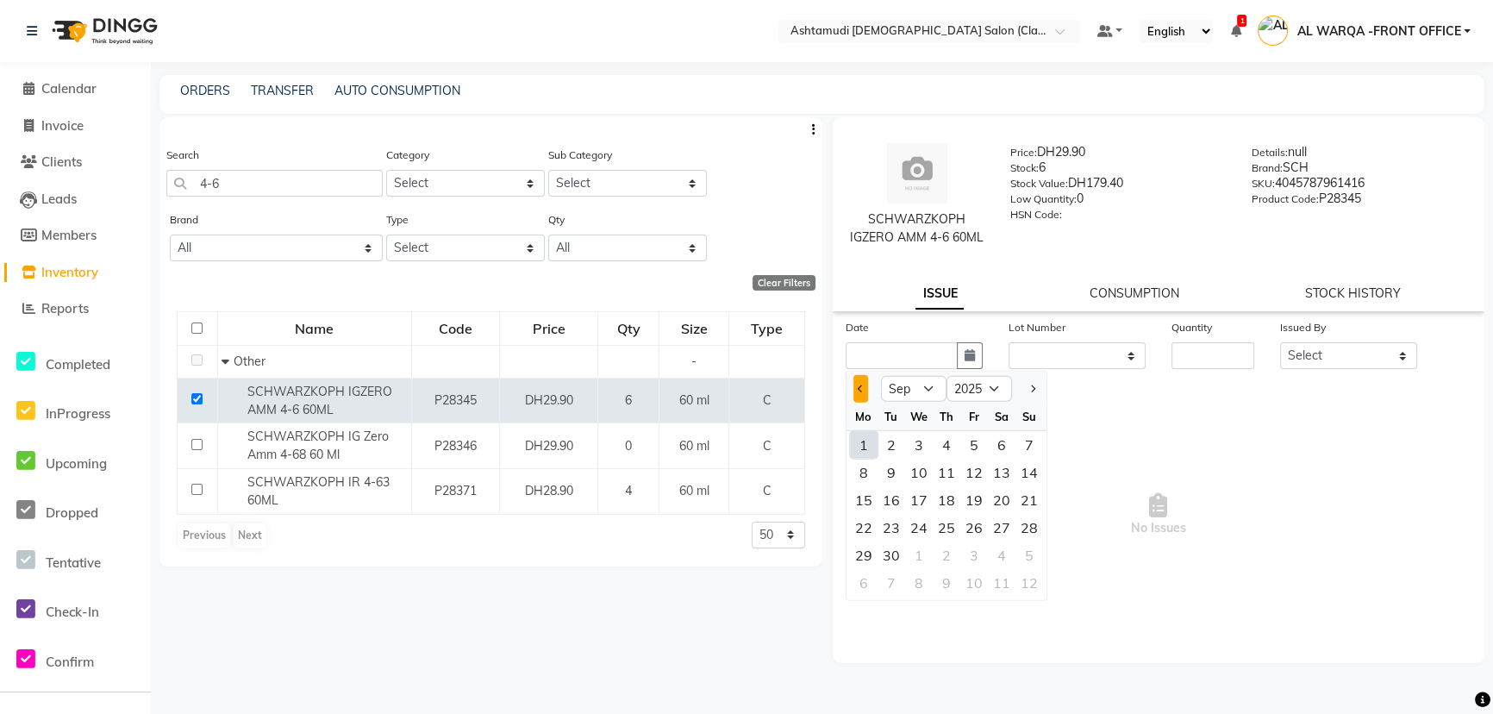
click at [861, 384] on button "Previous month" at bounding box center [860, 389] width 15 height 28
select select "8"
drag, startPoint x: 1020, startPoint y: 553, endPoint x: 1032, endPoint y: 529, distance: 26.2
click at [1025, 545] on div "31" at bounding box center [1029, 555] width 28 height 28
type input "[DATE]"
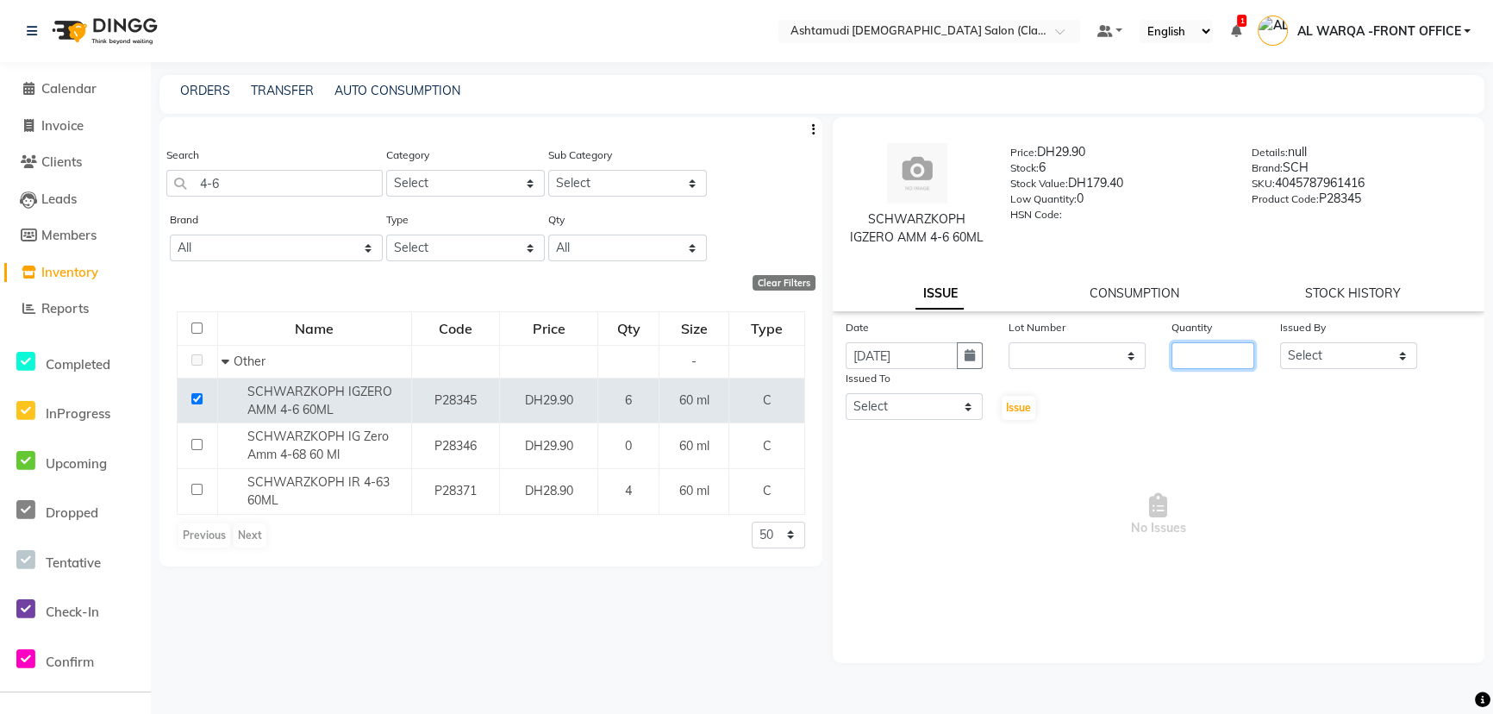
click at [1237, 366] on input "number" at bounding box center [1212, 355] width 83 height 27
type input "1"
click at [1336, 353] on select "Select AL WARQA -FRONT OFFICE AMEERA [PERSON_NAME] [PERSON_NAME] JILI [PERSON_N…" at bounding box center [1348, 355] width 137 height 27
select select "80345"
click at [1280, 342] on select "Select AL WARQA -FRONT OFFICE AMEERA [PERSON_NAME] [PERSON_NAME] JILI [PERSON_N…" at bounding box center [1348, 355] width 137 height 27
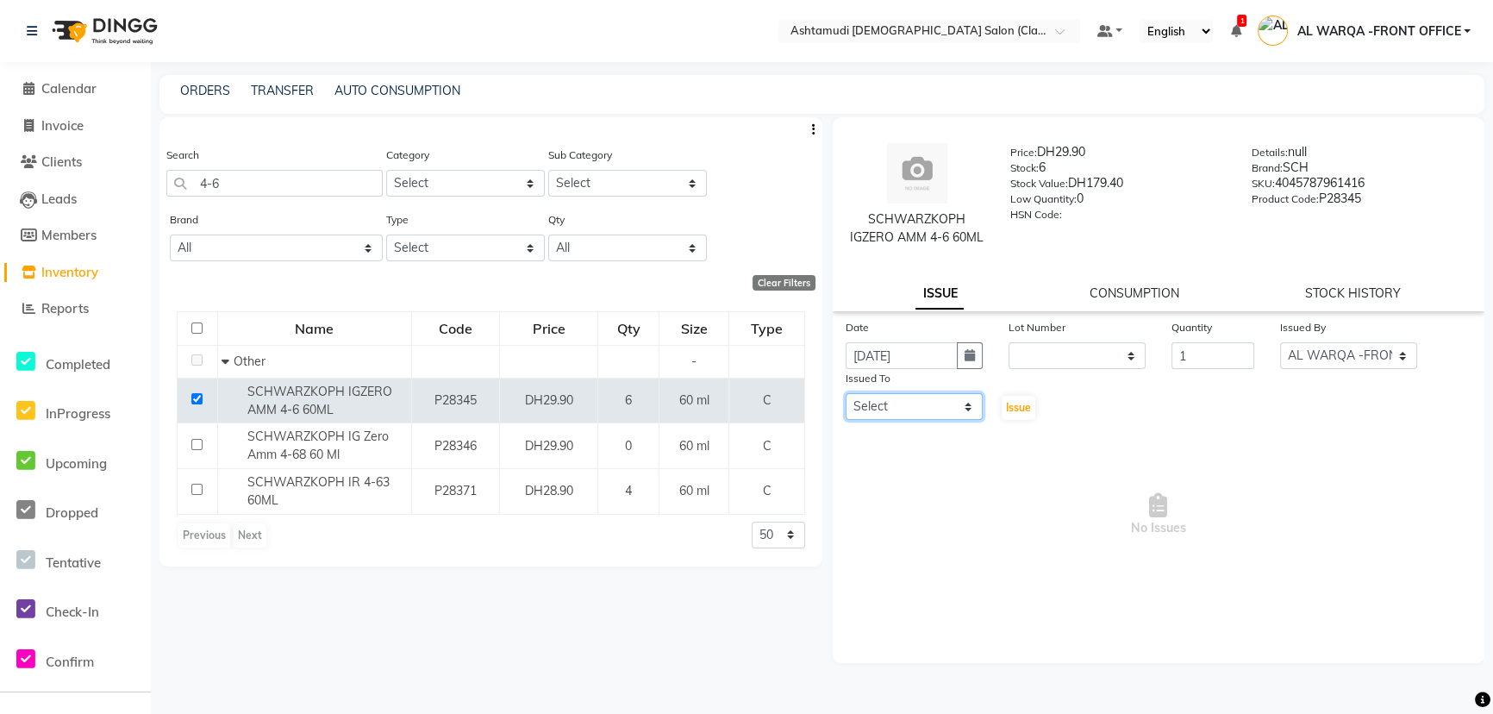
click at [910, 413] on select "Select AL WARQA -FRONT OFFICE AMEERA [PERSON_NAME] [PERSON_NAME] JILI [PERSON_N…" at bounding box center [914, 406] width 137 height 27
select select "89076"
click at [846, 394] on select "Select AL WARQA -FRONT OFFICE AMEERA [PERSON_NAME] [PERSON_NAME] JILI [PERSON_N…" at bounding box center [914, 406] width 137 height 27
click at [1022, 407] on span "Issue" at bounding box center [1018, 407] width 25 height 13
select select
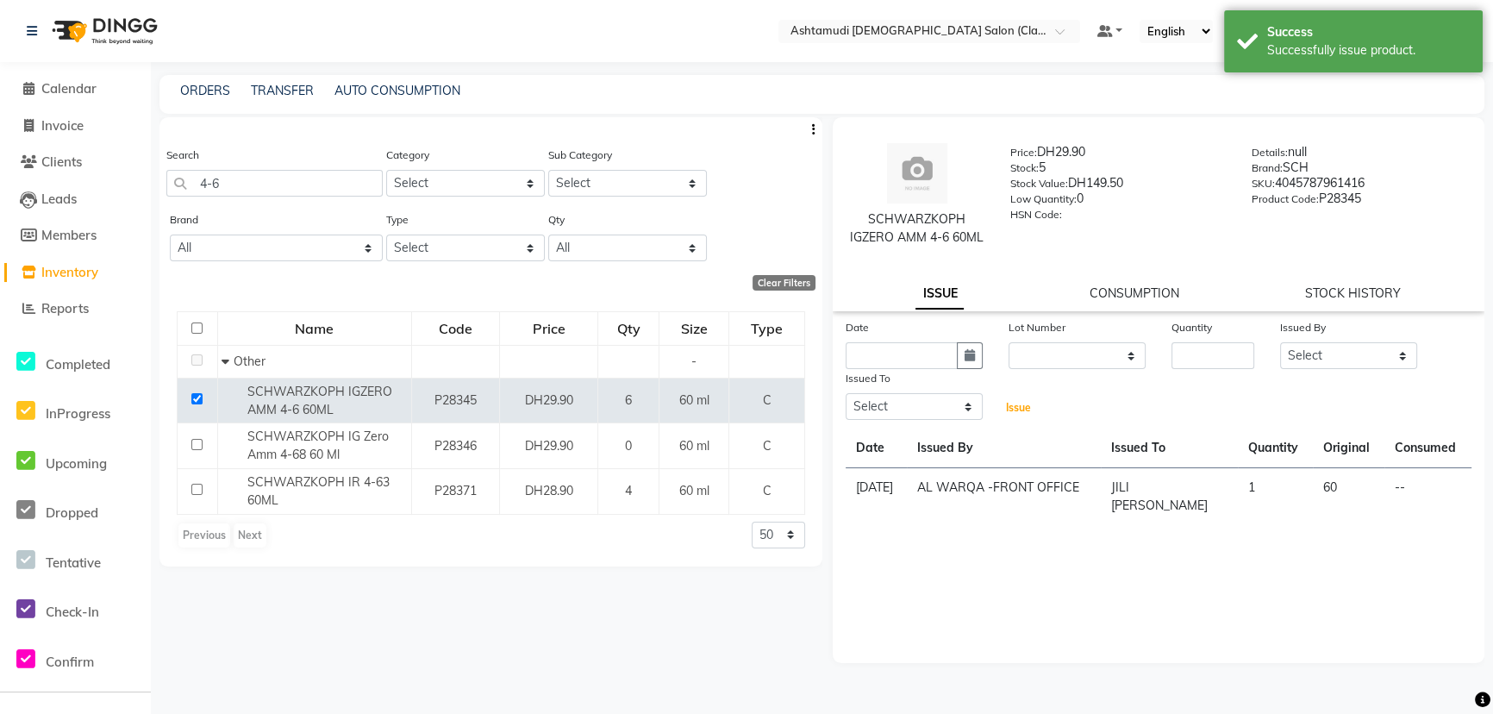
click at [1022, 407] on span "Issue" at bounding box center [1018, 407] width 25 height 13
drag, startPoint x: 661, startPoint y: 601, endPoint x: 0, endPoint y: 464, distance: 675.2
click at [586, 589] on div "Search 4-6 Category Select Hair Skin Makeup Personal Care Appliances [PERSON_NA…" at bounding box center [490, 408] width 663 height 582
click at [244, 179] on input "4-6" at bounding box center [274, 183] width 216 height 27
type input "4"
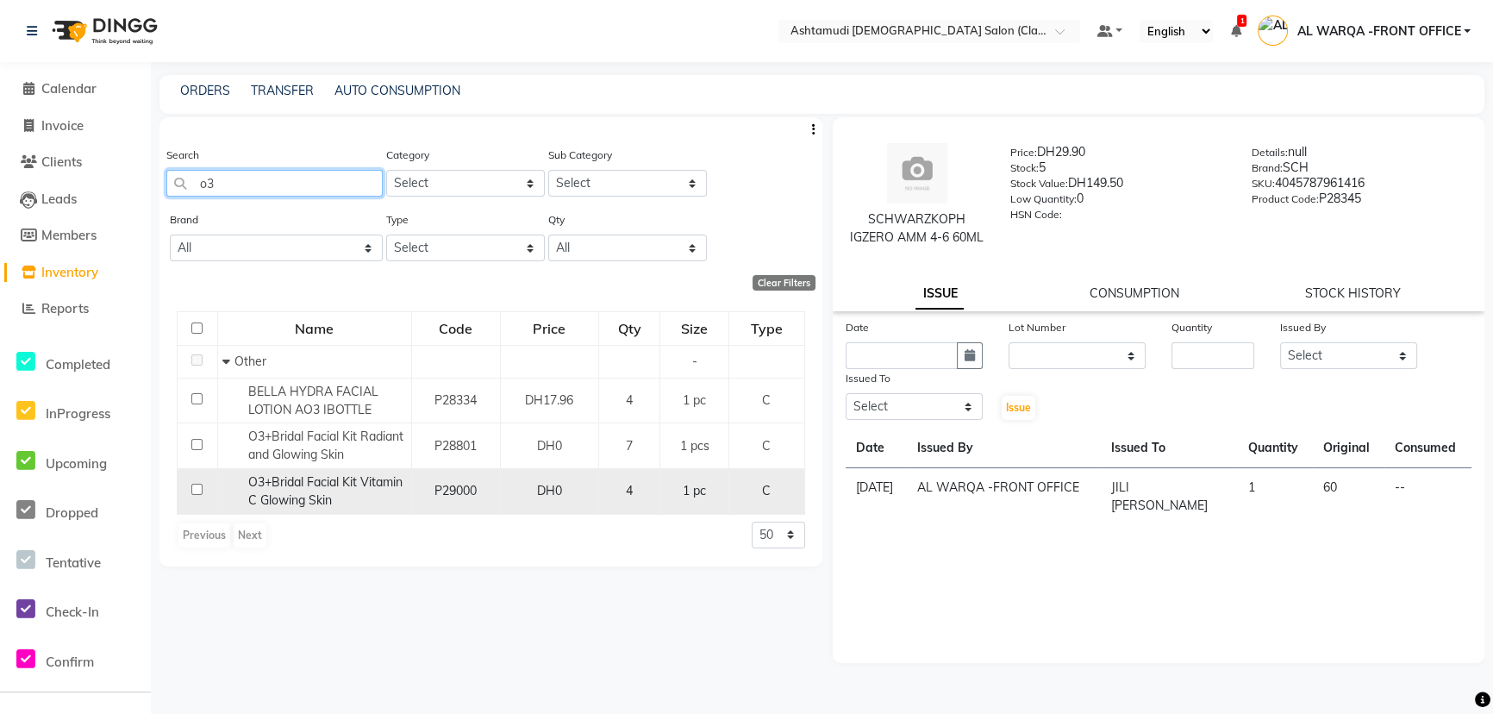
type input "o3"
click at [200, 488] on input "checkbox" at bounding box center [196, 489] width 11 height 11
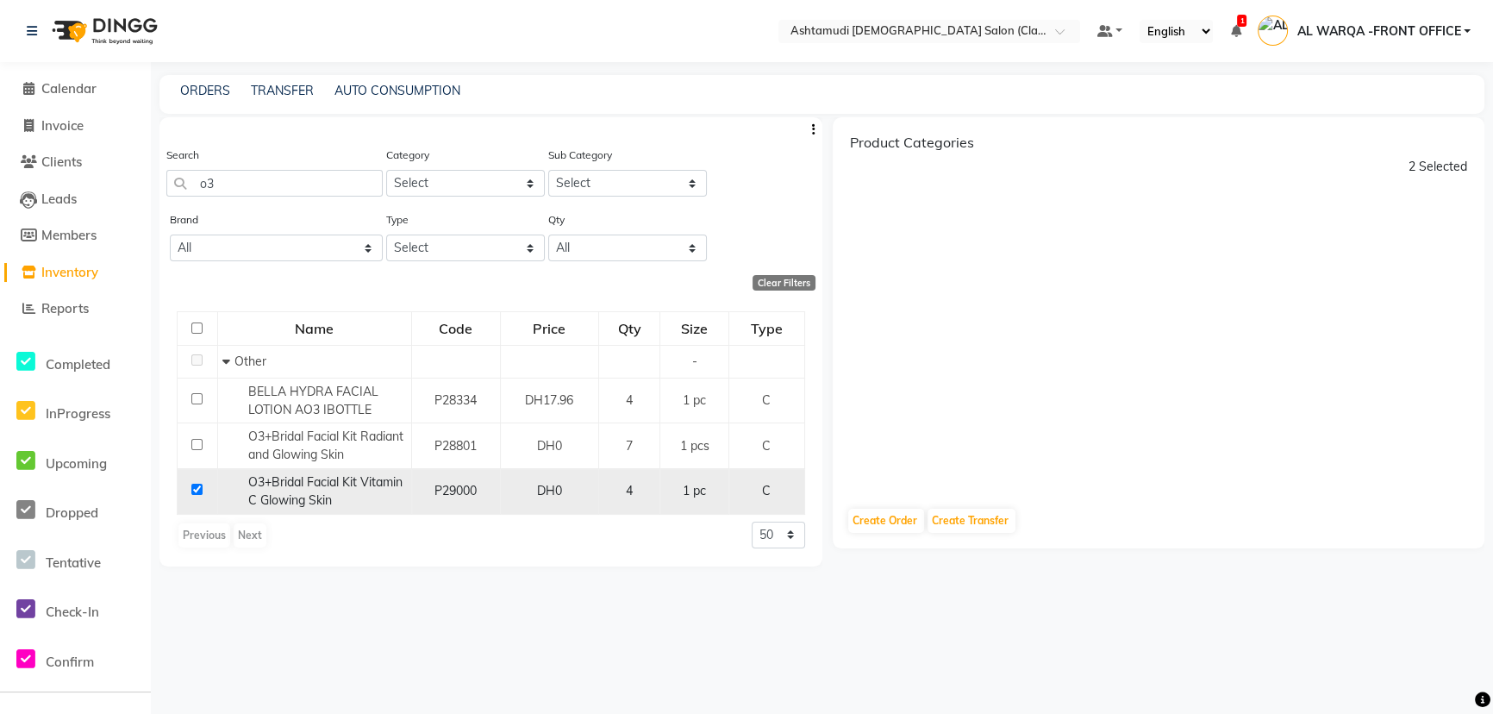
click at [194, 494] on input "checkbox" at bounding box center [196, 489] width 11 height 11
checkbox input "false"
select select
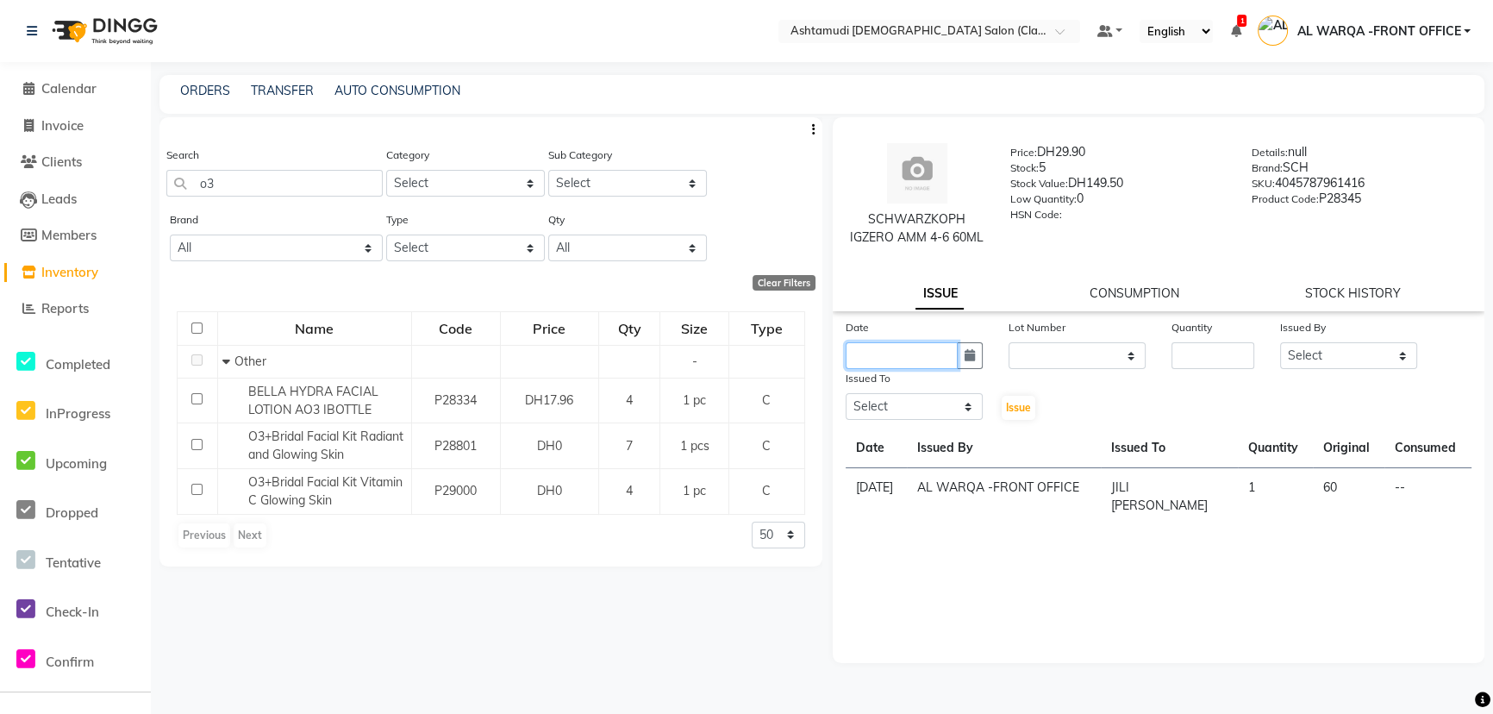
click at [905, 356] on input "text" at bounding box center [902, 355] width 112 height 27
select select "9"
select select "2025"
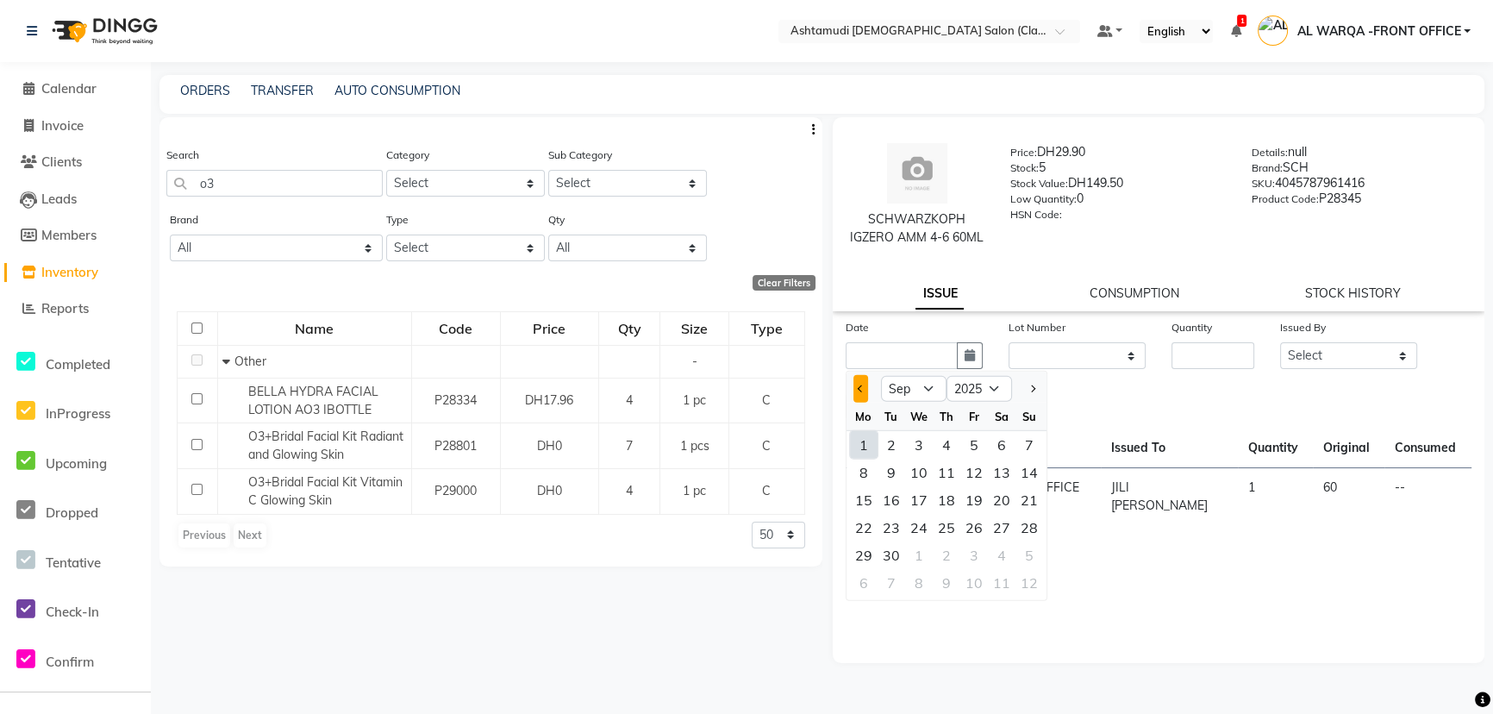
click at [854, 387] on button "Previous month" at bounding box center [860, 389] width 15 height 28
select select "8"
drag, startPoint x: 1000, startPoint y: 553, endPoint x: 1148, endPoint y: 363, distance: 241.4
click at [1011, 530] on ngb-datepicker-month "Mo Tu We Th Fr Sa Su 28 29 30 31 1 2 3 4 5 6 7 8 9 10 11 12 13 14 15 16 17 18 1…" at bounding box center [947, 501] width 200 height 197
drag, startPoint x: 1208, startPoint y: 358, endPoint x: 1227, endPoint y: 369, distance: 22.0
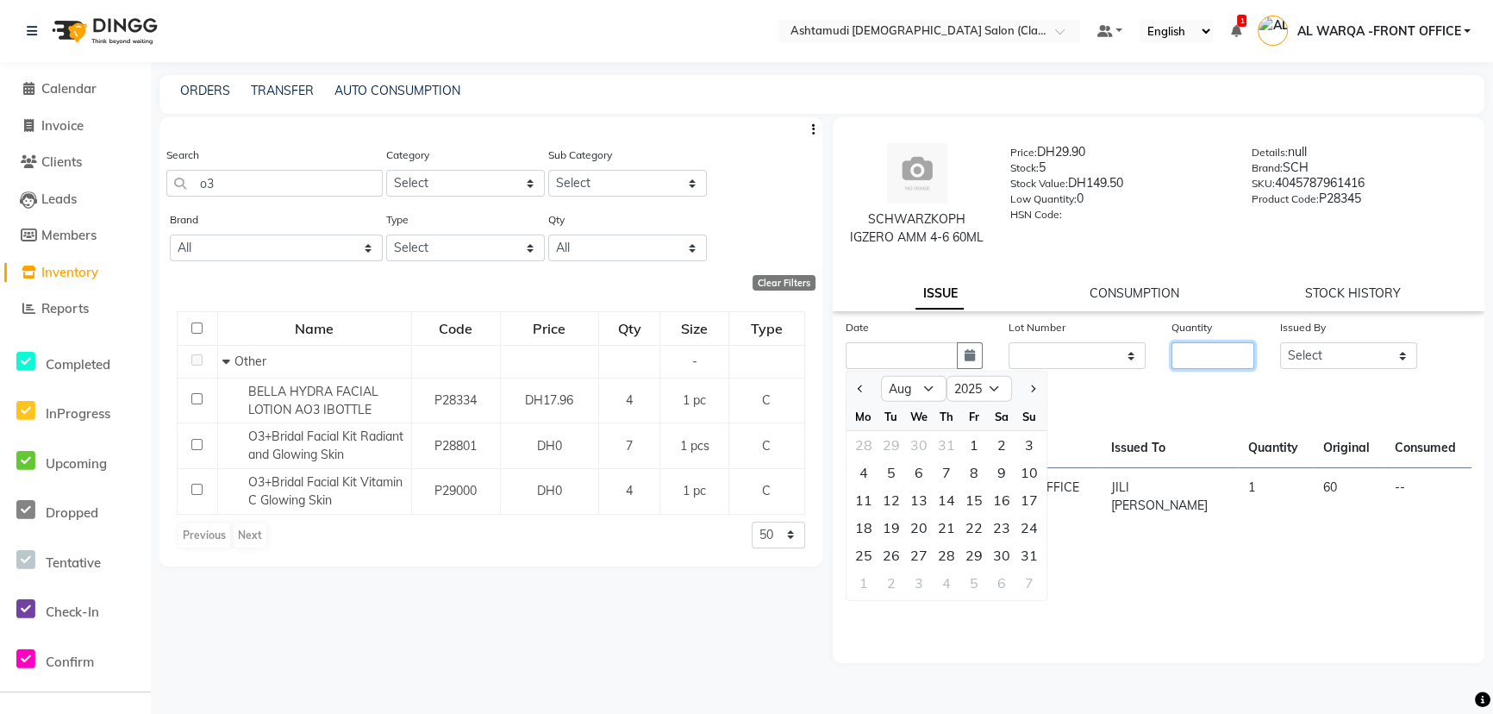
click at [1209, 358] on input "number" at bounding box center [1212, 355] width 83 height 27
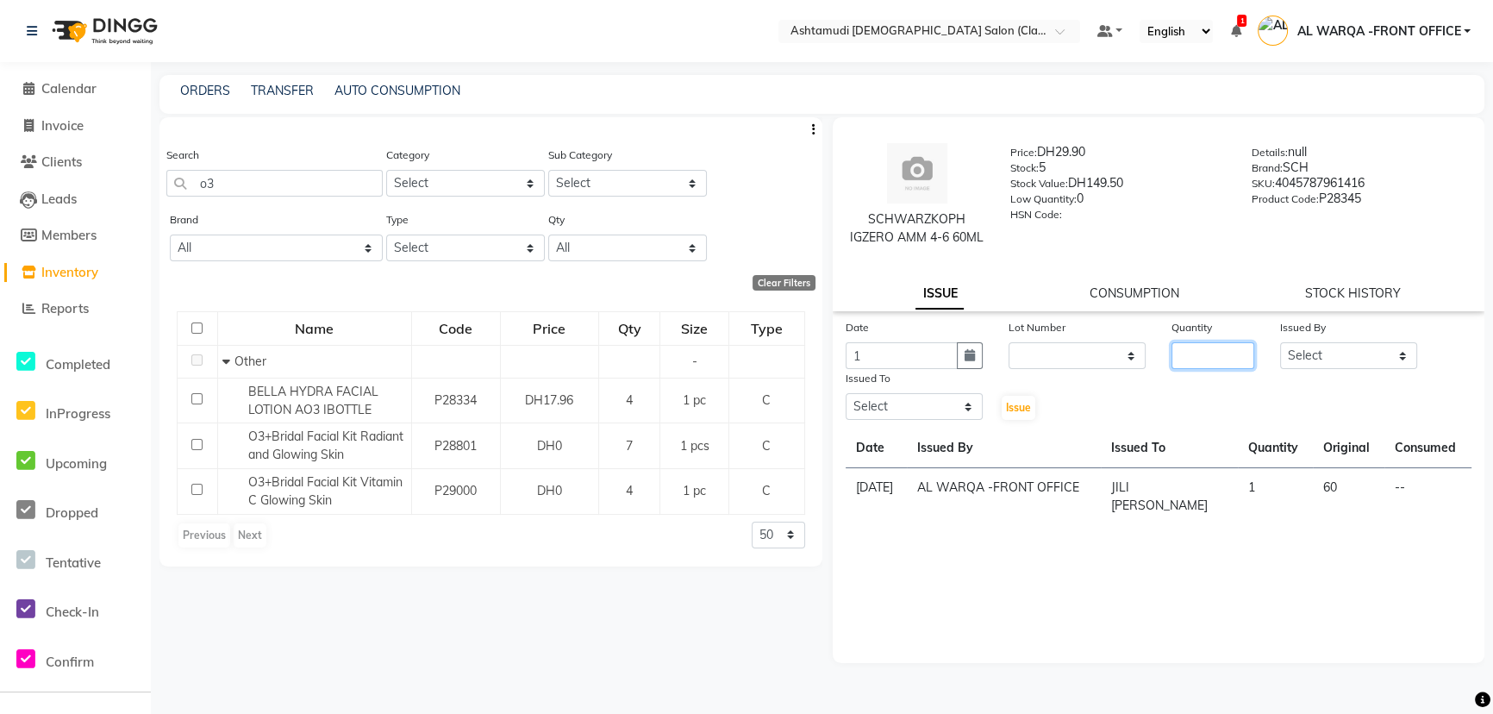
type input "[DATE]"
click at [1227, 369] on input "number" at bounding box center [1212, 355] width 83 height 27
type input "1"
click at [1328, 365] on select "Select AL WARQA -FRONT OFFICE AMEERA [PERSON_NAME] [PERSON_NAME] JILI [PERSON_N…" at bounding box center [1348, 355] width 137 height 27
select select "80345"
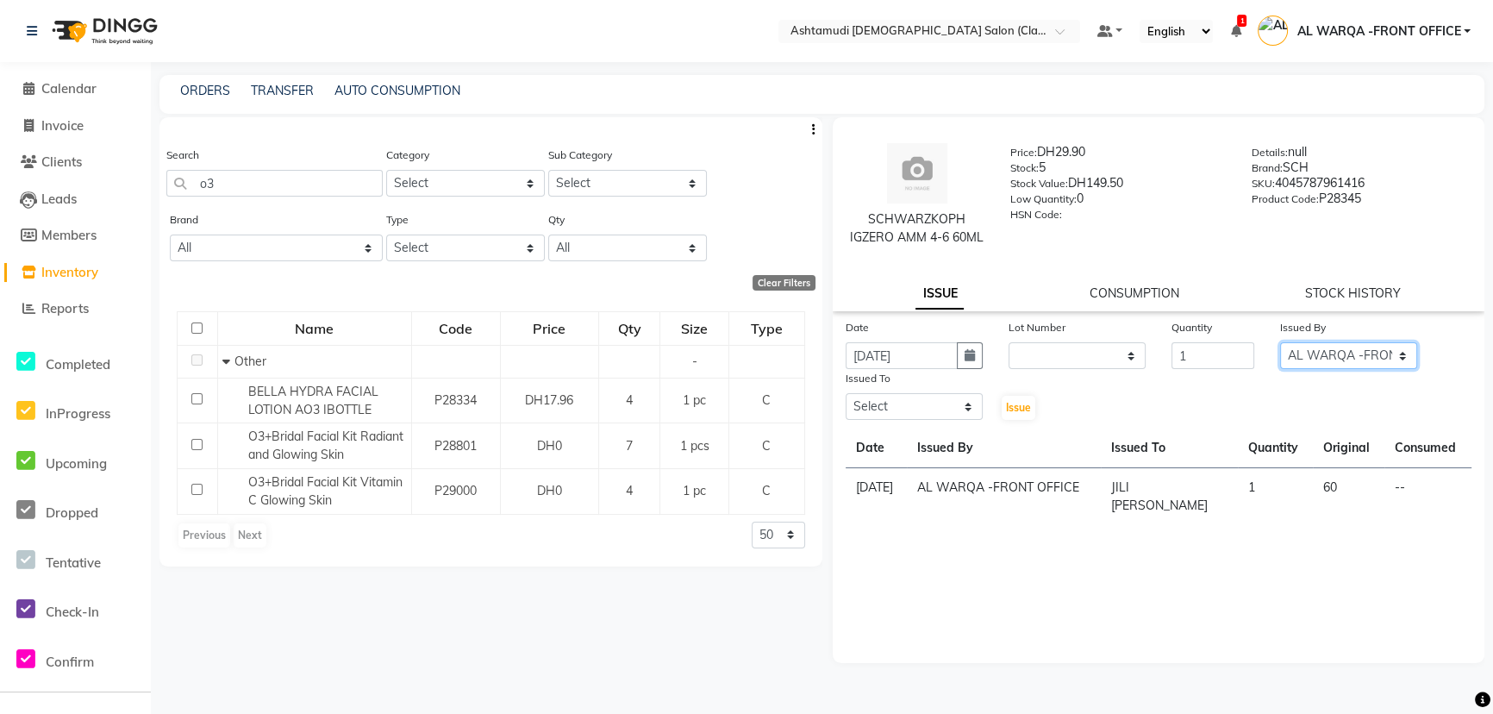
click at [1280, 342] on select "Select AL WARQA -FRONT OFFICE AMEERA [PERSON_NAME] [PERSON_NAME] JILI [PERSON_N…" at bounding box center [1348, 355] width 137 height 27
click at [884, 403] on select "Select AL WARQA -FRONT OFFICE AMEERA [PERSON_NAME] [PERSON_NAME] JILI [PERSON_N…" at bounding box center [914, 406] width 137 height 27
select select "82443"
click at [846, 394] on select "Select AL WARQA -FRONT OFFICE AMEERA [PERSON_NAME] [PERSON_NAME] JILI [PERSON_N…" at bounding box center [914, 406] width 137 height 27
click at [1026, 413] on span "Issue" at bounding box center [1018, 407] width 25 height 13
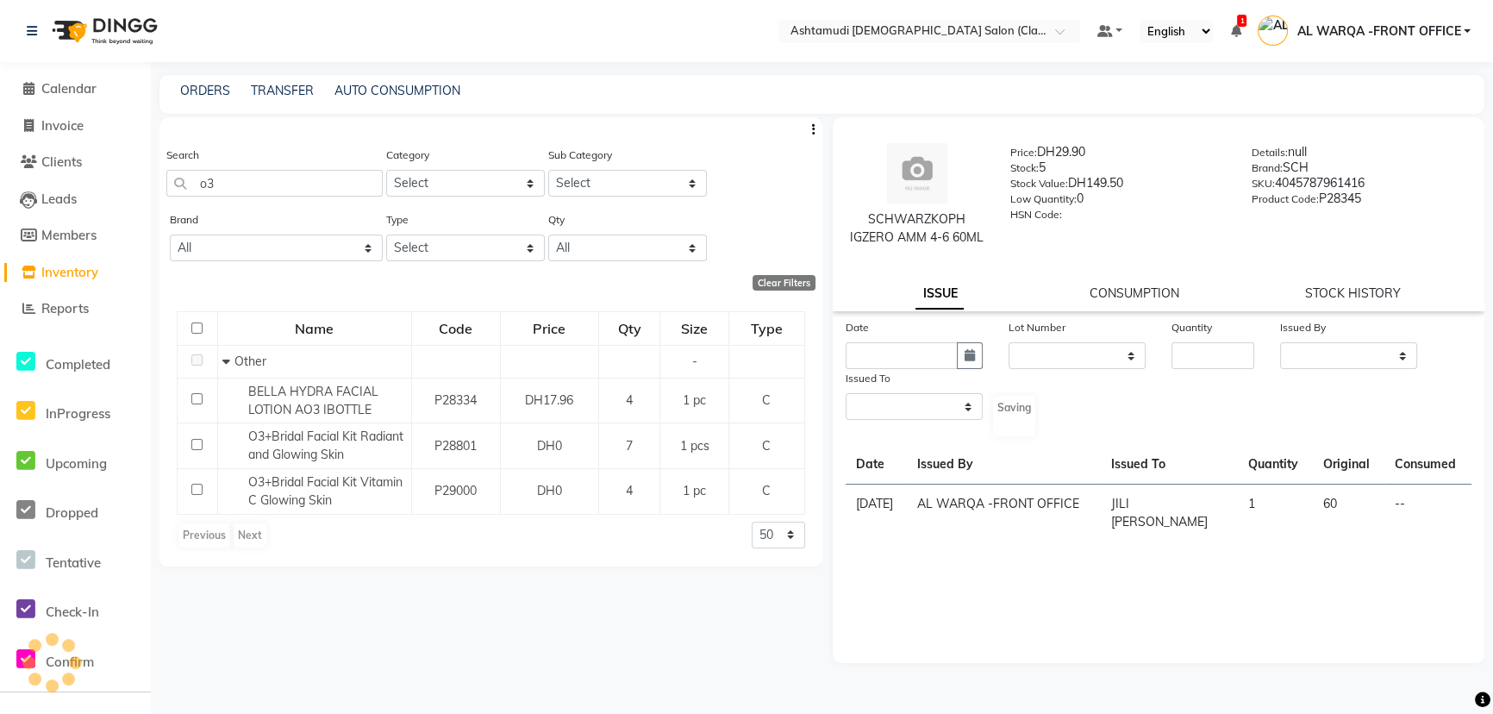
select select
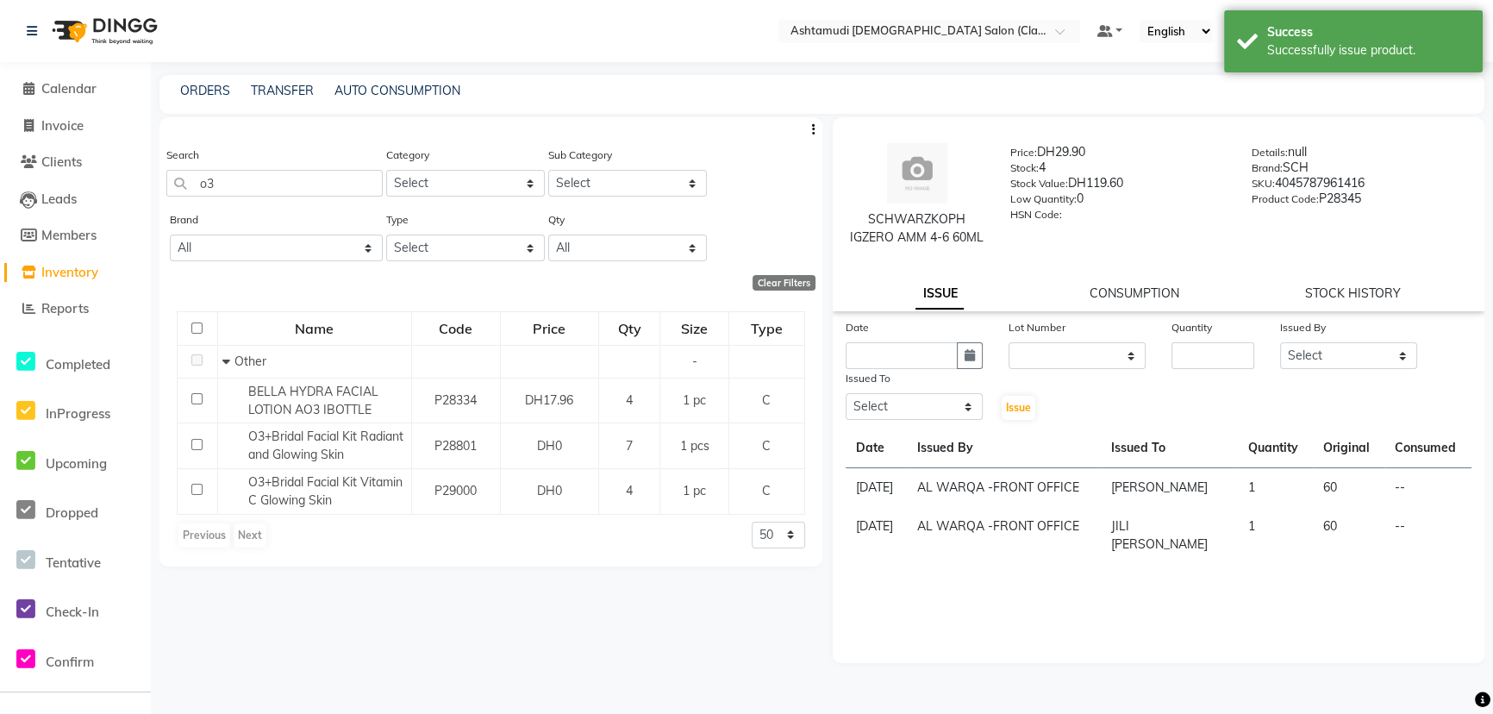
click at [404, 605] on div "Search o3 Category Select Hair Skin Makeup Personal Care Appliances [PERSON_NAM…" at bounding box center [490, 408] width 663 height 582
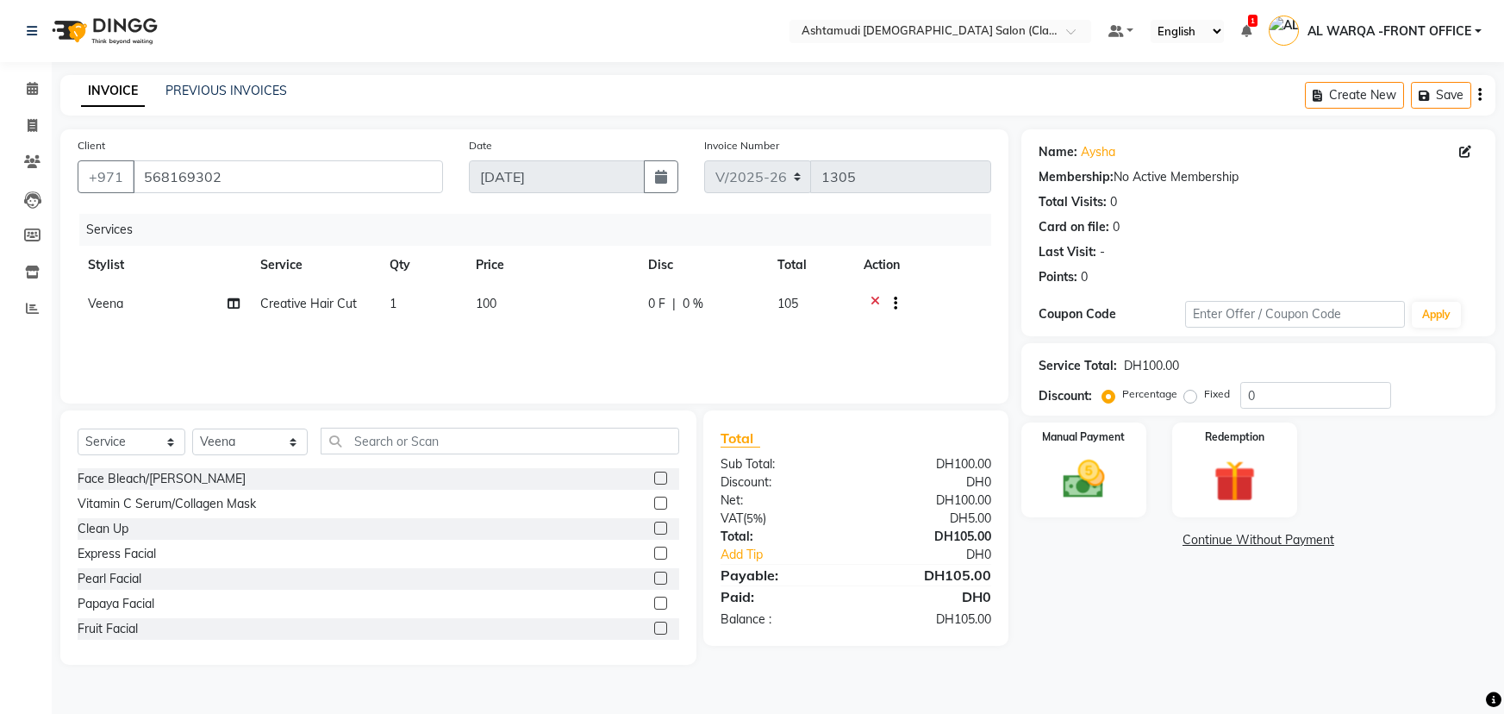
select select "8201"
select select "service"
click at [215, 432] on select "Select Stylist AL WARQA -FRONT OFFICE AMEERA NIHAL Anita Jibi JILI MAHALIA Meri…" at bounding box center [250, 441] width 116 height 27
select select "77691"
click at [192, 428] on select "Select Stylist AL WARQA -FRONT OFFICE AMEERA NIHAL Anita Jibi JILI MAHALIA Meri…" at bounding box center [250, 441] width 116 height 27
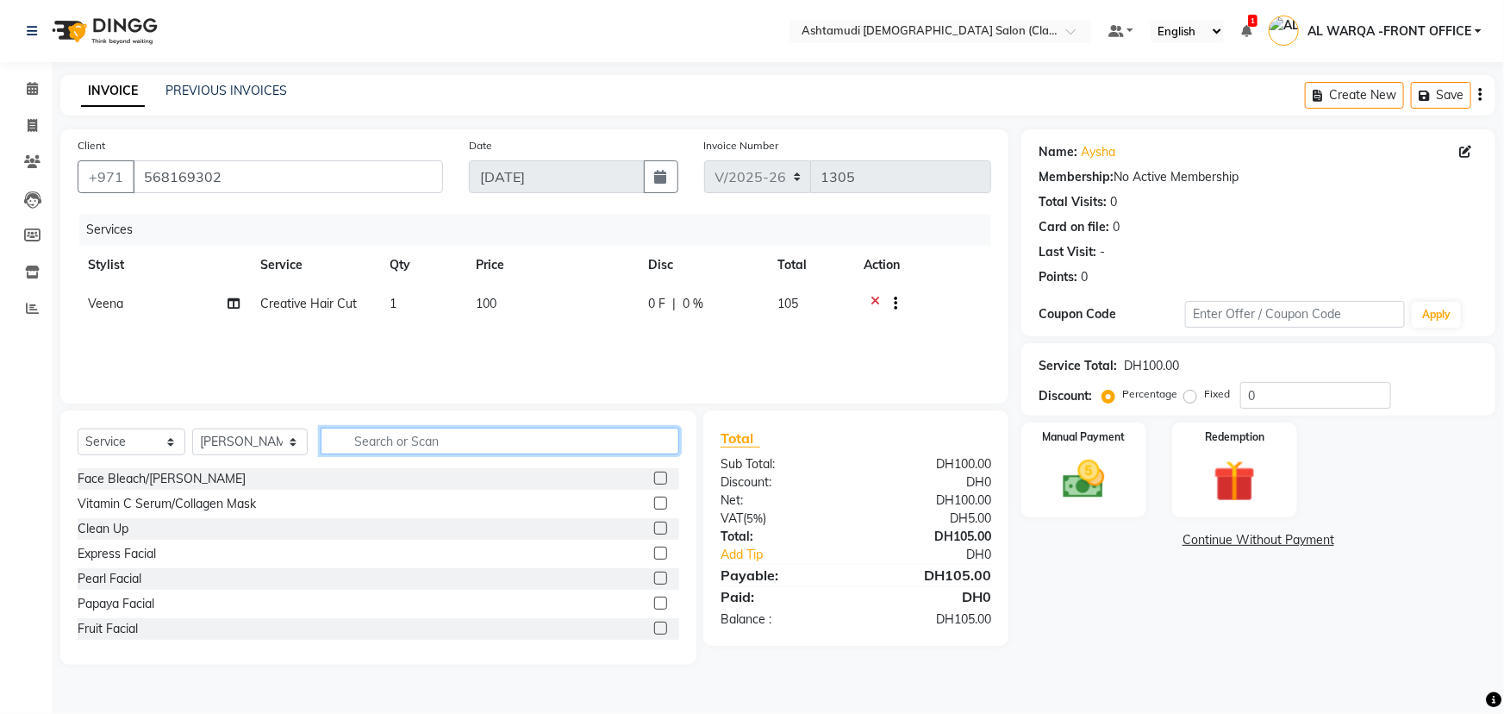
click at [374, 434] on input "text" at bounding box center [500, 441] width 359 height 27
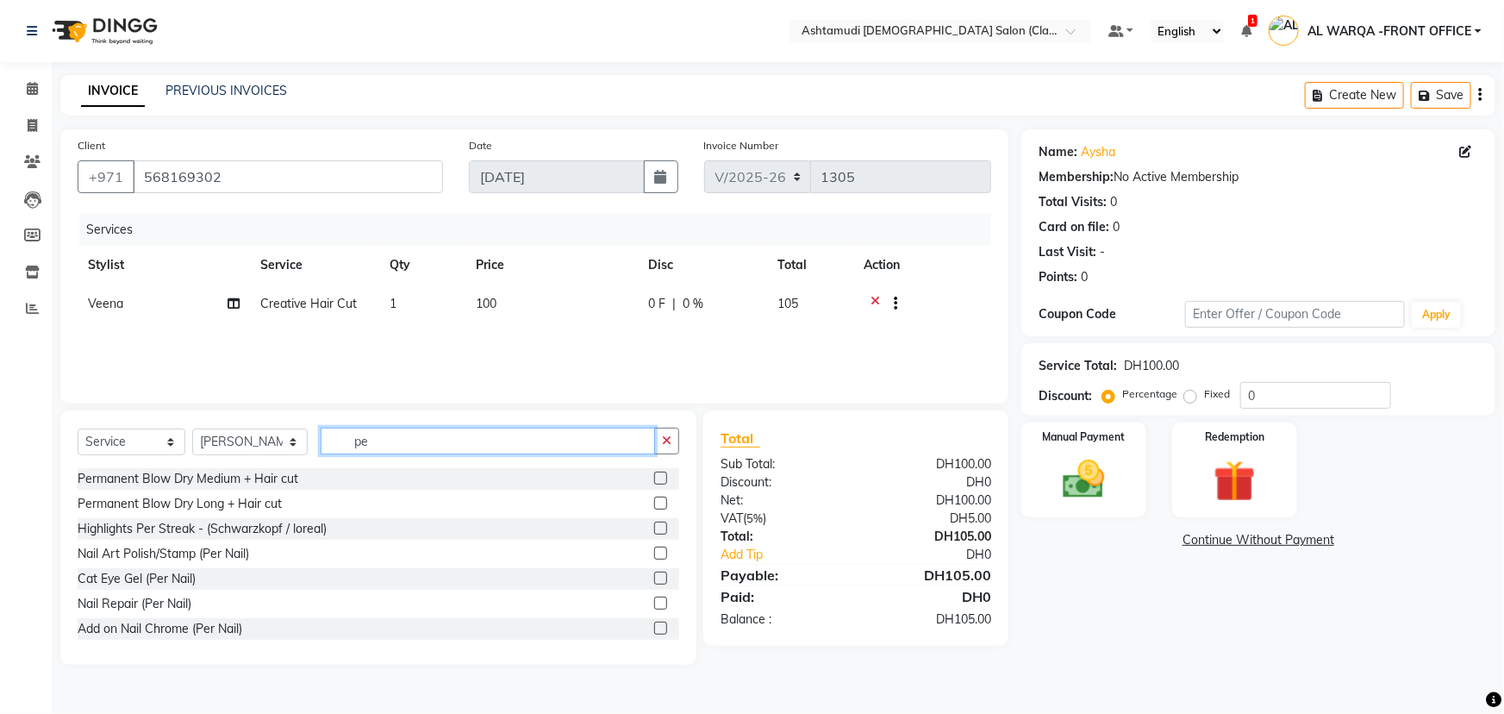
type input "p"
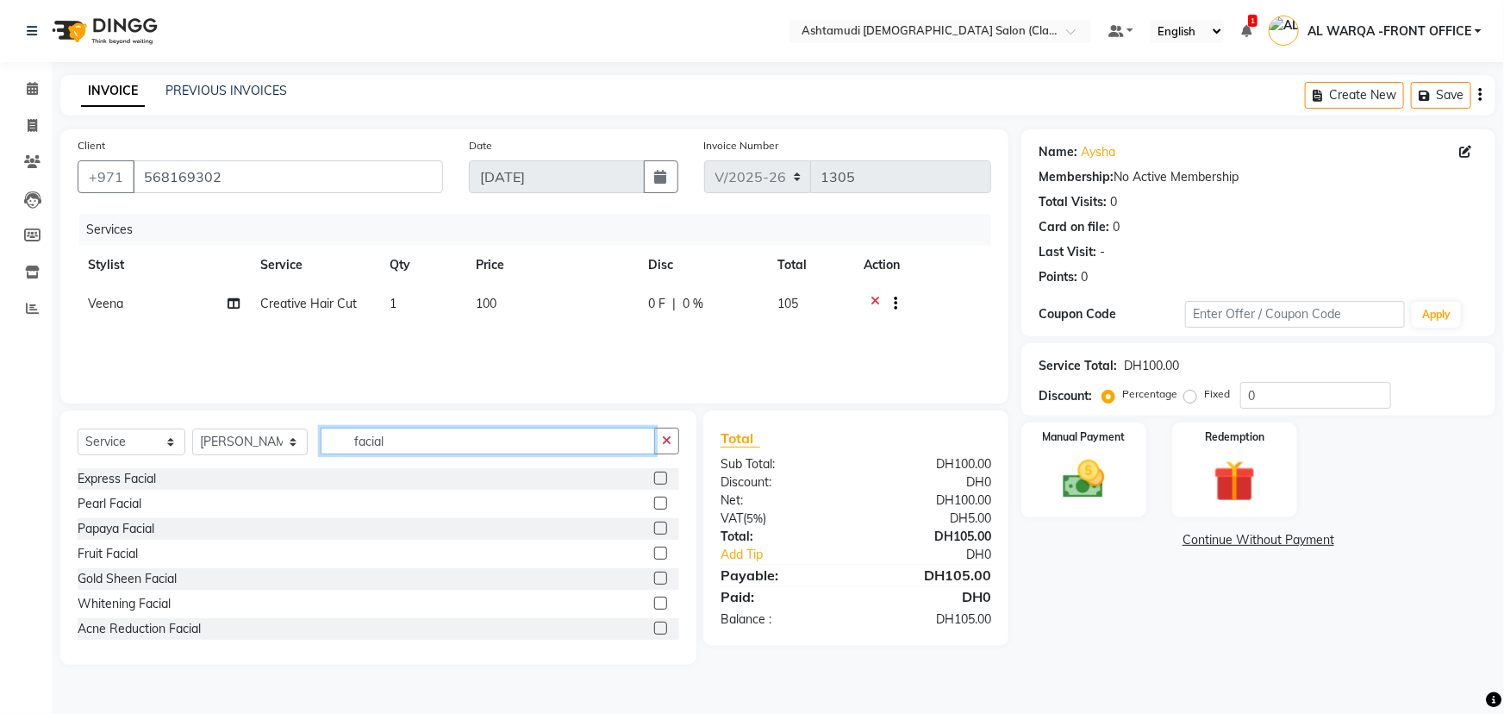
type input "facial"
click at [654, 503] on label at bounding box center [660, 503] width 13 height 13
click at [654, 503] on input "checkbox" at bounding box center [659, 503] width 11 height 11
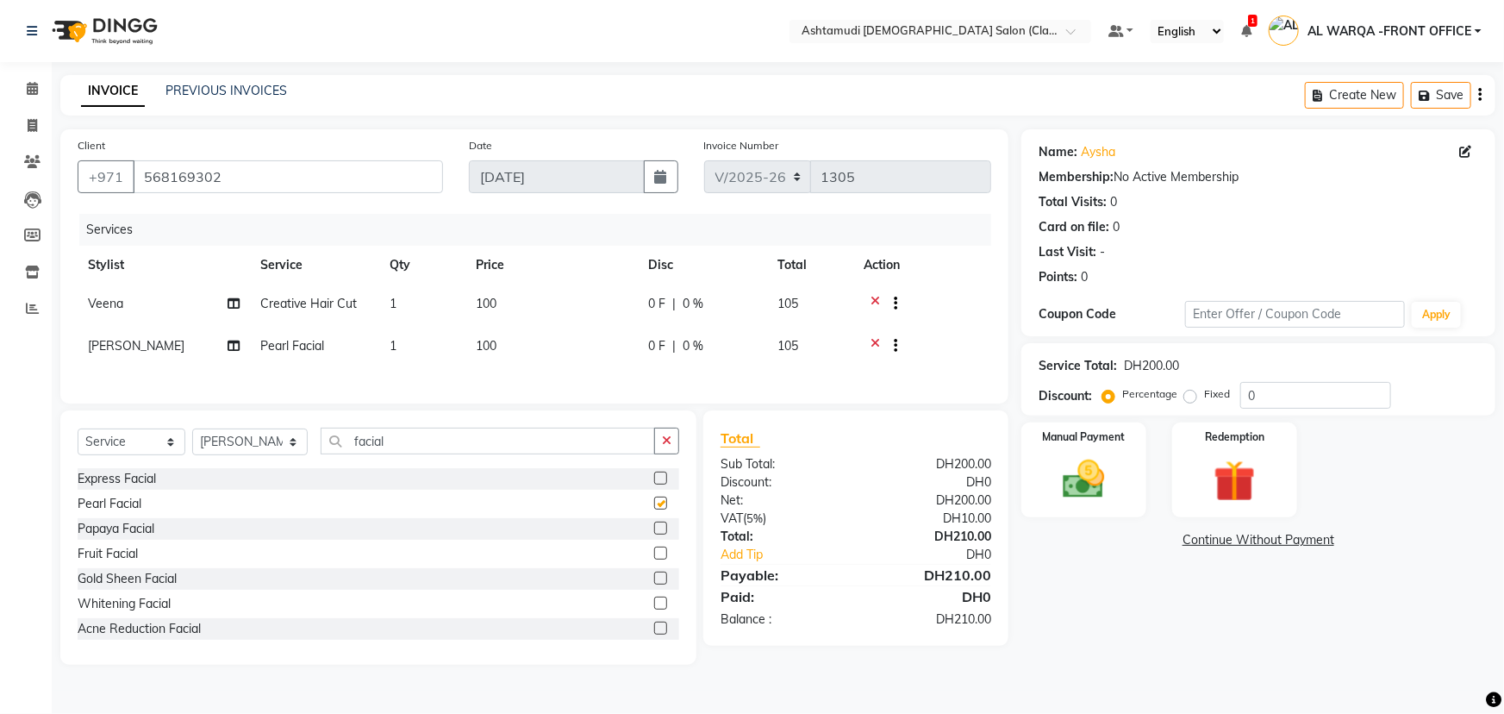
checkbox input "false"
click at [419, 454] on input "facial" at bounding box center [488, 441] width 334 height 27
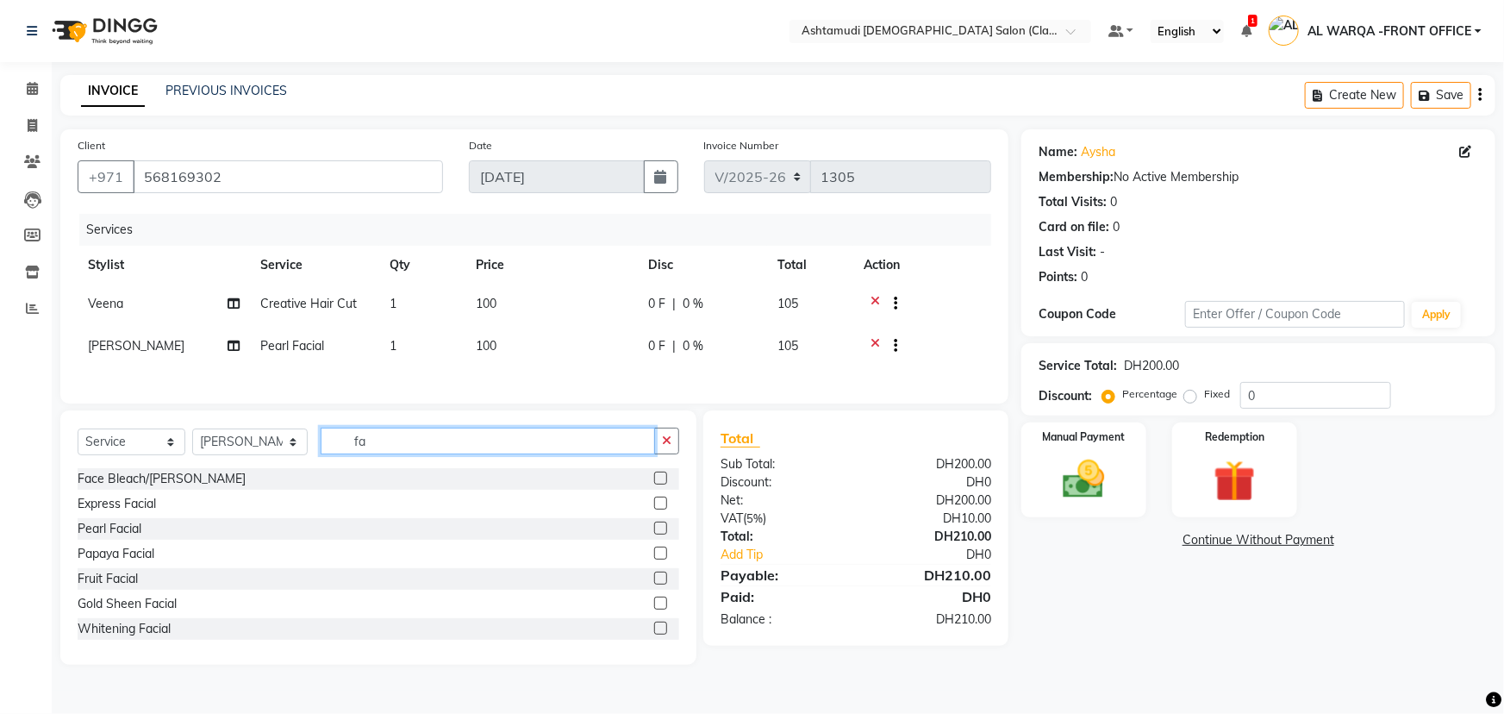
type input "f"
type input "de"
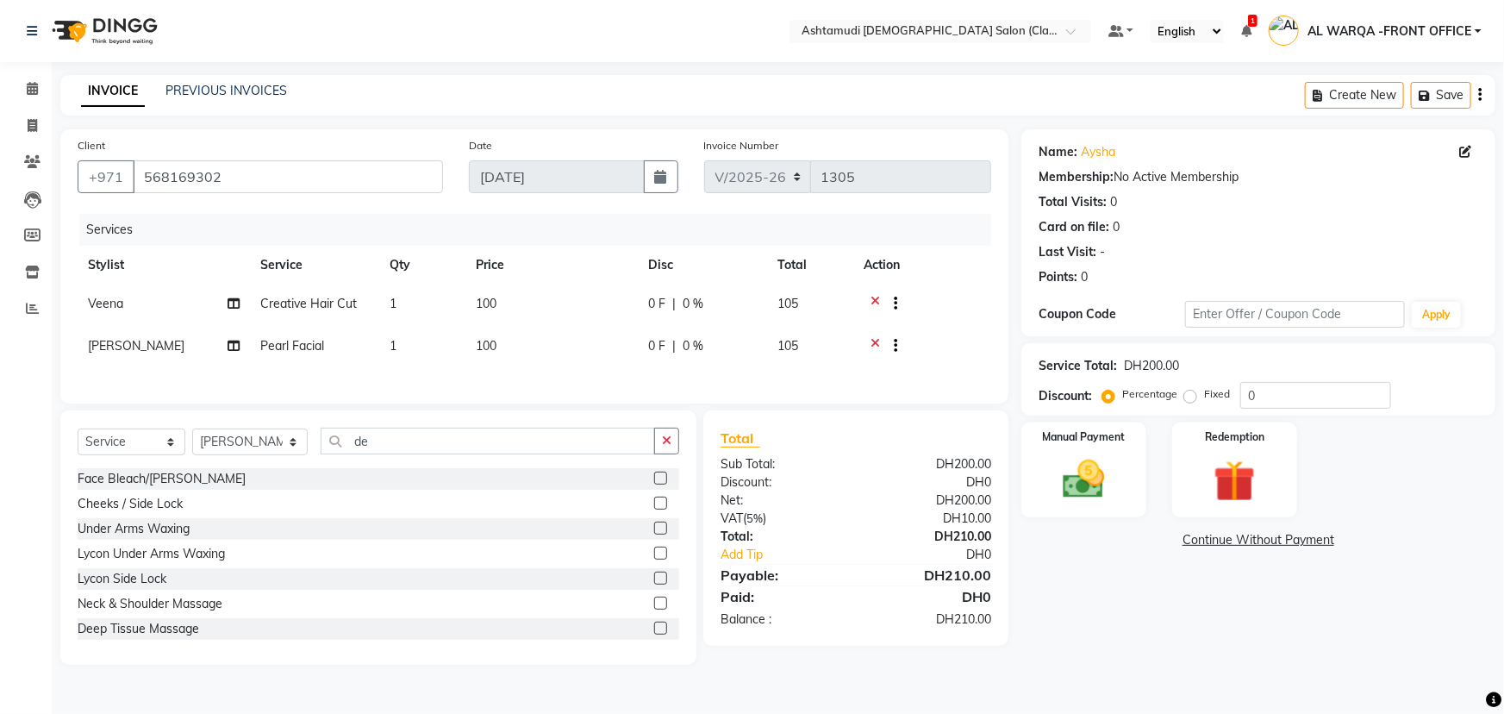
click at [654, 484] on label at bounding box center [660, 478] width 13 height 13
click at [654, 484] on input "checkbox" at bounding box center [659, 478] width 11 height 11
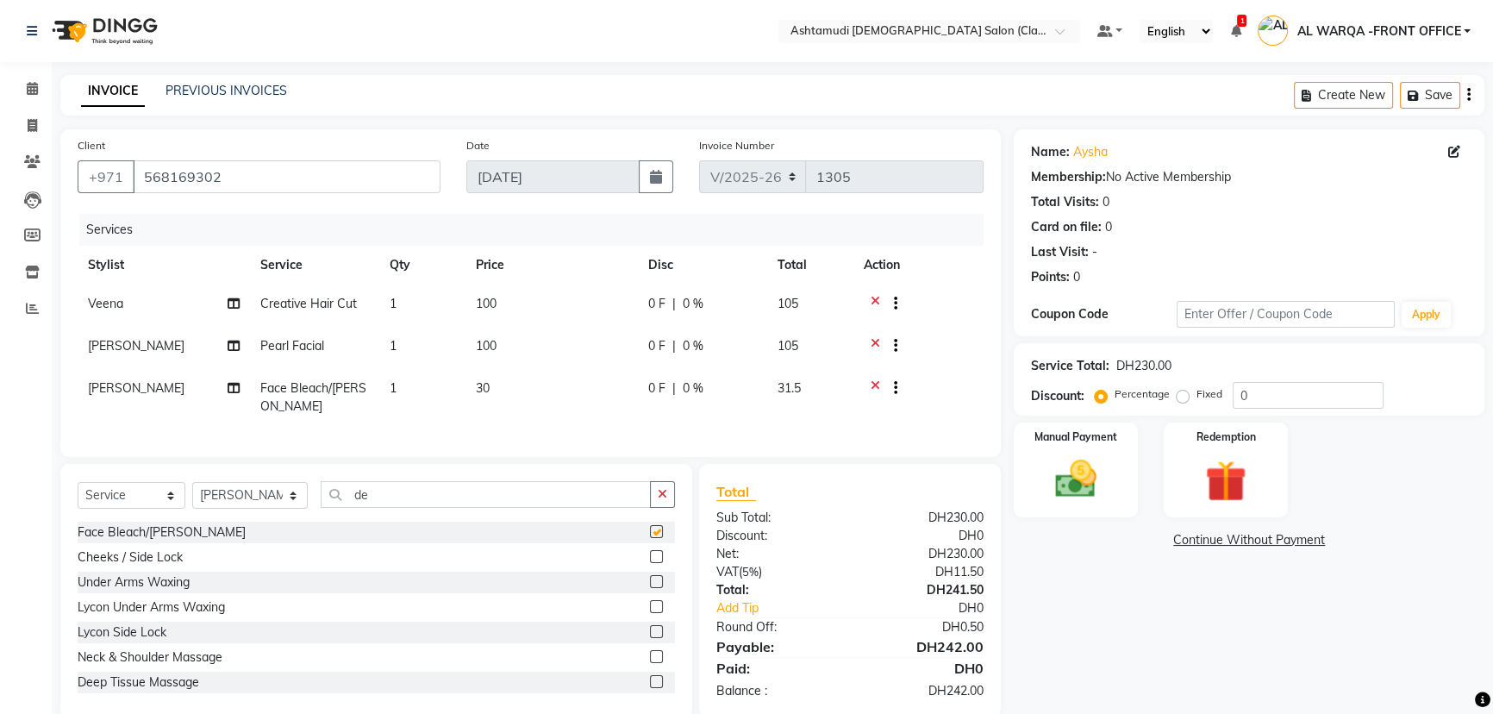
checkbox input "false"
click at [1269, 392] on input "0" at bounding box center [1308, 395] width 151 height 27
type input "025"
click at [1067, 465] on img at bounding box center [1076, 478] width 70 height 49
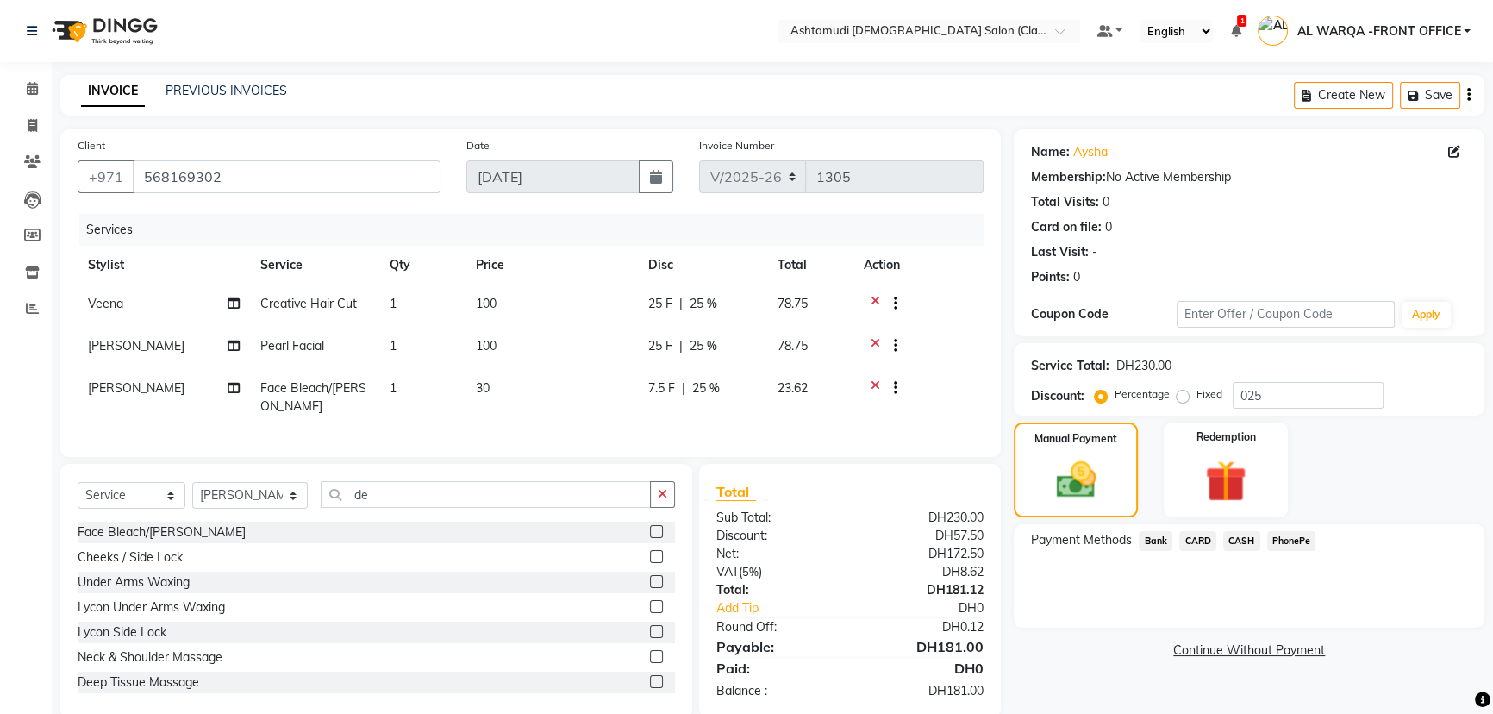
click at [1200, 538] on span "CARD" at bounding box center [1197, 541] width 37 height 20
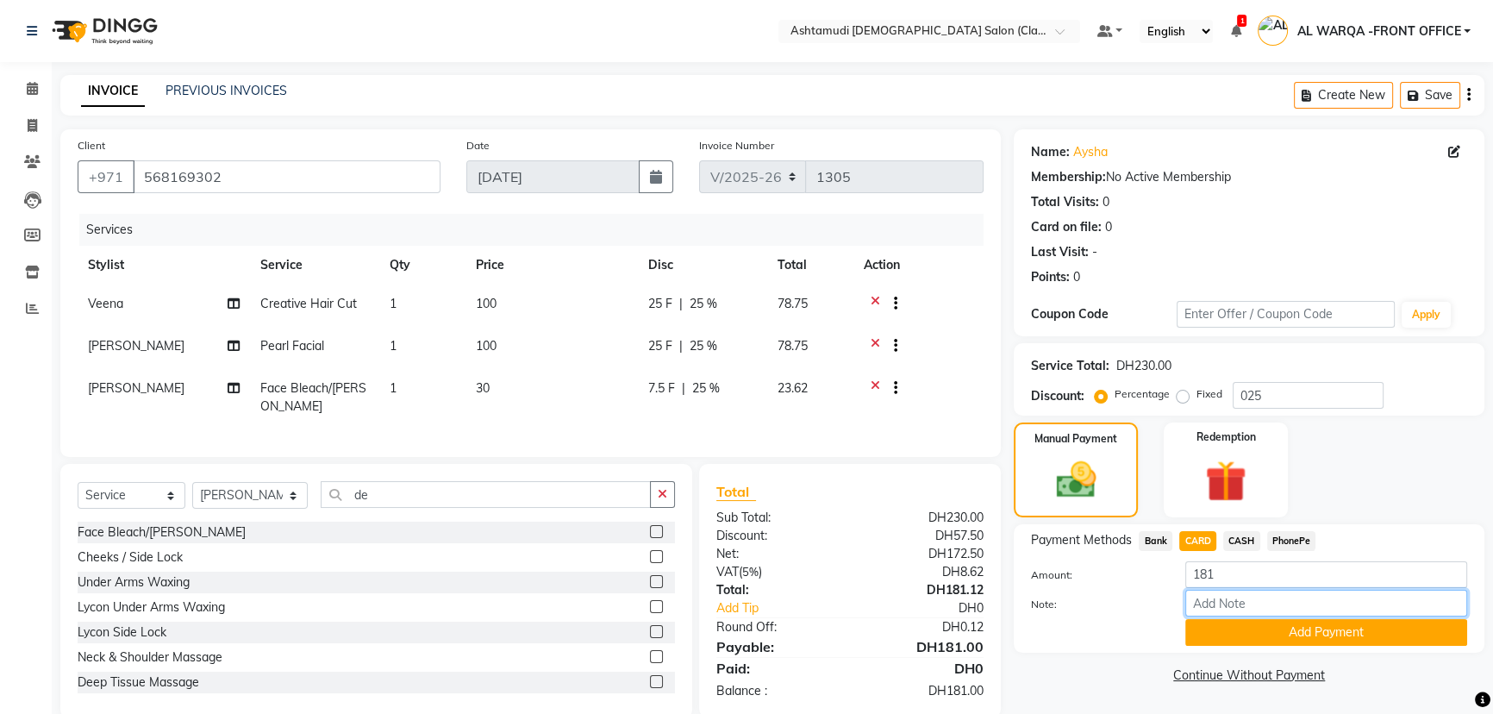
click at [1288, 613] on input "Note:" at bounding box center [1326, 603] width 282 height 27
type input "AMEERA"
click at [1319, 627] on button "Add Payment" at bounding box center [1326, 632] width 282 height 27
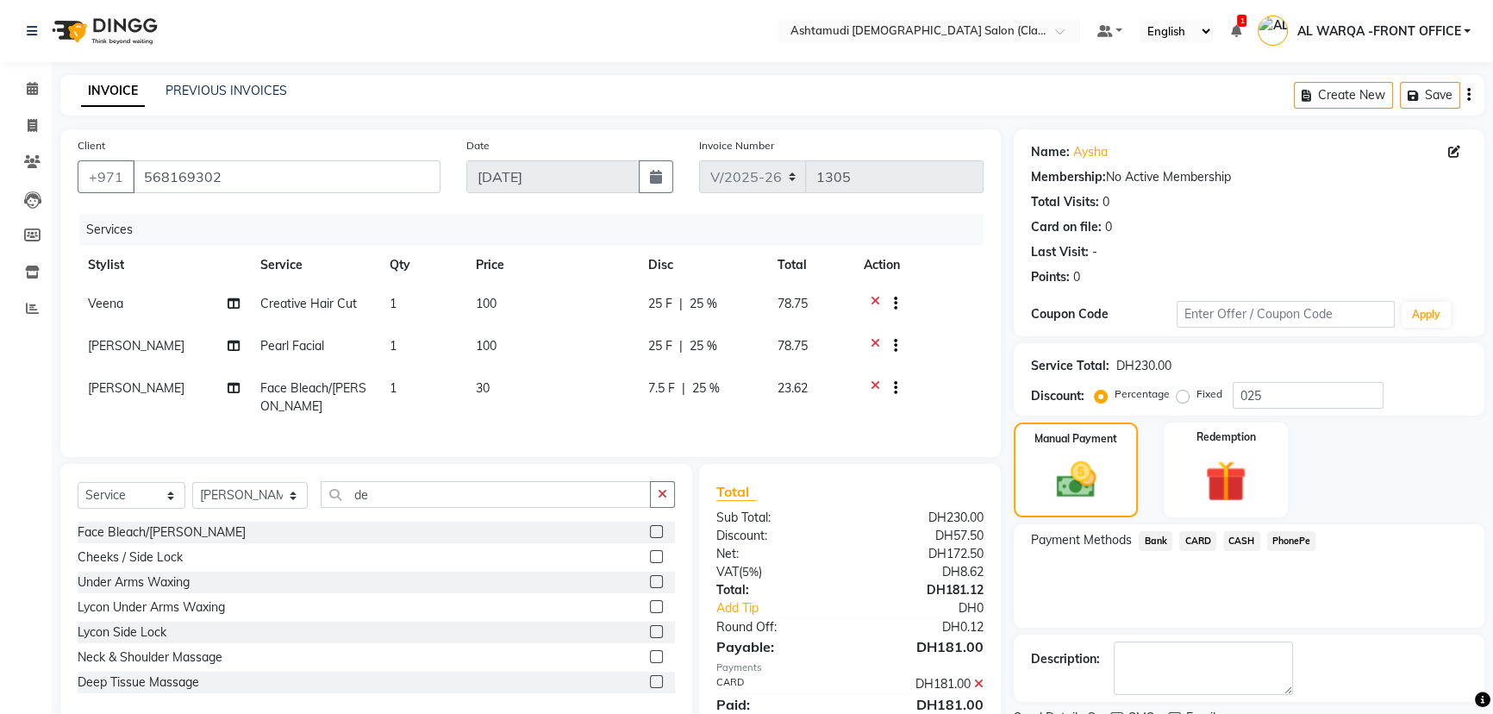
scroll to position [78, 0]
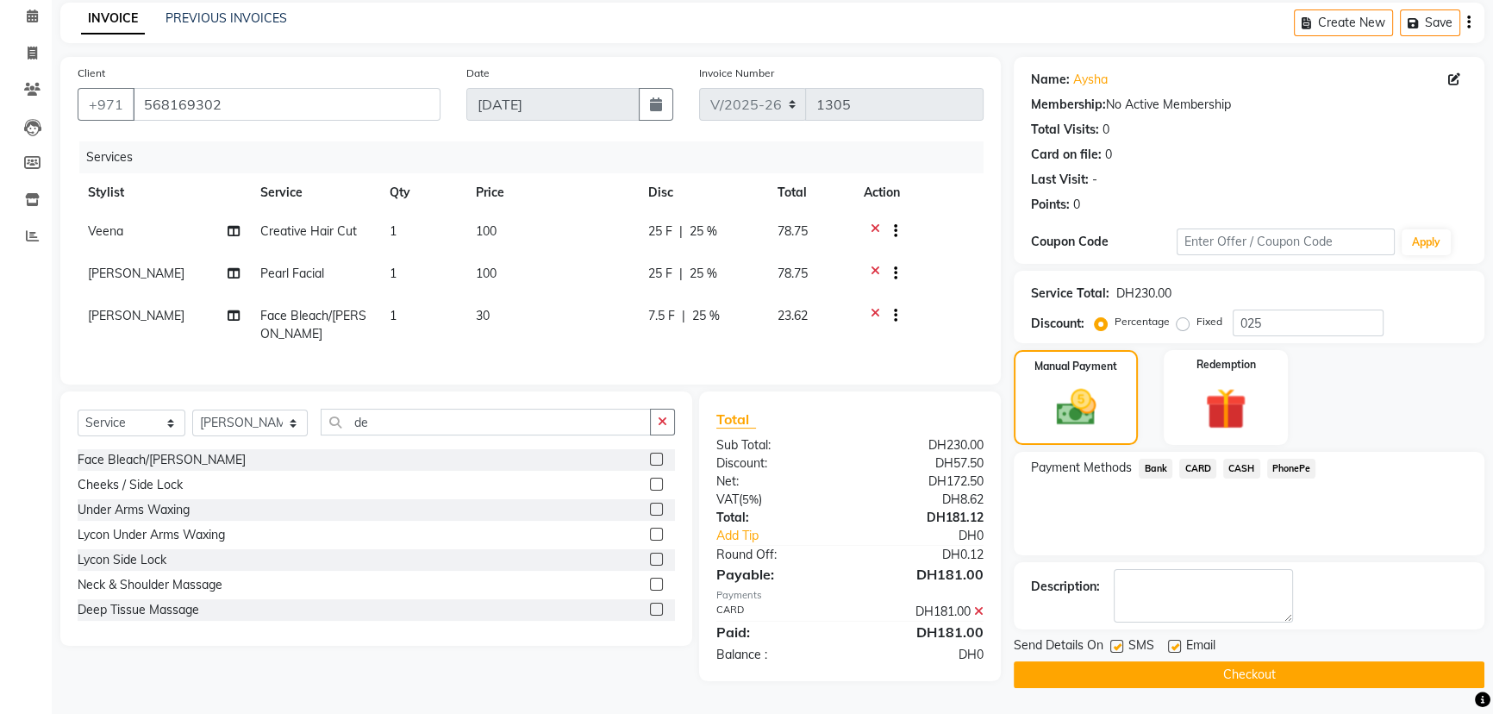
click at [1198, 665] on button "Checkout" at bounding box center [1249, 674] width 471 height 27
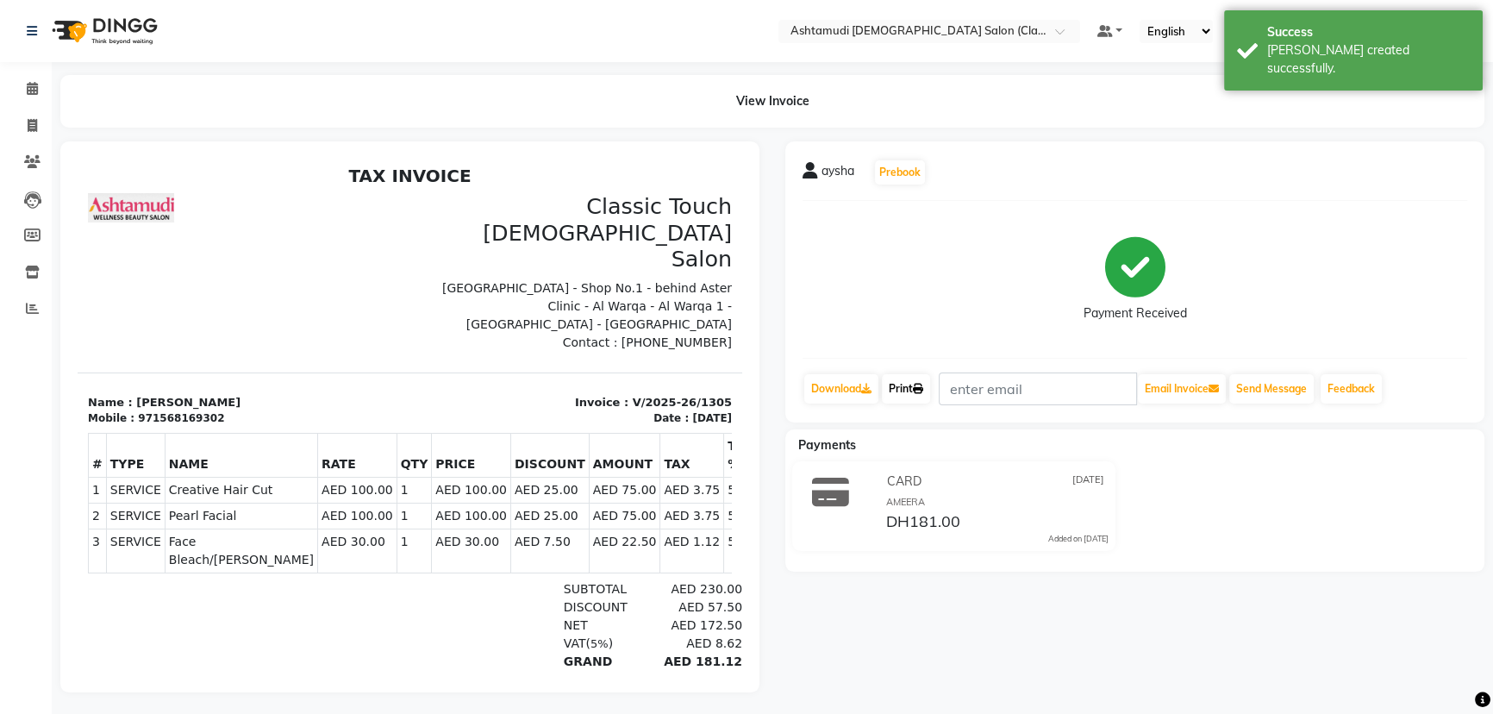
click at [905, 378] on link "Print" at bounding box center [906, 388] width 48 height 29
click at [29, 121] on icon at bounding box center [32, 125] width 9 height 13
select select "service"
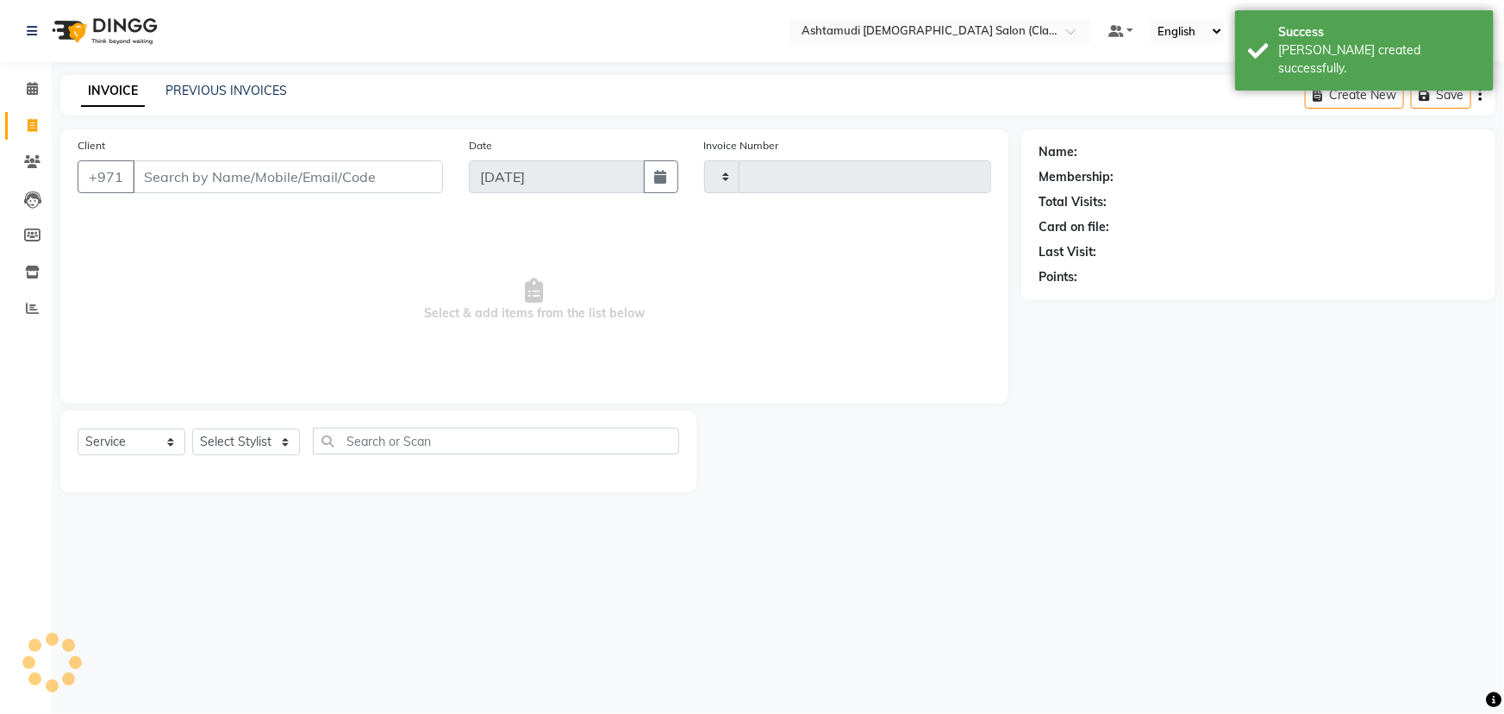
type input "1306"
select select "8201"
click at [26, 157] on icon at bounding box center [32, 161] width 16 height 13
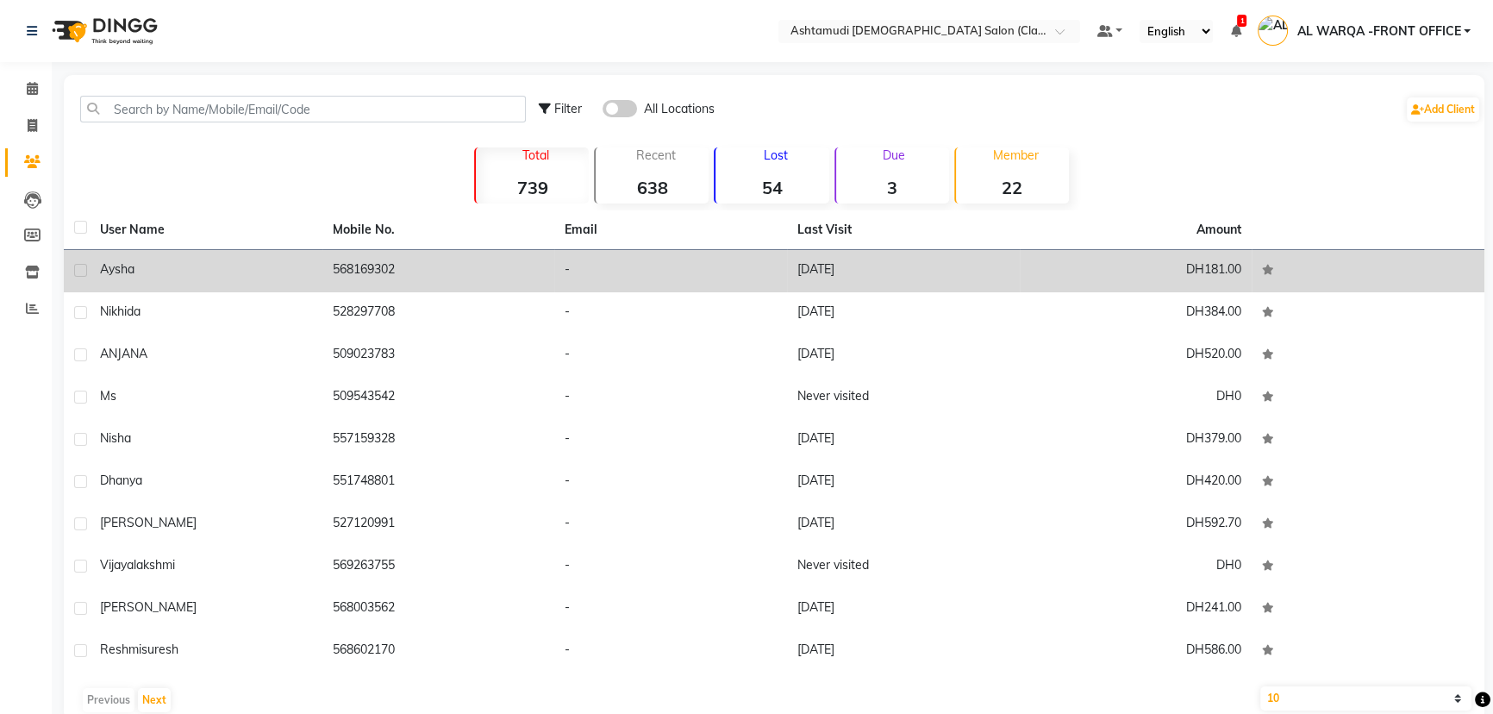
click at [227, 267] on div "aysha" at bounding box center [206, 269] width 212 height 18
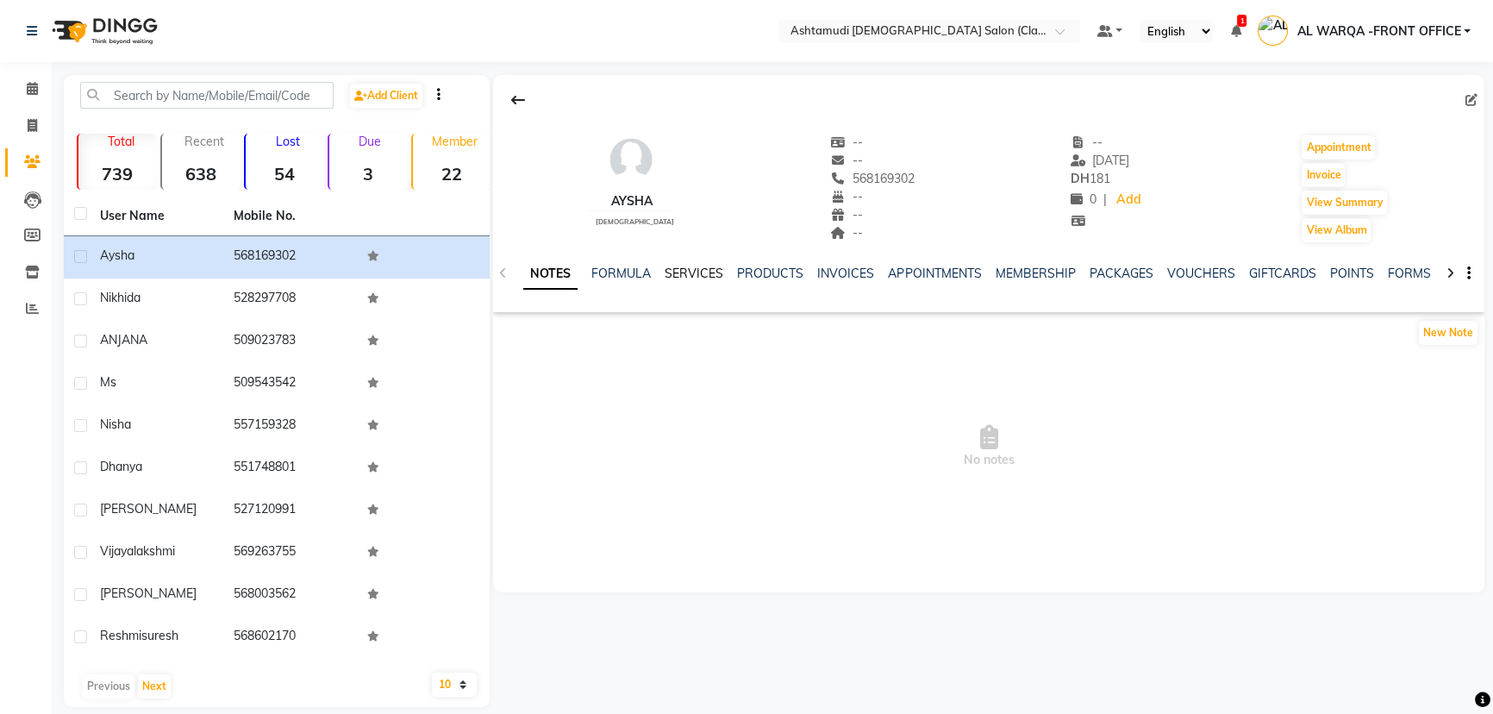
click at [702, 275] on link "SERVICES" at bounding box center [694, 274] width 59 height 16
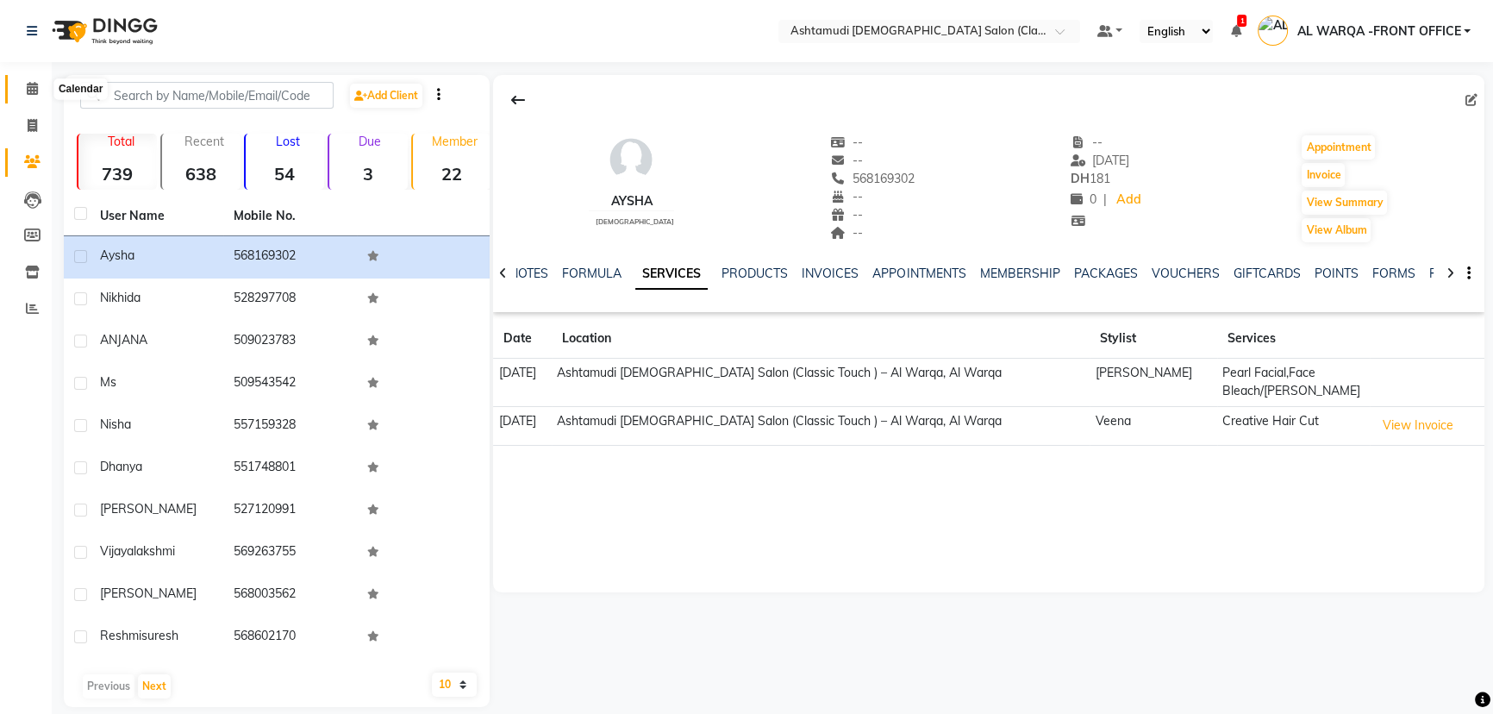
click at [31, 83] on icon at bounding box center [32, 88] width 11 height 13
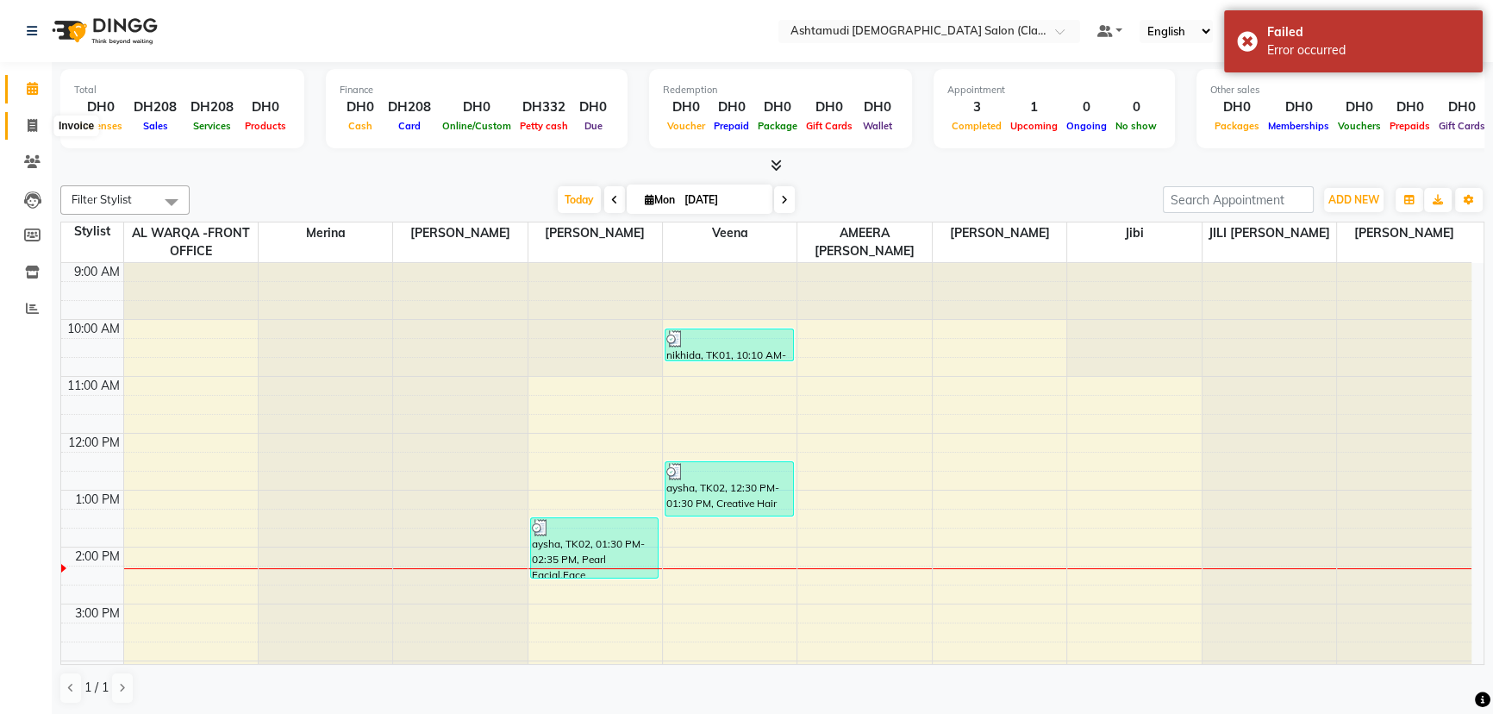
click at [32, 129] on icon at bounding box center [32, 125] width 9 height 13
select select "service"
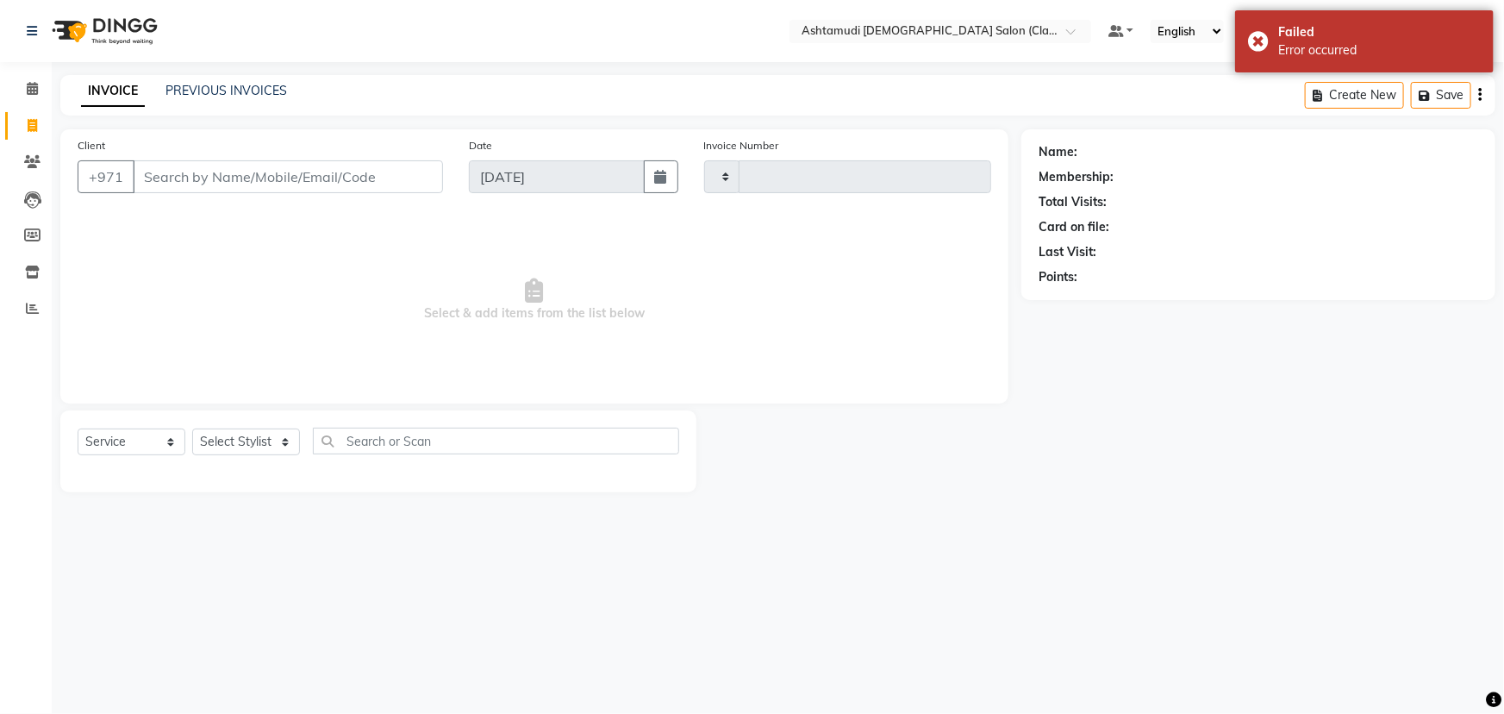
type input "1306"
select select "8201"
drag, startPoint x: 169, startPoint y: 178, endPoint x: 216, endPoint y: 186, distance: 48.0
click at [195, 184] on input "Client" at bounding box center [288, 176] width 310 height 33
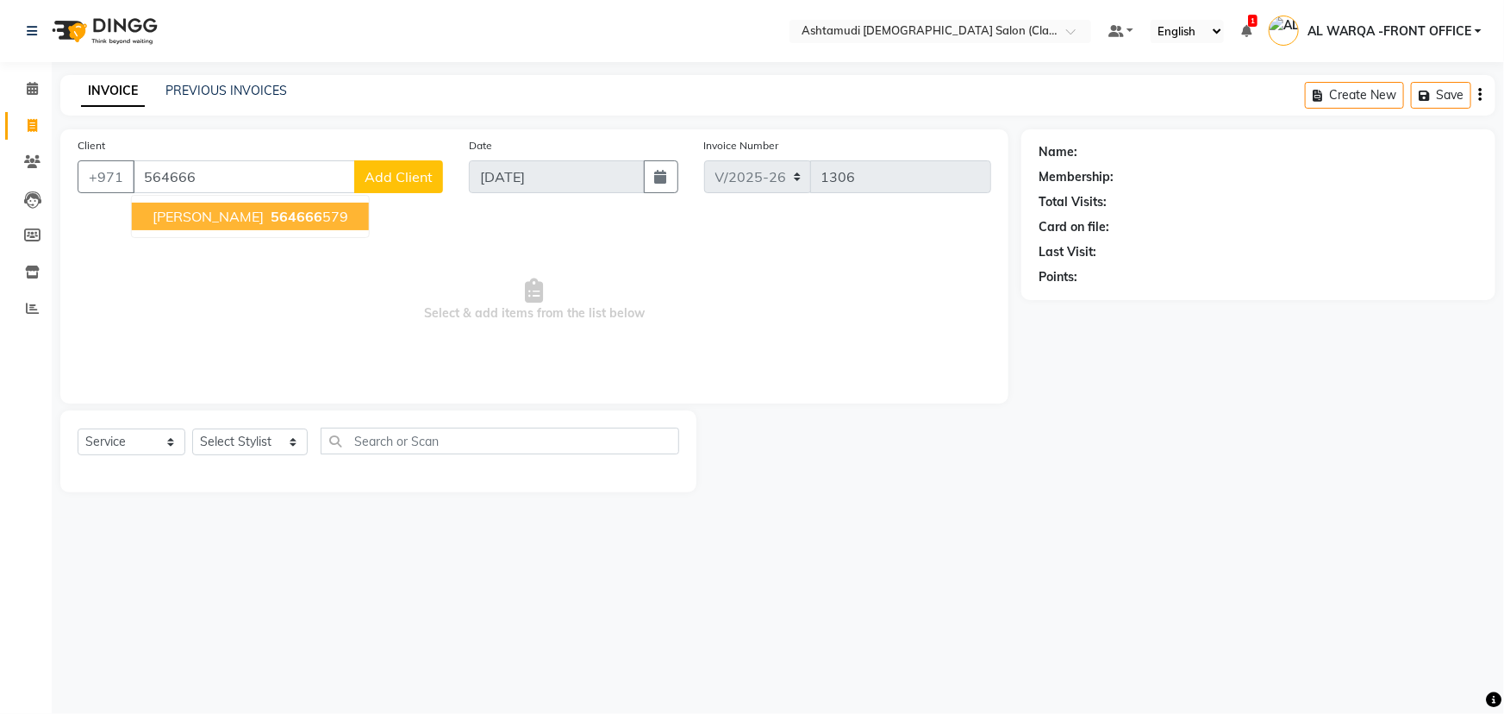
click at [197, 222] on button "sruthy 564666 579" at bounding box center [250, 217] width 237 height 28
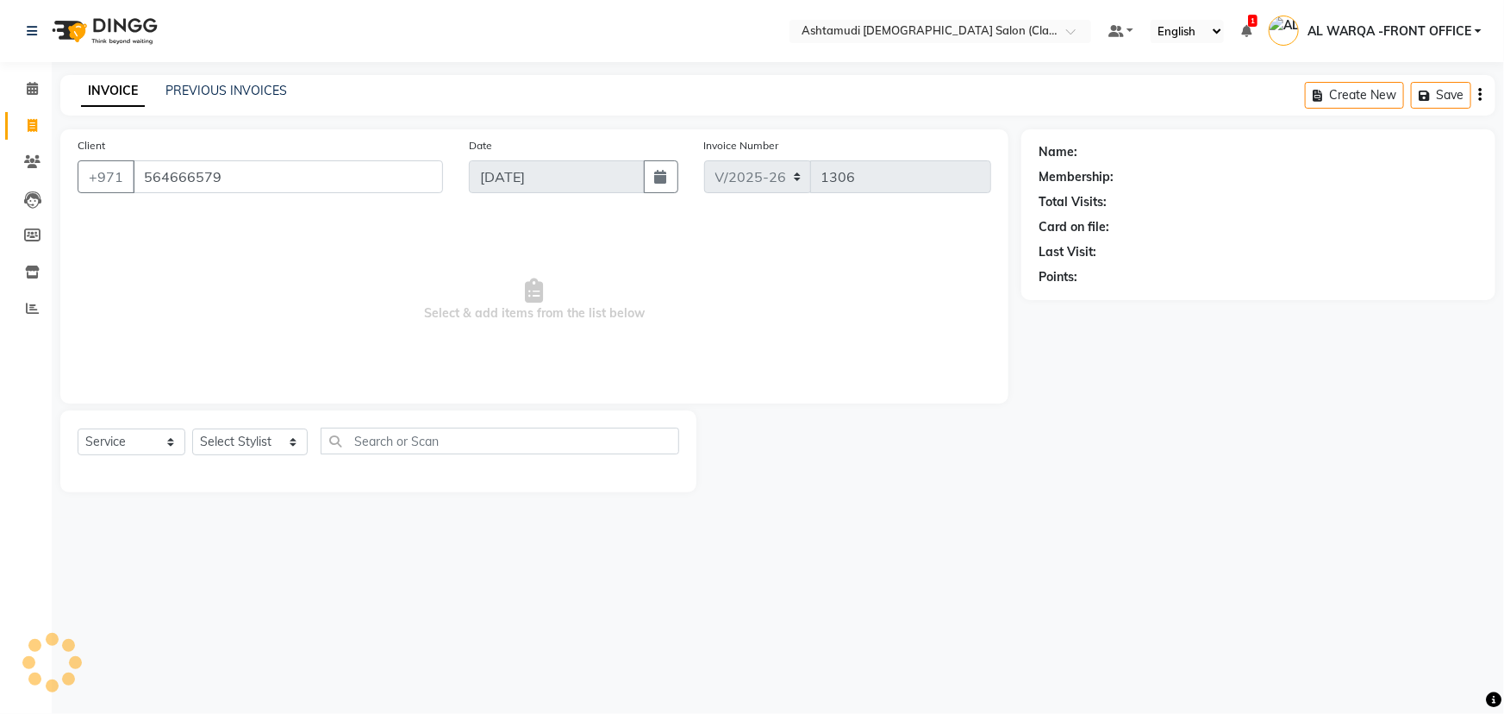
type input "564666579"
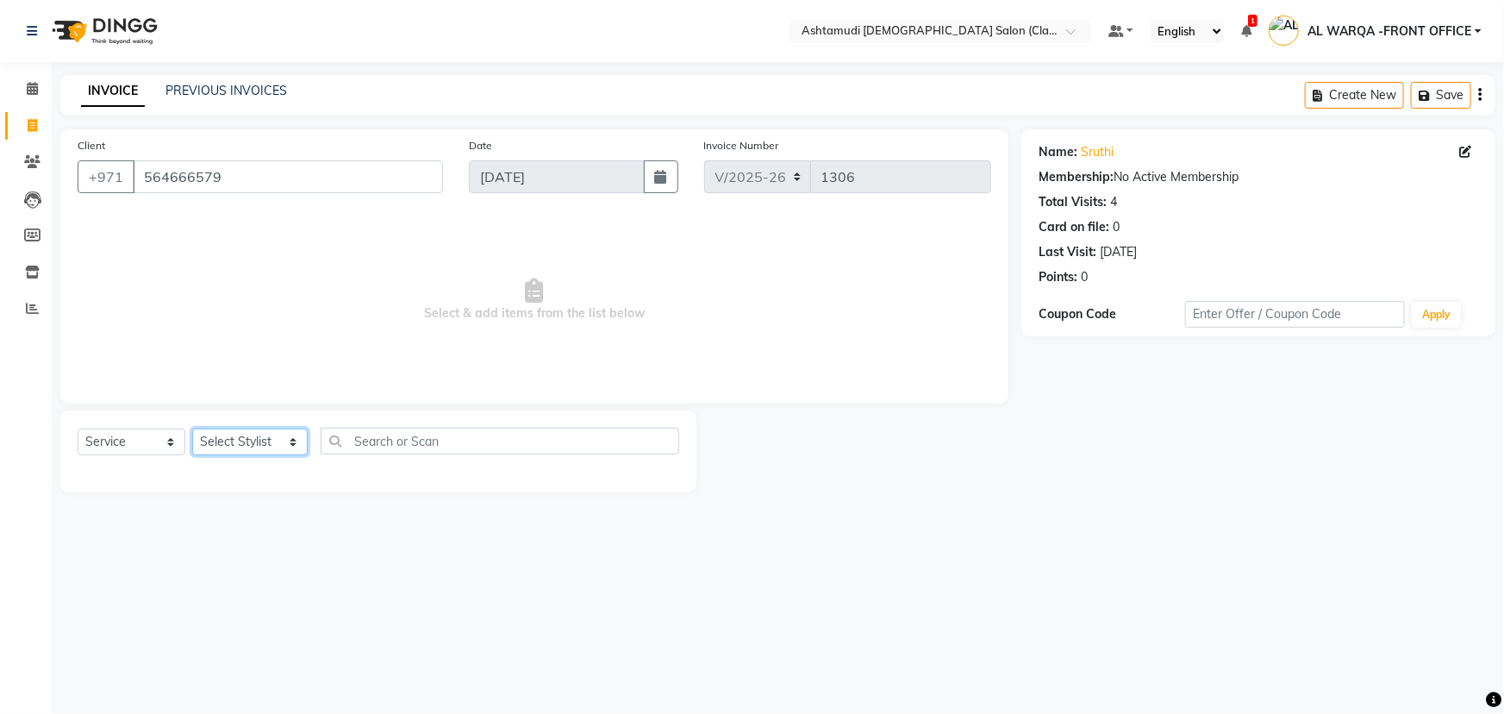
click at [238, 441] on select "Select Stylist AL WARQA -FRONT OFFICE AMEERA NIHAL Anita Jibi JILI MAHALIA Meri…" at bounding box center [250, 441] width 116 height 27
select select "88890"
click at [192, 428] on select "Select Stylist AL WARQA -FRONT OFFICE AMEERA NIHAL Anita Jibi JILI MAHALIA Meri…" at bounding box center [250, 441] width 116 height 27
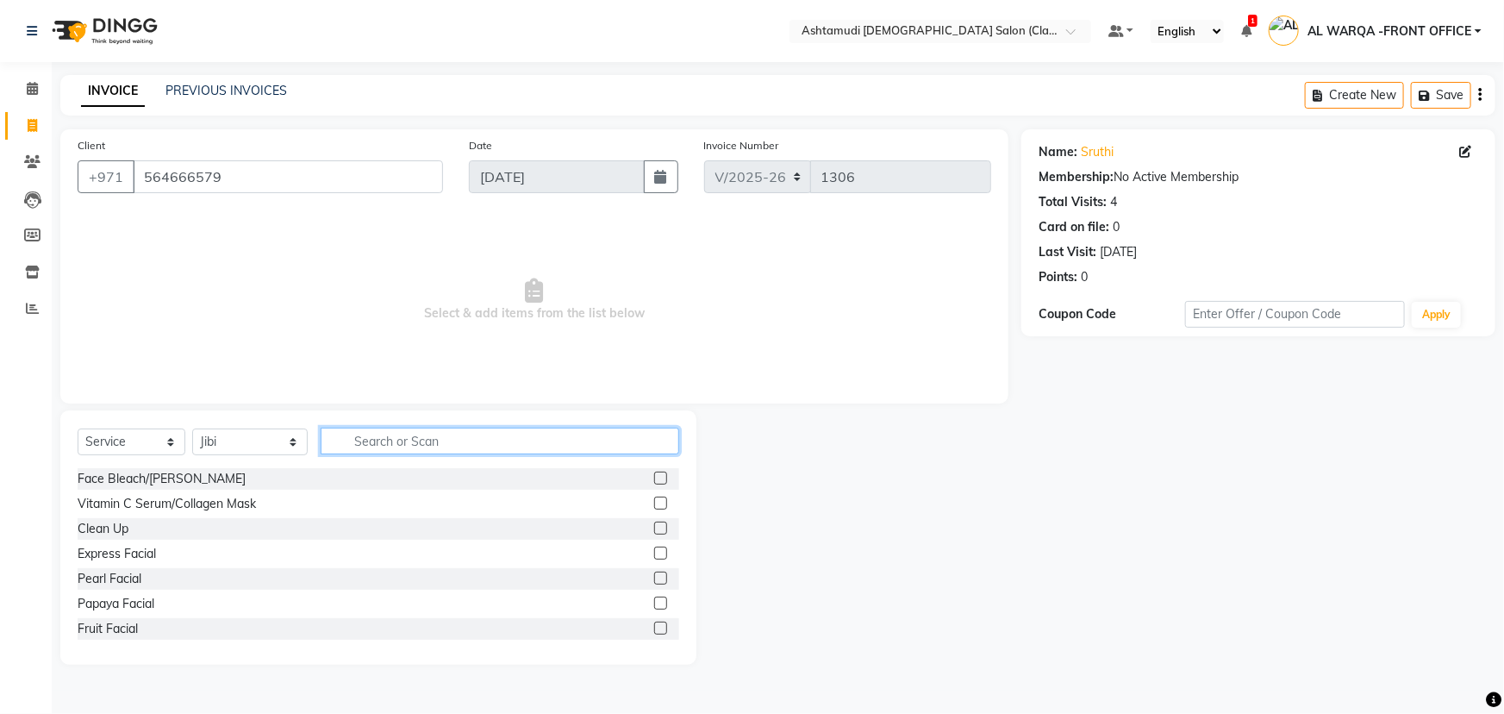
click at [375, 450] on input "text" at bounding box center [500, 441] width 359 height 27
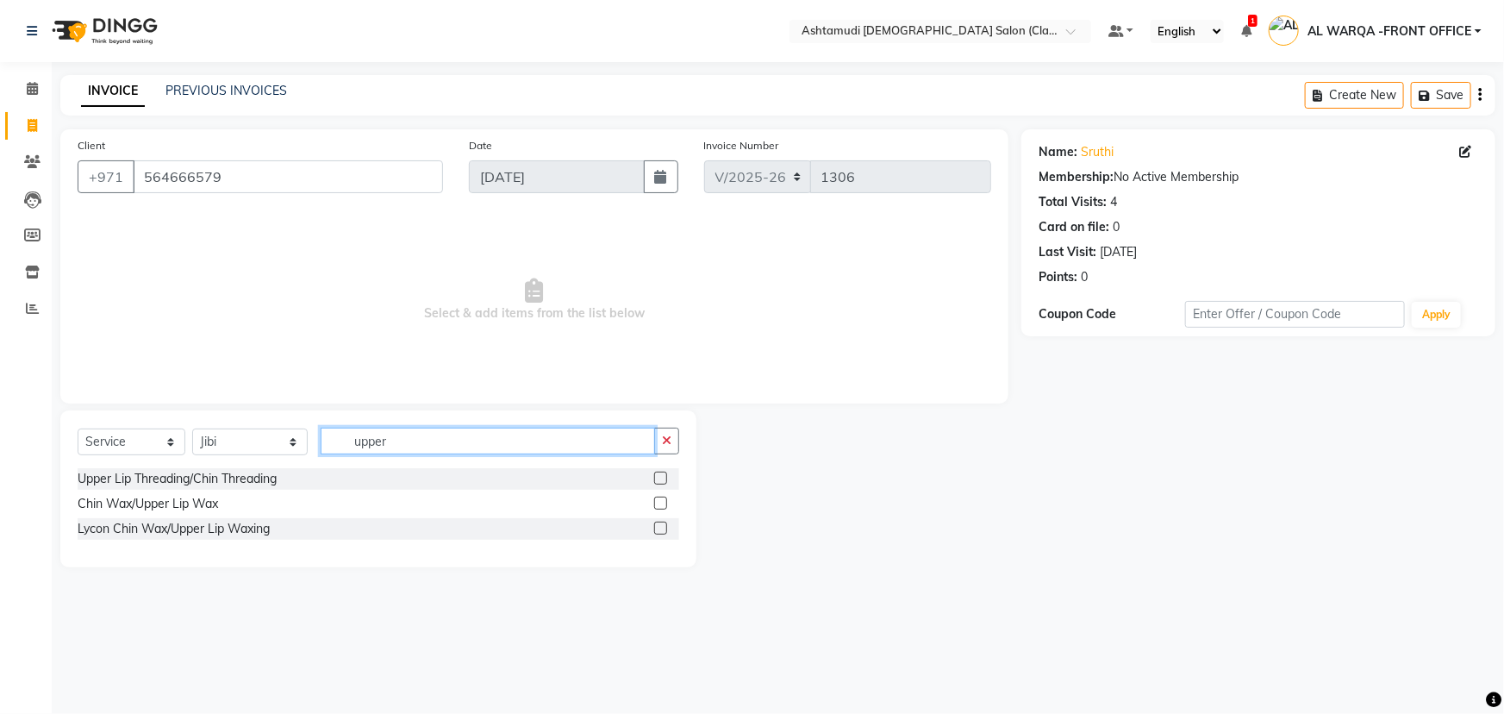
type input "upper"
click at [660, 476] on label at bounding box center [660, 478] width 13 height 13
click at [660, 476] on input "checkbox" at bounding box center [659, 478] width 11 height 11
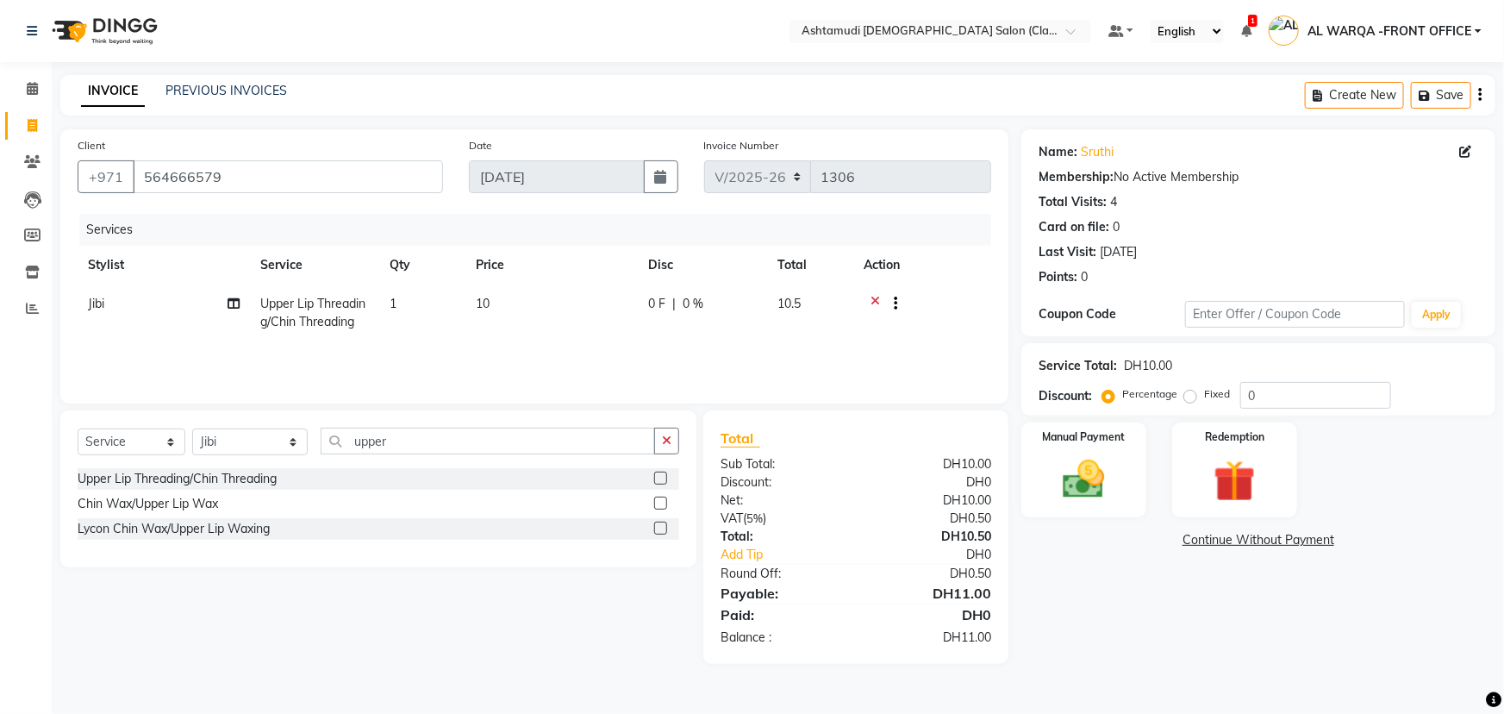
click at [669, 482] on div at bounding box center [666, 479] width 25 height 22
click at [657, 478] on label at bounding box center [660, 478] width 13 height 13
click at [657, 478] on input "checkbox" at bounding box center [659, 478] width 11 height 11
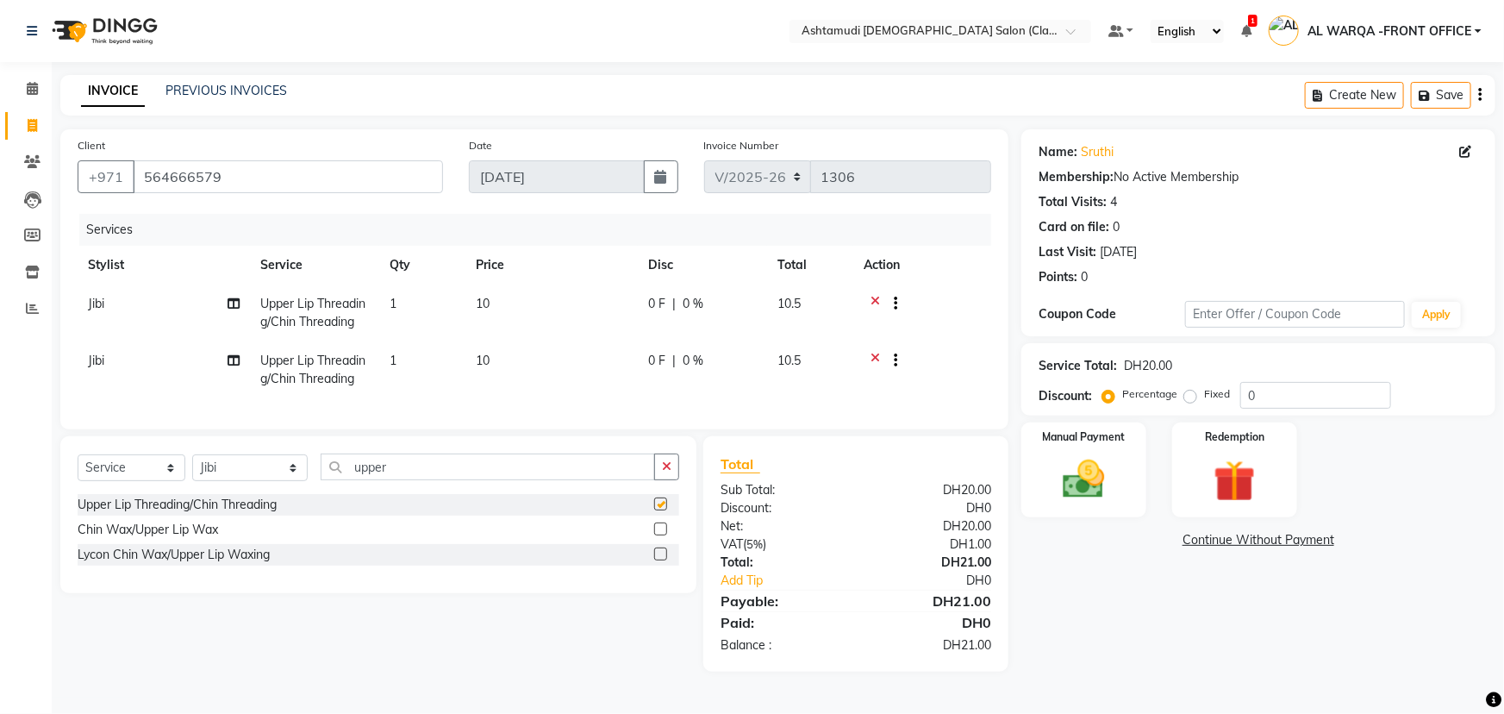
checkbox input "false"
click at [1268, 391] on input "0" at bounding box center [1315, 395] width 151 height 27
type input "015"
click at [1057, 488] on img at bounding box center [1076, 478] width 70 height 49
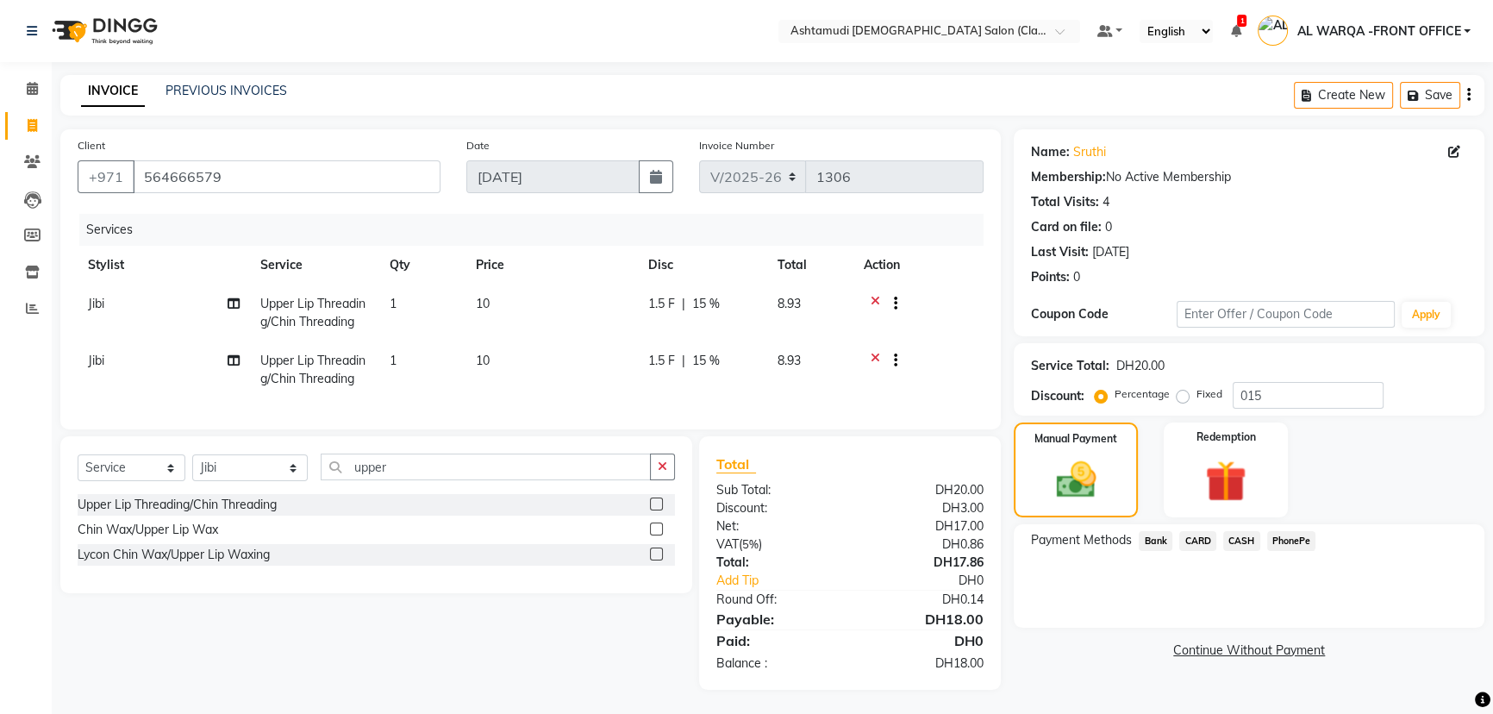
click at [1240, 539] on span "CASH" at bounding box center [1241, 541] width 37 height 20
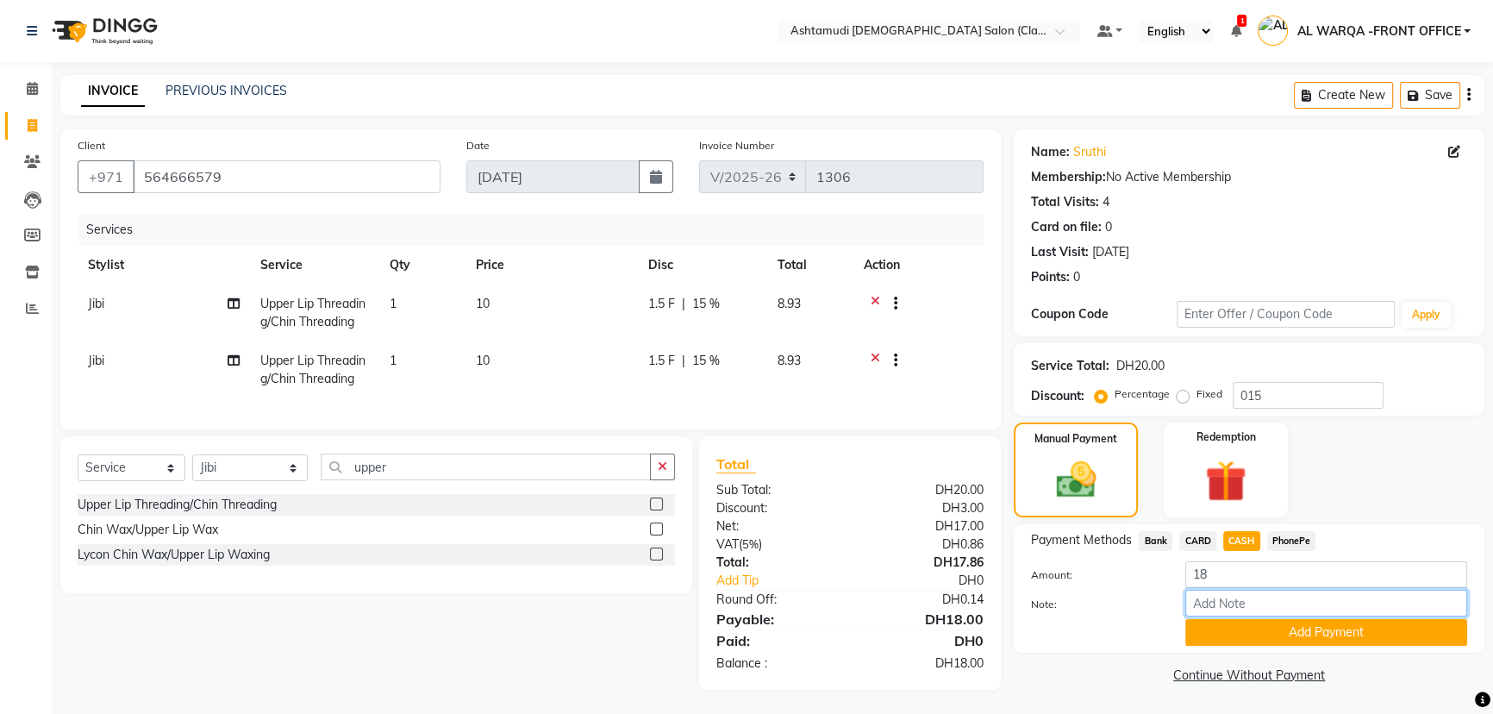
click at [1236, 605] on input "Note:" at bounding box center [1326, 603] width 282 height 27
type input "AMEERA"
click at [1298, 649] on div "Payment Methods Bank CARD CASH PhonePe Amount: 18 Note: AMEERA Add Payment" at bounding box center [1249, 588] width 471 height 128
click at [1294, 629] on button "Add Payment" at bounding box center [1326, 632] width 282 height 27
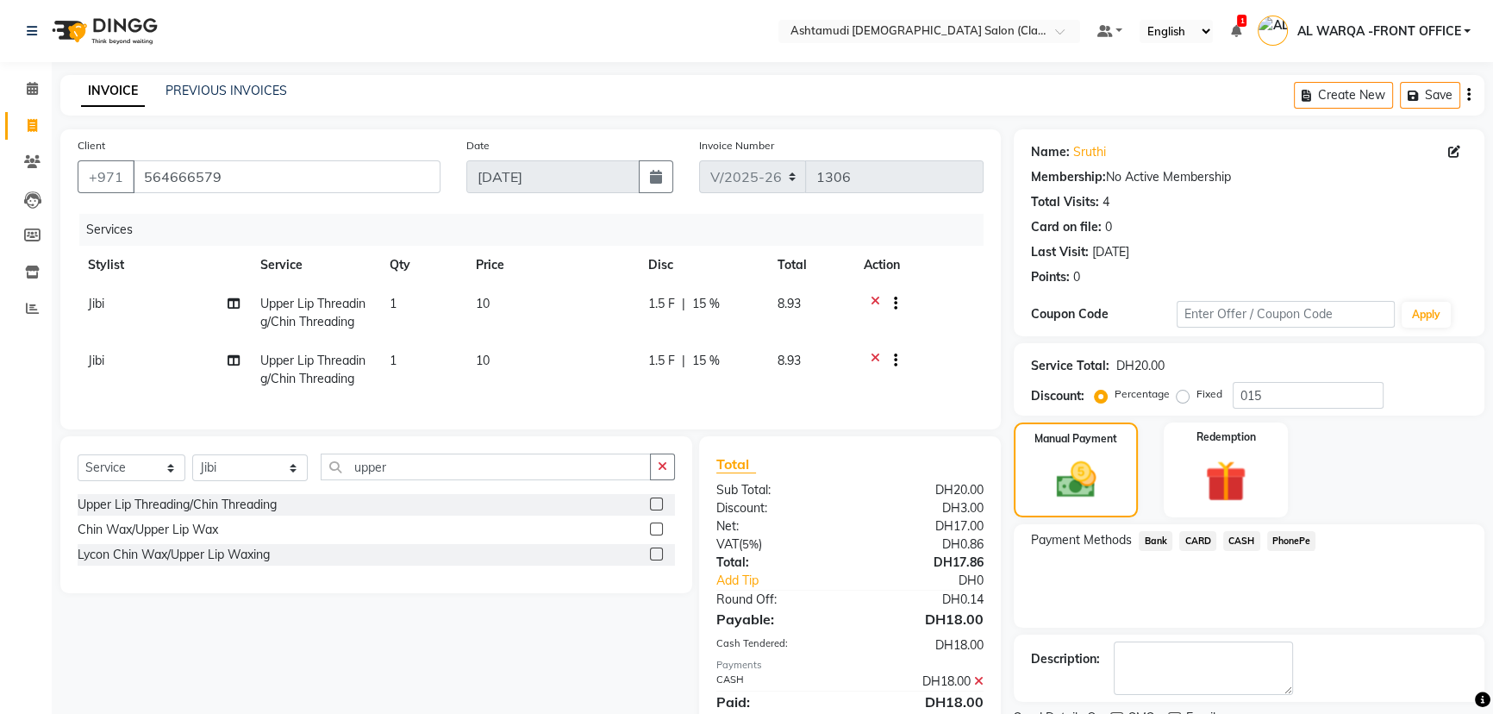
scroll to position [75, 0]
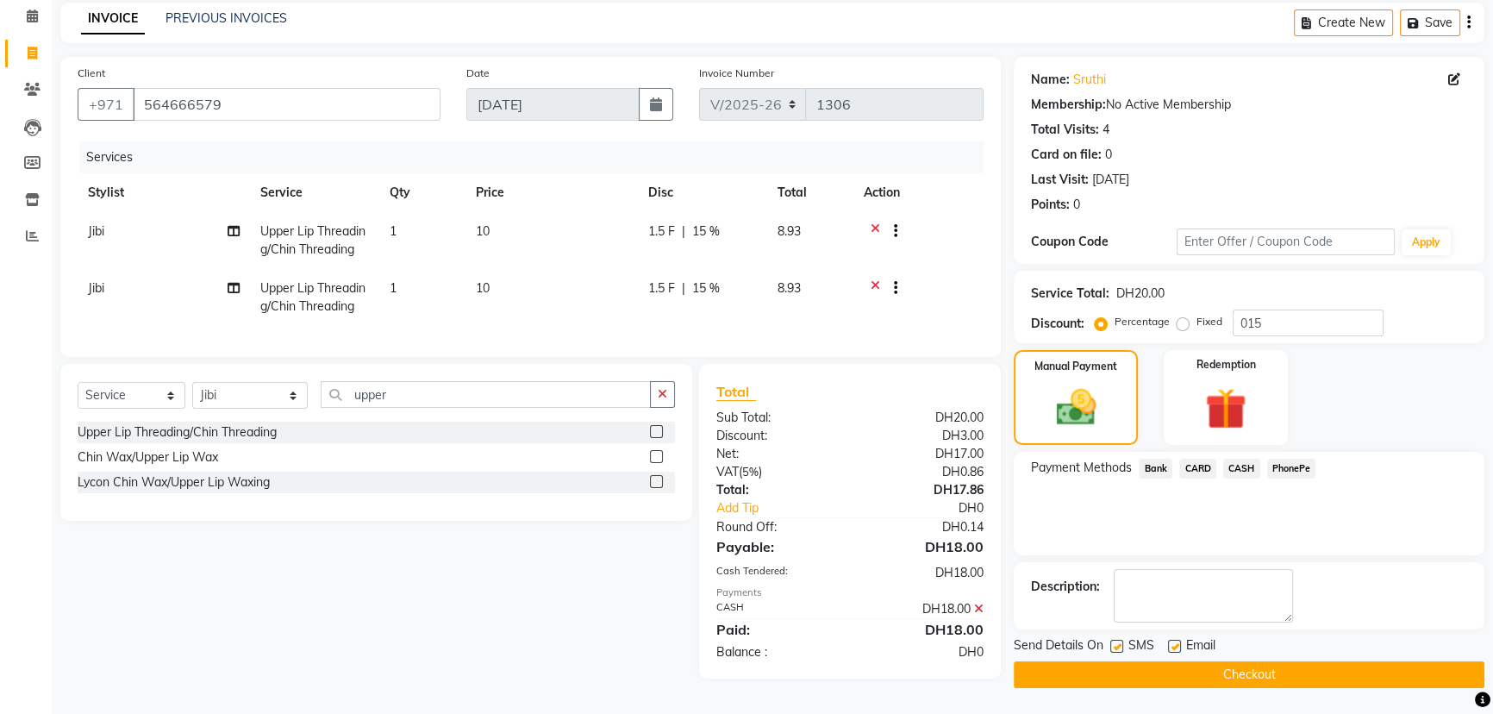
click at [1078, 670] on button "Checkout" at bounding box center [1249, 674] width 471 height 27
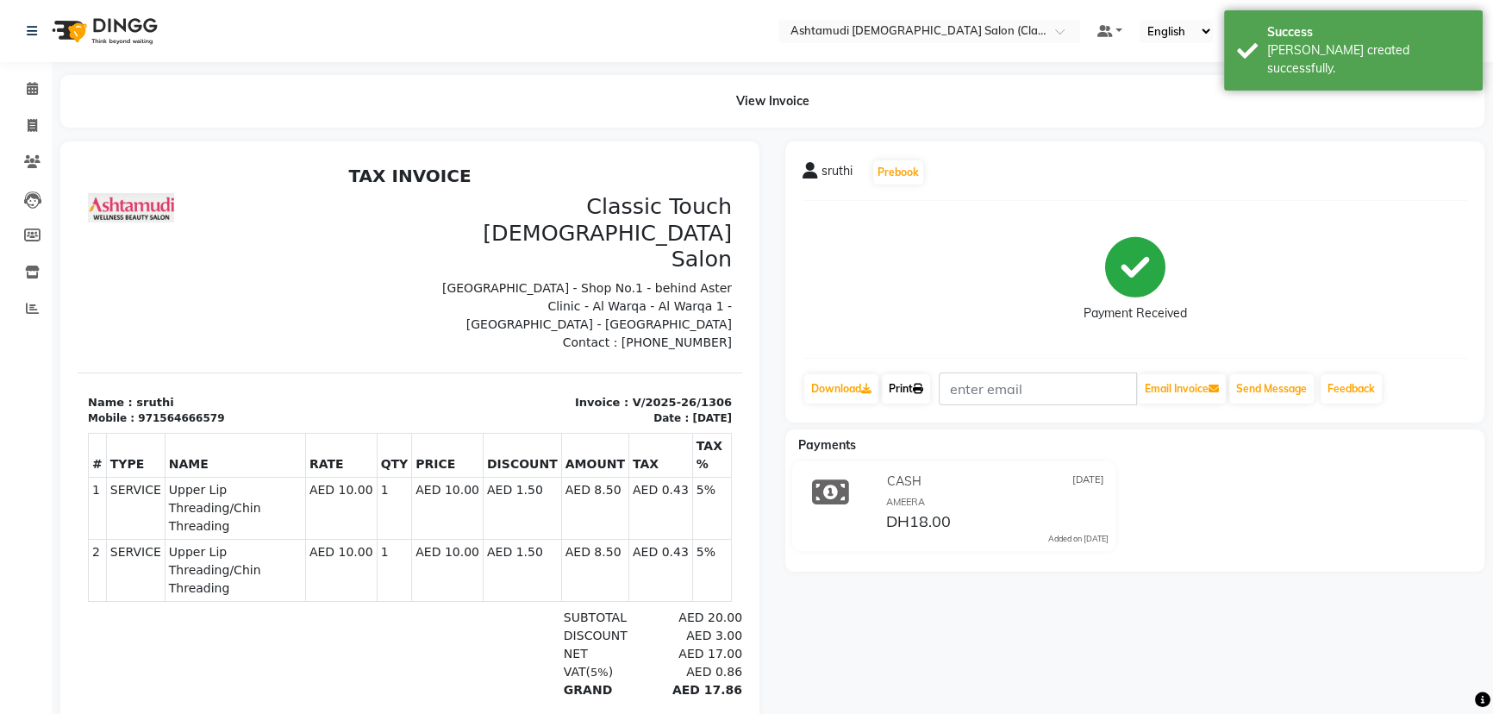
click at [899, 378] on link "Print" at bounding box center [906, 388] width 48 height 29
